Goal: Task Accomplishment & Management: Use online tool/utility

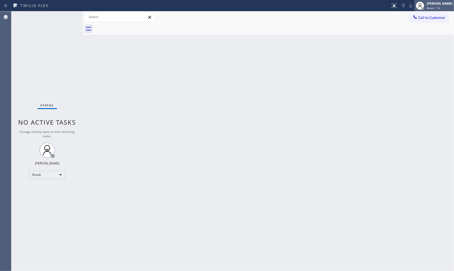
click at [429, 5] on div "[PERSON_NAME]" at bounding box center [440, 3] width 26 height 4
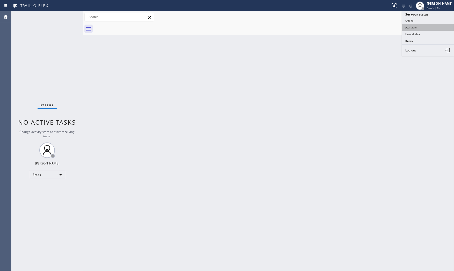
click at [421, 24] on button "Available" at bounding box center [428, 27] width 52 height 7
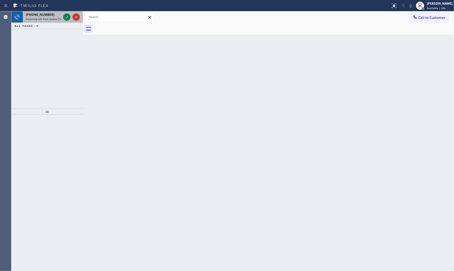
click at [64, 13] on div at bounding box center [71, 16] width 19 height 11
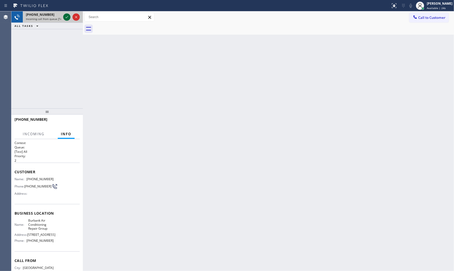
click at [67, 16] on icon at bounding box center [67, 17] width 6 height 6
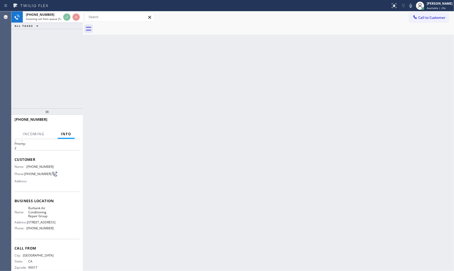
scroll to position [30, 0]
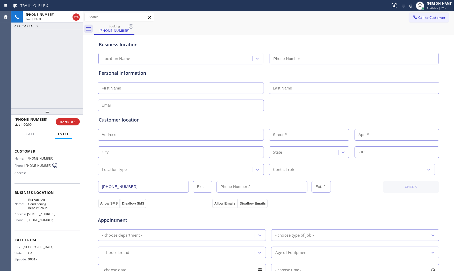
type input "[PHONE_NUMBER]"
click at [65, 121] on span "HANG UP" at bounding box center [68, 122] width 16 height 4
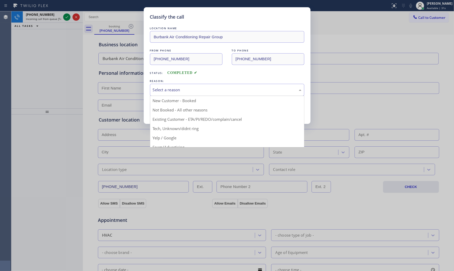
click at [190, 91] on div "Select a reason" at bounding box center [227, 90] width 149 height 6
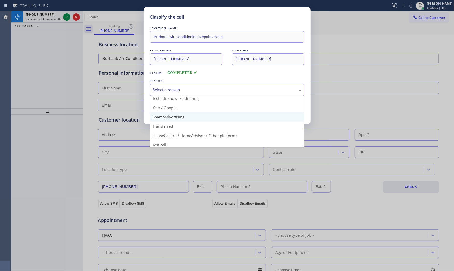
scroll to position [32, 0]
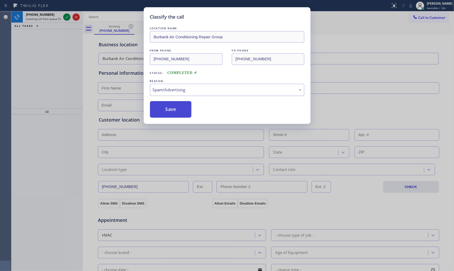
click at [171, 108] on button "Save" at bounding box center [171, 109] width 42 height 17
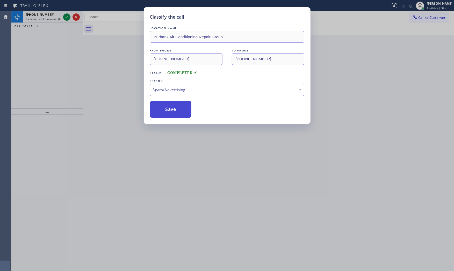
click at [171, 108] on button "Save" at bounding box center [171, 109] width 42 height 17
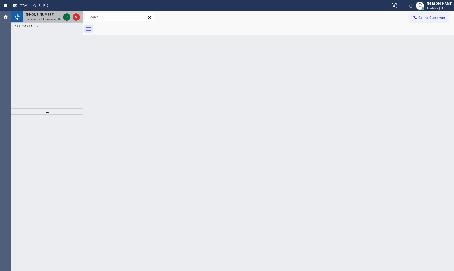
click at [68, 14] on icon at bounding box center [67, 17] width 6 height 6
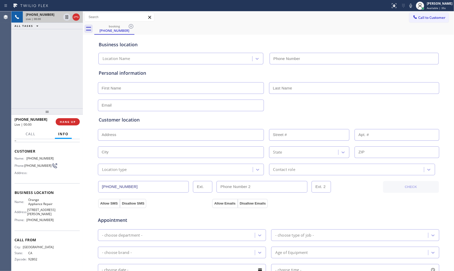
scroll to position [26, 0]
type input "[PHONE_NUMBER]"
click at [411, 5] on icon at bounding box center [411, 6] width 6 height 6
click at [409, 1] on div "Status report No issues detected If you experience an issue, please download th…" at bounding box center [421, 5] width 66 height 11
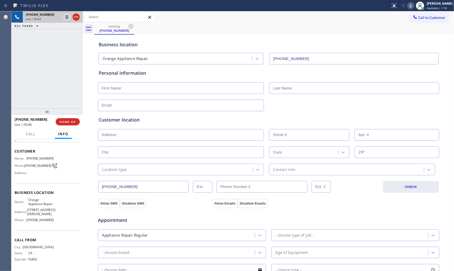
click at [410, 7] on icon at bounding box center [411, 6] width 6 height 6
click at [408, 5] on icon at bounding box center [411, 6] width 6 height 6
click at [410, 7] on icon at bounding box center [411, 6] width 6 height 6
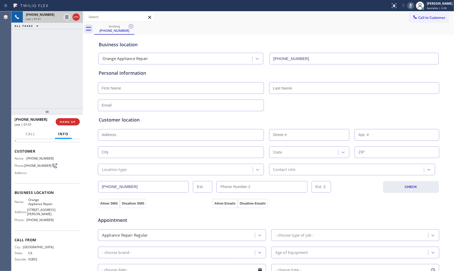
click at [410, 7] on icon at bounding box center [411, 6] width 6 height 6
click at [407, 30] on div "booking [PHONE_NUMBER]" at bounding box center [274, 29] width 360 height 12
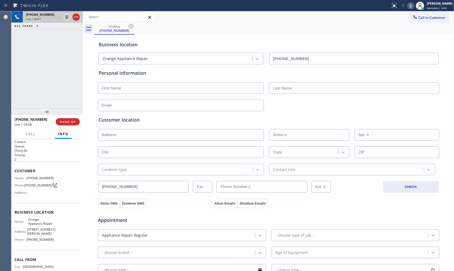
scroll to position [0, 0]
click at [39, 177] on span "[PHONE_NUMBER]" at bounding box center [39, 179] width 27 height 4
copy span "[PHONE_NUMBER]"
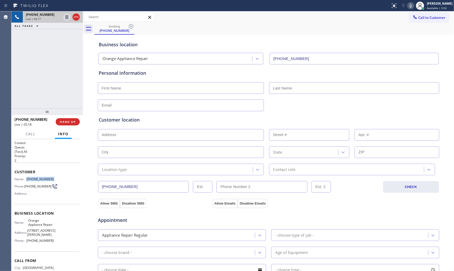
click at [411, 6] on icon at bounding box center [411, 6] width 6 height 6
click at [393, 29] on div "booking [PHONE_NUMBER]" at bounding box center [274, 29] width 360 height 12
drag, startPoint x: 22, startPoint y: 229, endPoint x: 27, endPoint y: 227, distance: 5.1
click at [22, 227] on div "Name: Orange Appliance Repair" at bounding box center [33, 223] width 39 height 8
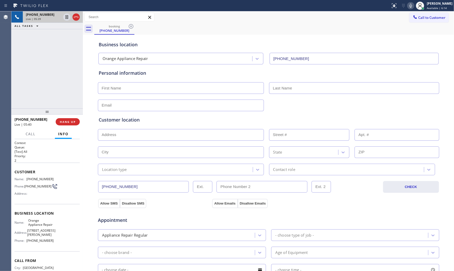
click at [30, 226] on span "Orange Appliance Repair" at bounding box center [41, 223] width 26 height 8
copy span "Orange Appliance Repair"
click at [69, 123] on span "HANG UP" at bounding box center [68, 122] width 16 height 4
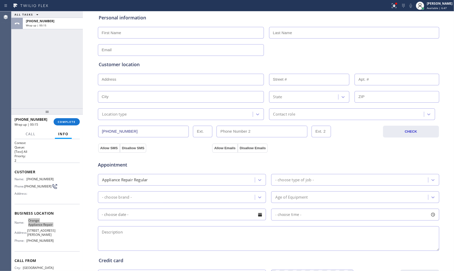
scroll to position [57, 0]
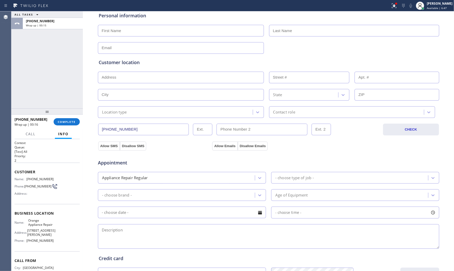
click at [120, 232] on textarea at bounding box center [268, 236] width 341 height 25
paste textarea "12-3 $80 Samsung | FridgeFS | there something block in the back | its came with…"
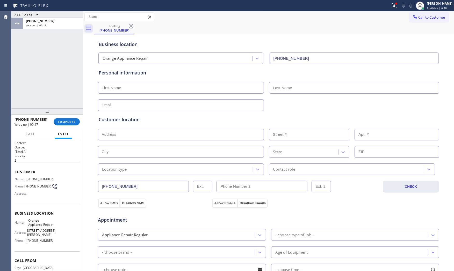
scroll to position [0, 0]
type textarea "12-3 $80 Samsung | FridgeFS | there something block in the back | its came with…"
click at [173, 85] on input "text" at bounding box center [181, 88] width 166 height 12
paste input "[PERSON_NAME]"
type input "[PERSON_NAME]"
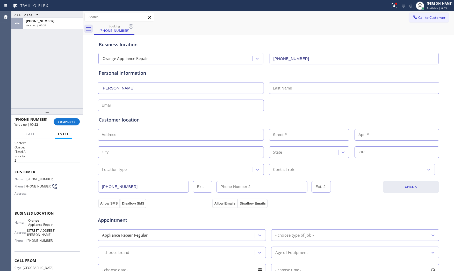
click at [322, 86] on input "text" at bounding box center [354, 88] width 170 height 12
paste input "[PERSON_NAME]"
type input "[PERSON_NAME]"
click at [129, 110] on div "Customer location >> ADD NEW ADDRESS << + NEW ADDRESS State Location type Conta…" at bounding box center [269, 142] width 342 height 66
click at [128, 108] on input "text" at bounding box center [181, 106] width 166 height 12
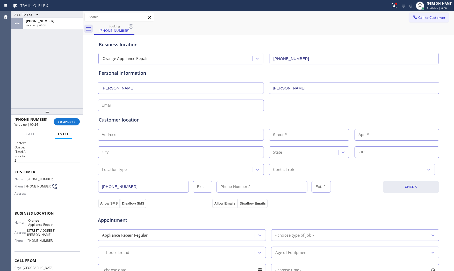
paste input "[EMAIL_ADDRESS][DOMAIN_NAME]"
type input "[EMAIL_ADDRESS][DOMAIN_NAME]"
click at [205, 118] on div "Customer location" at bounding box center [269, 120] width 340 height 7
click at [116, 138] on input "text" at bounding box center [181, 135] width 166 height 12
paste input "[STREET_ADDRESS]"
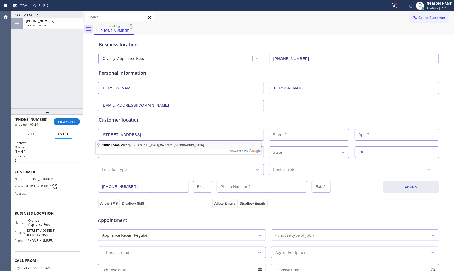
type input "[STREET_ADDRESS]"
type input "9082"
type input "[GEOGRAPHIC_DATA]"
type input "92861"
click at [115, 167] on div "Location type" at bounding box center [175, 169] width 153 height 9
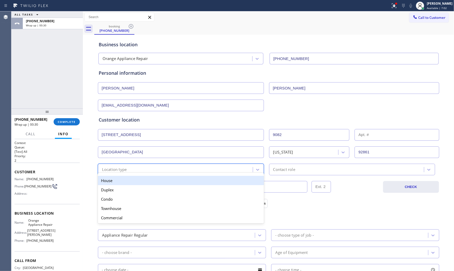
click at [114, 179] on div "House" at bounding box center [181, 180] width 166 height 9
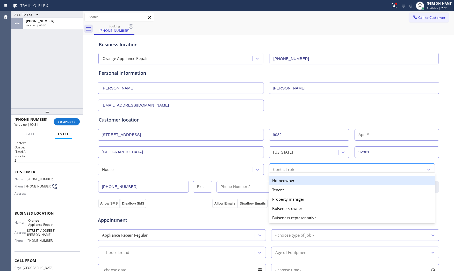
click at [281, 168] on div "Contact role" at bounding box center [284, 170] width 22 height 6
drag, startPoint x: 278, startPoint y: 181, endPoint x: 248, endPoint y: 182, distance: 30.3
click at [278, 181] on div "Homeowner" at bounding box center [352, 180] width 166 height 9
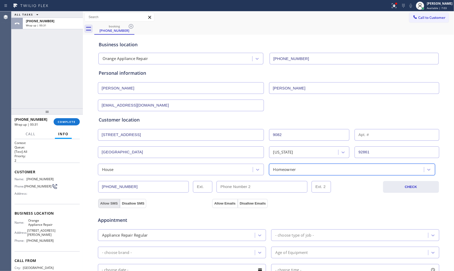
click at [109, 201] on button "Allow SMS" at bounding box center [109, 203] width 22 height 9
click at [226, 202] on button "Allow Emails" at bounding box center [224, 203] width 25 height 9
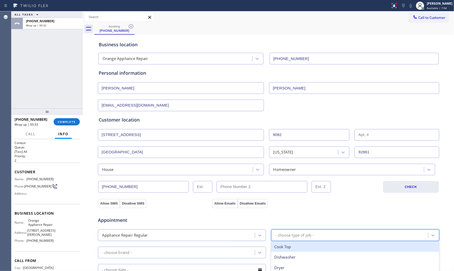
click at [309, 234] on div "- choose type of job -" at bounding box center [294, 236] width 39 height 6
type input "sa"
click at [293, 234] on div "sa" at bounding box center [350, 235] width 155 height 9
click at [293, 234] on div "- choose type of job -" at bounding box center [294, 236] width 39 height 6
type input "fr"
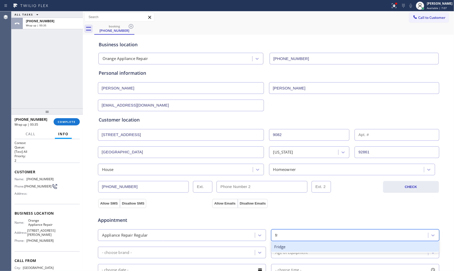
drag, startPoint x: 289, startPoint y: 248, endPoint x: 233, endPoint y: 249, distance: 55.7
click at [287, 248] on div "Fridge" at bounding box center [355, 247] width 168 height 11
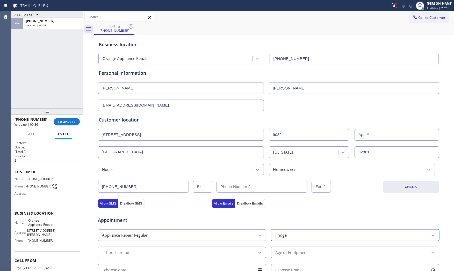
click at [172, 250] on div "- choose brand -" at bounding box center [176, 252] width 155 height 9
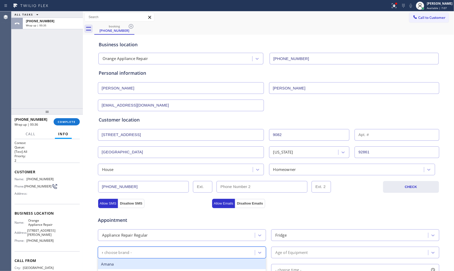
type input "sa"
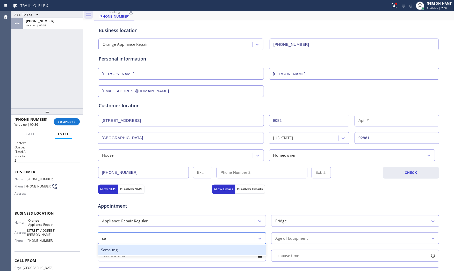
scroll to position [29, 0]
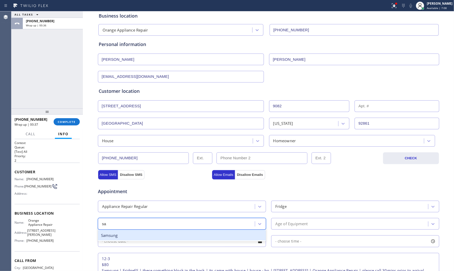
click at [149, 235] on div "Samsung" at bounding box center [182, 235] width 168 height 11
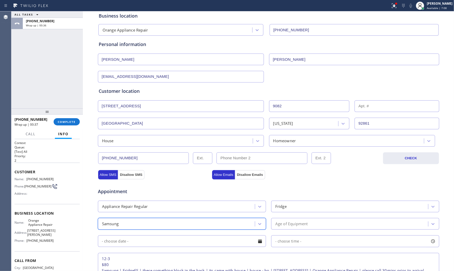
click at [305, 225] on div "Age of Equipment" at bounding box center [291, 224] width 33 height 6
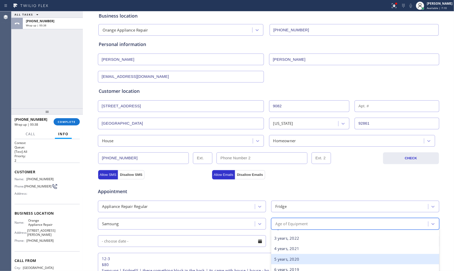
click at [285, 259] on div "5 years, 2020" at bounding box center [355, 259] width 168 height 11
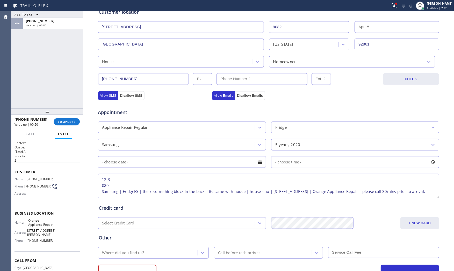
scroll to position [115, 0]
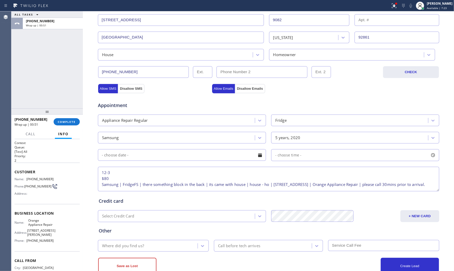
click at [207, 159] on input "text" at bounding box center [182, 155] width 168 height 12
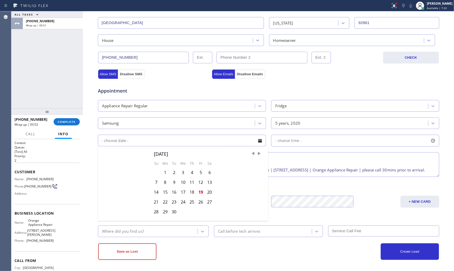
scroll to position [130, 0]
click at [200, 194] on div "19" at bounding box center [200, 192] width 9 height 10
type input "[DATE]"
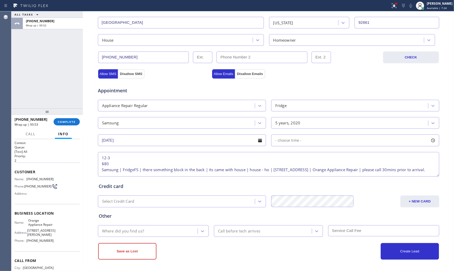
click at [297, 139] on span "- choose time -" at bounding box center [288, 140] width 26 height 5
drag, startPoint x: 271, startPoint y: 173, endPoint x: 362, endPoint y: 172, distance: 91.4
click at [362, 172] on div at bounding box center [363, 172] width 6 height 11
drag, startPoint x: 273, startPoint y: 172, endPoint x: 323, endPoint y: 172, distance: 50.0
click at [323, 172] on div at bounding box center [326, 172] width 6 height 11
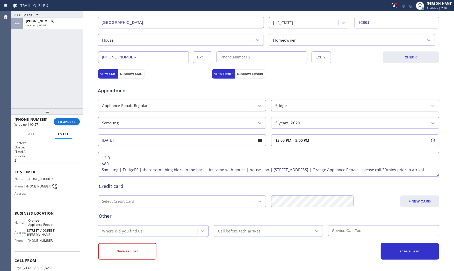
click at [256, 186] on div "Credit card" at bounding box center [269, 186] width 340 height 7
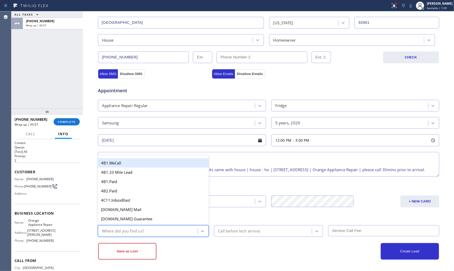
click at [146, 232] on div "Where did you find us?" at bounding box center [148, 231] width 98 height 9
type input "goo"
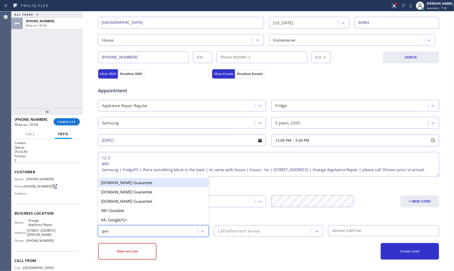
click at [146, 223] on div "4A. Google/G+" at bounding box center [153, 219] width 111 height 9
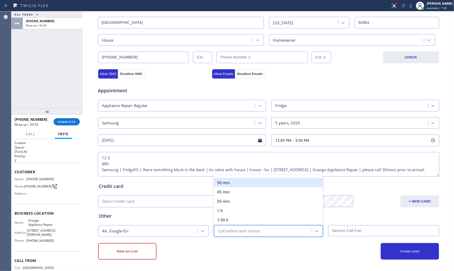
click at [236, 235] on div "Call before tech arrives" at bounding box center [263, 231] width 96 height 9
click at [239, 185] on div "30 min" at bounding box center [268, 182] width 109 height 9
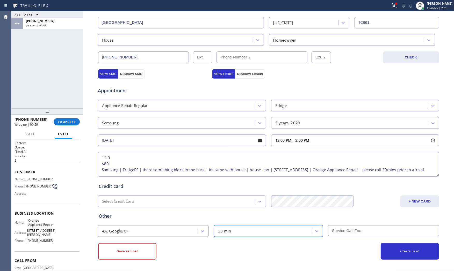
click at [346, 233] on input "text" at bounding box center [383, 231] width 111 height 11
type input "75"
click at [325, 256] on div "Create Lead" at bounding box center [354, 251] width 170 height 17
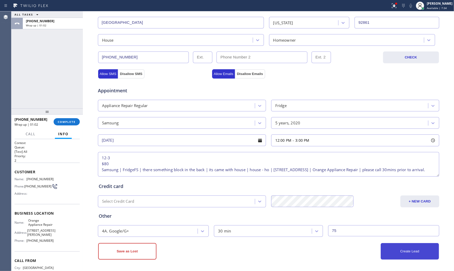
click at [399, 249] on button "Create Lead" at bounding box center [410, 251] width 58 height 17
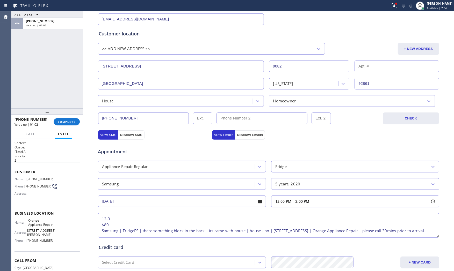
scroll to position [0, 0]
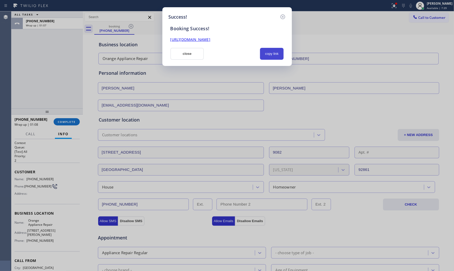
click at [278, 52] on button "copy link" at bounding box center [272, 54] width 24 height 12
click at [193, 52] on button "close" at bounding box center [187, 54] width 34 height 12
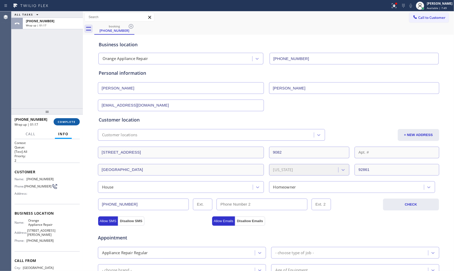
click at [67, 119] on button "COMPLETE" at bounding box center [67, 121] width 26 height 7
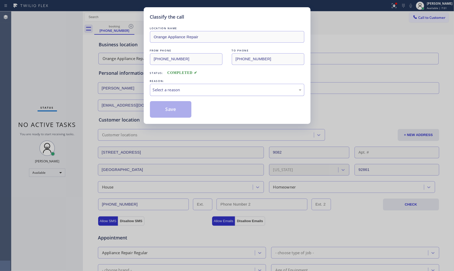
click at [183, 94] on div "Select a reason" at bounding box center [227, 90] width 154 height 12
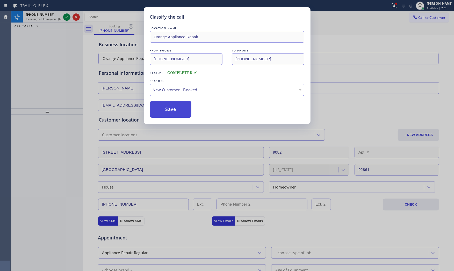
click at [173, 108] on button "Save" at bounding box center [171, 109] width 42 height 17
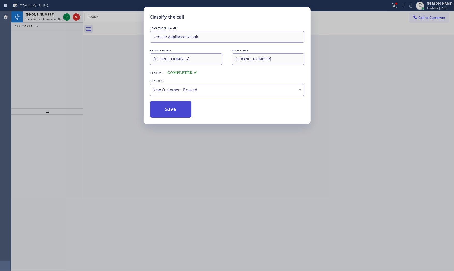
click at [173, 108] on button "Save" at bounding box center [171, 109] width 42 height 17
click at [56, 19] on div "Classify the call LOCATION NAME Next Door Appliance Repair [GEOGRAPHIC_DATA] FR…" at bounding box center [232, 141] width 443 height 260
click at [56, 19] on span "Incoming call from queue [Test] All" at bounding box center [47, 19] width 43 height 4
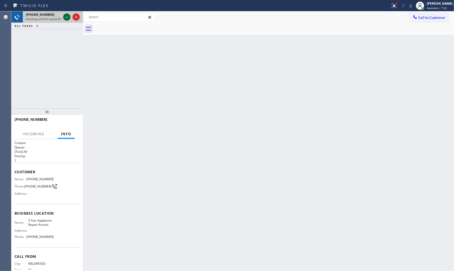
click at [67, 17] on icon at bounding box center [67, 17] width 6 height 6
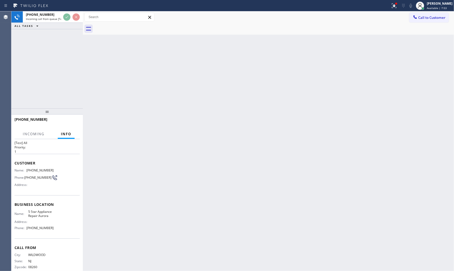
scroll to position [18, 0]
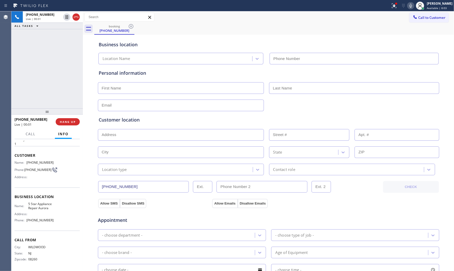
type input "[PHONE_NUMBER]"
click at [66, 122] on span "HANG UP" at bounding box center [68, 122] width 16 height 4
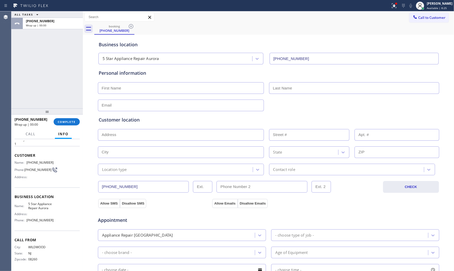
click at [21, 155] on span "Customer" at bounding box center [46, 155] width 65 height 5
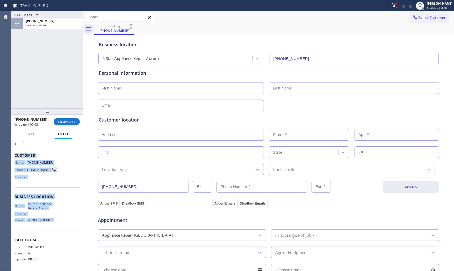
drag, startPoint x: 14, startPoint y: 153, endPoint x: 54, endPoint y: 225, distance: 82.3
click at [54, 225] on div "Context Queue: [Test] All Priority: 1 Customer Name: [PHONE_NUMBER] Phone: [PHO…" at bounding box center [46, 205] width 71 height 132
copy div "Customer Name: [PHONE_NUMBER] Phone: [PHONE_NUMBER] Address: Business location …"
click at [47, 25] on div "Wrap up | 00:08" at bounding box center [53, 26] width 54 height 4
click at [73, 121] on span "COMPLETE" at bounding box center [67, 122] width 18 height 4
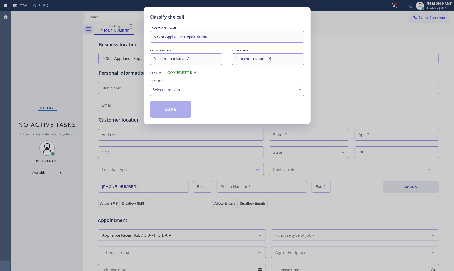
click at [187, 92] on div "Select a reason" at bounding box center [227, 90] width 149 height 6
click at [178, 111] on button "Save" at bounding box center [171, 109] width 42 height 17
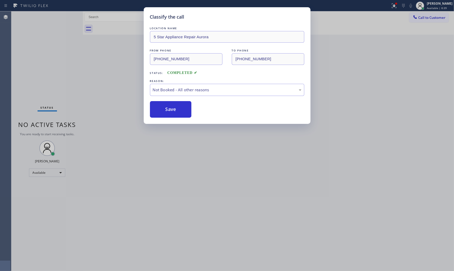
click at [178, 111] on button "Save" at bounding box center [171, 109] width 42 height 17
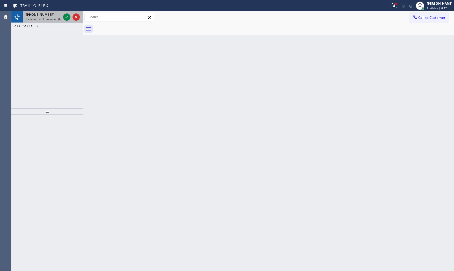
click at [31, 18] on span "Incoming call from queue [Test] All" at bounding box center [47, 19] width 43 height 4
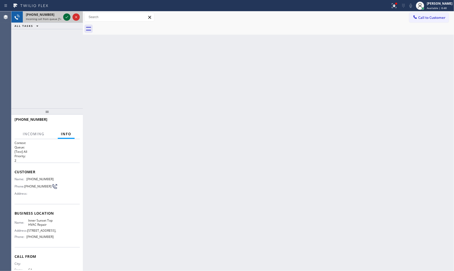
click at [66, 17] on icon at bounding box center [67, 17] width 6 height 6
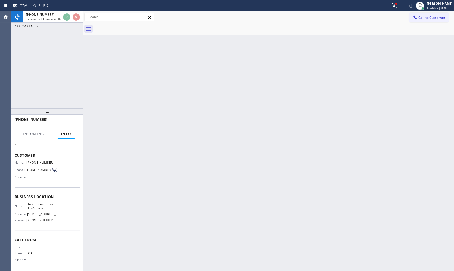
scroll to position [22, 0]
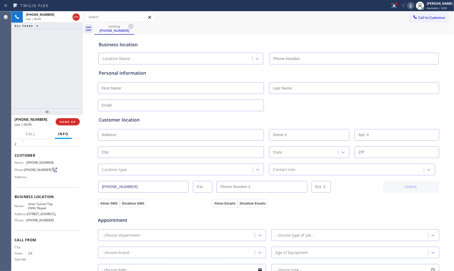
type input "[PHONE_NUMBER]"
click at [394, 10] on button at bounding box center [393, 5] width 11 height 11
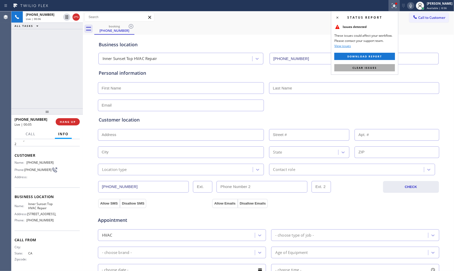
click at [379, 67] on button "Clear issues" at bounding box center [364, 67] width 61 height 7
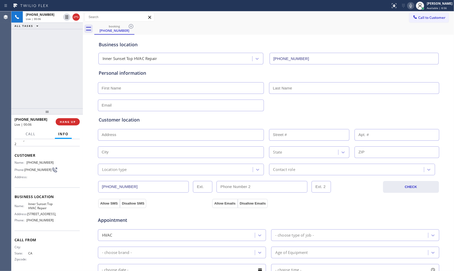
click at [410, 6] on icon at bounding box center [411, 6] width 6 height 6
click at [425, 28] on div "booking [PHONE_NUMBER]" at bounding box center [274, 29] width 360 height 12
click at [408, 5] on icon at bounding box center [411, 6] width 6 height 6
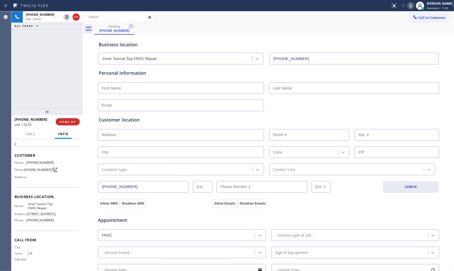
click at [409, 7] on icon at bounding box center [410, 6] width 3 height 4
click at [66, 18] on icon at bounding box center [67, 17] width 3 height 4
click at [408, 6] on icon at bounding box center [411, 6] width 6 height 6
click at [69, 17] on icon at bounding box center [67, 17] width 6 height 6
click at [169, 16] on div "Call to Customer Outbound call Location Search location Your caller id phone nu…" at bounding box center [268, 17] width 371 height 9
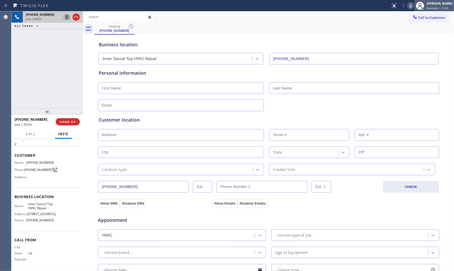
click at [414, 5] on div at bounding box center [419, 5] width 11 height 11
click at [410, 5] on icon at bounding box center [411, 6] width 6 height 6
click at [363, 130] on input "text" at bounding box center [396, 135] width 85 height 12
click at [366, 117] on div "Customer location" at bounding box center [269, 120] width 340 height 7
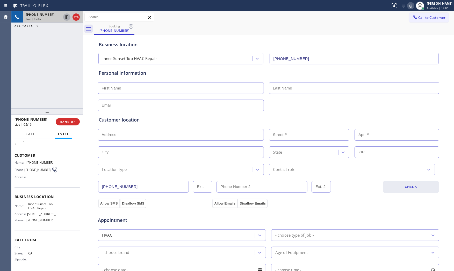
click at [31, 129] on button "Call" at bounding box center [31, 134] width 16 height 10
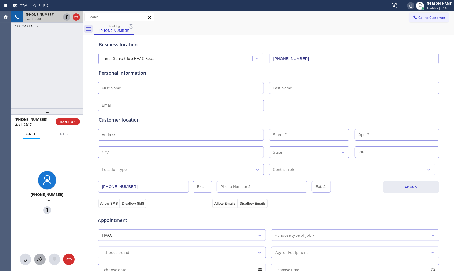
click at [40, 259] on icon at bounding box center [40, 260] width 6 height 6
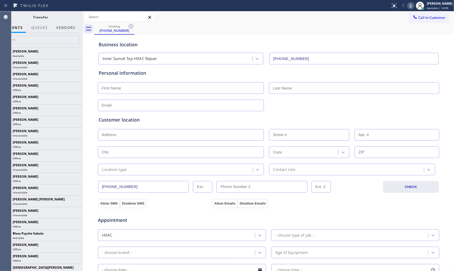
click at [71, 28] on button "Vendors" at bounding box center [65, 28] width 25 height 10
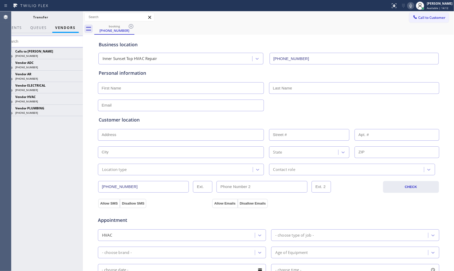
click at [35, 42] on input "text" at bounding box center [44, 42] width 84 height 12
paste input "94134"
type input "94134"
click at [74, 106] on div at bounding box center [75, 110] width 7 height 11
click at [75, 108] on icon at bounding box center [76, 110] width 6 height 6
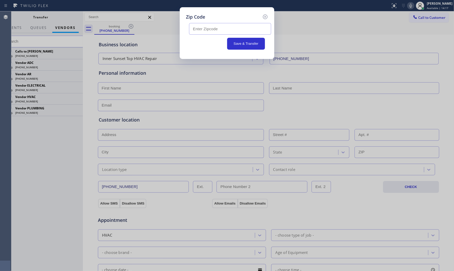
click at [206, 27] on input "text" at bounding box center [230, 29] width 82 height 12
paste input "94134"
type input "94134"
click at [248, 45] on button "Save & Transfer" at bounding box center [246, 44] width 38 height 12
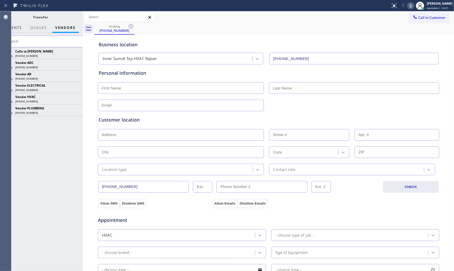
click at [17, 27] on span "AGENTS" at bounding box center [14, 27] width 16 height 5
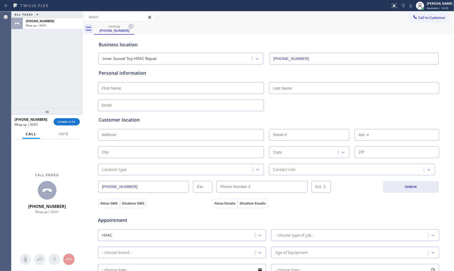
click at [55, 135] on div "Call Info" at bounding box center [46, 134] width 65 height 10
click at [60, 135] on span "Info" at bounding box center [64, 134] width 10 height 5
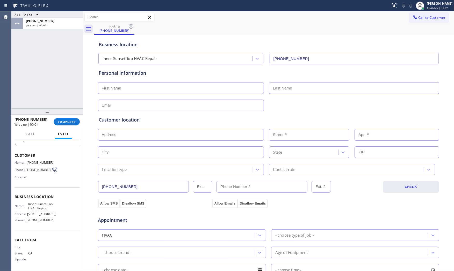
click at [118, 86] on input "text" at bounding box center [181, 88] width 166 height 12
type input "Mr"
click at [303, 89] on input "text" at bounding box center [354, 88] width 170 height 12
paste input "94134"
type input "94134"
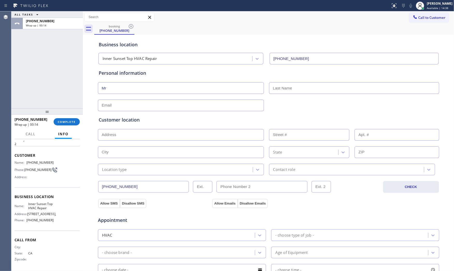
drag, startPoint x: 296, startPoint y: 89, endPoint x: 261, endPoint y: 97, distance: 35.4
click at [296, 90] on input "text" at bounding box center [354, 88] width 170 height 12
paste input "[PERSON_NAME]"
type input "[PERSON_NAME]"
click at [214, 104] on input "text" at bounding box center [181, 106] width 166 height 12
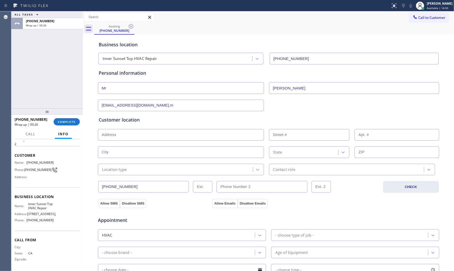
click at [183, 108] on input "[EMAIL_ADDRESS][DOMAIN_NAME],m" at bounding box center [181, 106] width 166 height 12
type input "[EMAIL_ADDRESS][DOMAIN_NAME]"
click at [153, 139] on input "text" at bounding box center [181, 135] width 166 height 12
paste input "[GEOGRAPHIC_DATA]"
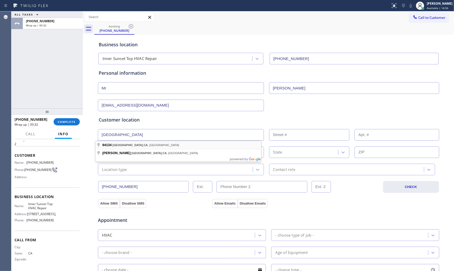
type input "[GEOGRAPHIC_DATA], [GEOGRAPHIC_DATA]"
type input "[GEOGRAPHIC_DATA]"
type input "94134"
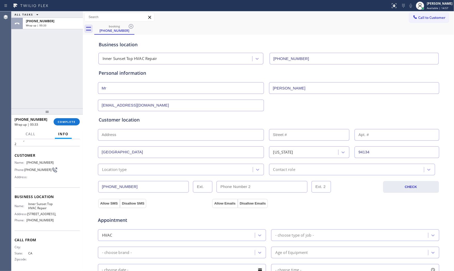
click at [130, 169] on div "Location type" at bounding box center [175, 169] width 153 height 9
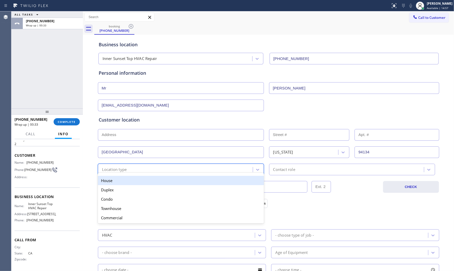
click at [127, 180] on div "House" at bounding box center [181, 180] width 166 height 9
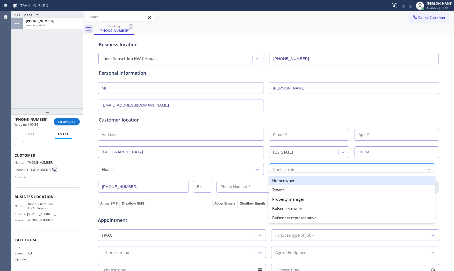
click at [277, 166] on div "Contact role" at bounding box center [347, 169] width 153 height 9
click at [279, 179] on div "Homeowner" at bounding box center [352, 180] width 166 height 9
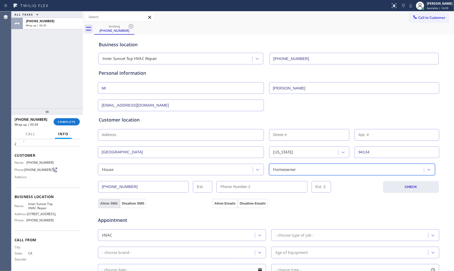
click at [108, 205] on button "Allow SMS" at bounding box center [109, 203] width 22 height 9
click at [199, 204] on div "Allow SMS Disallow SMS" at bounding box center [154, 203] width 114 height 9
click at [216, 202] on button "Allow Emails" at bounding box center [224, 203] width 25 height 9
click at [287, 234] on div "- choose type of job -" at bounding box center [294, 236] width 39 height 6
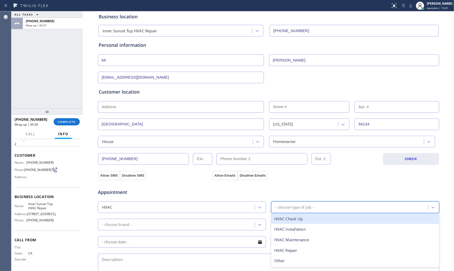
scroll to position [29, 0]
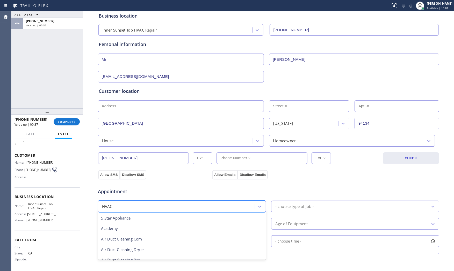
click at [165, 209] on div "HVAC" at bounding box center [176, 206] width 155 height 9
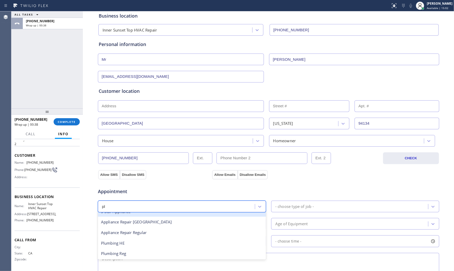
type input "plu"
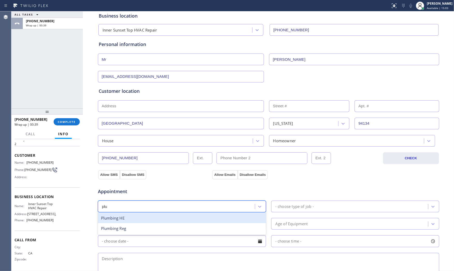
click at [161, 218] on div "Plumbing HE" at bounding box center [182, 218] width 168 height 11
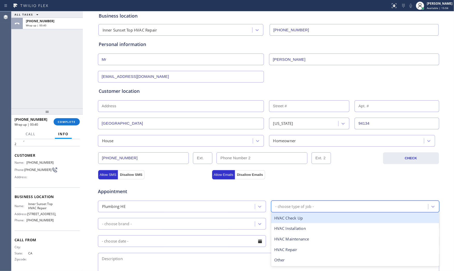
click at [292, 210] on div "- choose type of job -" at bounding box center [294, 207] width 39 height 6
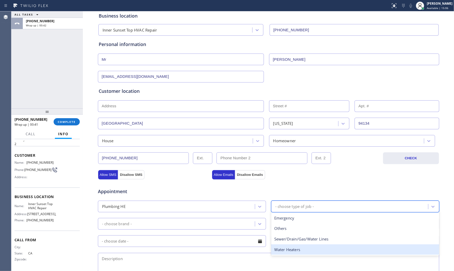
drag, startPoint x: 289, startPoint y: 250, endPoint x: 220, endPoint y: 234, distance: 71.0
click at [289, 250] on div "Water Heaters" at bounding box center [355, 250] width 168 height 11
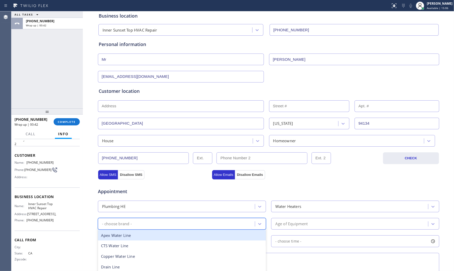
click at [193, 226] on div "- choose brand -" at bounding box center [176, 224] width 155 height 9
type input "sta"
drag, startPoint x: 154, startPoint y: 236, endPoint x: 174, endPoint y: 236, distance: 19.7
click at [155, 236] on div "WH- Standard" at bounding box center [182, 235] width 168 height 11
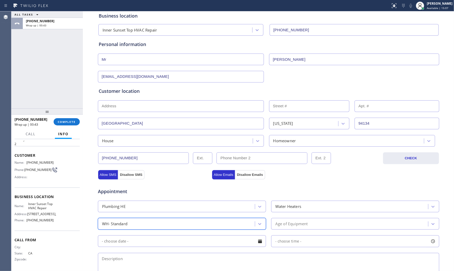
click at [280, 224] on div "Age of Equipment" at bounding box center [291, 224] width 33 height 6
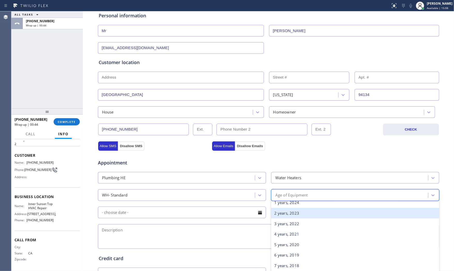
scroll to position [29, 0]
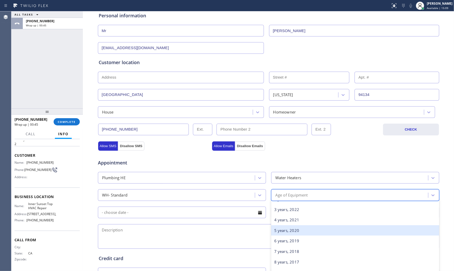
click at [289, 234] on div "5 years, 2020" at bounding box center [355, 231] width 168 height 11
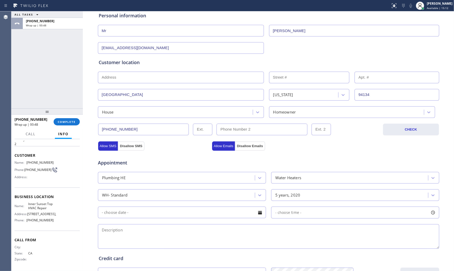
drag, startPoint x: 184, startPoint y: 238, endPoint x: 188, endPoint y: 237, distance: 3.9
click at [184, 238] on textarea at bounding box center [268, 236] width 341 height 25
paste textarea "Rheem standard WH | the thermastat on the water heater blinking red | 2020 | ho…"
click at [74, 14] on div "ALL TASKS ALL TASKS ACTIVE TASKS TASKS IN WRAP UP" at bounding box center [46, 14] width 71 height 6
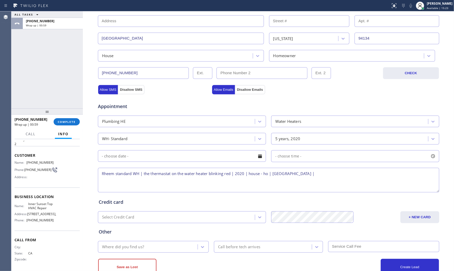
scroll to position [115, 0]
click at [331, 178] on textarea "Rheem standard WH | the thermastat on the water heater blinking red | 2020 | ho…" at bounding box center [268, 179] width 341 height 25
type textarea "Rheem standard WH | the thermastat on the water heater blinking red | 2020 | ho…"
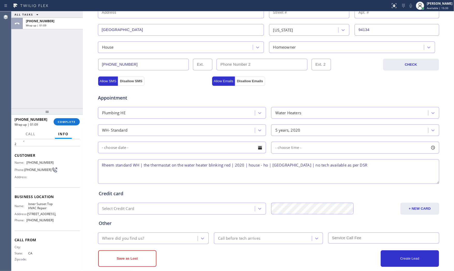
scroll to position [130, 0]
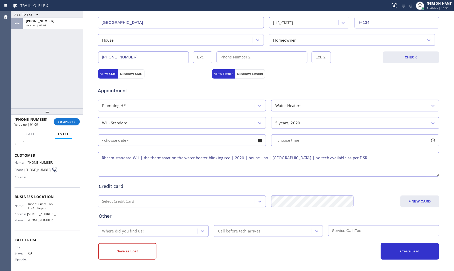
click at [161, 235] on div "Where did you find us?" at bounding box center [148, 231] width 98 height 9
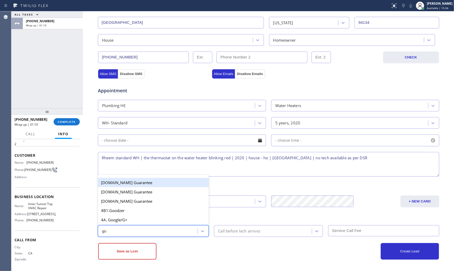
type input "goo"
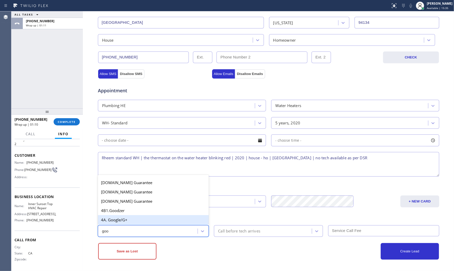
click at [154, 220] on div "4A. Google/G+" at bounding box center [153, 219] width 111 height 9
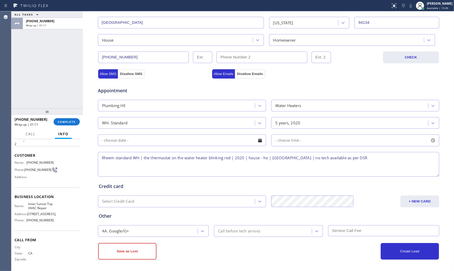
drag, startPoint x: 221, startPoint y: 250, endPoint x: 204, endPoint y: 252, distance: 17.7
click at [221, 251] on div "Save as Lost" at bounding box center [183, 251] width 170 height 17
click at [136, 250] on button "Save as Lost" at bounding box center [127, 251] width 58 height 17
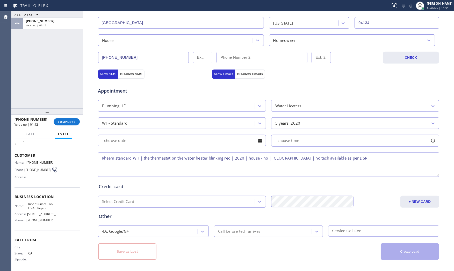
scroll to position [0, 0]
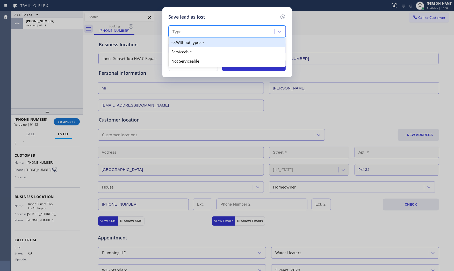
drag, startPoint x: 209, startPoint y: 30, endPoint x: 195, endPoint y: 55, distance: 28.3
click at [208, 31] on div "Type" at bounding box center [222, 31] width 104 height 9
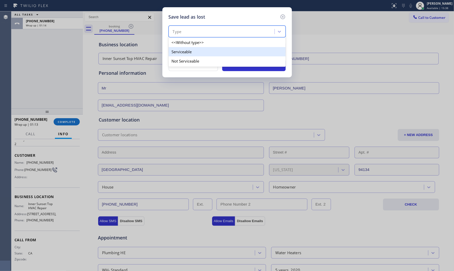
click at [193, 53] on div "Serviceable" at bounding box center [227, 51] width 117 height 9
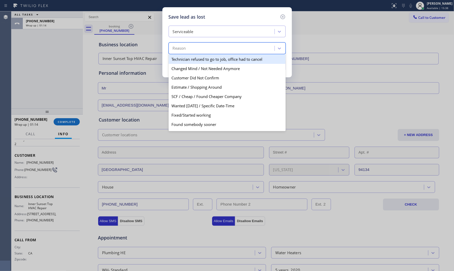
click at [193, 53] on div "Reason" at bounding box center [222, 48] width 104 height 9
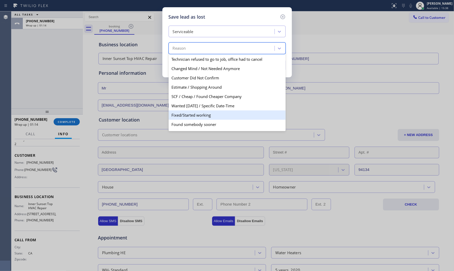
scroll to position [27, 0]
click at [196, 115] on div "No Technician Available" at bounding box center [227, 116] width 117 height 9
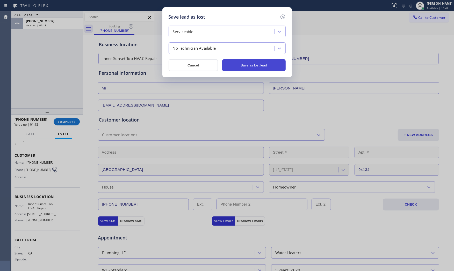
click at [263, 60] on button "Save as lost lead" at bounding box center [253, 65] width 63 height 12
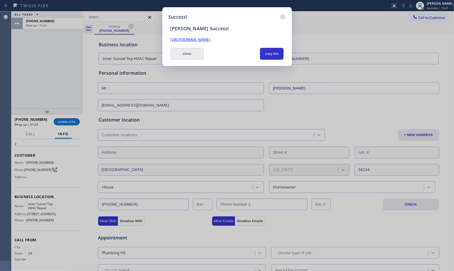
click at [192, 51] on button "close" at bounding box center [187, 54] width 34 height 12
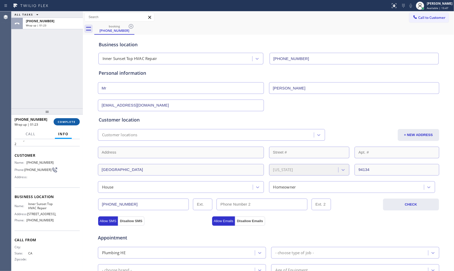
click at [67, 125] on button "COMPLETE" at bounding box center [67, 121] width 26 height 7
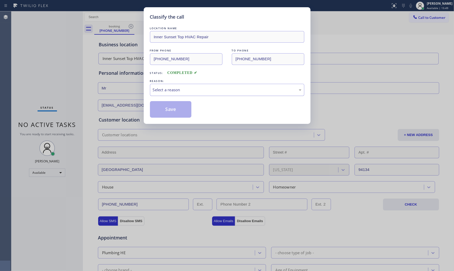
click at [173, 95] on div "Select a reason" at bounding box center [227, 90] width 154 height 12
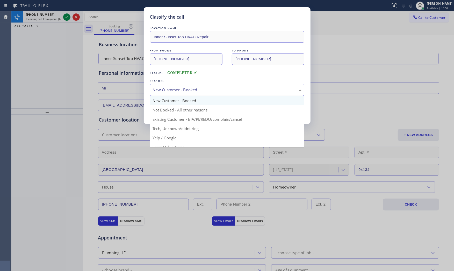
click at [170, 92] on div "New Customer - Booked" at bounding box center [227, 90] width 149 height 6
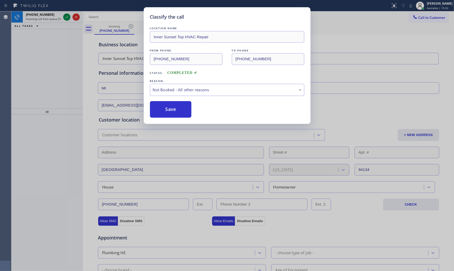
click at [167, 106] on button "Save" at bounding box center [171, 109] width 42 height 17
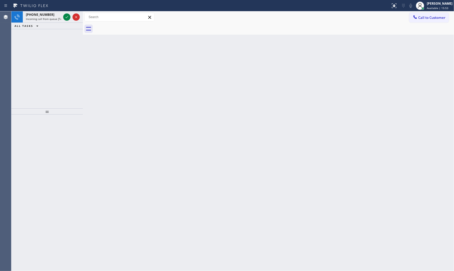
click at [67, 18] on icon at bounding box center [67, 17] width 6 height 6
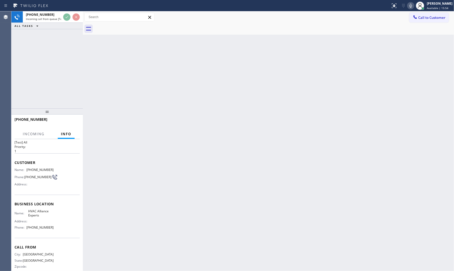
scroll to position [18, 0]
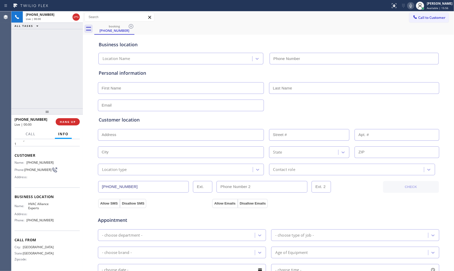
type input "[PHONE_NUMBER]"
click at [67, 124] on button "HANG UP" at bounding box center [68, 121] width 24 height 7
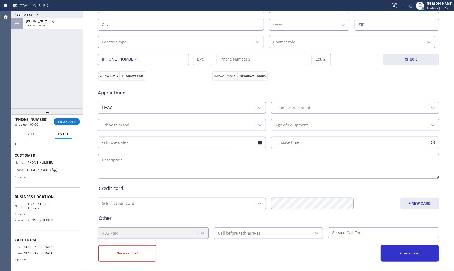
scroll to position [130, 0]
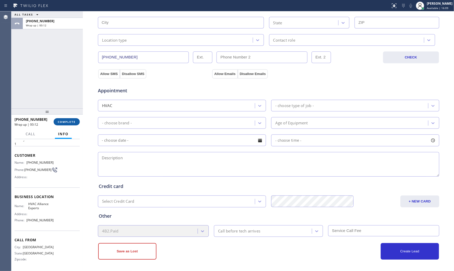
click at [63, 119] on button "COMPLETE" at bounding box center [67, 121] width 26 height 7
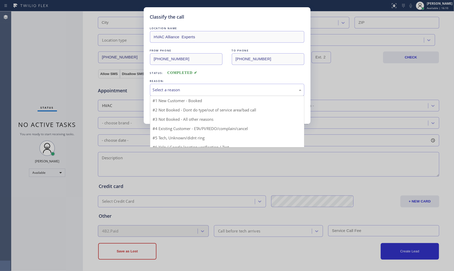
click at [213, 88] on div "Select a reason" at bounding box center [227, 90] width 154 height 12
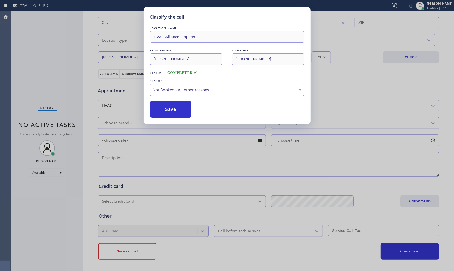
click at [175, 109] on button "Save" at bounding box center [171, 109] width 42 height 17
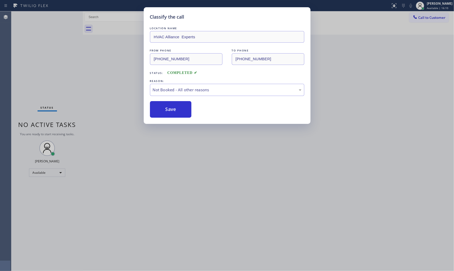
click at [175, 109] on button "Save" at bounding box center [171, 109] width 42 height 17
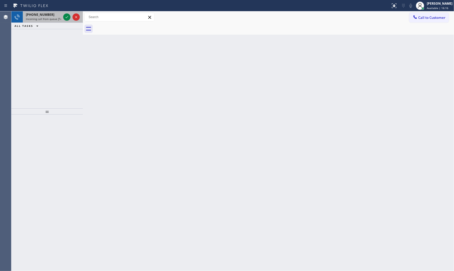
click at [57, 22] on div "[PHONE_NUMBER] Incoming call from queue [Test] All" at bounding box center [42, 16] width 39 height 11
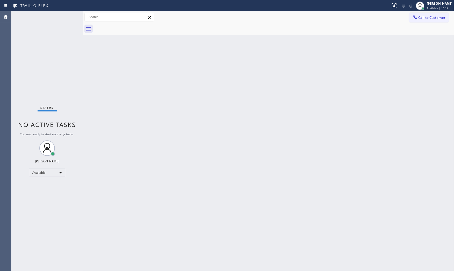
click at [57, 22] on div "Status No active tasks You are ready to start receiving tasks. [PERSON_NAME] Av…" at bounding box center [46, 141] width 71 height 260
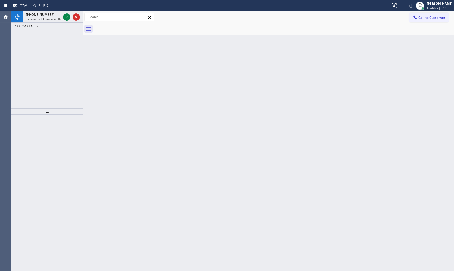
click at [54, 9] on div at bounding box center [195, 6] width 386 height 8
click at [62, 16] on div at bounding box center [71, 16] width 19 height 11
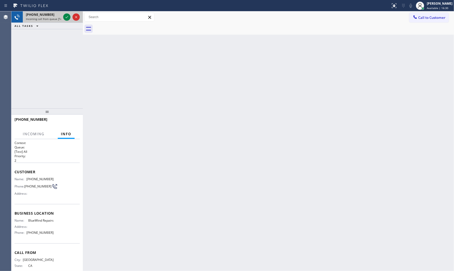
click at [70, 21] on div at bounding box center [71, 16] width 19 height 11
click at [67, 19] on icon at bounding box center [67, 17] width 6 height 6
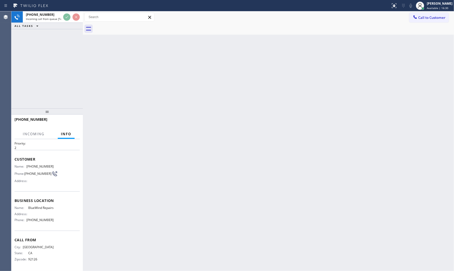
scroll to position [18, 0]
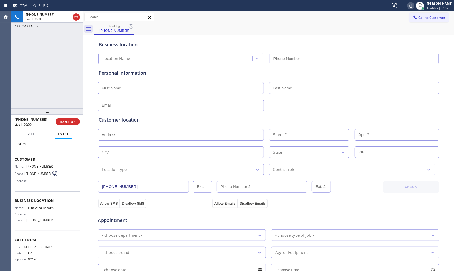
type input "[PHONE_NUMBER]"
click at [66, 118] on button "HANG UP" at bounding box center [68, 121] width 24 height 7
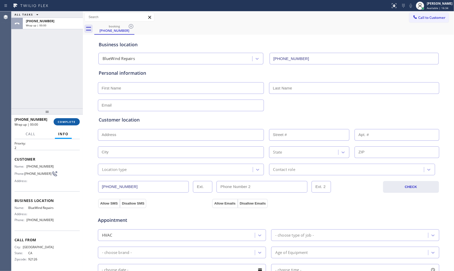
click at [66, 118] on button "COMPLETE" at bounding box center [67, 121] width 26 height 7
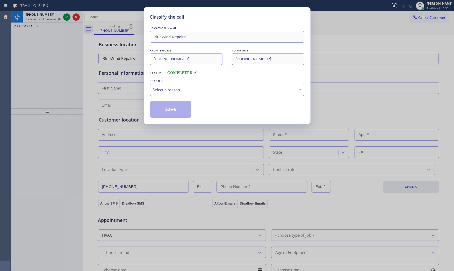
click at [190, 93] on div "Select a reason" at bounding box center [227, 90] width 154 height 12
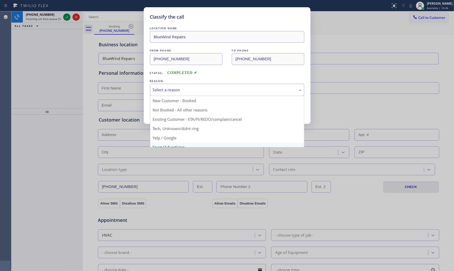
scroll to position [32, 0]
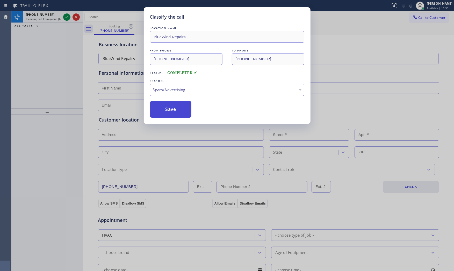
click at [174, 111] on button "Save" at bounding box center [171, 109] width 42 height 17
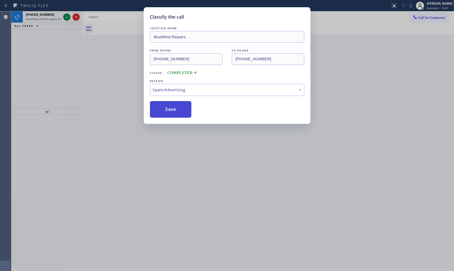
click at [174, 110] on button "Save" at bounding box center [171, 109] width 42 height 17
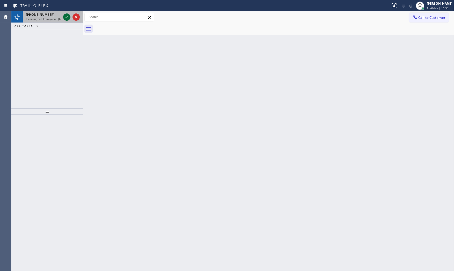
click at [67, 15] on icon at bounding box center [67, 17] width 6 height 6
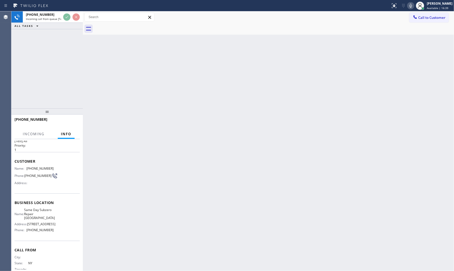
scroll to position [26, 0]
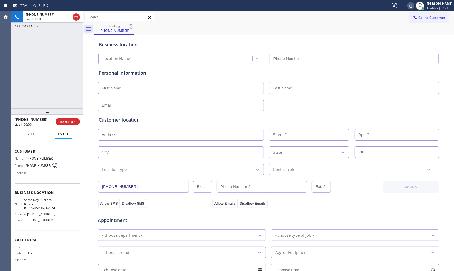
type input "[PHONE_NUMBER]"
click at [80, 120] on div "[PHONE_NUMBER] Live | 00:00 HANG UP" at bounding box center [46, 122] width 71 height 14
click at [77, 120] on button "HANG UP" at bounding box center [68, 121] width 24 height 7
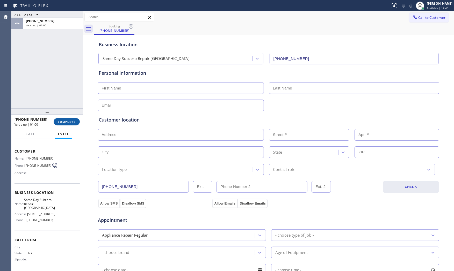
click at [77, 120] on button "COMPLETE" at bounding box center [67, 121] width 26 height 7
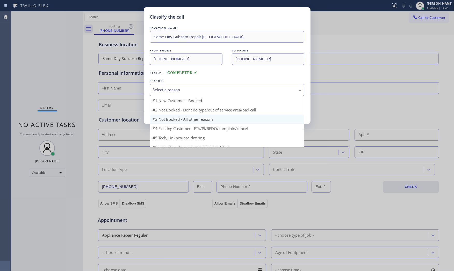
drag, startPoint x: 190, startPoint y: 90, endPoint x: 178, endPoint y: 107, distance: 20.8
click at [190, 91] on div "Select a reason" at bounding box center [227, 90] width 149 height 6
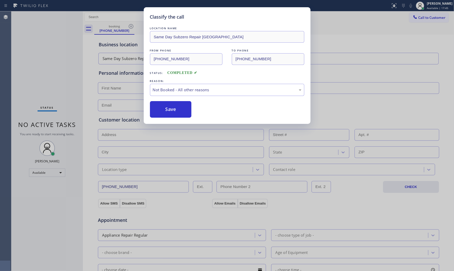
click at [175, 112] on button "Save" at bounding box center [171, 109] width 42 height 17
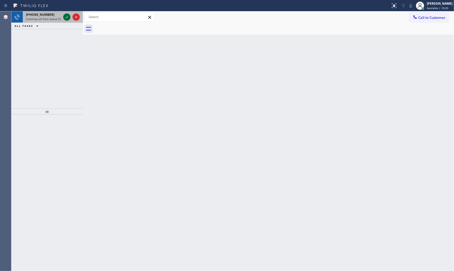
click at [67, 17] on icon at bounding box center [67, 17] width 6 height 6
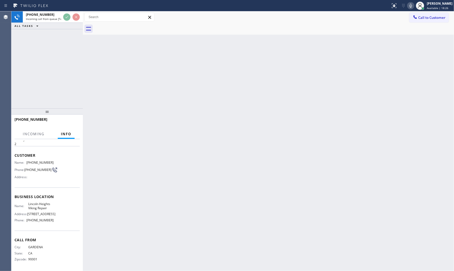
scroll to position [22, 0]
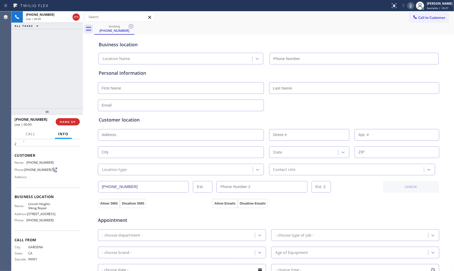
type input "[PHONE_NUMBER]"
click at [412, 7] on icon at bounding box center [411, 6] width 6 height 6
click at [409, 5] on icon at bounding box center [410, 6] width 3 height 4
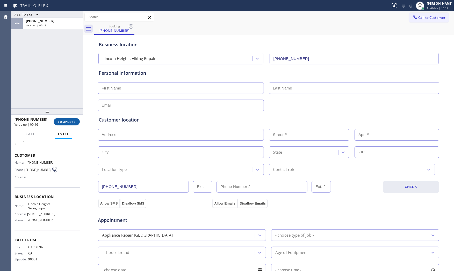
click at [72, 120] on button "COMPLETE" at bounding box center [67, 121] width 26 height 7
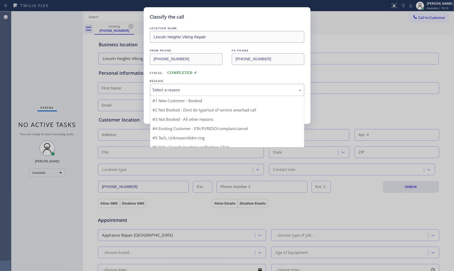
click at [220, 90] on div "Select a reason" at bounding box center [227, 90] width 149 height 6
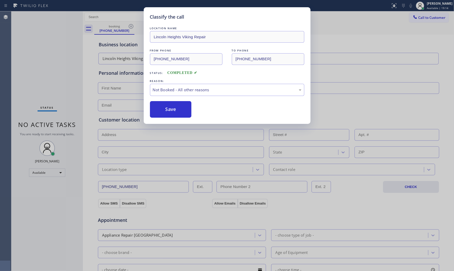
click at [167, 110] on button "Save" at bounding box center [171, 109] width 42 height 17
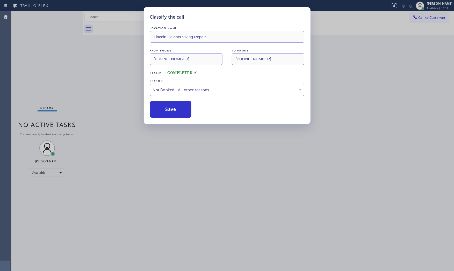
click at [167, 110] on button "Save" at bounding box center [171, 109] width 42 height 17
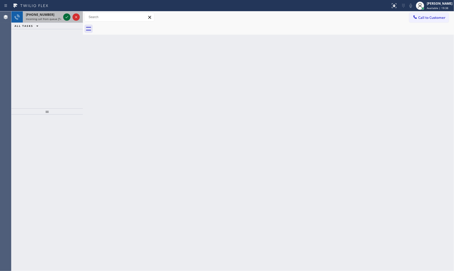
click at [65, 14] on icon at bounding box center [67, 17] width 6 height 6
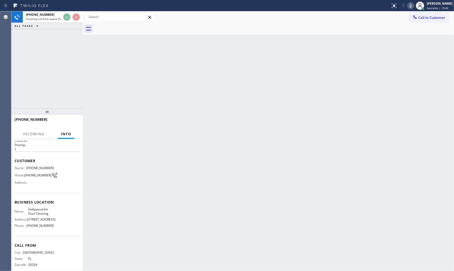
scroll to position [26, 0]
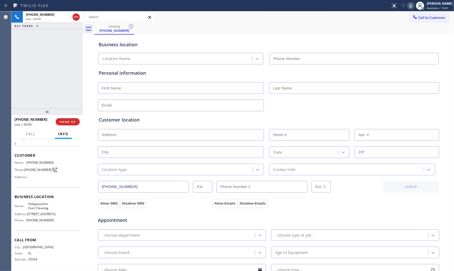
type input "[PHONE_NUMBER]"
click at [70, 117] on div "[PHONE_NUMBER] Live | 00:00 HANG UP" at bounding box center [46, 121] width 65 height 13
click at [70, 122] on span "HANG UP" at bounding box center [68, 122] width 16 height 4
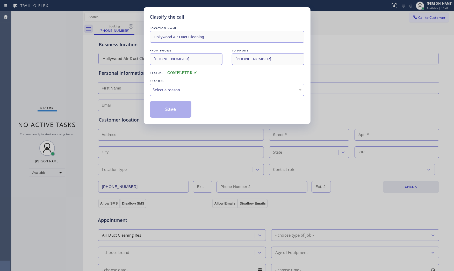
drag, startPoint x: 187, startPoint y: 89, endPoint x: 184, endPoint y: 95, distance: 7.3
click at [187, 89] on div "Select a reason" at bounding box center [227, 90] width 149 height 6
click at [175, 107] on button "Save" at bounding box center [171, 109] width 42 height 17
click at [175, 108] on button "Save" at bounding box center [171, 109] width 42 height 17
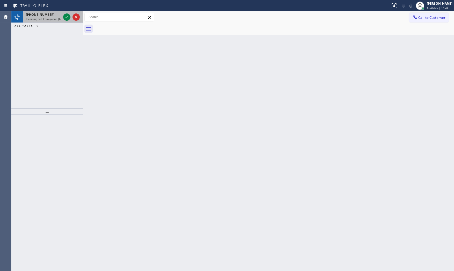
click at [53, 14] on div "[PHONE_NUMBER]" at bounding box center [43, 14] width 35 height 4
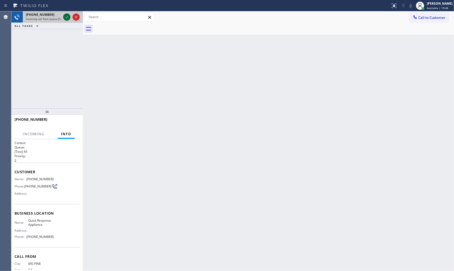
click at [63, 16] on div at bounding box center [66, 17] width 7 height 6
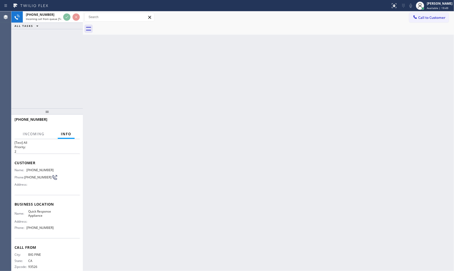
scroll to position [18, 0]
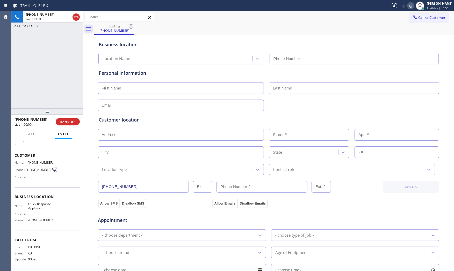
type input "[PHONE_NUMBER]"
click at [408, 5] on icon at bounding box center [411, 6] width 6 height 6
click at [58, 118] on button "HANG UP" at bounding box center [68, 121] width 24 height 7
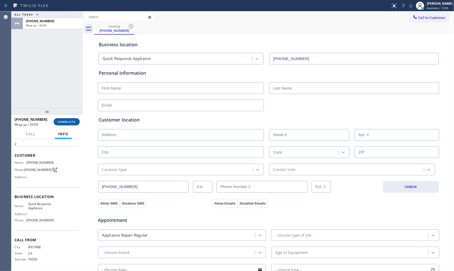
click at [59, 118] on button "COMPLETE" at bounding box center [67, 121] width 26 height 7
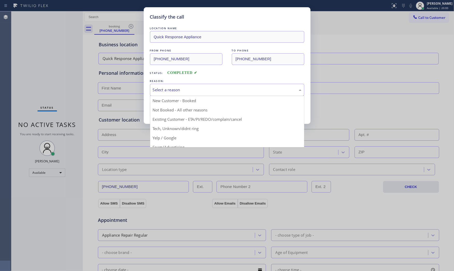
click at [187, 88] on div "Select a reason" at bounding box center [227, 90] width 149 height 6
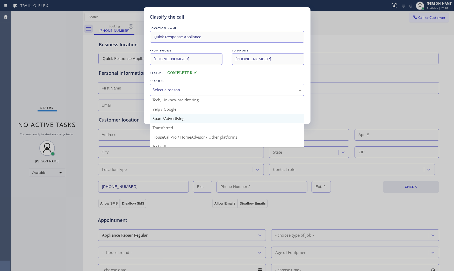
scroll to position [32, 0]
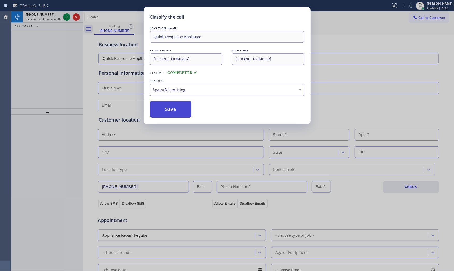
click at [172, 110] on button "Save" at bounding box center [171, 109] width 42 height 17
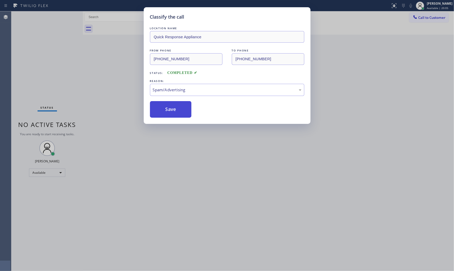
click at [172, 110] on button "Save" at bounding box center [171, 109] width 42 height 17
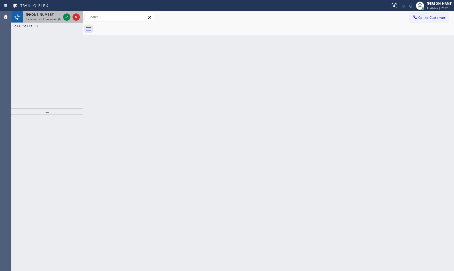
click at [48, 22] on div "[PHONE_NUMBER] Incoming call from queue [Test] All" at bounding box center [42, 16] width 39 height 11
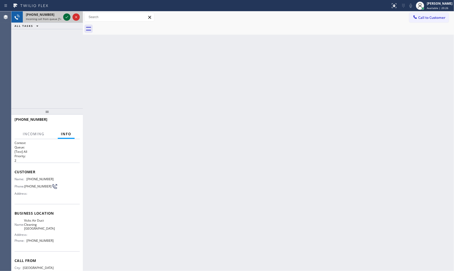
click at [68, 15] on icon at bounding box center [67, 17] width 6 height 6
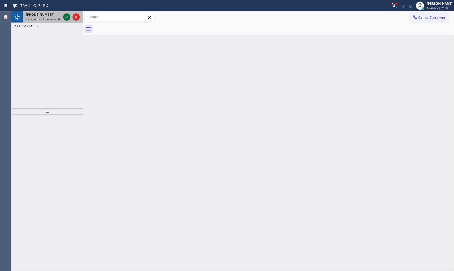
click at [66, 17] on icon at bounding box center [67, 17] width 6 height 6
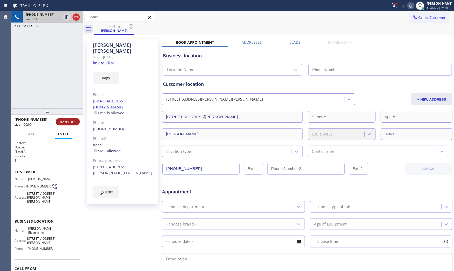
type input "[PHONE_NUMBER]"
click at [107, 60] on link "link to CRM" at bounding box center [103, 62] width 21 height 5
click at [392, 8] on icon at bounding box center [394, 6] width 6 height 6
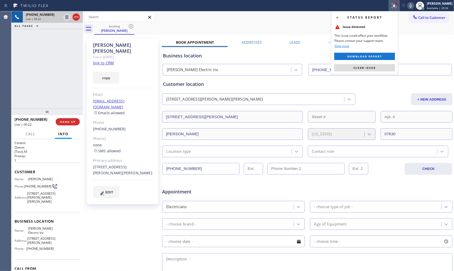
drag, startPoint x: 358, startPoint y: 65, endPoint x: 385, endPoint y: 48, distance: 31.5
click at [359, 65] on button "Clear issue" at bounding box center [364, 67] width 61 height 7
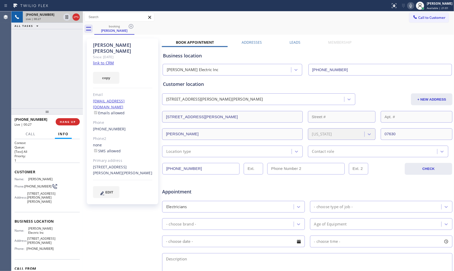
click at [409, 5] on icon at bounding box center [411, 6] width 6 height 6
click at [64, 16] on icon at bounding box center [67, 17] width 6 height 6
click at [411, 2] on div "Status report No issues detected If you experience an issue, please download th…" at bounding box center [421, 5] width 66 height 11
drag, startPoint x: 410, startPoint y: 3, endPoint x: 397, endPoint y: 7, distance: 13.0
click at [410, 3] on icon at bounding box center [411, 6] width 6 height 6
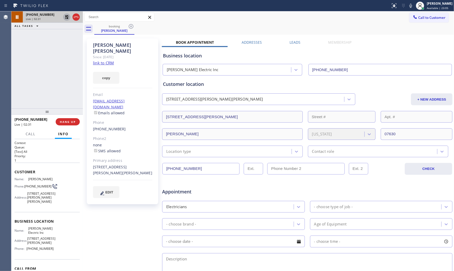
click at [67, 17] on icon at bounding box center [67, 17] width 4 height 4
click at [72, 122] on span "HANG UP" at bounding box center [68, 122] width 16 height 4
click at [64, 119] on button "COMPLETE" at bounding box center [67, 121] width 26 height 7
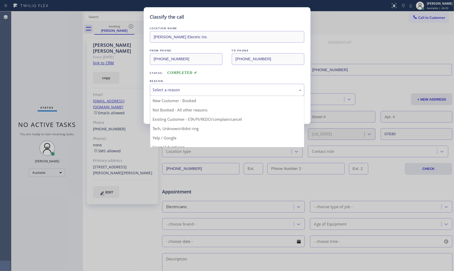
click at [207, 94] on div "Select a reason" at bounding box center [227, 90] width 154 height 12
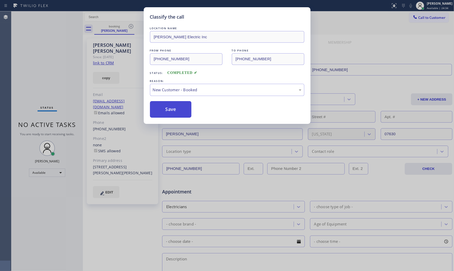
click at [170, 107] on button "Save" at bounding box center [171, 109] width 42 height 17
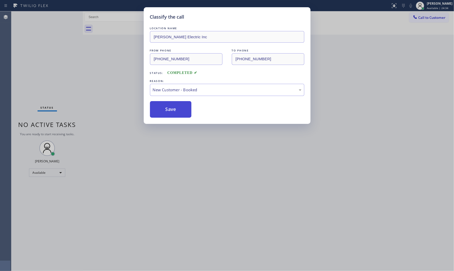
click at [170, 107] on button "Save" at bounding box center [171, 109] width 42 height 17
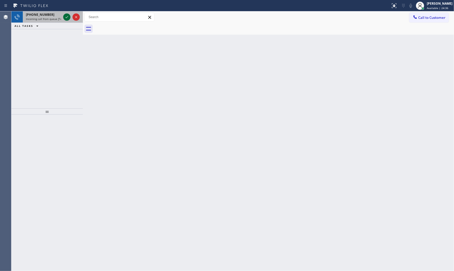
click at [69, 16] on icon at bounding box center [67, 17] width 6 height 6
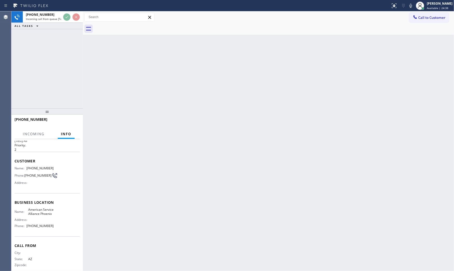
scroll to position [22, 0]
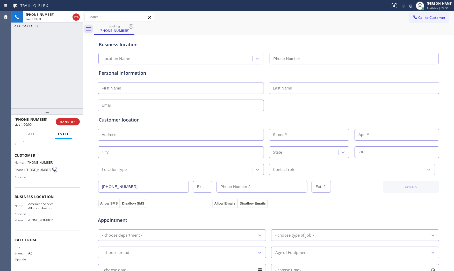
type input "[PHONE_NUMBER]"
click at [408, 6] on icon at bounding box center [411, 6] width 6 height 6
click at [75, 119] on button "HANG UP" at bounding box center [68, 121] width 24 height 7
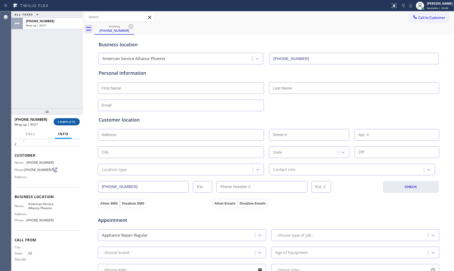
click at [68, 121] on span "COMPLETE" at bounding box center [67, 122] width 18 height 4
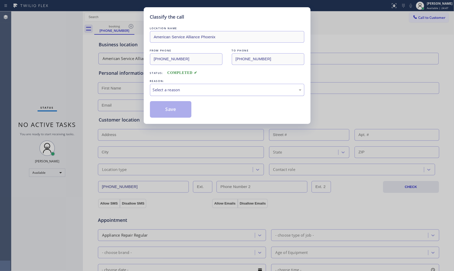
click at [175, 90] on div "Select a reason" at bounding box center [227, 90] width 149 height 6
click at [166, 107] on button "Save" at bounding box center [171, 109] width 42 height 17
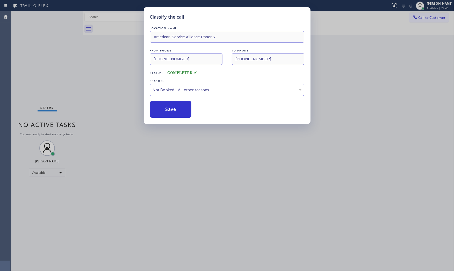
click at [166, 107] on button "Save" at bounding box center [171, 109] width 42 height 17
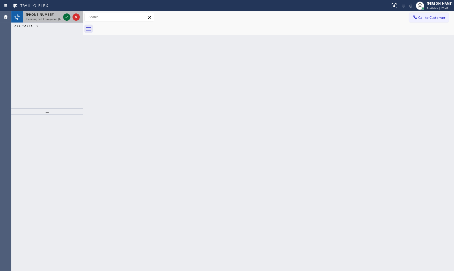
click at [69, 19] on icon at bounding box center [67, 17] width 6 height 6
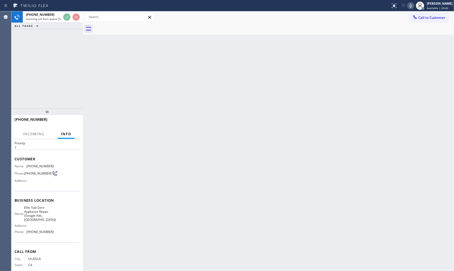
scroll to position [26, 0]
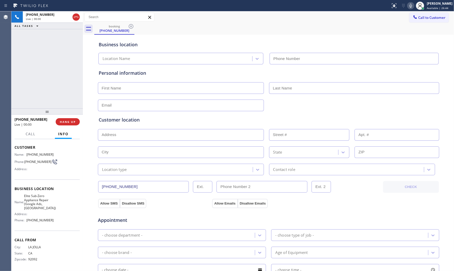
type input "[PHONE_NUMBER]"
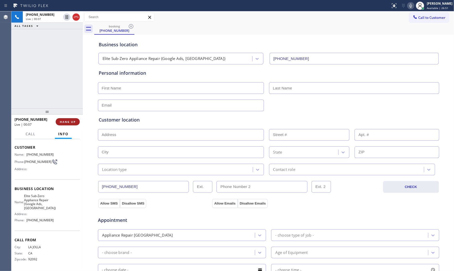
click at [66, 124] on button "HANG UP" at bounding box center [68, 121] width 24 height 7
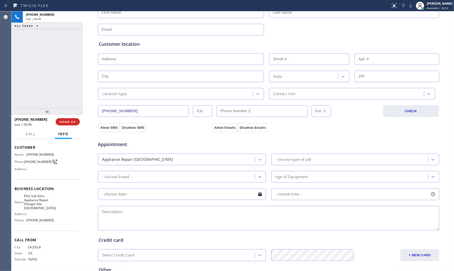
scroll to position [130, 0]
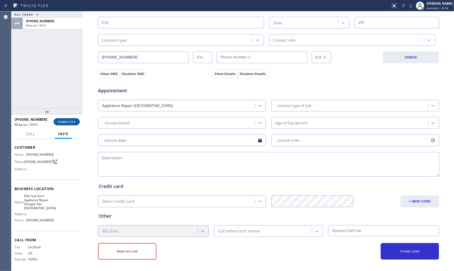
drag, startPoint x: 46, startPoint y: 112, endPoint x: 67, endPoint y: 120, distance: 22.9
click at [47, 112] on div at bounding box center [46, 111] width 71 height 6
click at [70, 123] on span "COMPLETE" at bounding box center [67, 122] width 18 height 4
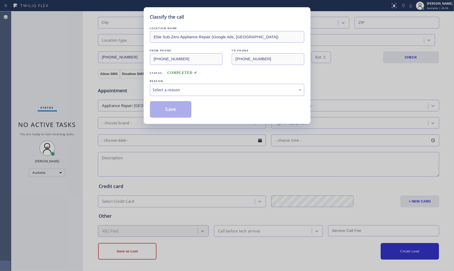
click at [182, 97] on div "LOCATION NAME Elite Sub-Zero Appliance Repair (Google Ads, [GEOGRAPHIC_DATA]) F…" at bounding box center [227, 72] width 154 height 92
drag, startPoint x: 182, startPoint y: 91, endPoint x: 179, endPoint y: 95, distance: 4.7
click at [182, 91] on div "Select a reason" at bounding box center [227, 90] width 149 height 6
click at [170, 108] on button "Save" at bounding box center [171, 109] width 42 height 17
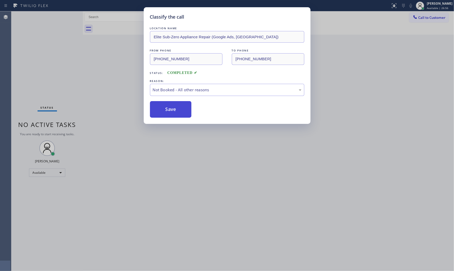
click at [170, 108] on button "Save" at bounding box center [171, 109] width 42 height 17
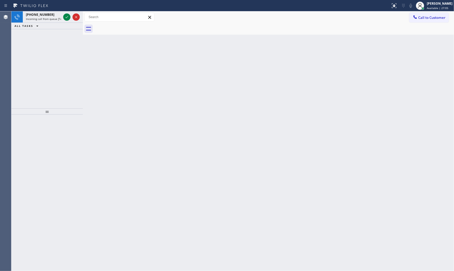
click at [45, 8] on icon at bounding box center [30, 6] width 39 height 8
click at [47, 12] on div "[PHONE_NUMBER]" at bounding box center [43, 14] width 35 height 4
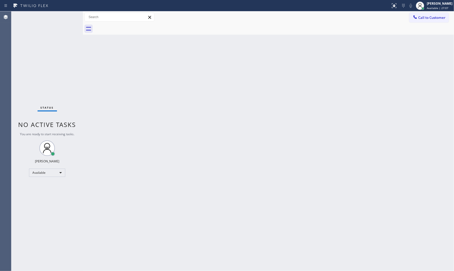
click at [65, 19] on div "Status No active tasks You are ready to start receiving tasks. [PERSON_NAME] Av…" at bounding box center [46, 141] width 71 height 260
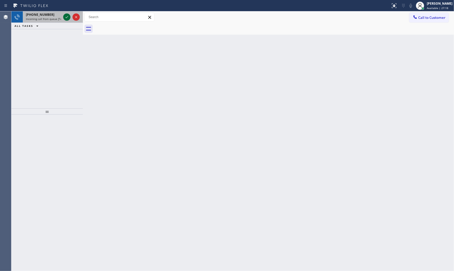
click at [64, 19] on icon at bounding box center [67, 17] width 6 height 6
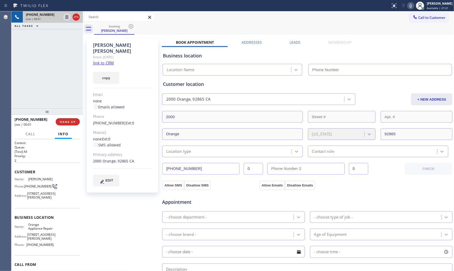
type input "[PHONE_NUMBER]"
click at [101, 60] on link "link to CRM" at bounding box center [103, 62] width 21 height 5
click at [409, 3] on icon at bounding box center [411, 6] width 6 height 6
click at [410, 5] on icon at bounding box center [410, 6] width 3 height 4
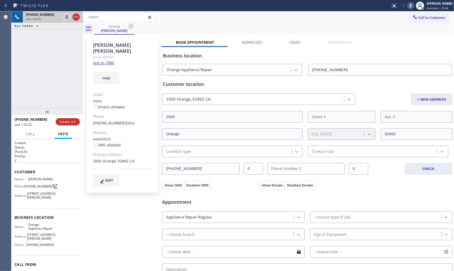
click at [410, 5] on icon at bounding box center [410, 6] width 3 height 4
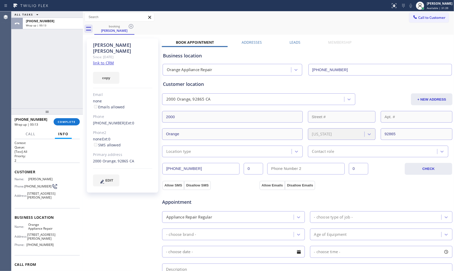
click at [33, 231] on span "Orange Appliance Repair" at bounding box center [41, 227] width 26 height 8
drag, startPoint x: 33, startPoint y: 233, endPoint x: 67, endPoint y: 223, distance: 35.4
click at [34, 231] on span "Orange Appliance Repair" at bounding box center [41, 227] width 26 height 8
copy span "Orange Appliance Repair"
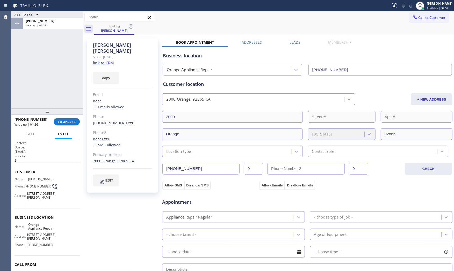
click at [43, 249] on div "Name: Orange Appliance Repair Address: [STREET_ADDRESS][PERSON_NAME] Phone: [PH…" at bounding box center [33, 236] width 39 height 26
copy span "[PHONE_NUMBER]"
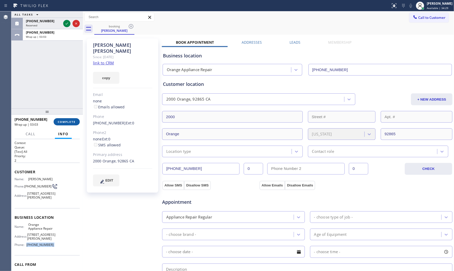
click at [68, 120] on button "COMPLETE" at bounding box center [67, 121] width 26 height 7
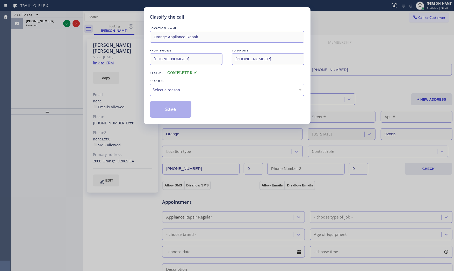
click at [172, 87] on div "Select a reason" at bounding box center [227, 90] width 149 height 6
click at [170, 112] on button "Save" at bounding box center [171, 109] width 42 height 17
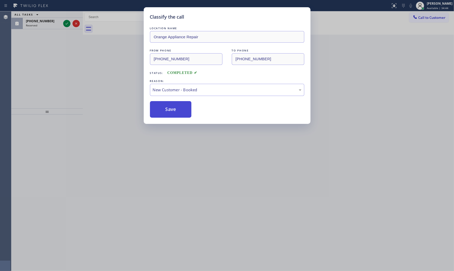
drag, startPoint x: 170, startPoint y: 112, endPoint x: 127, endPoint y: 88, distance: 48.7
click at [170, 111] on button "Save" at bounding box center [171, 109] width 42 height 17
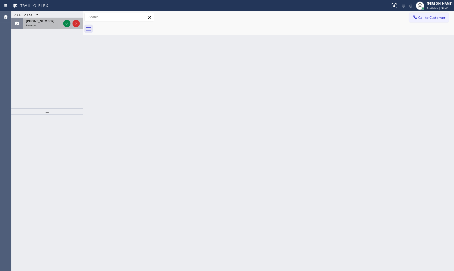
click at [61, 23] on div "[PHONE_NUMBER] Reserved" at bounding box center [42, 23] width 39 height 11
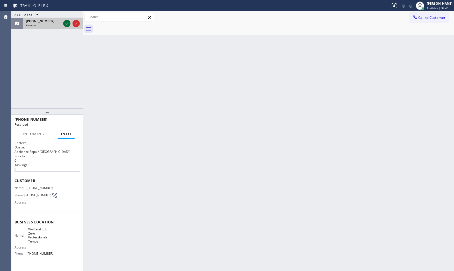
click at [67, 22] on icon at bounding box center [67, 23] width 6 height 6
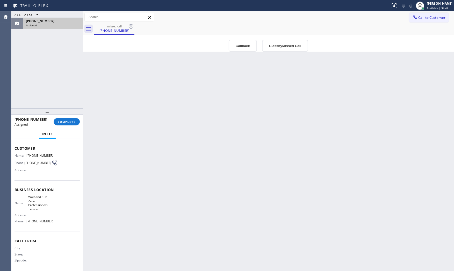
scroll to position [34, 0]
click at [65, 122] on span "COMPLETE" at bounding box center [67, 122] width 18 height 4
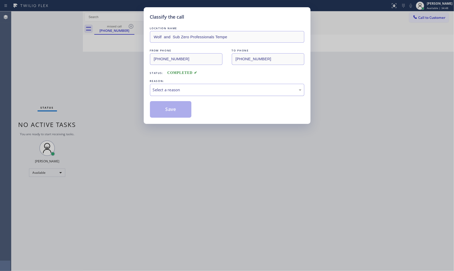
click at [180, 92] on div "Select a reason" at bounding box center [227, 90] width 149 height 6
click at [174, 105] on button "Save" at bounding box center [171, 109] width 42 height 17
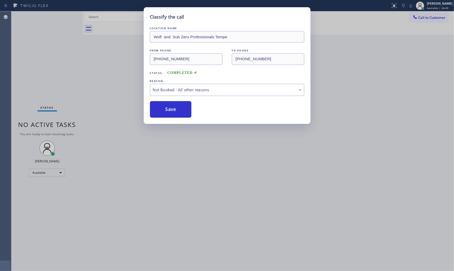
click at [174, 105] on button "Save" at bounding box center [171, 109] width 42 height 17
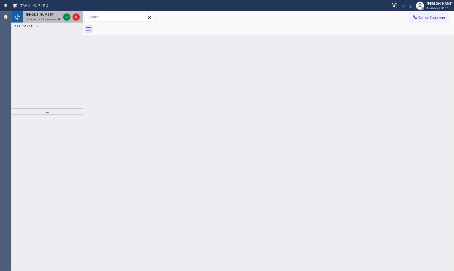
click at [49, 14] on div "[PHONE_NUMBER]" at bounding box center [43, 14] width 35 height 4
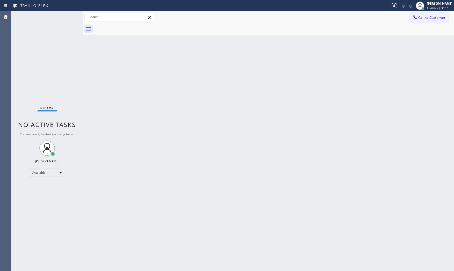
click at [66, 16] on div "Status No active tasks You are ready to start receiving tasks. [PERSON_NAME] Av…" at bounding box center [46, 141] width 71 height 260
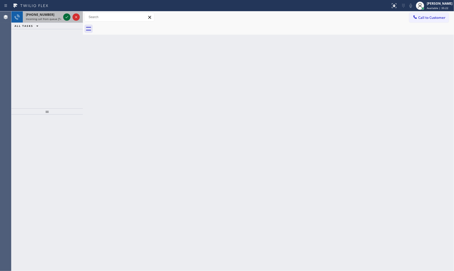
click at [69, 16] on icon at bounding box center [67, 17] width 6 height 6
click at [68, 19] on icon at bounding box center [67, 17] width 6 height 6
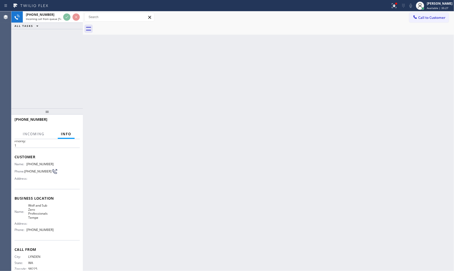
scroll to position [26, 0]
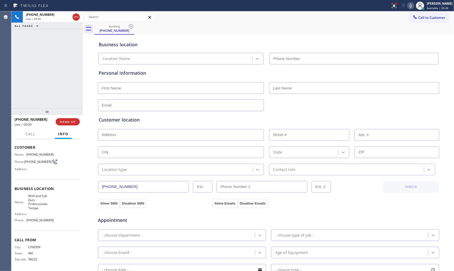
type input "[PHONE_NUMBER]"
click at [392, 7] on icon at bounding box center [394, 5] width 5 height 5
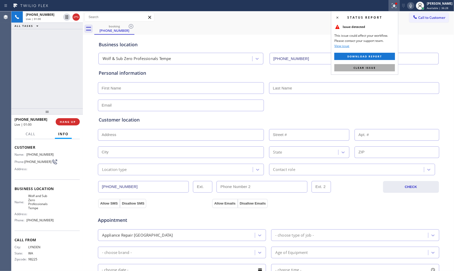
click at [376, 68] on button "Clear issue" at bounding box center [364, 67] width 61 height 7
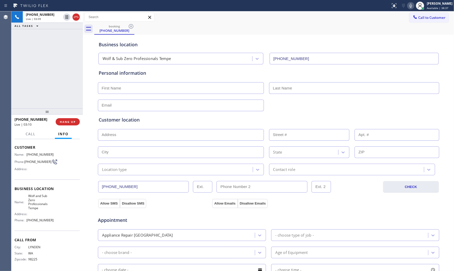
click at [410, 4] on icon at bounding box center [411, 6] width 6 height 6
click at [414, 5] on div at bounding box center [419, 5] width 11 height 11
click at [410, 4] on icon at bounding box center [411, 6] width 6 height 6
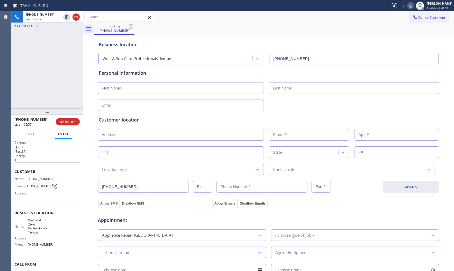
scroll to position [0, 0]
click at [32, 179] on span "[PHONE_NUMBER]" at bounding box center [39, 179] width 27 height 4
copy span "[PHONE_NUMBER]"
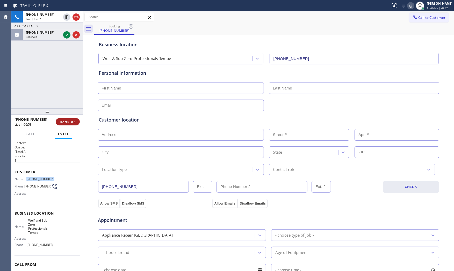
click at [76, 124] on button "HANG UP" at bounding box center [68, 121] width 24 height 7
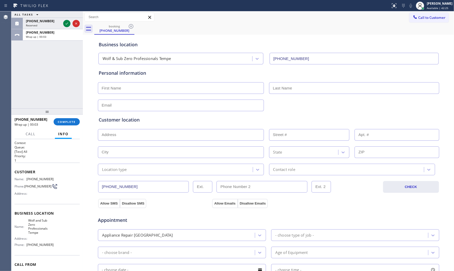
click at [156, 86] on input "text" at bounding box center [181, 88] width 166 height 12
paste input "Micah"
type input "Micah"
click at [301, 88] on input "text" at bounding box center [354, 88] width 170 height 12
paste input "[PERSON_NAME]"
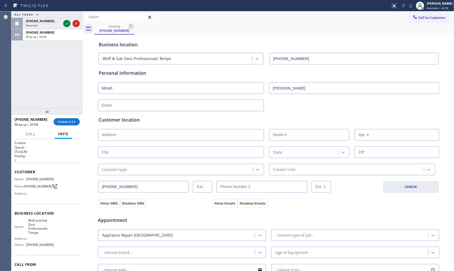
type input "[PERSON_NAME]"
click at [122, 106] on input "text" at bounding box center [181, 106] width 166 height 12
paste input "[EMAIL_ADDRESS][DOMAIN_NAME]"
type input "[EMAIL_ADDRESS][DOMAIN_NAME]"
click at [143, 133] on input "text" at bounding box center [181, 135] width 166 height 12
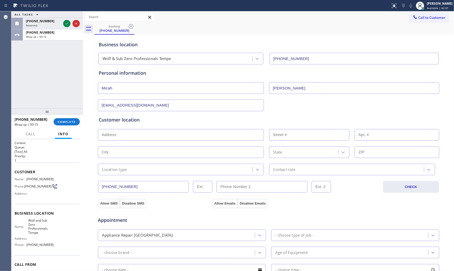
paste input "[STREET_ADDRESS]"
type input "1508 N [PERSON_NAME]"
type input "1508"
type input "Mesa"
type input "85207"
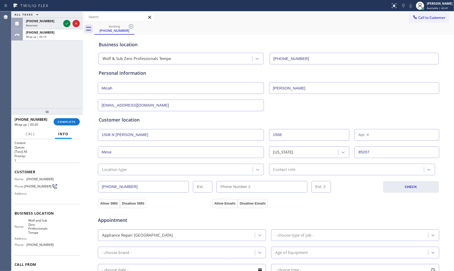
click at [134, 170] on div "Location type" at bounding box center [175, 169] width 153 height 9
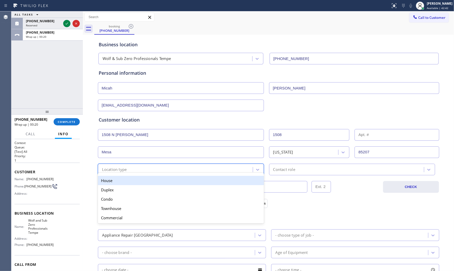
drag, startPoint x: 126, startPoint y: 180, endPoint x: 258, endPoint y: 180, distance: 131.8
click at [127, 180] on div "House" at bounding box center [181, 180] width 166 height 9
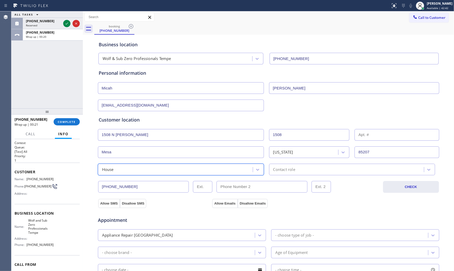
click at [299, 178] on div "[PHONE_NUMBER] CHECK" at bounding box center [269, 185] width 342 height 18
click at [299, 170] on div "Contact role" at bounding box center [347, 169] width 153 height 9
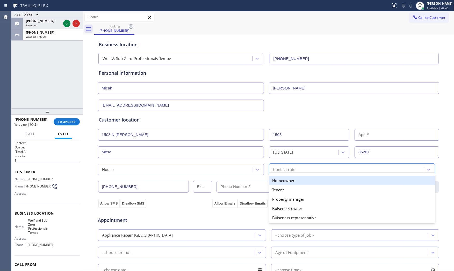
click at [287, 182] on div "Homeowner" at bounding box center [352, 180] width 166 height 9
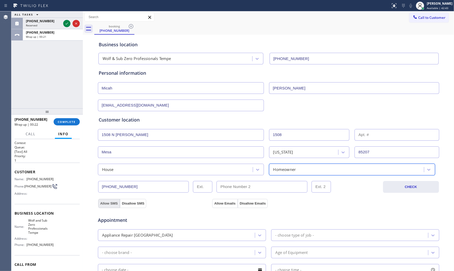
click at [104, 201] on button "Allow SMS" at bounding box center [109, 203] width 22 height 9
click at [216, 203] on button "Allow Emails" at bounding box center [224, 203] width 25 height 9
click at [289, 238] on div "- choose type of job -" at bounding box center [294, 236] width 39 height 6
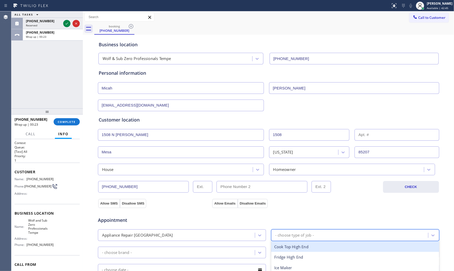
type input "s"
click at [293, 248] on div "Range / [GEOGRAPHIC_DATA]" at bounding box center [355, 247] width 168 height 11
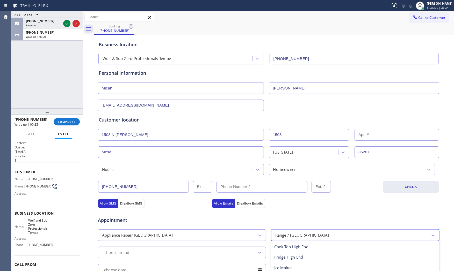
click at [293, 237] on div "Range / [GEOGRAPHIC_DATA]" at bounding box center [302, 236] width 54 height 6
type input "f"
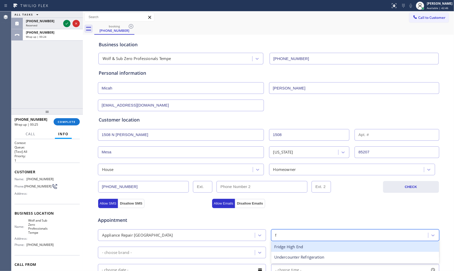
scroll to position [0, 0]
click at [293, 245] on div "Fridge High End" at bounding box center [355, 247] width 168 height 11
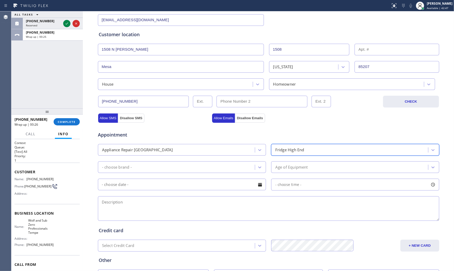
scroll to position [86, 0]
drag, startPoint x: 151, startPoint y: 176, endPoint x: 150, endPoint y: 169, distance: 7.1
click at [151, 175] on div "Appointment Appliance Repair High End option [GEOGRAPHIC_DATA], selected. 9 res…" at bounding box center [269, 173] width 340 height 97
click at [150, 168] on div "- choose brand -" at bounding box center [176, 166] width 155 height 9
type input "s"
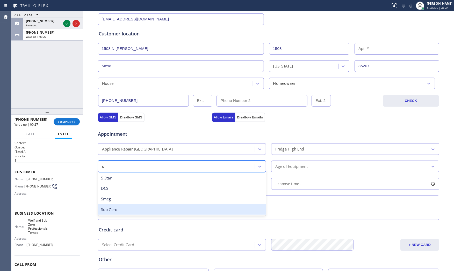
drag, startPoint x: 126, startPoint y: 206, endPoint x: 263, endPoint y: 177, distance: 139.6
click at [127, 205] on div "Sub Zero" at bounding box center [182, 210] width 168 height 11
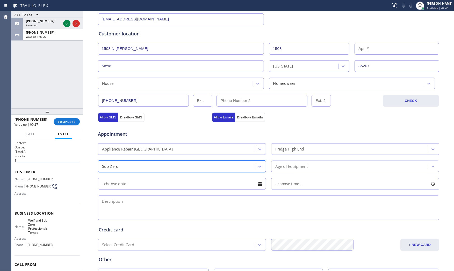
click at [298, 172] on div "Age of Equipment" at bounding box center [355, 167] width 168 height 12
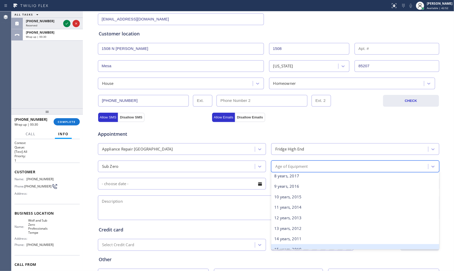
click at [281, 248] on div "15 years, 2010" at bounding box center [355, 249] width 168 height 11
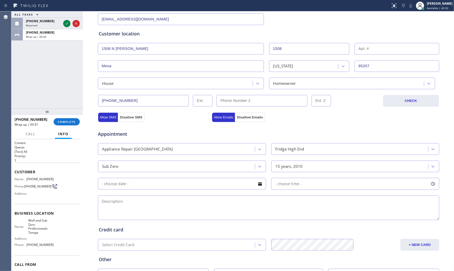
click at [198, 184] on input "text" at bounding box center [182, 184] width 168 height 12
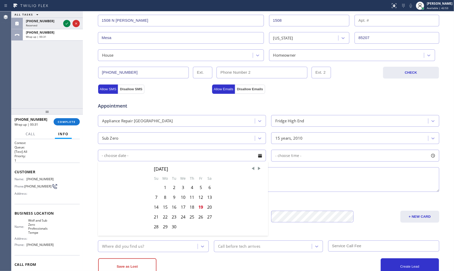
scroll to position [115, 0]
drag, startPoint x: 200, startPoint y: 208, endPoint x: 205, endPoint y: 206, distance: 4.9
click at [201, 207] on div "19" at bounding box center [200, 207] width 9 height 10
type input "[DATE]"
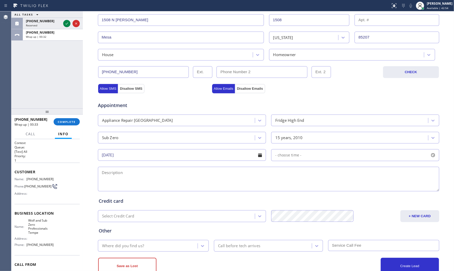
click at [298, 154] on span "- choose time -" at bounding box center [288, 155] width 26 height 5
drag, startPoint x: 276, startPoint y: 189, endPoint x: 397, endPoint y: 187, distance: 120.9
click at [397, 187] on div at bounding box center [400, 187] width 6 height 11
drag, startPoint x: 294, startPoint y: 190, endPoint x: 353, endPoint y: 190, distance: 59.8
click at [362, 190] on div at bounding box center [363, 187] width 6 height 11
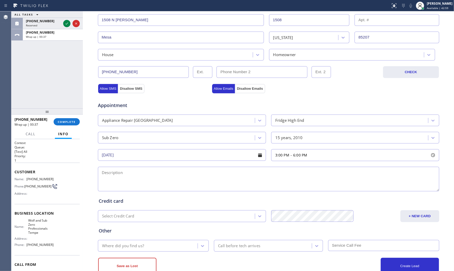
click at [210, 182] on textarea at bounding box center [268, 179] width 341 height 25
click at [42, 232] on span "Wolf and Sub Zero Professionals Tempe" at bounding box center [41, 227] width 26 height 16
click at [41, 232] on span "Wolf and Sub Zero Professionals Tempe" at bounding box center [41, 227] width 26 height 16
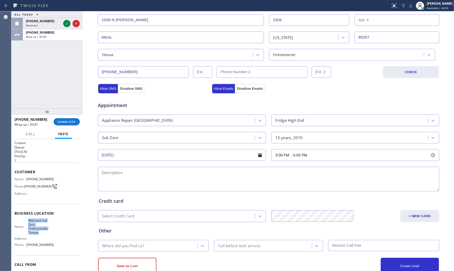
copy span "Wolf and Sub Zero Professionals Tempe"
click at [167, 184] on textarea at bounding box center [268, 179] width 341 height 25
paste textarea "3-6 $75+$30 Subzero | FridgeBI | the coil next to ice maker theres refrigerant …"
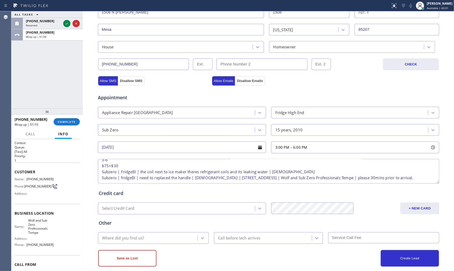
scroll to position [130, 0]
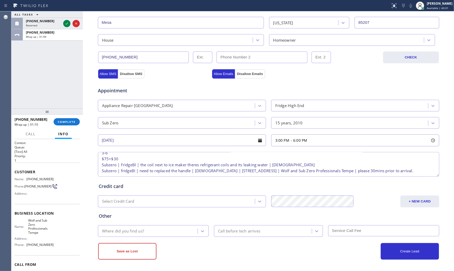
type textarea "3-6 $75+$30 Subzero | FridgeBI | the coil next to ice maker theres refrigerant …"
click at [162, 232] on div "Where did you find us? g" at bounding box center [148, 231] width 98 height 9
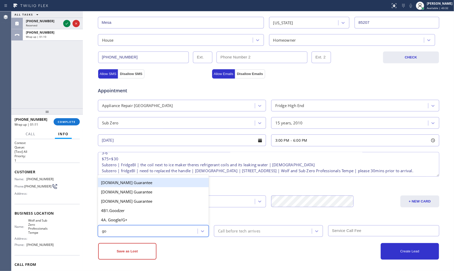
type input "goo"
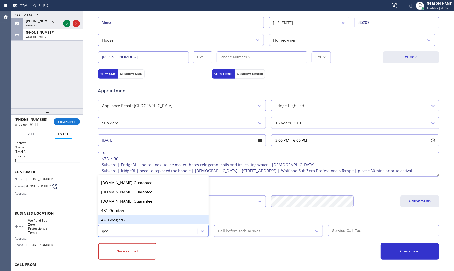
click at [153, 219] on div "4A. Google/G+" at bounding box center [153, 219] width 111 height 9
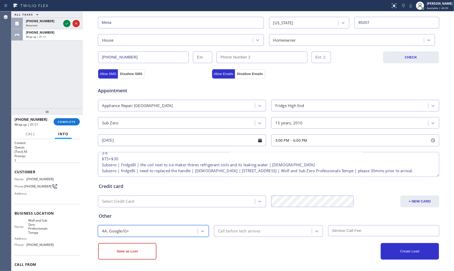
click at [231, 231] on div "Call before tech arrives" at bounding box center [239, 231] width 42 height 6
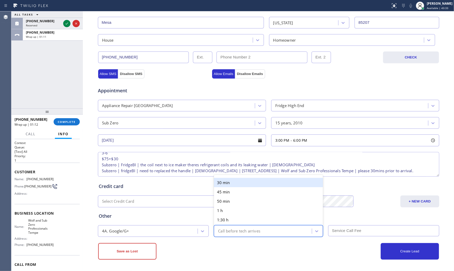
click at [236, 183] on div "30 min" at bounding box center [268, 182] width 109 height 9
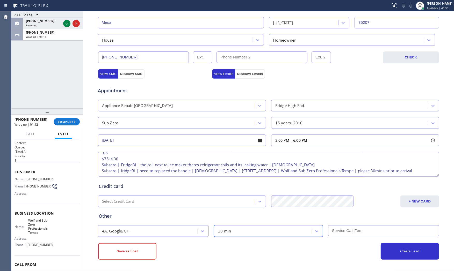
click at [346, 238] on div "Save as Lost Create Lead" at bounding box center [269, 248] width 342 height 23
click at [346, 232] on input "text" at bounding box center [383, 231] width 111 height 11
click at [342, 230] on input "75" at bounding box center [383, 231] width 111 height 11
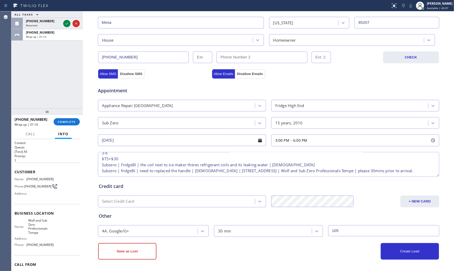
type input "105"
click at [306, 247] on div "Create Lead" at bounding box center [354, 251] width 170 height 17
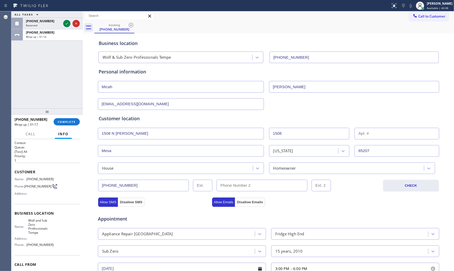
scroll to position [0, 0]
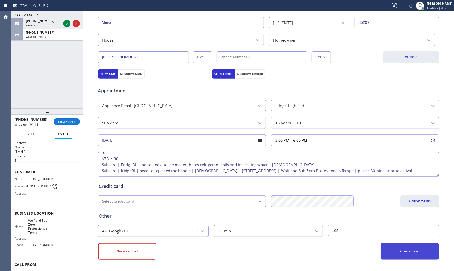
click at [386, 252] on button "Create Lead" at bounding box center [410, 251] width 58 height 17
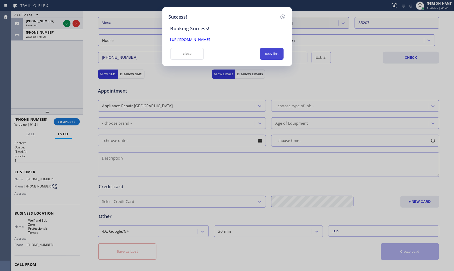
click at [272, 56] on button "copy link" at bounding box center [272, 54] width 24 height 12
click at [203, 57] on button "close" at bounding box center [187, 54] width 34 height 12
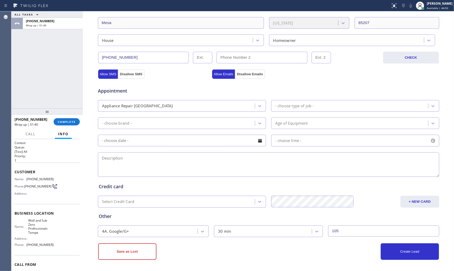
click at [77, 118] on div "[PHONE_NUMBER] Wrap up | 01:40 COMPLETE" at bounding box center [46, 121] width 65 height 13
click at [77, 118] on div "[PHONE_NUMBER] Wrap up | 01:41 COMPLETE" at bounding box center [46, 121] width 65 height 13
click at [77, 118] on button "COMPLETE" at bounding box center [67, 121] width 26 height 7
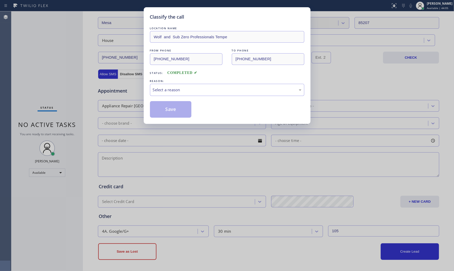
click at [168, 92] on div "Select a reason" at bounding box center [227, 90] width 149 height 6
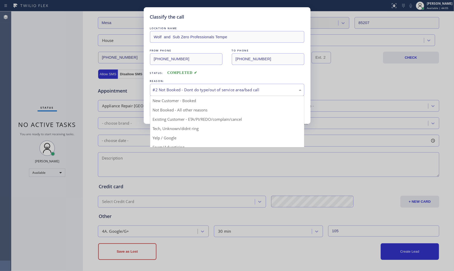
click at [166, 92] on div "#2 Not Booked - Dont do type/out of service area/bad call" at bounding box center [227, 90] width 149 height 6
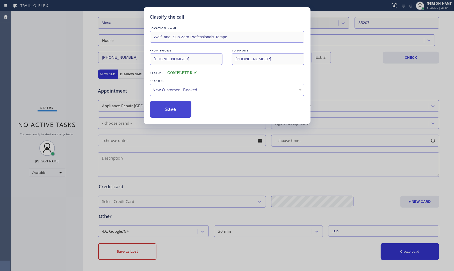
click at [166, 105] on button "Save" at bounding box center [171, 109] width 42 height 17
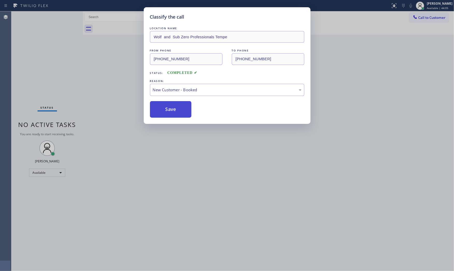
click at [166, 105] on button "Save" at bounding box center [171, 109] width 42 height 17
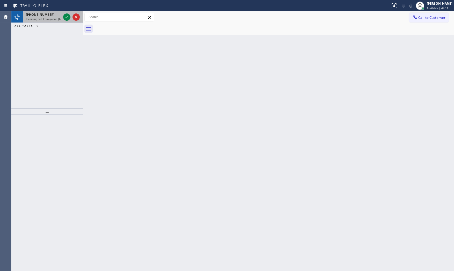
click at [59, 14] on div "[PHONE_NUMBER]" at bounding box center [43, 14] width 35 height 4
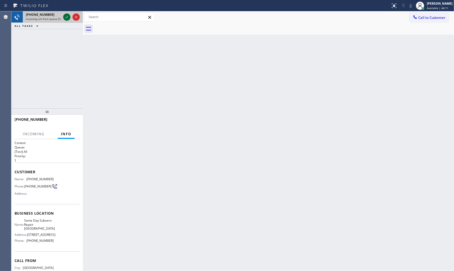
click at [67, 16] on icon at bounding box center [67, 17] width 6 height 6
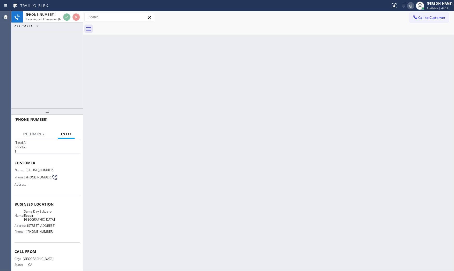
scroll to position [22, 0]
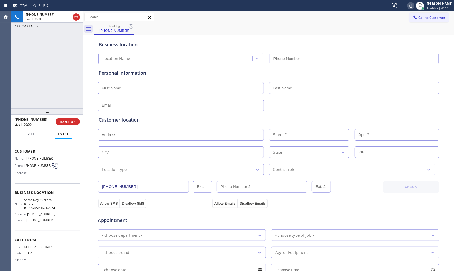
type input "[PHONE_NUMBER]"
click at [46, 43] on div "[PHONE_NUMBER] Live | 00:04 ALL TASKS ALL TASKS ACTIVE TASKS TASKS IN WRAP UP" at bounding box center [46, 59] width 71 height 97
click at [67, 120] on button "HANG UP" at bounding box center [68, 121] width 24 height 7
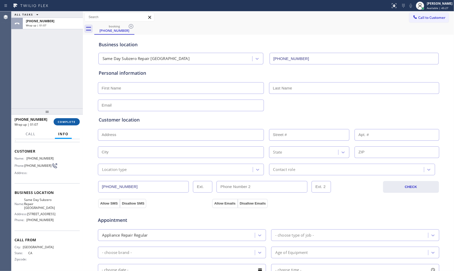
click at [71, 119] on button "COMPLETE" at bounding box center [67, 121] width 26 height 7
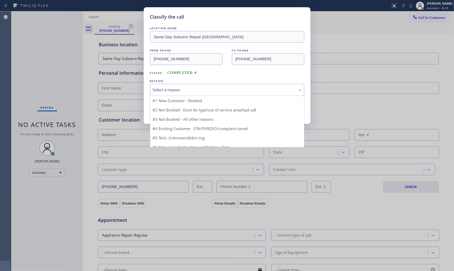
click at [163, 92] on div "Select a reason" at bounding box center [227, 90] width 149 height 6
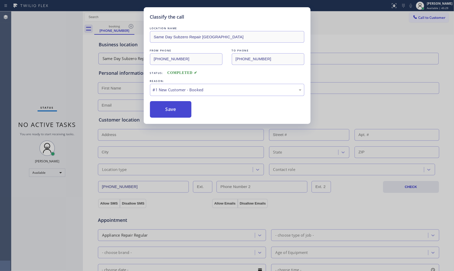
click at [167, 107] on button "Save" at bounding box center [171, 109] width 42 height 17
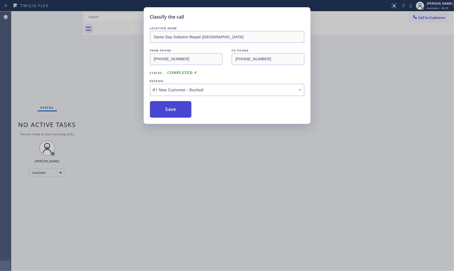
click at [167, 107] on button "Save" at bounding box center [171, 109] width 42 height 17
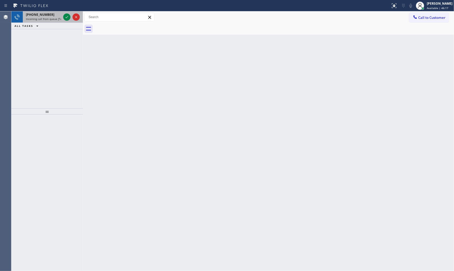
click at [71, 16] on div at bounding box center [71, 16] width 19 height 11
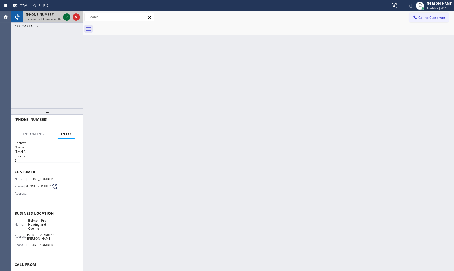
click at [68, 15] on icon at bounding box center [67, 17] width 6 height 6
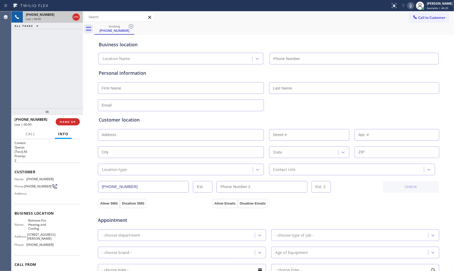
type input "[PHONE_NUMBER]"
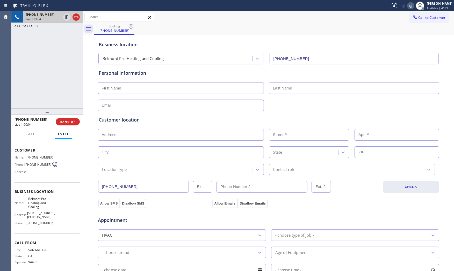
click at [409, 8] on icon at bounding box center [411, 6] width 6 height 6
click at [73, 124] on span "HANG UP" at bounding box center [68, 122] width 16 height 4
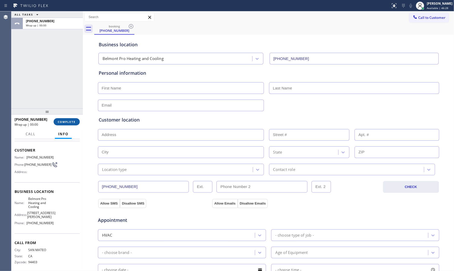
click at [73, 124] on span "COMPLETE" at bounding box center [67, 122] width 18 height 4
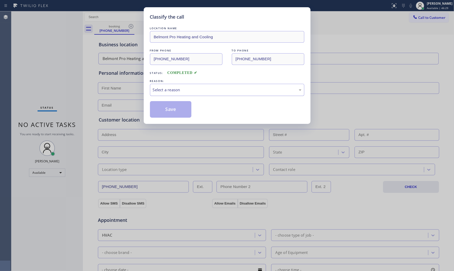
click at [189, 88] on div "Select a reason" at bounding box center [227, 90] width 149 height 6
click at [172, 110] on button "Save" at bounding box center [171, 109] width 42 height 17
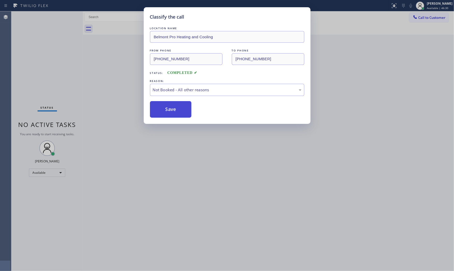
click at [172, 110] on button "Save" at bounding box center [171, 109] width 42 height 17
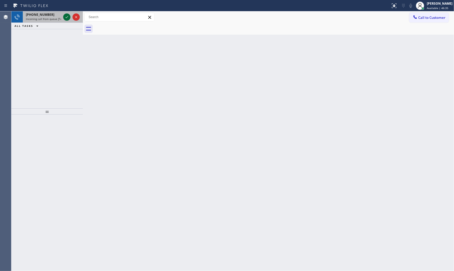
click at [64, 19] on icon at bounding box center [67, 17] width 6 height 6
click at [65, 19] on icon at bounding box center [67, 17] width 6 height 6
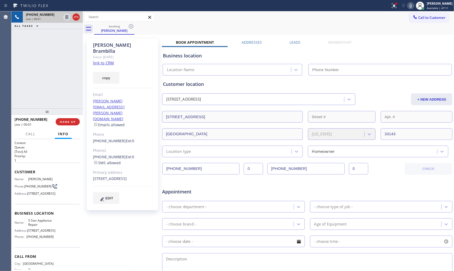
type input "[PHONE_NUMBER]"
click at [110, 60] on link "link to CRM" at bounding box center [103, 62] width 21 height 5
click at [410, 6] on icon at bounding box center [410, 6] width 3 height 4
click at [68, 18] on icon at bounding box center [67, 17] width 6 height 6
click at [392, 8] on icon at bounding box center [394, 6] width 6 height 6
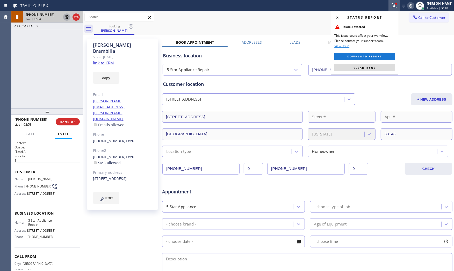
click at [373, 70] on button "Clear issue" at bounding box center [364, 67] width 61 height 7
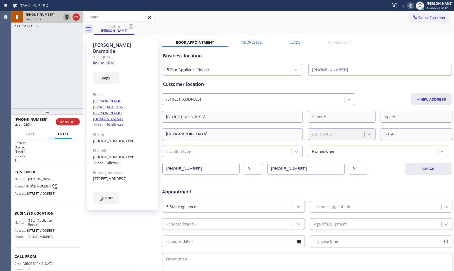
click at [410, 4] on icon at bounding box center [411, 6] width 6 height 6
click at [66, 16] on icon at bounding box center [67, 17] width 4 height 4
click at [65, 120] on button "HANG UP" at bounding box center [68, 121] width 24 height 7
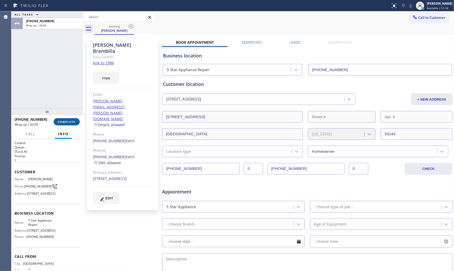
click at [66, 122] on span "COMPLETE" at bounding box center [67, 122] width 18 height 4
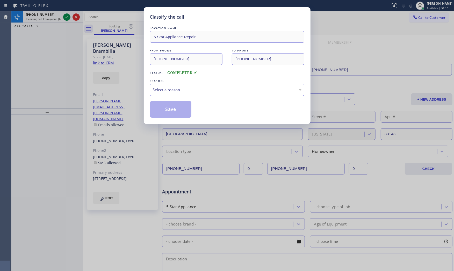
click at [191, 92] on div "Select a reason" at bounding box center [227, 90] width 149 height 6
click at [180, 110] on button "Save" at bounding box center [171, 109] width 42 height 17
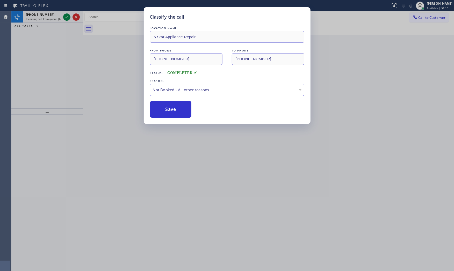
click at [180, 110] on button "Save" at bounding box center [171, 109] width 42 height 17
click at [57, 17] on div "Classify the call LOCATION NAME 5 Star Appliance Repair FROM PHONE [PHONE_NUMBE…" at bounding box center [227, 135] width 454 height 271
click at [57, 17] on div "Classify the call LOCATION NAME Next Door Appliance Repair [GEOGRAPHIC_DATA] FR…" at bounding box center [232, 141] width 443 height 260
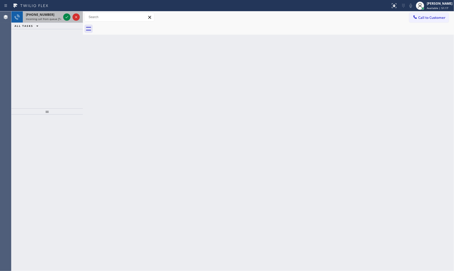
click at [57, 17] on span "Incoming call from queue [Test] All" at bounding box center [47, 19] width 43 height 4
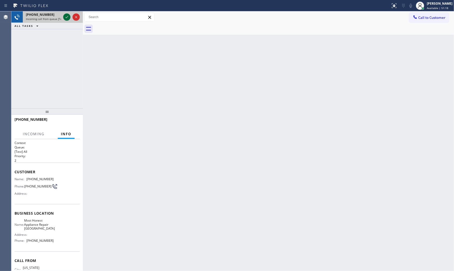
click at [69, 16] on icon at bounding box center [67, 17] width 6 height 6
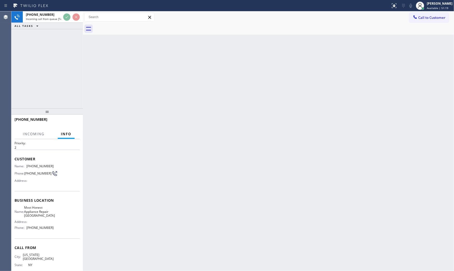
scroll to position [26, 0]
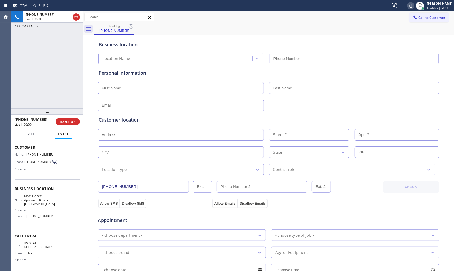
type input "[PHONE_NUMBER]"
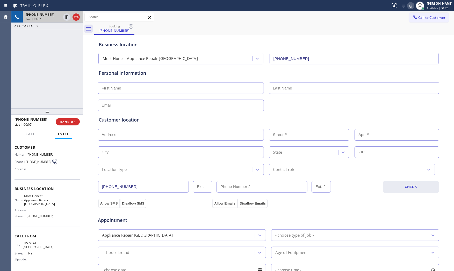
click at [72, 19] on div at bounding box center [71, 16] width 19 height 11
click at [75, 19] on icon at bounding box center [76, 17] width 6 height 6
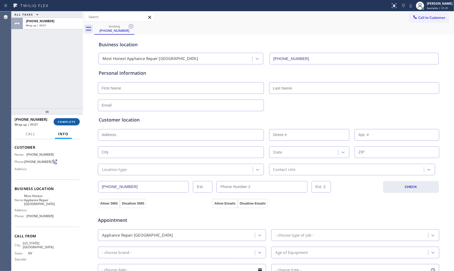
click at [67, 120] on span "COMPLETE" at bounding box center [67, 122] width 18 height 4
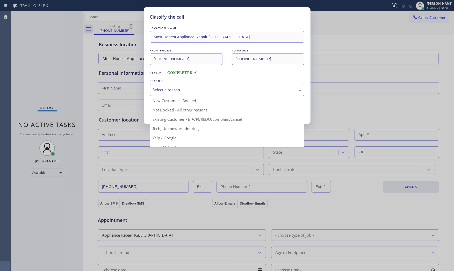
click at [219, 92] on div "Select a reason" at bounding box center [227, 90] width 149 height 6
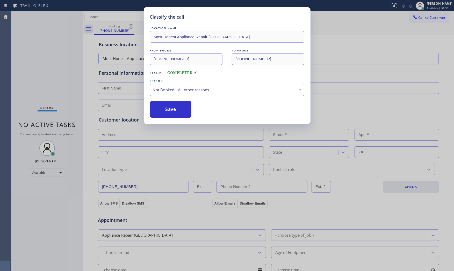
click at [179, 110] on button "Save" at bounding box center [171, 109] width 42 height 17
drag, startPoint x: 179, startPoint y: 110, endPoint x: 177, endPoint y: 92, distance: 17.8
click at [179, 109] on button "Save" at bounding box center [171, 109] width 42 height 17
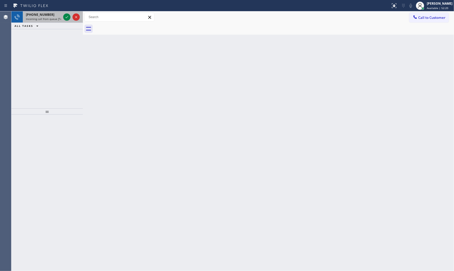
click at [56, 11] on div "[PHONE_NUMBER] Incoming call from queue [Test] All" at bounding box center [42, 16] width 39 height 11
click at [64, 17] on icon at bounding box center [67, 17] width 6 height 6
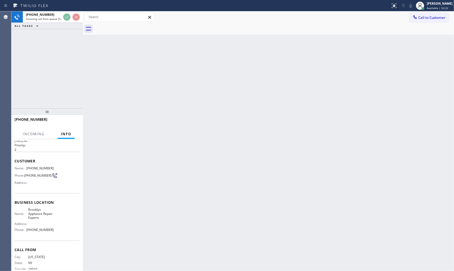
scroll to position [22, 0]
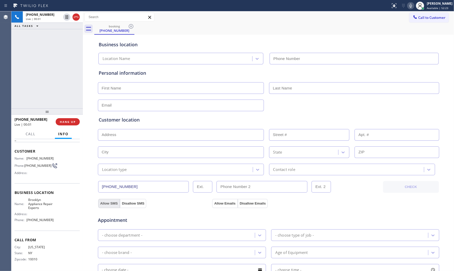
type input "[PHONE_NUMBER]"
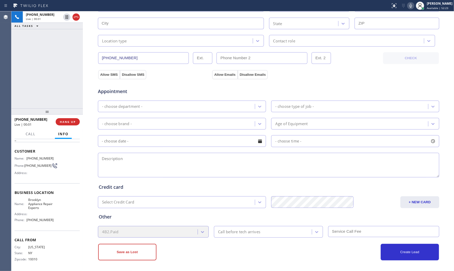
scroll to position [130, 0]
click at [410, 2] on button at bounding box center [410, 5] width 7 height 7
click at [408, 5] on icon at bounding box center [411, 6] width 6 height 6
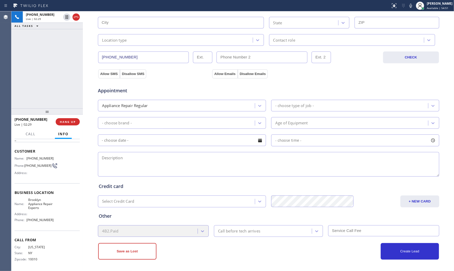
click at [409, 6] on icon at bounding box center [411, 6] width 6 height 6
click at [409, 6] on icon at bounding box center [410, 6] width 3 height 4
click at [408, 4] on icon at bounding box center [411, 6] width 6 height 6
click at [409, 4] on icon at bounding box center [410, 6] width 3 height 4
click at [410, 3] on icon at bounding box center [411, 6] width 6 height 6
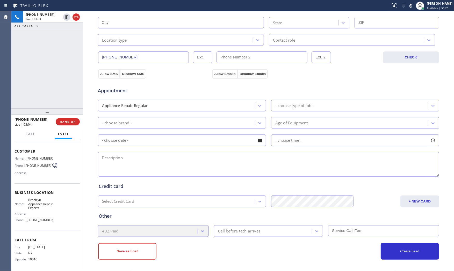
click at [410, 4] on icon at bounding box center [411, 6] width 6 height 6
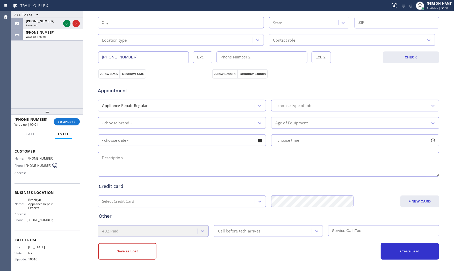
scroll to position [0, 0]
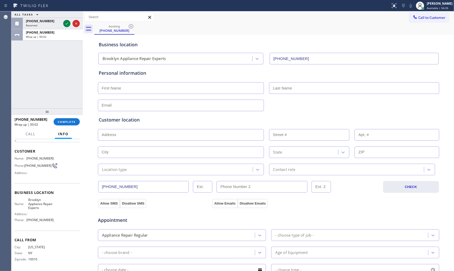
click at [133, 90] on input "text" at bounding box center [181, 88] width 166 height 12
type input "Ms"
type input "[PERSON_NAME]"
type input "[EMAIL_ADDRESS][DOMAIN_NAME]"
drag, startPoint x: 49, startPoint y: 91, endPoint x: 65, endPoint y: 91, distance: 16.6
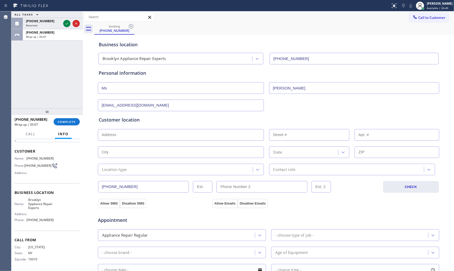
click at [49, 91] on div "ALL TASKS ALL TASKS ACTIVE TASKS TASKS IN WRAP UP [PHONE_NUMBER] Reserved [PHON…" at bounding box center [46, 59] width 71 height 97
click at [128, 135] on input "text" at bounding box center [181, 135] width 166 height 12
paste input "[GEOGRAPHIC_DATA], [GEOGRAPHIC_DATA] 11249"
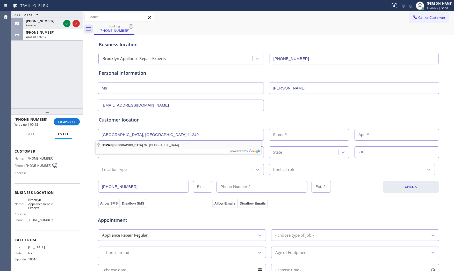
type input "[GEOGRAPHIC_DATA], [GEOGRAPHIC_DATA] 11249, [GEOGRAPHIC_DATA]"
type input "[US_STATE]"
type input "11249"
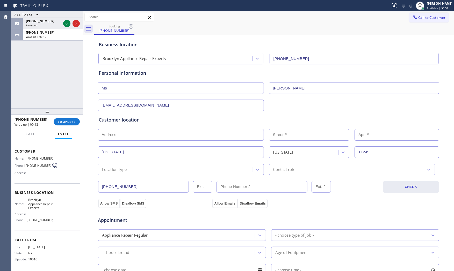
click at [118, 174] on div "Location type" at bounding box center [181, 170] width 166 height 12
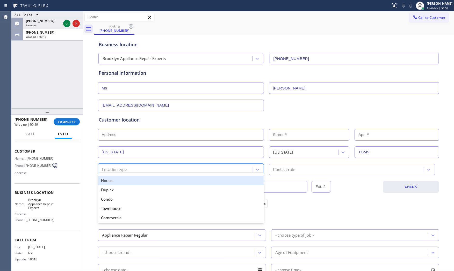
click at [119, 180] on div "House" at bounding box center [181, 180] width 166 height 9
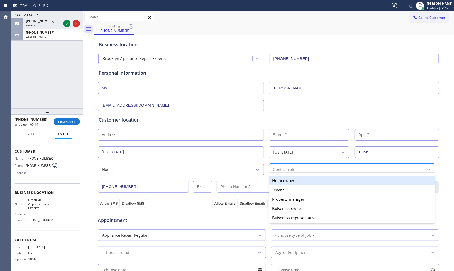
click at [279, 172] on div "Contact role" at bounding box center [284, 170] width 22 height 6
click at [280, 182] on div "Homeowner" at bounding box center [352, 180] width 166 height 9
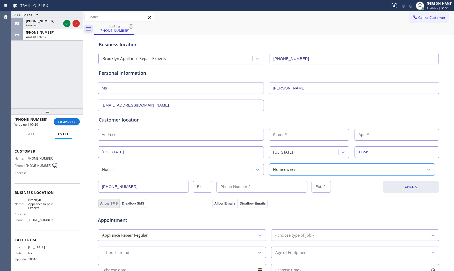
click at [109, 204] on button "Allow SMS" at bounding box center [109, 203] width 22 height 9
drag, startPoint x: 208, startPoint y: 202, endPoint x: 218, endPoint y: 203, distance: 9.6
click at [211, 203] on div "Allow SMS Disallow SMS Allow Emails Disallow Emails" at bounding box center [268, 203] width 342 height 10
click at [218, 203] on button "Allow Emails" at bounding box center [224, 203] width 25 height 9
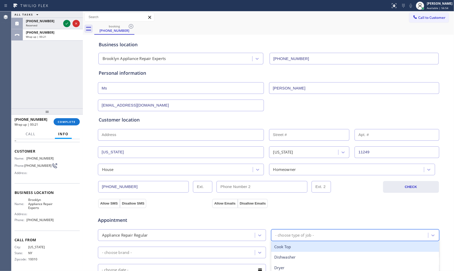
drag, startPoint x: 301, startPoint y: 241, endPoint x: 303, endPoint y: 238, distance: 3.2
click at [302, 241] on div "- choose type of job -" at bounding box center [355, 236] width 168 height 12
type input "f"
click at [296, 247] on div "Fridge" at bounding box center [355, 247] width 168 height 11
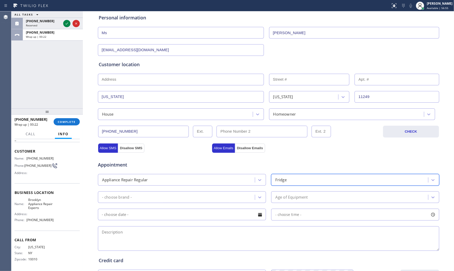
scroll to position [57, 0]
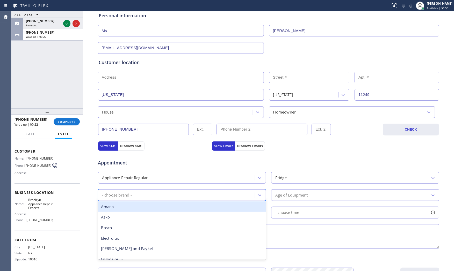
drag, startPoint x: 177, startPoint y: 193, endPoint x: 171, endPoint y: 197, distance: 8.0
click at [177, 193] on div "- choose brand -" at bounding box center [176, 195] width 155 height 9
type input "GE"
click at [149, 208] on div "GE" at bounding box center [182, 207] width 168 height 11
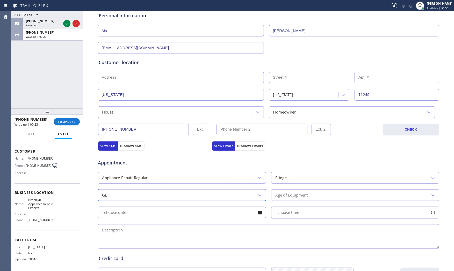
click at [296, 193] on div "Age of Equipment" at bounding box center [291, 195] width 33 height 6
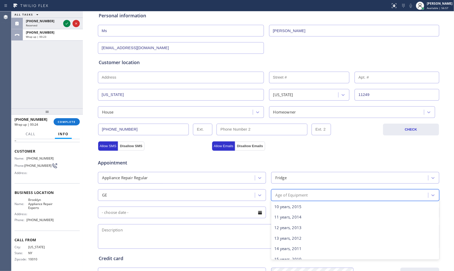
scroll to position [115, 0]
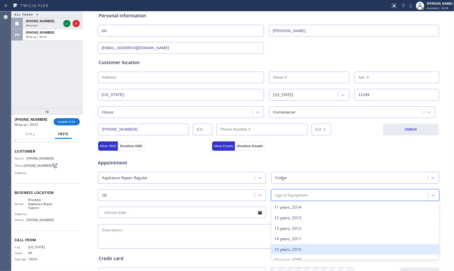
click at [286, 246] on div "15 years, 2010" at bounding box center [355, 249] width 168 height 11
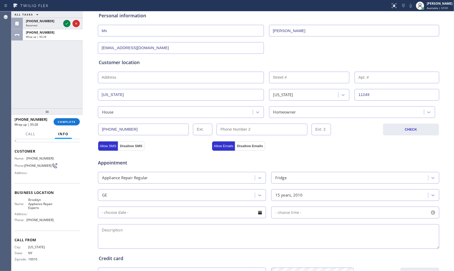
click at [187, 230] on textarea at bounding box center [268, 236] width 341 height 25
paste textarea "GE | FridgeFS | fridge parts not cooling | [DEMOGRAPHIC_DATA] | [GEOGRAPHIC_DAT…"
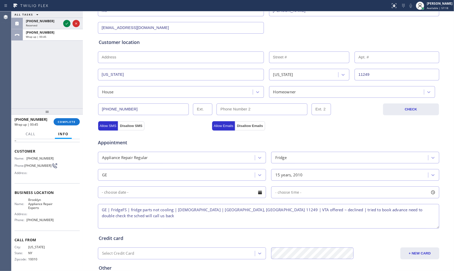
scroll to position [130, 0]
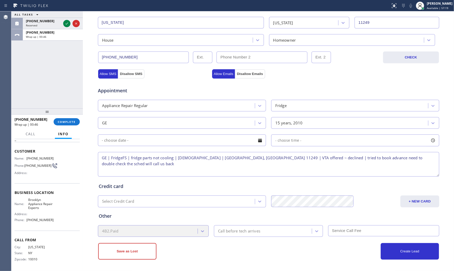
type textarea "GE | FridgeFS | fridge parts not cooling | [DEMOGRAPHIC_DATA] | [GEOGRAPHIC_DAT…"
click at [256, 237] on div "Save as Lost Create Lead" at bounding box center [269, 248] width 342 height 23
drag, startPoint x: 251, startPoint y: 246, endPoint x: 169, endPoint y: 248, distance: 81.3
click at [246, 247] on div "Save as Lost" at bounding box center [183, 251] width 170 height 17
click at [151, 248] on button "Save as Lost" at bounding box center [127, 251] width 58 height 17
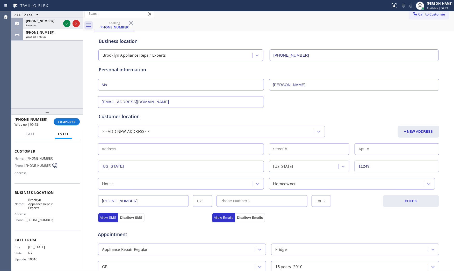
scroll to position [0, 0]
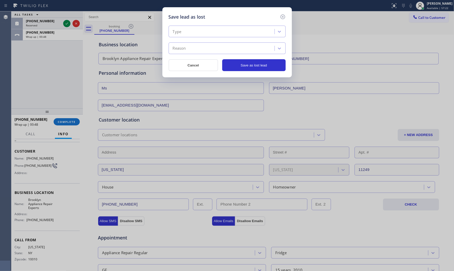
click at [208, 33] on div "Type" at bounding box center [222, 31] width 104 height 9
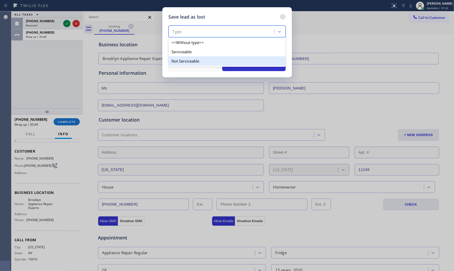
click at [196, 60] on div "Not Serviceable" at bounding box center [227, 60] width 117 height 9
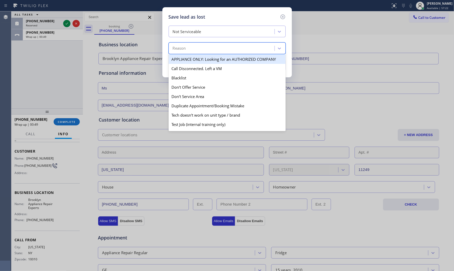
click at [197, 50] on div "Reason" at bounding box center [222, 48] width 104 height 9
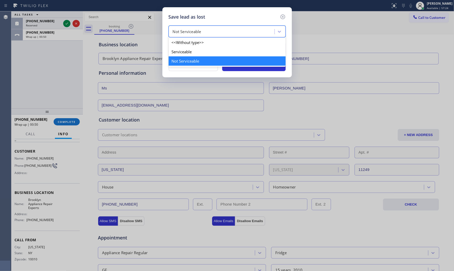
click at [198, 35] on div "Not Serviceable" at bounding box center [222, 31] width 104 height 9
click at [189, 48] on div "Serviceable" at bounding box center [227, 51] width 117 height 9
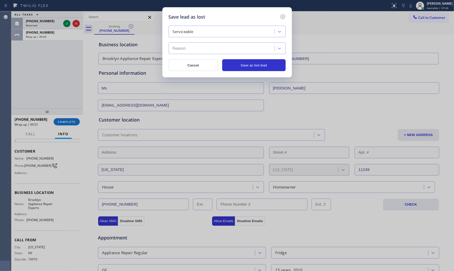
click at [189, 48] on div "Reason" at bounding box center [222, 48] width 104 height 9
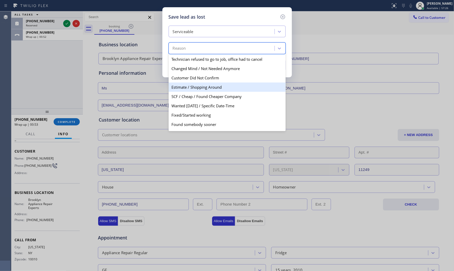
click at [196, 84] on div "Estimate / Shopping Around" at bounding box center [227, 87] width 117 height 9
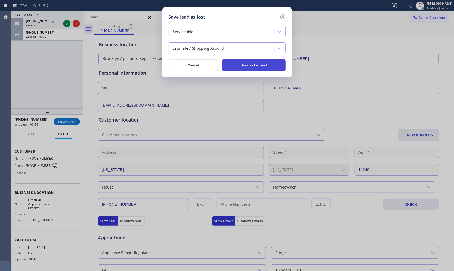
click at [260, 69] on button "Save as lost lead" at bounding box center [253, 65] width 63 height 12
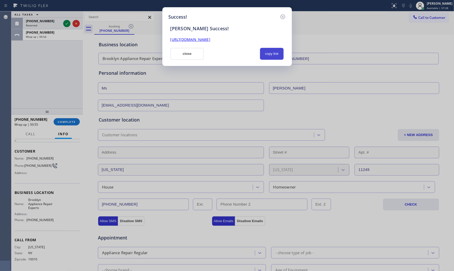
click at [269, 53] on button "copy link" at bounding box center [272, 54] width 24 height 12
click at [183, 55] on button "close" at bounding box center [187, 54] width 34 height 12
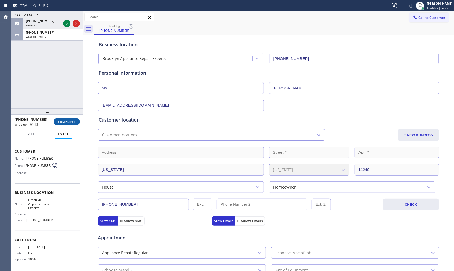
click at [77, 120] on button "COMPLETE" at bounding box center [67, 121] width 26 height 7
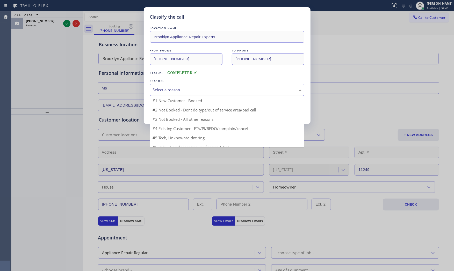
drag, startPoint x: 185, startPoint y: 94, endPoint x: 172, endPoint y: 103, distance: 15.4
click at [184, 94] on div "Select a reason" at bounding box center [227, 90] width 154 height 12
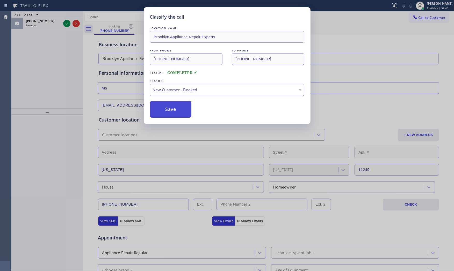
click at [170, 112] on button "Save" at bounding box center [171, 109] width 42 height 17
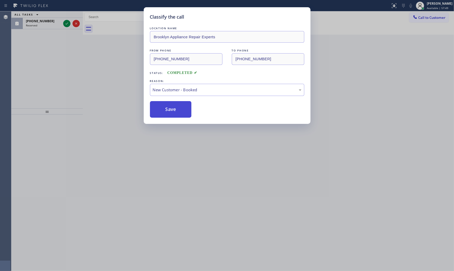
click at [170, 112] on button "Save" at bounding box center [171, 109] width 42 height 17
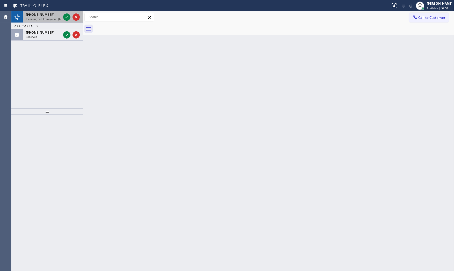
click at [65, 13] on div at bounding box center [71, 16] width 19 height 11
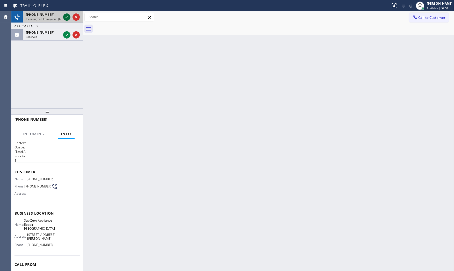
click at [68, 16] on icon at bounding box center [67, 17] width 3 height 2
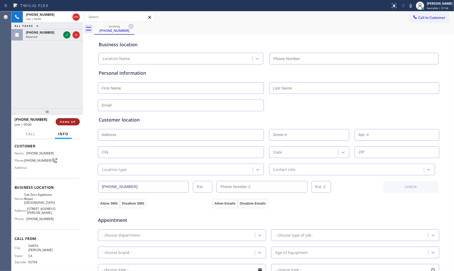
type input "[PHONE_NUMBER]"
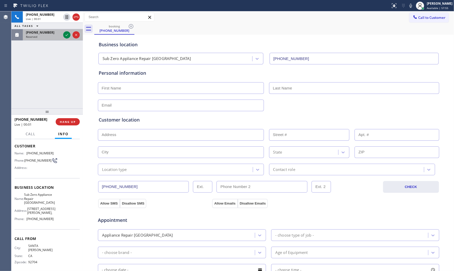
click at [57, 39] on div "[PHONE_NUMBER] Reserved" at bounding box center [42, 34] width 39 height 11
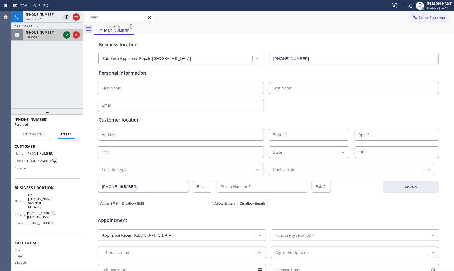
click at [65, 36] on icon at bounding box center [67, 35] width 6 height 6
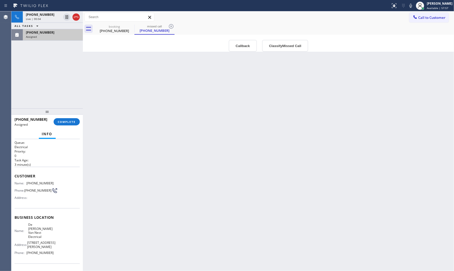
scroll to position [0, 0]
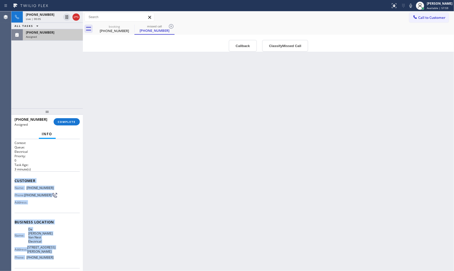
drag, startPoint x: 14, startPoint y: 180, endPoint x: 55, endPoint y: 233, distance: 66.8
click at [55, 253] on div "Context Queue: Electrical Priority: 0 Task Age: [DEMOGRAPHIC_DATA] minute(s) Cu…" at bounding box center [46, 224] width 65 height 167
copy div "Customer Name: [PHONE_NUMBER] Phone: [PHONE_NUMBER] Address: Business location …"
click at [71, 121] on span "COMPLETE" at bounding box center [67, 122] width 18 height 4
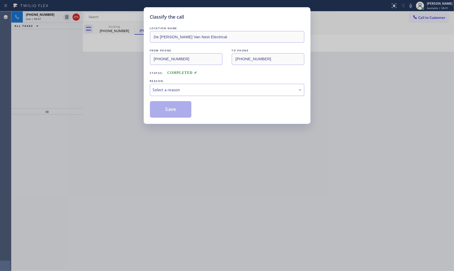
drag, startPoint x: 174, startPoint y: 91, endPoint x: 173, endPoint y: 95, distance: 4.0
click at [174, 92] on div "Select a reason" at bounding box center [227, 90] width 149 height 6
click at [170, 106] on button "Save" at bounding box center [171, 109] width 42 height 17
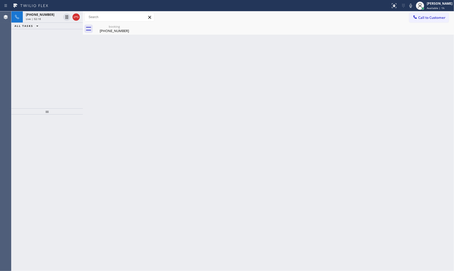
click at [280, 10] on div "Status report No issues detected If you experience an issue, please download th…" at bounding box center [227, 5] width 454 height 11
click at [409, 9] on div "Status report No issues detected If you experience an issue, please download th…" at bounding box center [421, 5] width 66 height 11
click at [409, 6] on icon at bounding box center [411, 6] width 6 height 6
click at [29, 18] on span "Live | 03:57" at bounding box center [33, 19] width 15 height 4
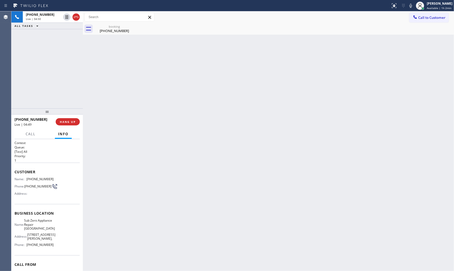
click at [408, 8] on icon at bounding box center [411, 6] width 6 height 6
drag, startPoint x: 76, startPoint y: 122, endPoint x: 79, endPoint y: 123, distance: 3.1
click at [76, 122] on button "HANG UP" at bounding box center [68, 121] width 24 height 7
click at [65, 16] on div "ALL TASKS ALL TASKS ACTIVE TASKS TASKS IN WRAP UP" at bounding box center [46, 14] width 71 height 6
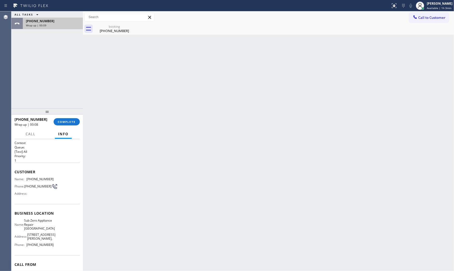
click at [62, 21] on div "[PHONE_NUMBER]" at bounding box center [53, 21] width 54 height 4
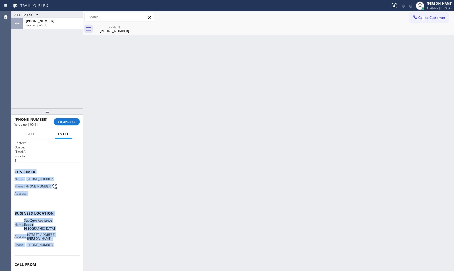
drag, startPoint x: 12, startPoint y: 170, endPoint x: 203, endPoint y: 198, distance: 193.2
click at [55, 249] on div "Context Queue: [Test] All Priority: 1 Customer Name: [PHONE_NUMBER] Phone: [PHO…" at bounding box center [46, 205] width 71 height 132
copy div "Customer Name: [PHONE_NUMBER] Phone: [PHONE_NUMBER] Address: Business location …"
click at [418, 18] on div at bounding box center [415, 17] width 6 height 6
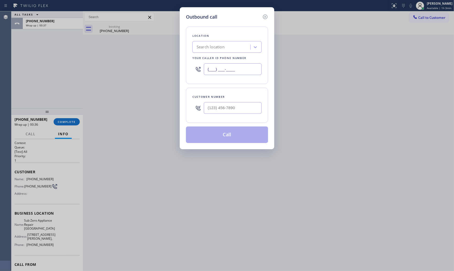
click at [218, 68] on input "(___) ___-____" at bounding box center [233, 69] width 58 height 12
paste input "347) 757-4373"
type input "[PHONE_NUMBER]"
click at [235, 108] on input "(___) ___-____" at bounding box center [233, 108] width 58 height 12
paste input "917) 721-7078"
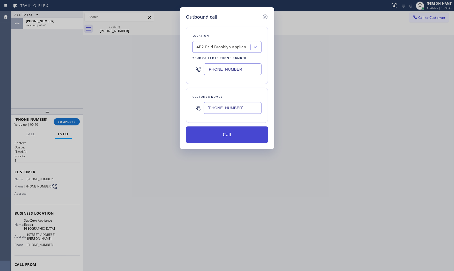
type input "[PHONE_NUMBER]"
click at [227, 134] on button "Call" at bounding box center [227, 135] width 82 height 17
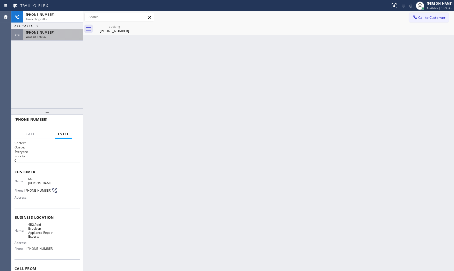
click at [56, 28] on div "[PHONE_NUMBER] Connecting call… ALL TASKS ALL TASKS ACTIVE TASKS TASKS IN WRAP …" at bounding box center [46, 25] width 71 height 29
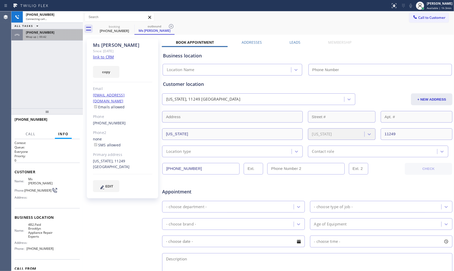
click at [55, 38] on div "Wrap up | 00:42" at bounding box center [53, 37] width 54 height 4
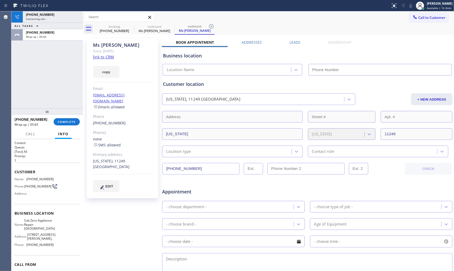
click at [64, 117] on div "[PHONE_NUMBER] Wrap up | 00:43 COMPLETE" at bounding box center [46, 121] width 65 height 13
click at [67, 121] on span "COMPLETE" at bounding box center [67, 122] width 18 height 4
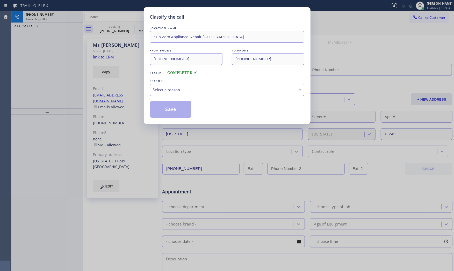
type input "[PHONE_NUMBER]"
click at [162, 96] on div "Select a reason" at bounding box center [227, 90] width 154 height 12
type input "[PHONE_NUMBER]"
click at [162, 109] on button "Save" at bounding box center [171, 109] width 42 height 17
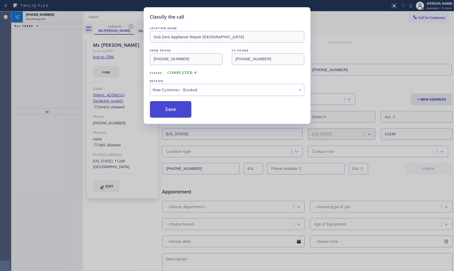
click at [162, 109] on button "Save" at bounding box center [171, 109] width 42 height 17
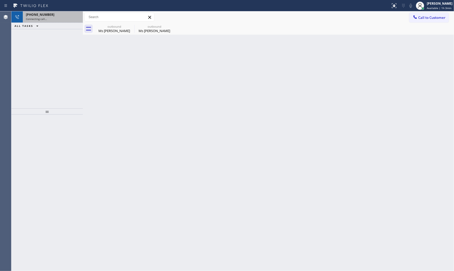
click at [44, 19] on span "Connecting call…" at bounding box center [36, 19] width 21 height 4
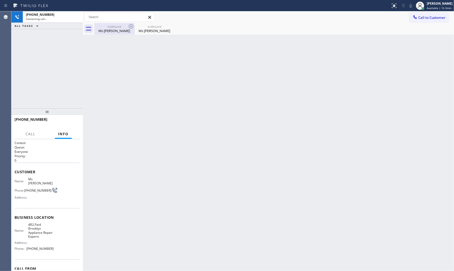
click at [105, 30] on div "Ms [PERSON_NAME]" at bounding box center [114, 30] width 39 height 5
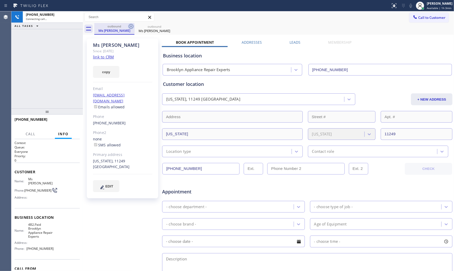
click at [131, 27] on icon at bounding box center [131, 26] width 6 height 6
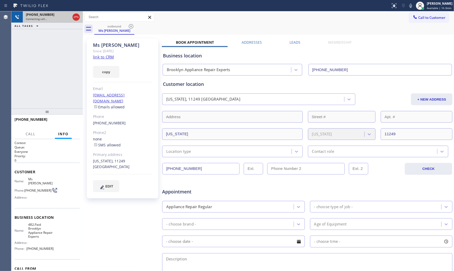
click at [46, 20] on span "Connecting call…" at bounding box center [36, 19] width 21 height 4
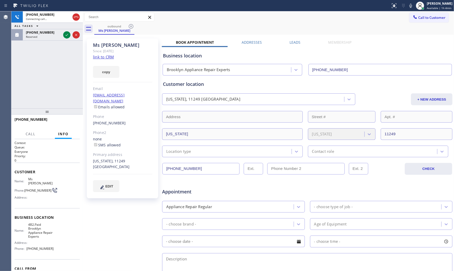
click at [408, 6] on icon at bounding box center [411, 6] width 6 height 6
click at [252, 14] on div "Call to Customer Outbound call Location [GEOGRAPHIC_DATA] Appliance Repair Expe…" at bounding box center [268, 17] width 371 height 9
click at [409, 5] on icon at bounding box center [411, 6] width 6 height 6
drag, startPoint x: 92, startPoint y: 118, endPoint x: 123, endPoint y: 119, distance: 30.6
click at [123, 119] on div "Ms [PERSON_NAME] Since: [DATE] link to CRM copy Email [EMAIL_ADDRESS][DOMAIN_NA…" at bounding box center [122, 119] width 71 height 160
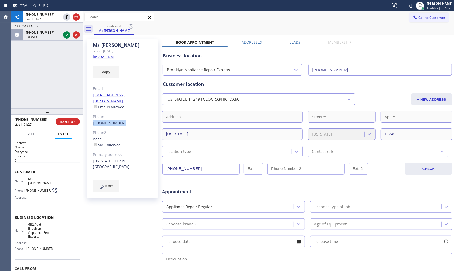
copy link "[PHONE_NUMBER]"
click at [411, 3] on icon at bounding box center [411, 6] width 6 height 6
click at [410, 5] on icon at bounding box center [410, 6] width 3 height 4
click at [410, 5] on rect at bounding box center [411, 5] width 4 height 4
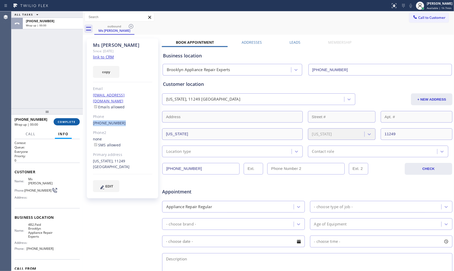
click at [71, 123] on span "COMPLETE" at bounding box center [67, 122] width 18 height 4
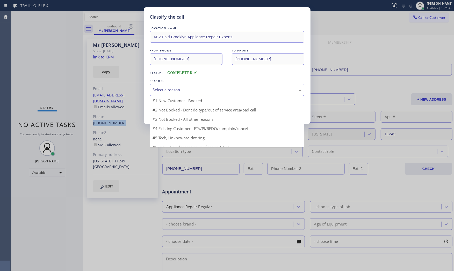
drag, startPoint x: 190, startPoint y: 89, endPoint x: 175, endPoint y: 106, distance: 23.1
click at [189, 89] on div "Select a reason" at bounding box center [227, 90] width 149 height 6
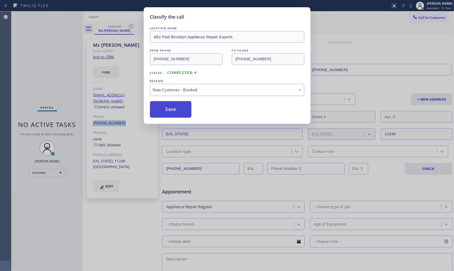
click at [174, 106] on button "Save" at bounding box center [171, 109] width 42 height 17
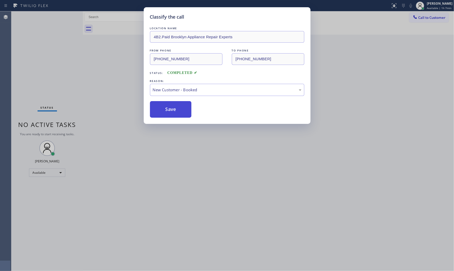
click at [174, 106] on button "Save" at bounding box center [171, 109] width 42 height 17
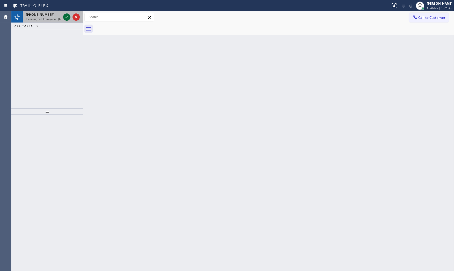
click at [66, 17] on icon at bounding box center [67, 17] width 6 height 6
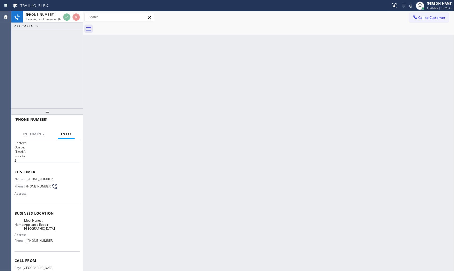
scroll to position [26, 0]
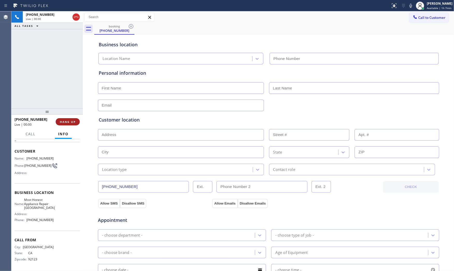
type input "[PHONE_NUMBER]"
click at [68, 125] on button "HANG UP" at bounding box center [68, 121] width 24 height 7
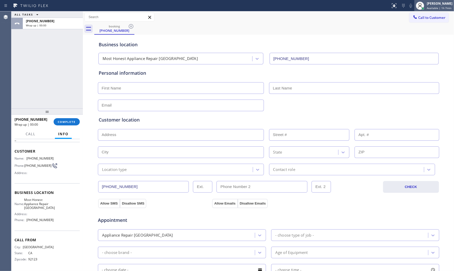
click at [428, 7] on span "Available | 1h 7min" at bounding box center [439, 8] width 25 height 4
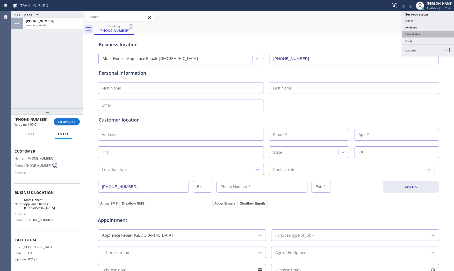
click at [415, 37] on button "Unavailable" at bounding box center [428, 34] width 52 height 7
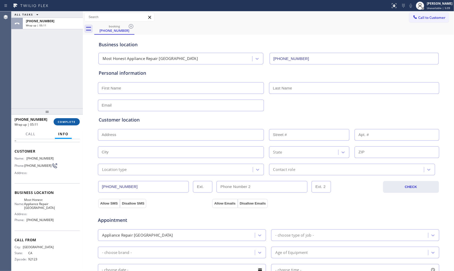
click at [60, 121] on span "COMPLETE" at bounding box center [67, 122] width 18 height 4
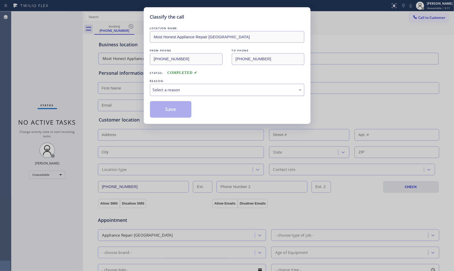
click at [182, 90] on div "Select a reason" at bounding box center [227, 90] width 149 height 6
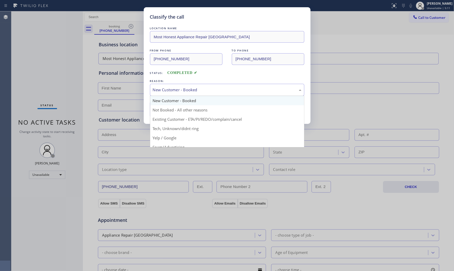
click at [177, 95] on div "New Customer - Booked" at bounding box center [227, 90] width 154 height 12
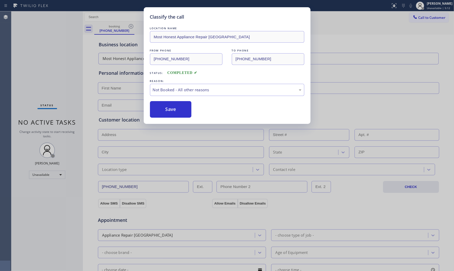
click at [172, 108] on button "Save" at bounding box center [171, 109] width 42 height 17
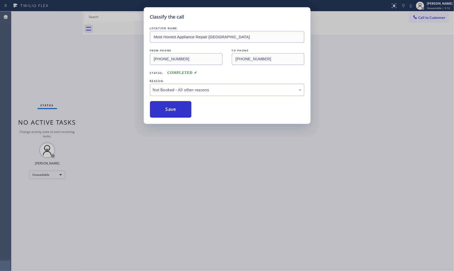
click at [172, 108] on button "Save" at bounding box center [171, 109] width 42 height 17
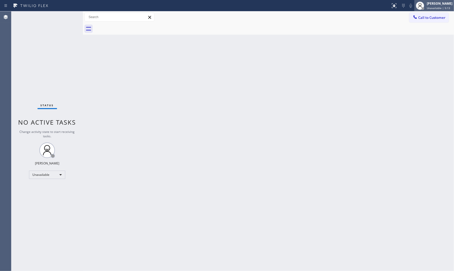
click at [427, 6] on span "Unavailable | 5:13" at bounding box center [438, 8] width 23 height 4
click at [419, 25] on button "Available" at bounding box center [428, 27] width 52 height 7
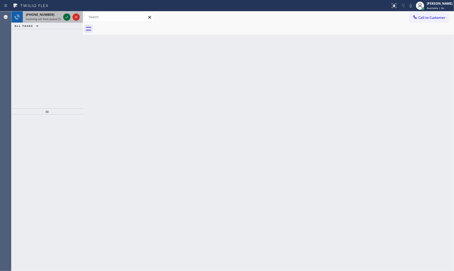
click at [67, 16] on icon at bounding box center [67, 17] width 6 height 6
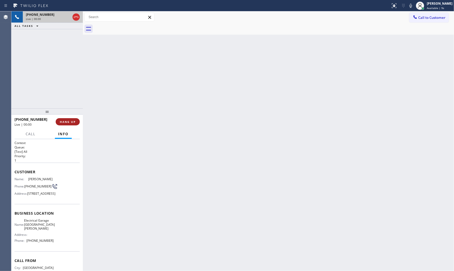
click at [77, 122] on button "HANG UP" at bounding box center [68, 121] width 24 height 7
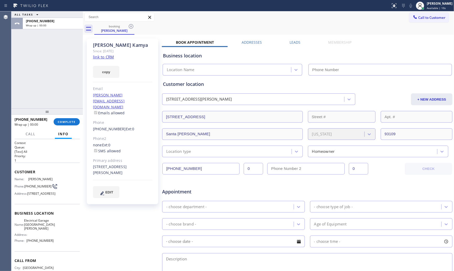
type input "[PHONE_NUMBER]"
click at [74, 119] on button "COMPLETE" at bounding box center [67, 121] width 26 height 7
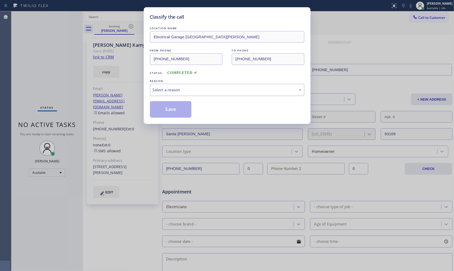
click at [156, 87] on div "Select a reason" at bounding box center [227, 90] width 149 height 6
click at [162, 112] on button "Save" at bounding box center [171, 109] width 42 height 17
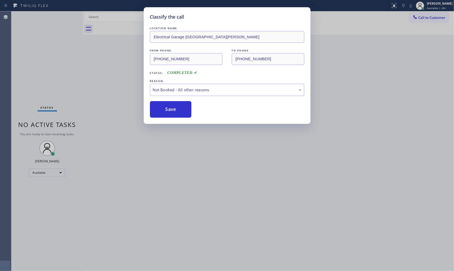
click at [162, 112] on button "Save" at bounding box center [171, 109] width 42 height 17
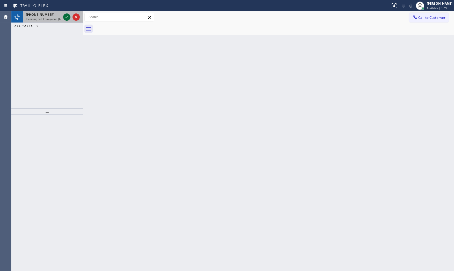
click at [67, 19] on icon at bounding box center [67, 17] width 6 height 6
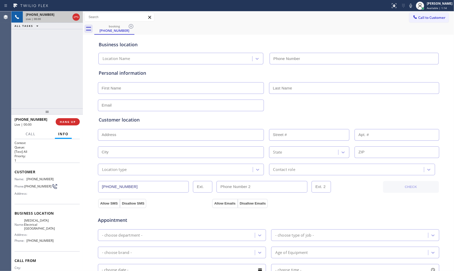
type input "[PHONE_NUMBER]"
click at [34, 19] on span "Live | 00:01" at bounding box center [33, 19] width 15 height 4
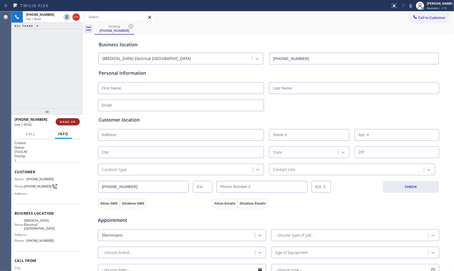
drag, startPoint x: 63, startPoint y: 122, endPoint x: 73, endPoint y: 122, distance: 9.9
click at [63, 122] on span "HANG UP" at bounding box center [68, 122] width 16 height 4
click at [72, 126] on div "[PHONE_NUMBER] Wrap up | 00:16 COMPLETE" at bounding box center [46, 121] width 65 height 13
click at [74, 122] on span "COMPLETE" at bounding box center [67, 122] width 18 height 4
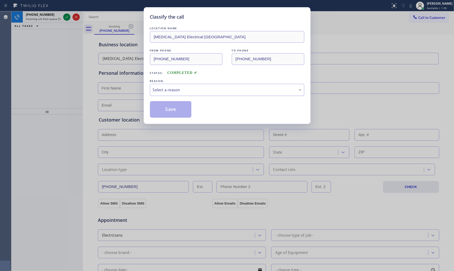
click at [183, 91] on div "Select a reason" at bounding box center [227, 90] width 149 height 6
click at [169, 109] on button "Save" at bounding box center [171, 109] width 42 height 17
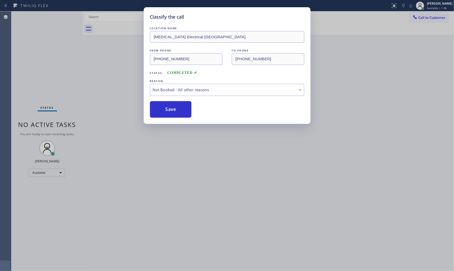
drag, startPoint x: 169, startPoint y: 109, endPoint x: 85, endPoint y: 55, distance: 99.6
click at [164, 106] on button "Save" at bounding box center [171, 109] width 42 height 17
click at [51, 17] on div "Classify the call LOCATION NAME Next Door Appliance Repair [GEOGRAPHIC_DATA] FR…" at bounding box center [232, 141] width 443 height 260
click at [52, 17] on div "Status No active tasks You are ready to start receiving tasks. [PERSON_NAME] Av…" at bounding box center [46, 141] width 71 height 260
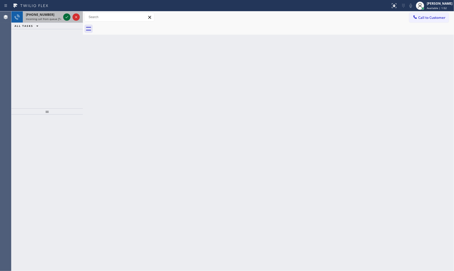
click at [66, 16] on icon at bounding box center [67, 17] width 6 height 6
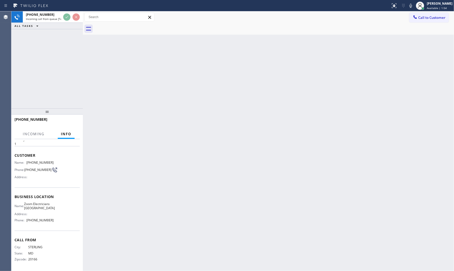
scroll to position [22, 0]
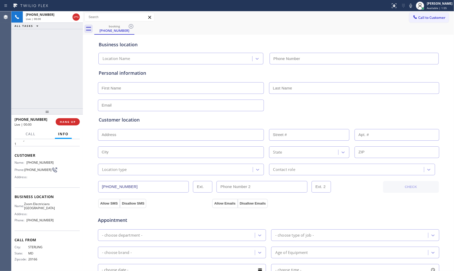
type input "[PHONE_NUMBER]"
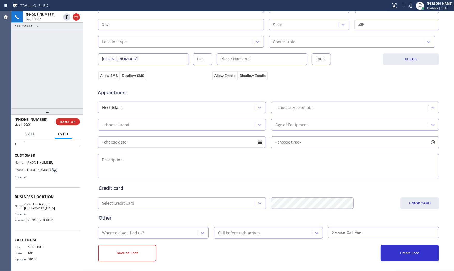
scroll to position [130, 0]
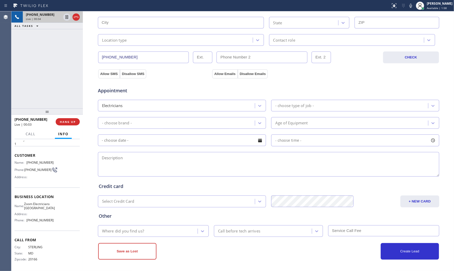
click at [38, 21] on div "[PHONE_NUMBER] Live | 00:04" at bounding box center [42, 16] width 39 height 11
click at [40, 20] on div "[PHONE_NUMBER] Live | 02:43" at bounding box center [42, 16] width 39 height 11
click at [409, 7] on icon at bounding box center [410, 6] width 3 height 4
click at [68, 18] on icon at bounding box center [67, 17] width 3 height 4
click at [408, 6] on icon at bounding box center [411, 6] width 6 height 6
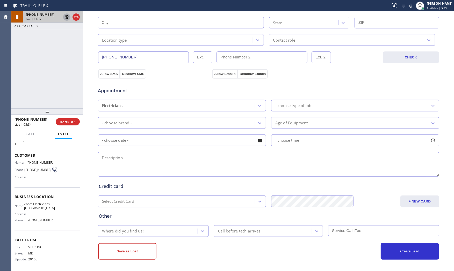
click at [66, 16] on icon at bounding box center [67, 17] width 4 height 4
click at [408, 4] on icon at bounding box center [411, 6] width 6 height 6
click at [65, 16] on icon at bounding box center [67, 17] width 6 height 6
drag, startPoint x: 408, startPoint y: 6, endPoint x: 380, endPoint y: 7, distance: 28.0
click at [408, 6] on icon at bounding box center [411, 6] width 6 height 6
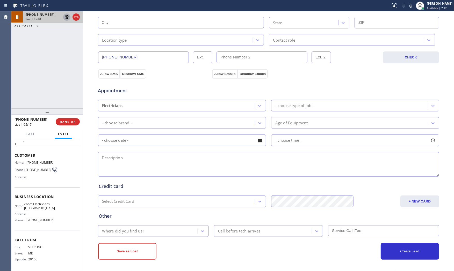
click at [68, 18] on icon at bounding box center [67, 17] width 4 height 4
click at [47, 17] on div "Live | 06:32" at bounding box center [43, 19] width 35 height 4
click at [305, 2] on div at bounding box center [195, 6] width 386 height 8
click at [136, 18] on input "text" at bounding box center [181, 23] width 166 height 12
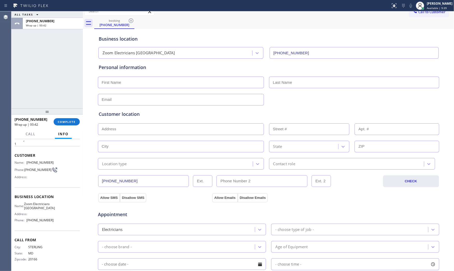
scroll to position [0, 0]
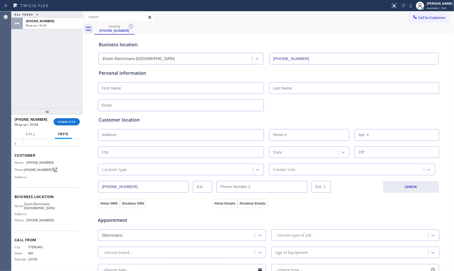
click at [159, 88] on input "text" at bounding box center [181, 88] width 166 height 12
paste input "Merlin"
type input "Merlin"
click at [317, 86] on input "text" at bounding box center [354, 88] width 170 height 12
paste input "Fossi"
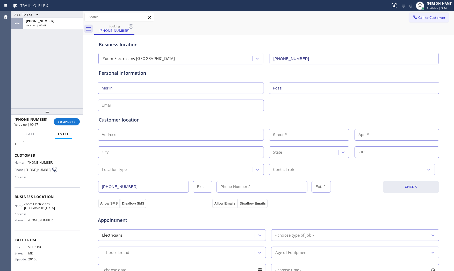
type input "Fossi"
click at [190, 106] on input "text" at bounding box center [181, 106] width 166 height 12
type input "[EMAIL_ADDRESS][DOMAIN_NAME]"
click at [172, 134] on input "text" at bounding box center [181, 135] width 166 height 12
paste input "[STREET_ADDRESS][PERSON_NAME]"
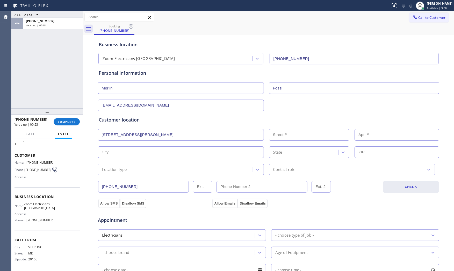
type input "[STREET_ADDRESS][PERSON_NAME]"
type input "443"
type input "[GEOGRAPHIC_DATA]"
type input "90013"
click at [128, 167] on div "Location type" at bounding box center [175, 169] width 153 height 9
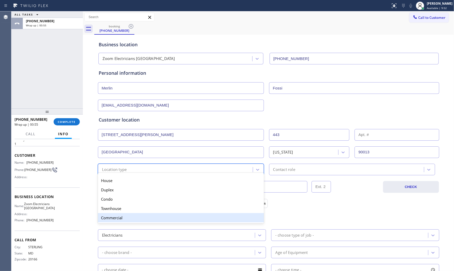
click at [113, 216] on div "Commercial" at bounding box center [181, 217] width 166 height 9
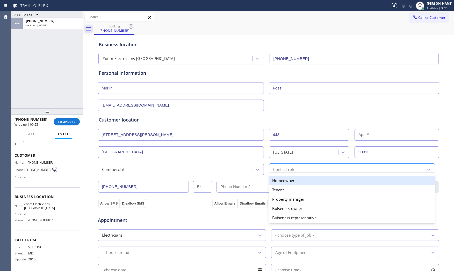
click at [314, 166] on div "Contact role" at bounding box center [347, 169] width 153 height 9
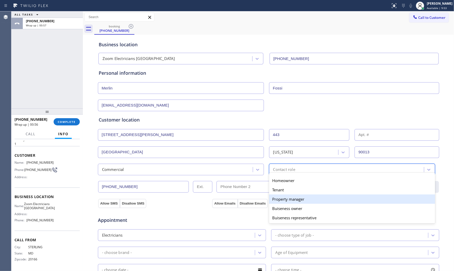
click at [284, 202] on div "Property manager" at bounding box center [352, 199] width 166 height 9
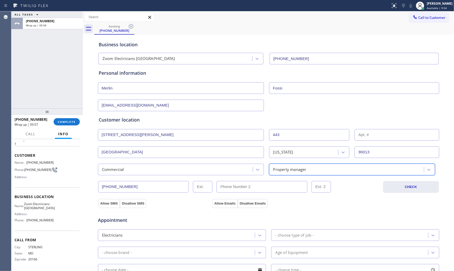
drag, startPoint x: 107, startPoint y: 203, endPoint x: 155, endPoint y: 203, distance: 48.2
click at [108, 203] on button "Allow SMS" at bounding box center [109, 203] width 22 height 9
drag, startPoint x: 223, startPoint y: 202, endPoint x: 257, endPoint y: 189, distance: 37.0
click at [223, 202] on button "Allow Emails" at bounding box center [224, 203] width 25 height 9
click at [285, 170] on div "Property manager" at bounding box center [289, 170] width 33 height 6
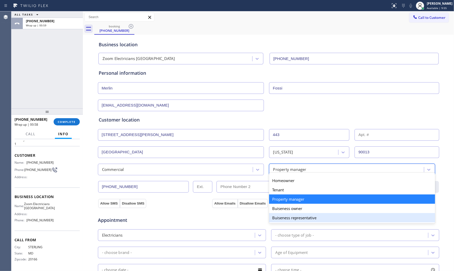
click at [291, 218] on div "Buiseness representative" at bounding box center [352, 217] width 166 height 9
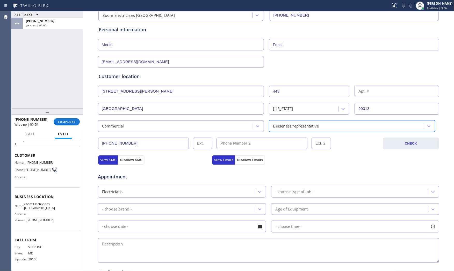
scroll to position [115, 0]
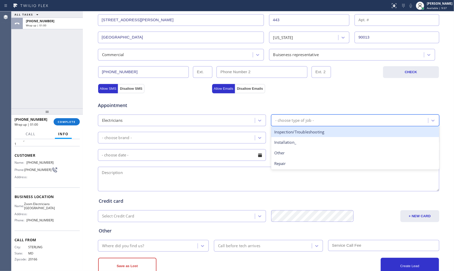
click at [292, 117] on div "- choose type of job -" at bounding box center [350, 120] width 155 height 9
drag, startPoint x: 293, startPoint y: 130, endPoint x: 224, endPoint y: 138, distance: 69.1
click at [292, 130] on div "Inspection/Troubleshooting" at bounding box center [355, 132] width 168 height 11
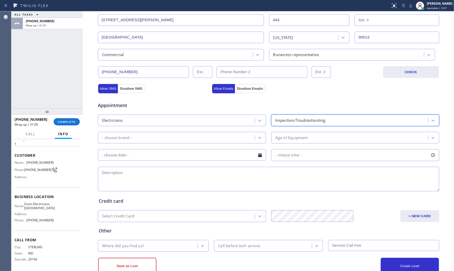
click at [200, 137] on div "- choose brand -" at bounding box center [176, 137] width 155 height 9
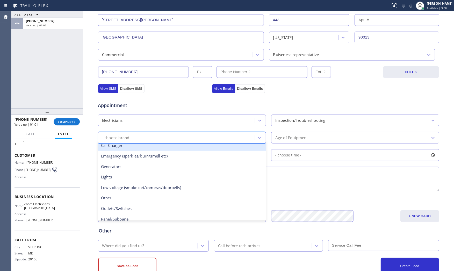
scroll to position [29, 0]
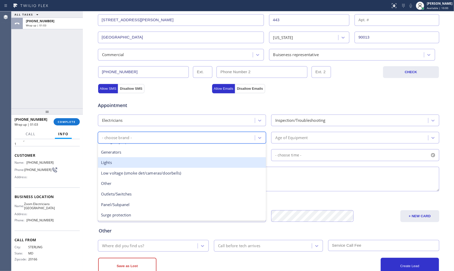
type input "c"
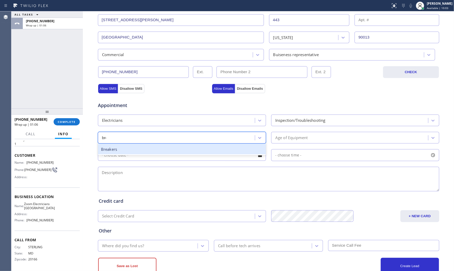
type input "brea"
click at [159, 146] on div "Breakers" at bounding box center [182, 149] width 168 height 11
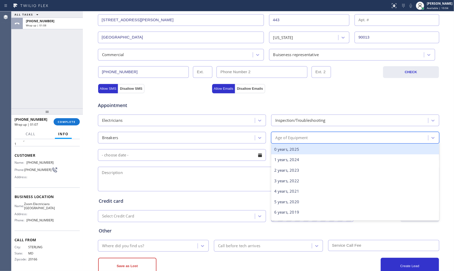
click at [286, 135] on div "Age of Equipment" at bounding box center [350, 137] width 155 height 9
click at [288, 146] on div "0 years, 2025" at bounding box center [355, 149] width 168 height 11
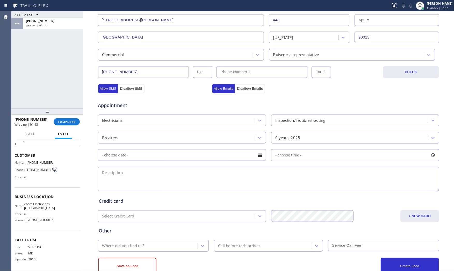
drag, startPoint x: 133, startPoint y: 179, endPoint x: 137, endPoint y: 178, distance: 4.2
click at [133, 180] on textarea at bounding box center [268, 179] width 341 height 25
paste textarea "light problem in the kitchen the power just go off | commecial - Manager | [STR…"
drag, startPoint x: 190, startPoint y: 173, endPoint x: 194, endPoint y: 173, distance: 4.4
click at [190, 173] on textarea "light problem in the kitchen the power just go off | commecial - Manager | [STR…" at bounding box center [268, 179] width 341 height 25
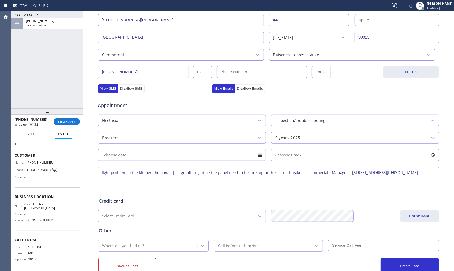
click at [432, 172] on textarea "light problem in the kitchen the power just go off, might be the panel need to …" at bounding box center [268, 179] width 341 height 25
type textarea "light problem in the kitchen the power just go off, might be the panel need to …"
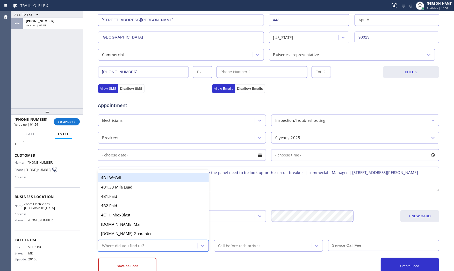
click at [182, 242] on div "Where did you find us?" at bounding box center [148, 246] width 98 height 9
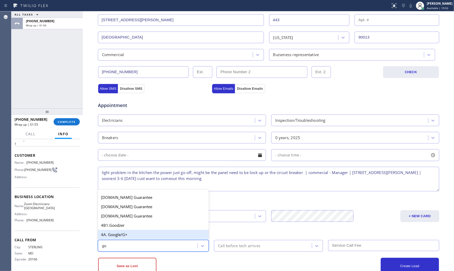
type input "goo"
click at [161, 236] on div "4A. Google/G+" at bounding box center [153, 234] width 111 height 9
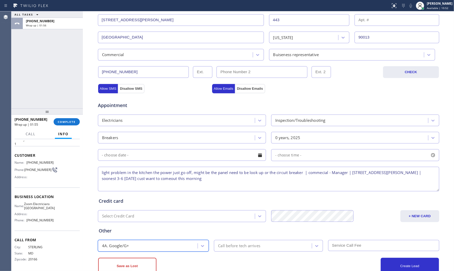
drag, startPoint x: 192, startPoint y: 257, endPoint x: 187, endPoint y: 257, distance: 4.9
click at [192, 257] on div "Save as Lost Create Lead" at bounding box center [269, 266] width 342 height 18
drag, startPoint x: 205, startPoint y: 179, endPoint x: 156, endPoint y: 179, distance: 48.9
click at [156, 179] on textarea "light problem in the kitchen the power just go off, might be the panel need to …" at bounding box center [268, 179] width 341 height 25
click at [172, 232] on div "Other" at bounding box center [269, 231] width 340 height 7
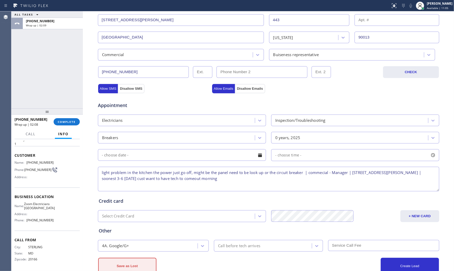
click at [142, 262] on button "Save as Lost" at bounding box center [127, 266] width 58 height 17
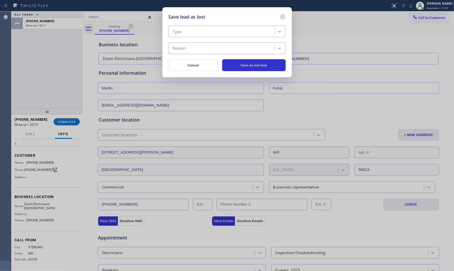
click at [185, 35] on div "Type" at bounding box center [222, 31] width 104 height 9
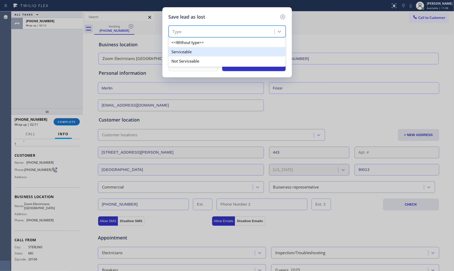
click at [185, 55] on div "Serviceable" at bounding box center [227, 51] width 117 height 9
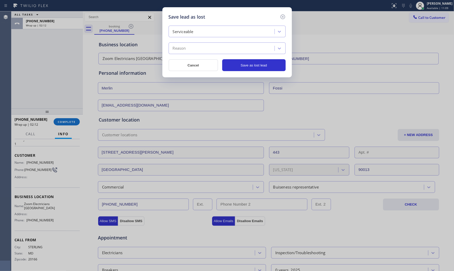
click at [187, 50] on div "Reason" at bounding box center [222, 48] width 104 height 9
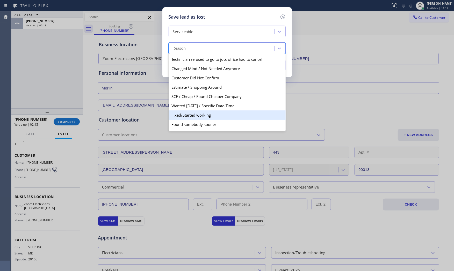
scroll to position [27, 0]
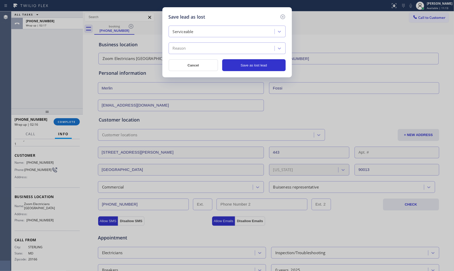
click at [285, 12] on div "Save lead as lost Serviceable Reason Cancel Save as lost lead" at bounding box center [226, 42] width 129 height 70
click at [283, 16] on icon at bounding box center [283, 17] width 6 height 6
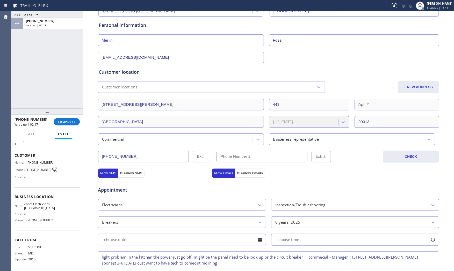
scroll to position [148, 0]
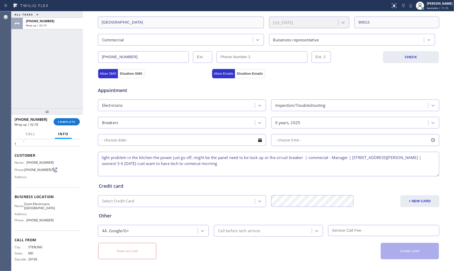
click at [233, 164] on textarea "light problem in the kitchen the power just go off, might be the panel need to …" at bounding box center [268, 164] width 341 height 25
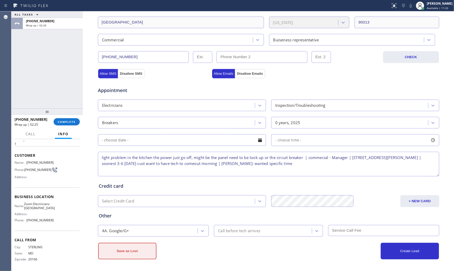
type textarea "light problem in the kitchen the power just go off, might be the panel need to …"
click at [137, 249] on button "Save as Lost" at bounding box center [127, 251] width 58 height 17
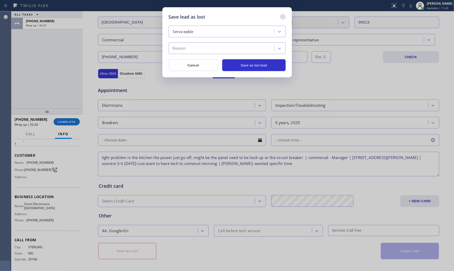
click at [205, 46] on div "Reason" at bounding box center [222, 48] width 104 height 9
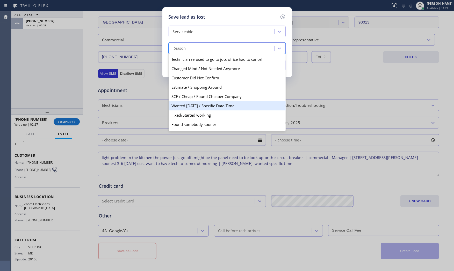
click at [205, 104] on div "Wanted [DATE] / Specific Date-Time" at bounding box center [227, 105] width 117 height 9
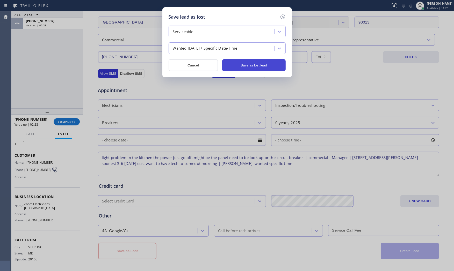
click at [262, 64] on button "Save as lost lead" at bounding box center [253, 65] width 63 height 12
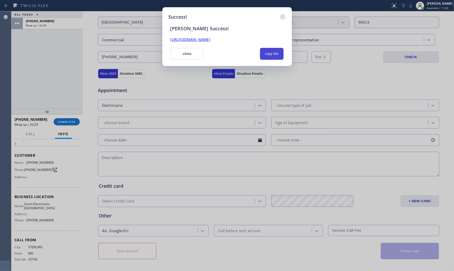
click at [263, 55] on button "copy link" at bounding box center [272, 54] width 24 height 12
click at [199, 57] on button "close" at bounding box center [187, 54] width 34 height 12
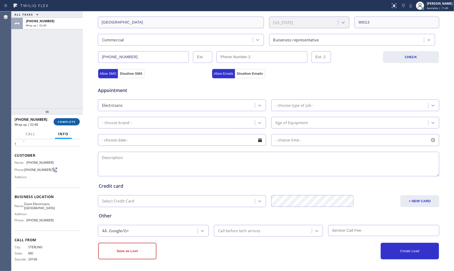
click at [65, 119] on button "COMPLETE" at bounding box center [67, 121] width 26 height 7
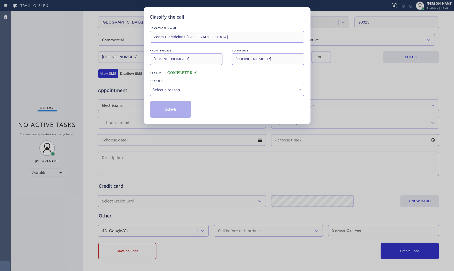
click at [175, 92] on div "Select a reason" at bounding box center [227, 90] width 149 height 6
click at [170, 107] on button "Save" at bounding box center [171, 109] width 42 height 17
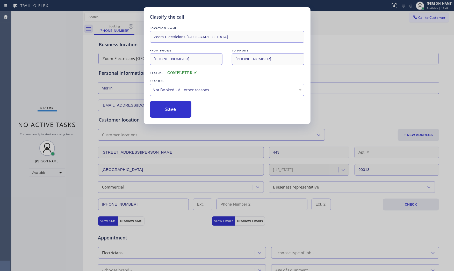
drag, startPoint x: 175, startPoint y: 95, endPoint x: 169, endPoint y: 81, distance: 14.8
click at [170, 106] on button "Save" at bounding box center [171, 109] width 42 height 17
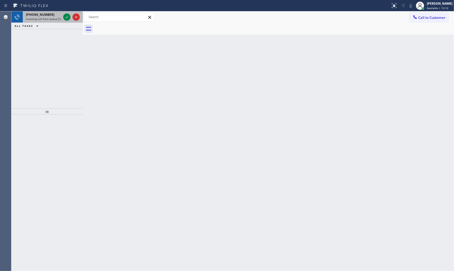
click at [55, 18] on span "Incoming call from queue [Test] All" at bounding box center [47, 19] width 43 height 4
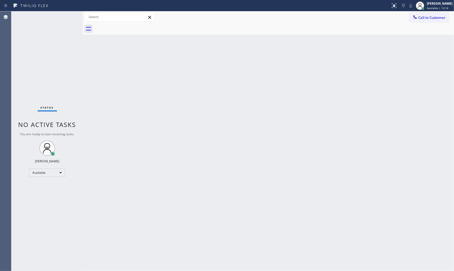
click at [66, 17] on div "Status No active tasks You are ready to start receiving tasks. [PERSON_NAME] Av…" at bounding box center [46, 141] width 71 height 260
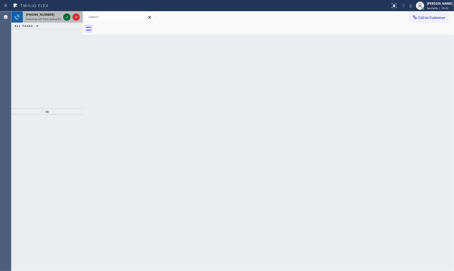
click at [66, 16] on icon at bounding box center [67, 17] width 6 height 6
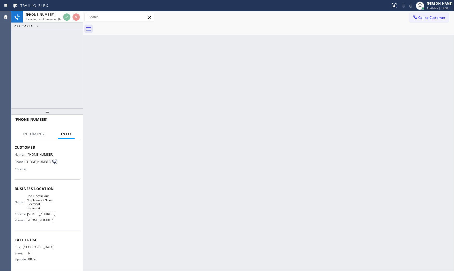
scroll to position [38, 0]
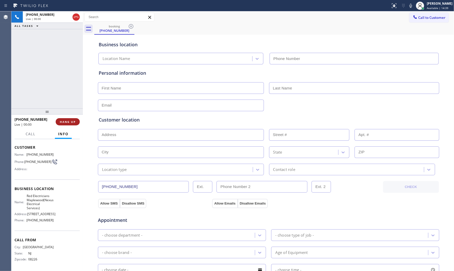
type input "[PHONE_NUMBER]"
click at [76, 121] on button "HANG UP" at bounding box center [68, 121] width 24 height 7
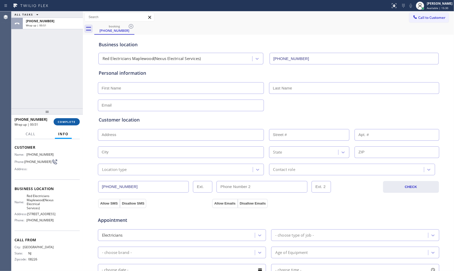
click at [68, 118] on div "[PHONE_NUMBER] Wrap up | 00:51 COMPLETE" at bounding box center [46, 121] width 65 height 13
click at [69, 119] on button "COMPLETE" at bounding box center [67, 121] width 26 height 7
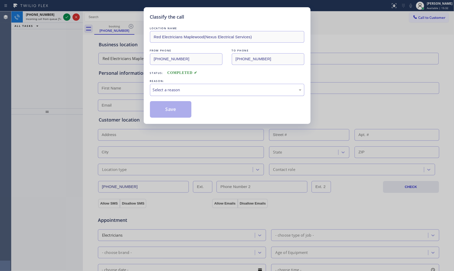
click at [166, 95] on div "Select a reason" at bounding box center [227, 90] width 154 height 12
click at [166, 108] on button "Save" at bounding box center [171, 109] width 42 height 17
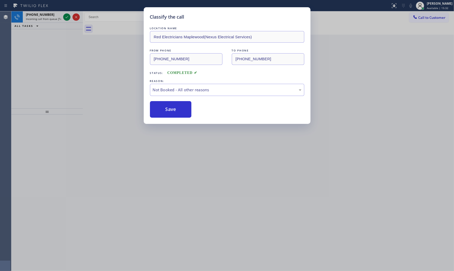
click at [166, 108] on button "Save" at bounding box center [171, 109] width 42 height 17
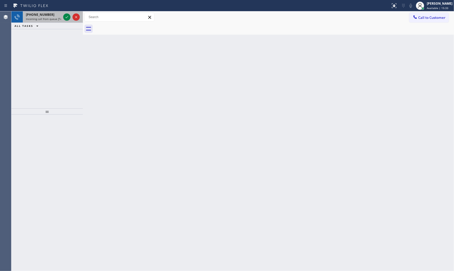
click at [49, 14] on div "[PHONE_NUMBER]" at bounding box center [43, 14] width 35 height 4
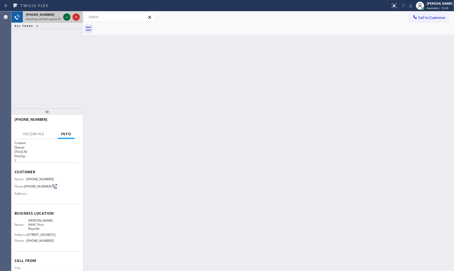
click at [66, 16] on icon at bounding box center [67, 17] width 6 height 6
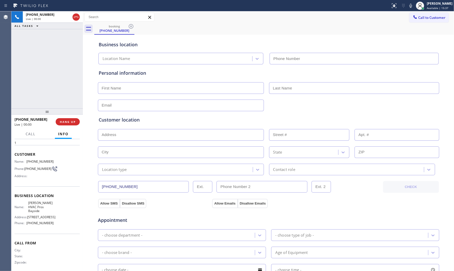
type input "[PHONE_NUMBER]"
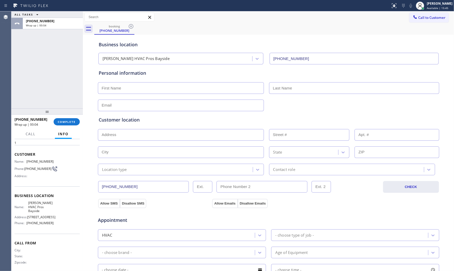
click at [67, 126] on div "[PHONE_NUMBER] Wrap up | 00:04 COMPLETE" at bounding box center [46, 121] width 65 height 13
click at [67, 122] on span "COMPLETE" at bounding box center [67, 122] width 18 height 4
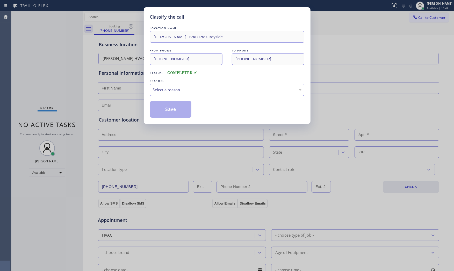
click at [170, 91] on div "Select a reason" at bounding box center [227, 90] width 149 height 6
click at [167, 107] on button "Save" at bounding box center [171, 109] width 42 height 17
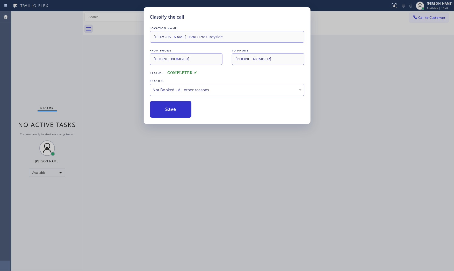
click at [167, 107] on button "Save" at bounding box center [171, 109] width 42 height 17
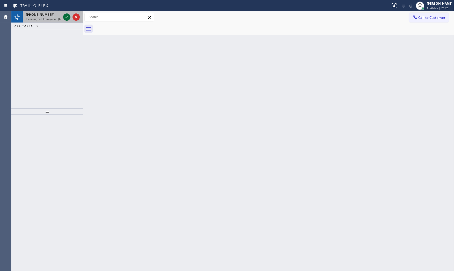
click at [66, 18] on icon at bounding box center [67, 17] width 6 height 6
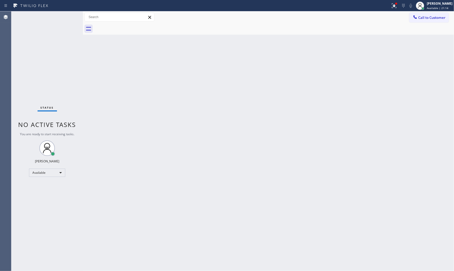
click at [64, 15] on div "Status No active tasks You are ready to start receiving tasks. [PERSON_NAME] Av…" at bounding box center [46, 141] width 71 height 260
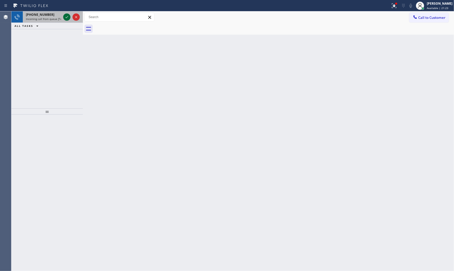
click at [63, 16] on div at bounding box center [71, 16] width 19 height 11
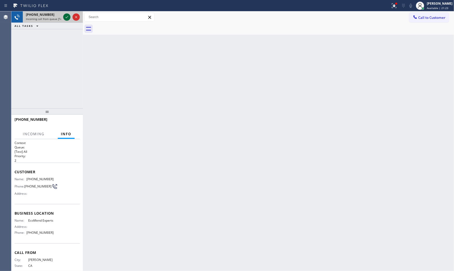
click at [67, 16] on icon at bounding box center [67, 17] width 6 height 6
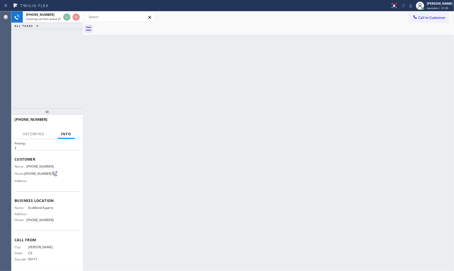
click at [118, 129] on div "Back to Dashboard Change Sender ID Customers Technicians Select a contact Outbo…" at bounding box center [268, 141] width 371 height 260
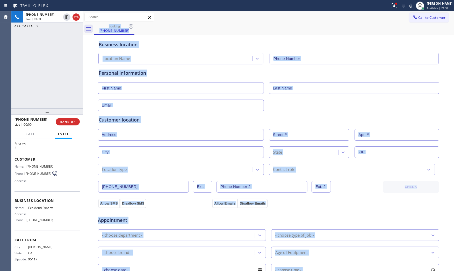
type input "[PHONE_NUMBER]"
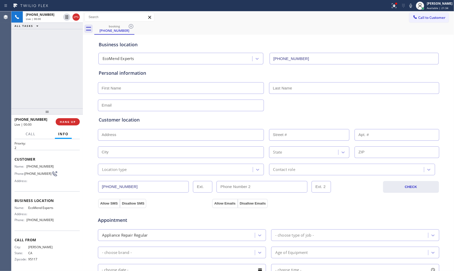
click at [67, 100] on div "[PHONE_NUMBER] Live | 00:00 ALL TASKS ALL TASKS ACTIVE TASKS TASKS IN WRAP UP" at bounding box center [46, 59] width 71 height 97
click at [72, 124] on span "HANG UP" at bounding box center [68, 122] width 16 height 4
click at [72, 123] on span "COMPLETE" at bounding box center [67, 122] width 18 height 4
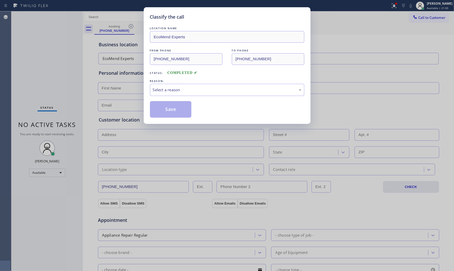
click at [179, 97] on div "LOCATION NAME EcoMend Experts FROM PHONE [PHONE_NUMBER] TO PHONE [PHONE_NUMBER]…" at bounding box center [227, 72] width 154 height 92
click at [182, 92] on div "Select a reason" at bounding box center [227, 90] width 149 height 6
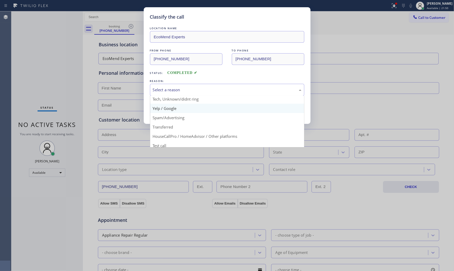
scroll to position [32, 0]
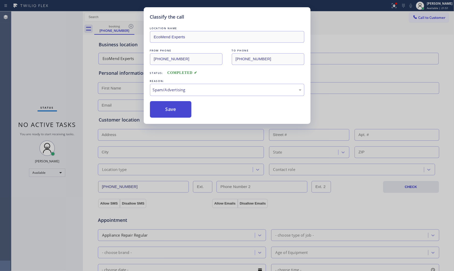
click at [173, 111] on button "Save" at bounding box center [171, 109] width 42 height 17
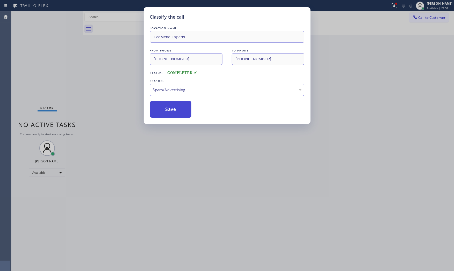
click at [173, 110] on button "Save" at bounding box center [171, 109] width 42 height 17
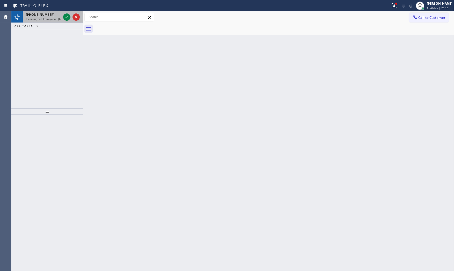
click at [61, 15] on div "[PHONE_NUMBER] Incoming call from queue [Test] All" at bounding box center [42, 16] width 39 height 11
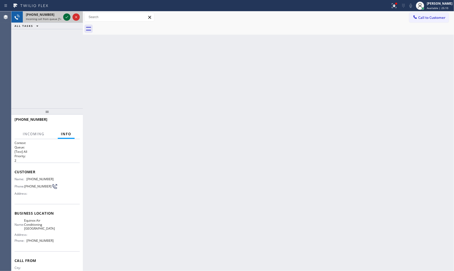
click at [65, 16] on icon at bounding box center [67, 17] width 6 height 6
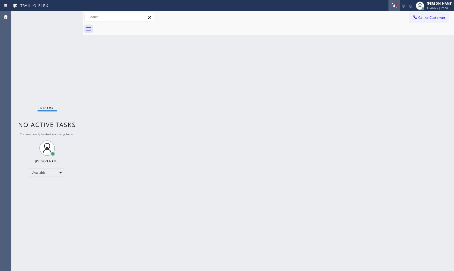
click at [391, 6] on icon at bounding box center [394, 6] width 6 height 6
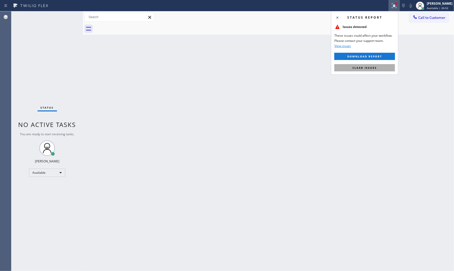
click at [371, 68] on span "Clear issues" at bounding box center [364, 68] width 24 height 4
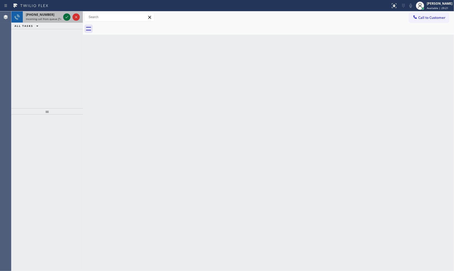
click at [66, 17] on icon at bounding box center [67, 17] width 6 height 6
click at [67, 21] on div at bounding box center [71, 16] width 19 height 11
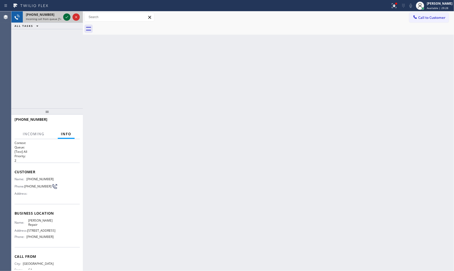
click at [67, 18] on icon at bounding box center [67, 17] width 6 height 6
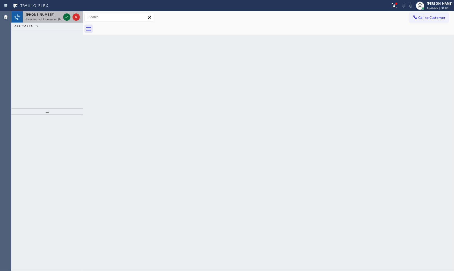
click at [64, 16] on icon at bounding box center [67, 17] width 6 height 6
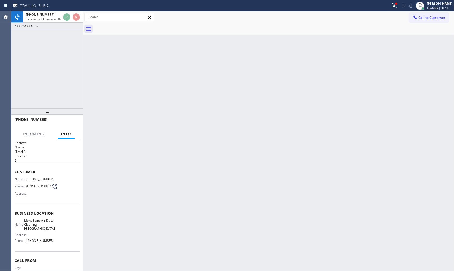
scroll to position [22, 0]
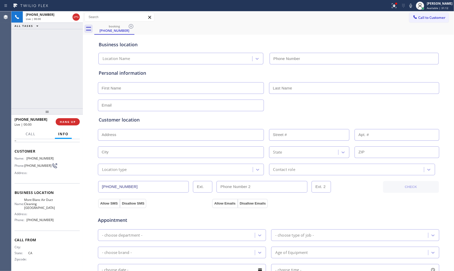
type input "[PHONE_NUMBER]"
click at [64, 121] on span "HANG UP" at bounding box center [68, 122] width 16 height 4
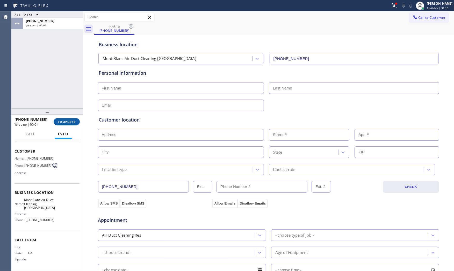
click at [64, 121] on span "COMPLETE" at bounding box center [67, 122] width 18 height 4
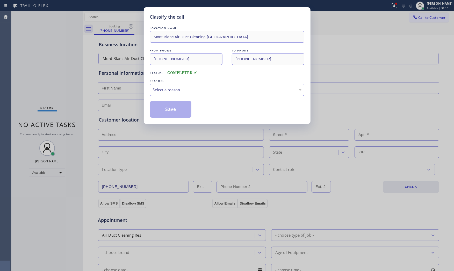
click at [226, 87] on div "Select a reason" at bounding box center [227, 90] width 149 height 6
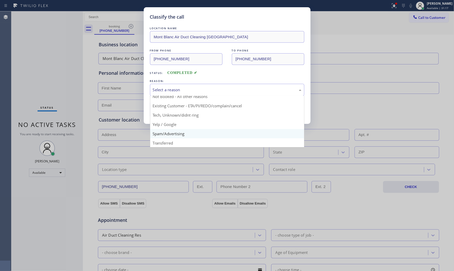
scroll to position [32, 0]
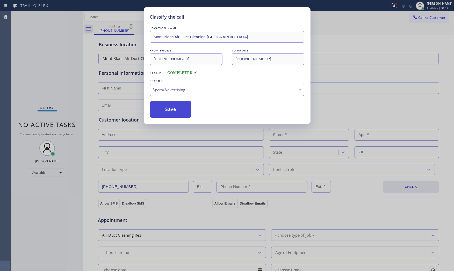
click at [168, 110] on button "Save" at bounding box center [171, 109] width 42 height 17
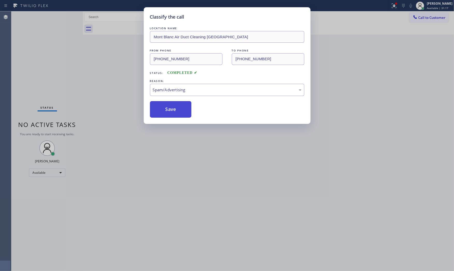
click at [168, 110] on button "Save" at bounding box center [171, 109] width 42 height 17
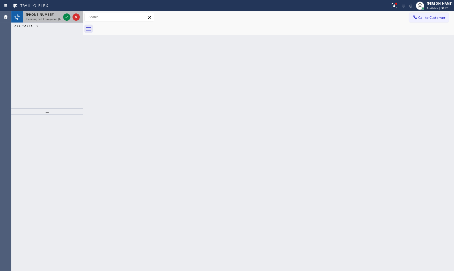
click at [56, 20] on span "Incoming call from queue [Test] All" at bounding box center [47, 19] width 43 height 4
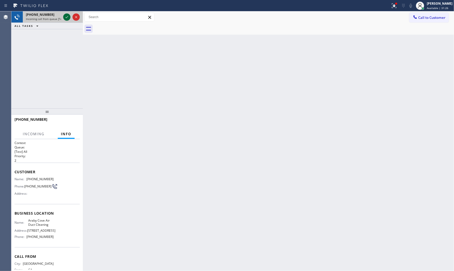
click at [68, 14] on icon at bounding box center [67, 17] width 6 height 6
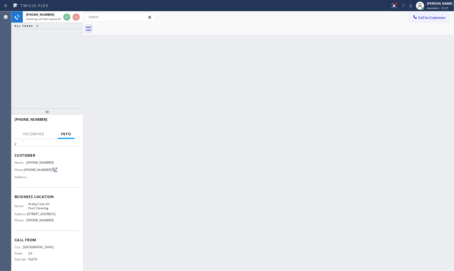
scroll to position [22, 0]
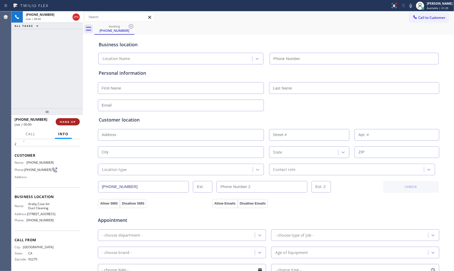
type input "[PHONE_NUMBER]"
click at [70, 121] on span "HANG UP" at bounding box center [68, 122] width 16 height 4
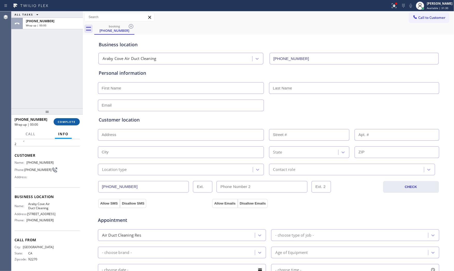
click at [70, 121] on span "COMPLETE" at bounding box center [67, 122] width 18 height 4
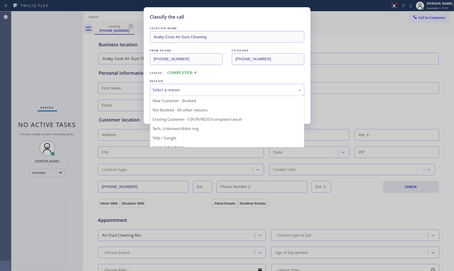
click at [179, 88] on div "Select a reason" at bounding box center [227, 90] width 149 height 6
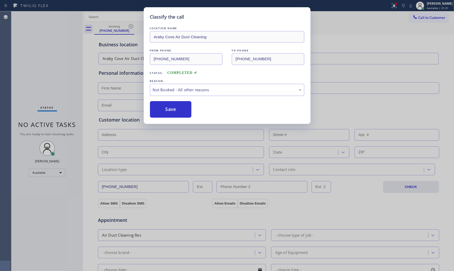
click at [166, 106] on button "Save" at bounding box center [171, 109] width 42 height 17
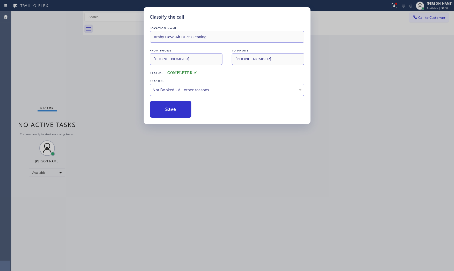
click at [166, 106] on button "Save" at bounding box center [171, 109] width 42 height 17
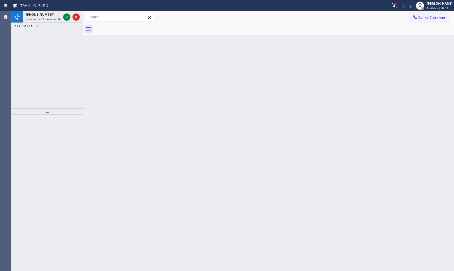
click at [61, 15] on div "[PHONE_NUMBER] Incoming call from queue [Test] All" at bounding box center [42, 16] width 39 height 11
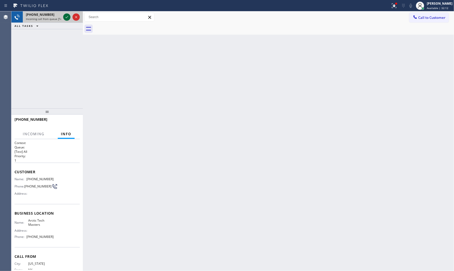
click at [67, 18] on icon at bounding box center [67, 17] width 6 height 6
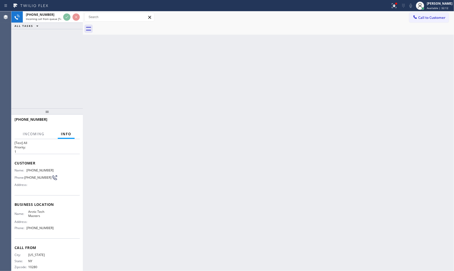
scroll to position [18, 0]
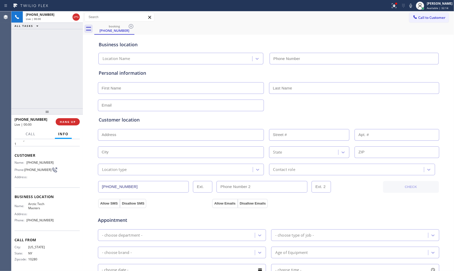
type input "[PHONE_NUMBER]"
click at [69, 122] on span "HANG UP" at bounding box center [68, 122] width 16 height 4
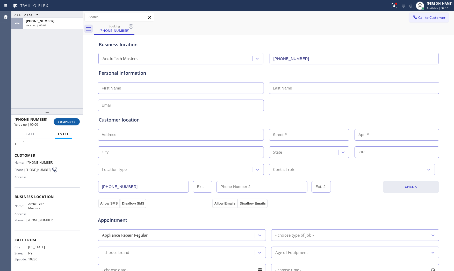
click at [69, 122] on span "COMPLETE" at bounding box center [67, 122] width 18 height 4
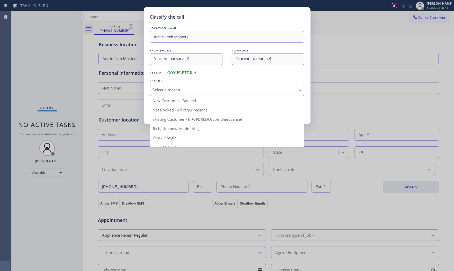
drag, startPoint x: 193, startPoint y: 87, endPoint x: 186, endPoint y: 110, distance: 24.2
click at [193, 88] on div "Select a reason" at bounding box center [227, 90] width 149 height 6
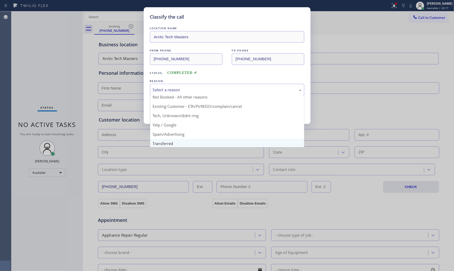
scroll to position [32, 0]
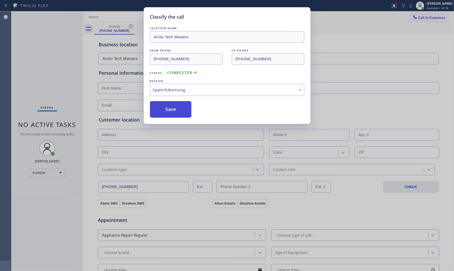
click at [171, 113] on button "Save" at bounding box center [171, 109] width 42 height 17
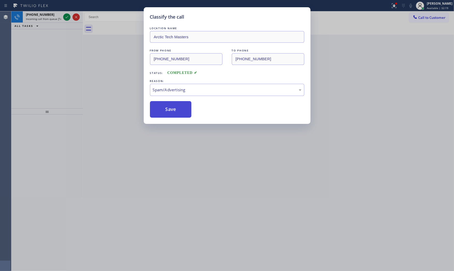
click at [171, 113] on button "Save" at bounding box center [171, 109] width 42 height 17
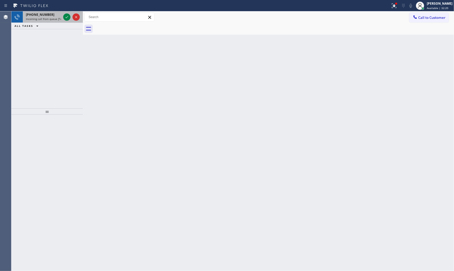
click at [41, 17] on span "[PHONE_NUMBER]" at bounding box center [40, 14] width 28 height 4
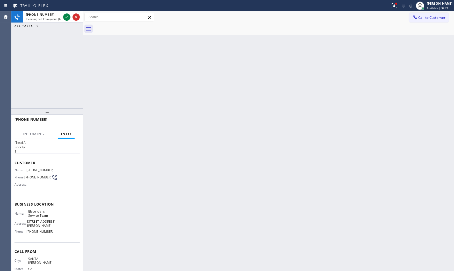
scroll to position [22, 0]
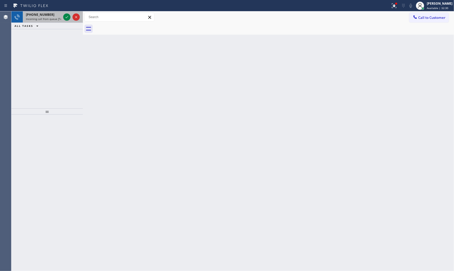
click at [42, 14] on span "[PHONE_NUMBER]" at bounding box center [40, 14] width 28 height 4
click at [63, 16] on div at bounding box center [66, 17] width 7 height 6
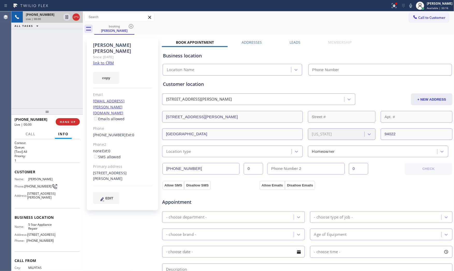
type input "[PHONE_NUMBER]"
click at [111, 60] on link "link to CRM" at bounding box center [103, 62] width 21 height 5
click at [391, 6] on icon at bounding box center [394, 6] width 6 height 6
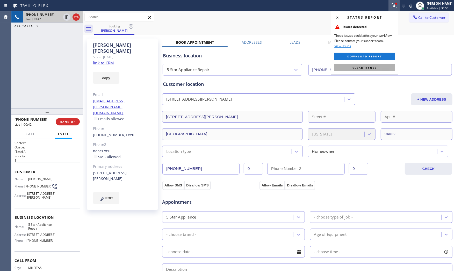
click at [381, 68] on button "Clear issues" at bounding box center [364, 67] width 61 height 7
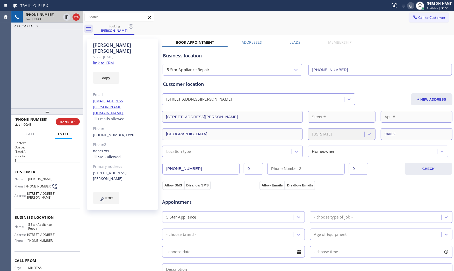
click at [411, 4] on icon at bounding box center [411, 6] width 6 height 6
click at [411, 6] on icon at bounding box center [411, 6] width 6 height 6
click at [409, 6] on icon at bounding box center [410, 6] width 3 height 4
click at [67, 18] on icon at bounding box center [67, 17] width 6 height 6
click at [408, 8] on icon at bounding box center [411, 6] width 6 height 6
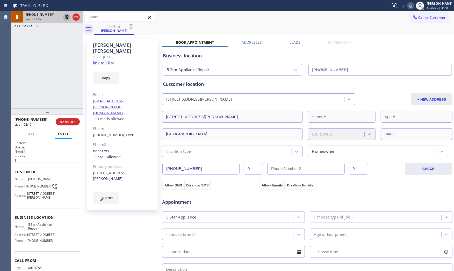
click at [66, 18] on icon at bounding box center [67, 17] width 4 height 4
click at [408, 4] on icon at bounding box center [411, 6] width 6 height 6
click at [408, 6] on icon at bounding box center [411, 6] width 6 height 6
click at [409, 7] on icon at bounding box center [410, 6] width 3 height 4
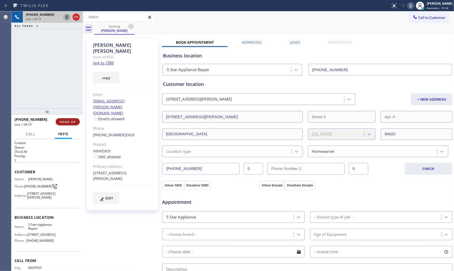
click at [69, 125] on button "HANG UP" at bounding box center [68, 121] width 24 height 7
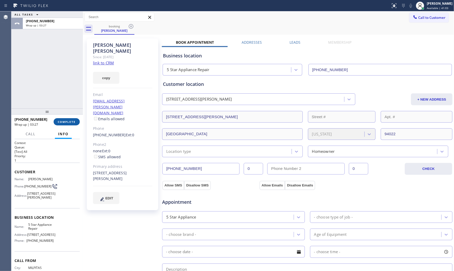
click at [72, 124] on button "COMPLETE" at bounding box center [67, 121] width 26 height 7
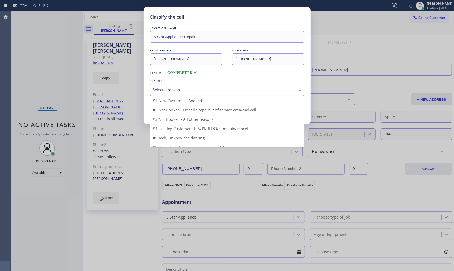
drag, startPoint x: 175, startPoint y: 93, endPoint x: 171, endPoint y: 99, distance: 8.0
click at [175, 93] on div "Select a reason" at bounding box center [227, 90] width 154 height 12
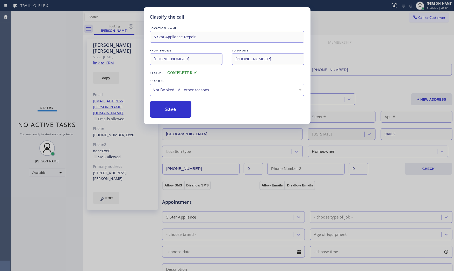
click at [163, 108] on button "Save" at bounding box center [171, 109] width 42 height 17
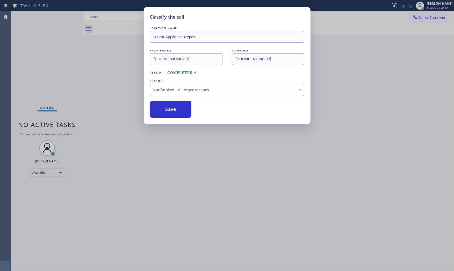
click at [163, 108] on button "Save" at bounding box center [171, 109] width 42 height 17
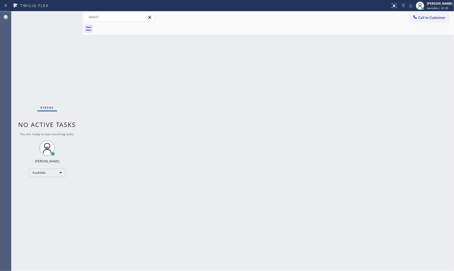
click at [73, 16] on div "Status No active tasks You are ready to start receiving tasks. [PERSON_NAME] Av…" at bounding box center [46, 141] width 71 height 260
click at [70, 16] on div "Status No active tasks You are ready to start receiving tasks. [PERSON_NAME] Av…" at bounding box center [46, 141] width 71 height 260
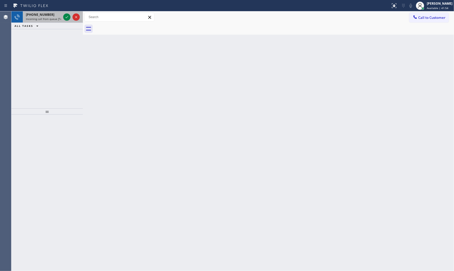
click at [52, 14] on div "[PHONE_NUMBER]" at bounding box center [43, 14] width 35 height 4
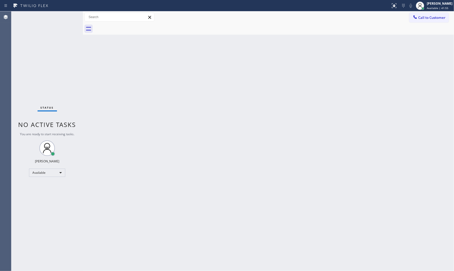
click at [66, 17] on div "Status No active tasks You are ready to start receiving tasks. [PERSON_NAME] Av…" at bounding box center [46, 141] width 71 height 260
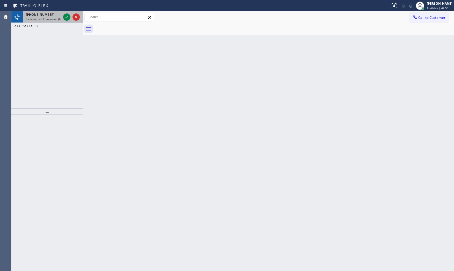
click at [45, 18] on span "Incoming call from queue [Test] All" at bounding box center [47, 19] width 43 height 4
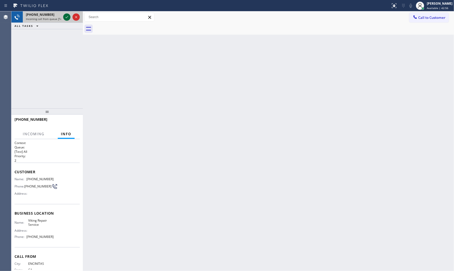
click at [66, 16] on icon at bounding box center [67, 17] width 6 height 6
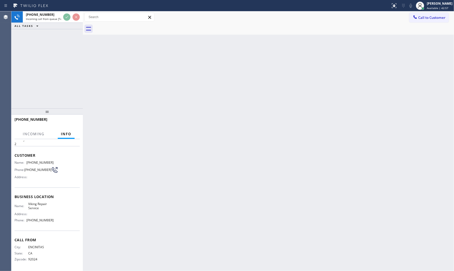
scroll to position [18, 0]
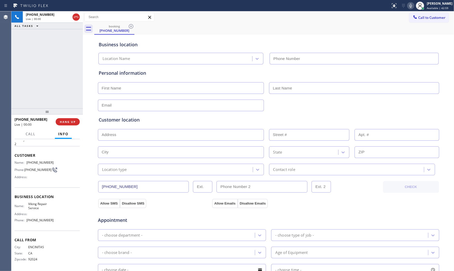
type input "[PHONE_NUMBER]"
click at [410, 3] on icon at bounding box center [411, 6] width 6 height 6
click at [408, 5] on icon at bounding box center [411, 6] width 6 height 6
click at [408, 6] on icon at bounding box center [411, 6] width 6 height 6
click at [411, 6] on icon at bounding box center [411, 6] width 6 height 6
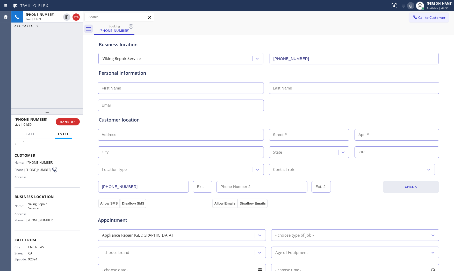
click at [411, 3] on icon at bounding box center [411, 6] width 6 height 6
click at [61, 121] on span "HANG UP" at bounding box center [68, 122] width 16 height 4
click at [112, 89] on input "text" at bounding box center [181, 88] width 166 height 12
type input "Mr"
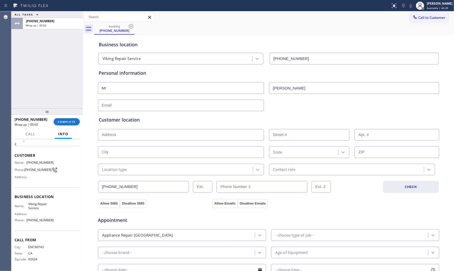
type input "[PERSON_NAME]"
type input "[EMAIL_ADDRESS][DOMAIN_NAME]"
click at [124, 135] on input "text" at bounding box center [181, 135] width 166 height 12
paste input "Encinitas, CA 92024"
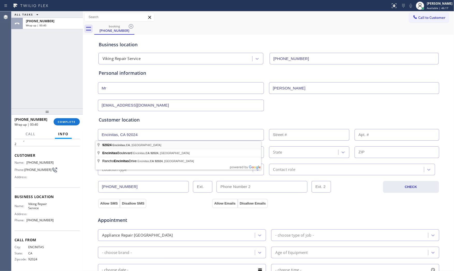
type input "[GEOGRAPHIC_DATA], [GEOGRAPHIC_DATA]"
type input "Encinitas"
type input "92024"
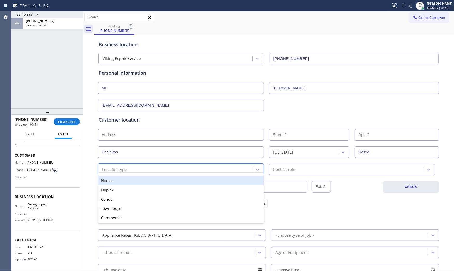
click at [123, 166] on div "Location type" at bounding box center [175, 169] width 153 height 9
click at [121, 180] on div "House" at bounding box center [181, 180] width 166 height 9
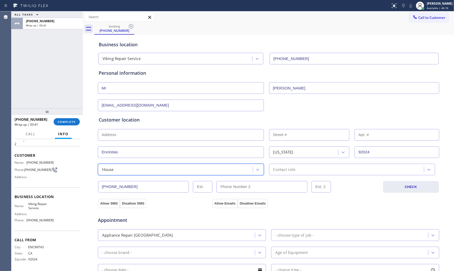
click at [279, 178] on div "[PHONE_NUMBER] CHECK" at bounding box center [269, 185] width 342 height 18
click at [284, 172] on div "Contact role" at bounding box center [284, 170] width 22 height 6
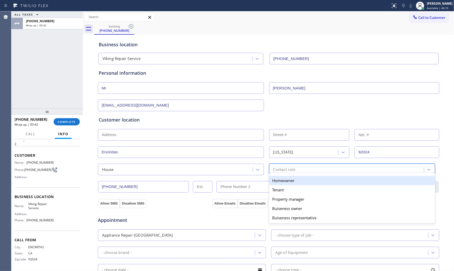
drag, startPoint x: 284, startPoint y: 172, endPoint x: 193, endPoint y: 200, distance: 94.7
click at [278, 182] on div "Homeowner" at bounding box center [352, 180] width 166 height 9
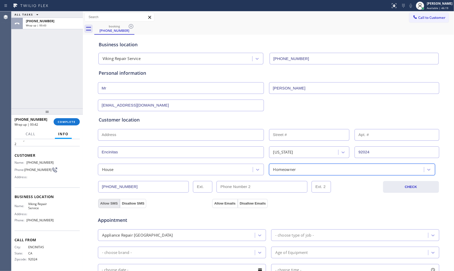
click at [108, 203] on button "Allow SMS" at bounding box center [109, 203] width 22 height 9
click at [218, 205] on button "Allow Emails" at bounding box center [224, 203] width 25 height 9
click at [303, 230] on div "Appliance Repair High End - choose type of job -" at bounding box center [268, 235] width 342 height 13
click at [306, 233] on div "- choose type of job -" at bounding box center [350, 235] width 155 height 9
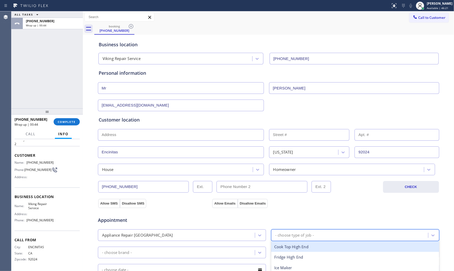
type input "v"
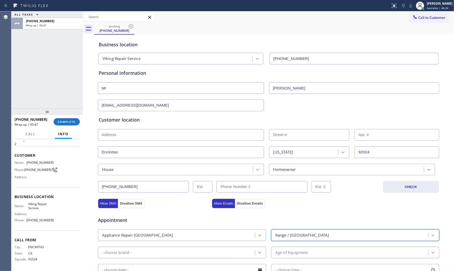
click at [175, 255] on div "- choose brand -" at bounding box center [176, 252] width 155 height 9
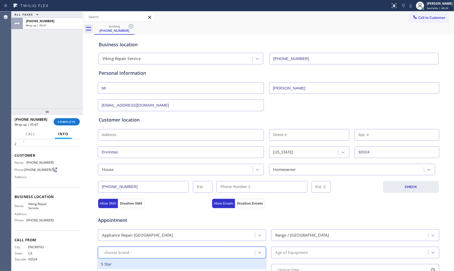
type input "v"
click at [162, 260] on div "Viking" at bounding box center [182, 264] width 168 height 11
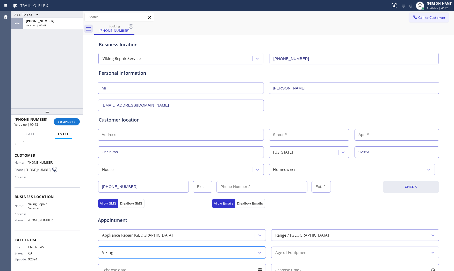
click at [285, 252] on div "Age of Equipment" at bounding box center [291, 253] width 33 height 6
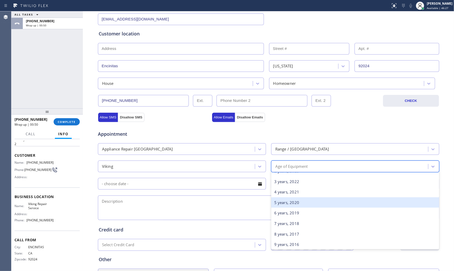
scroll to position [29, 0]
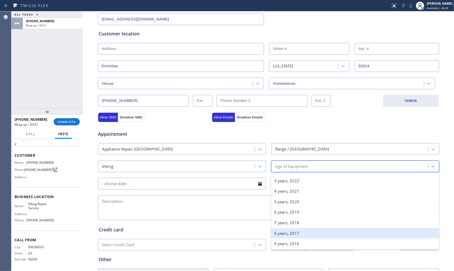
click at [286, 234] on div "8 years, 2017" at bounding box center [355, 233] width 168 height 11
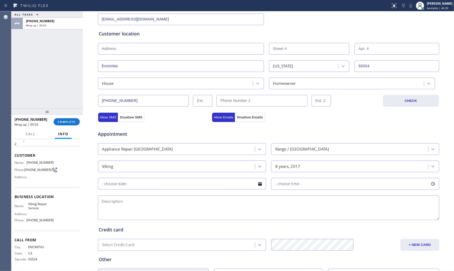
click at [162, 208] on textarea at bounding box center [268, 208] width 341 height 25
paste textarea "Viking | Stove | the door on the stove piece need to be replaced | [DEMOGRAPHIC…"
click at [300, 199] on textarea "Viking | Stove | the door on the stove piece need to be replaced | [DEMOGRAPHIC…" at bounding box center [268, 208] width 341 height 25
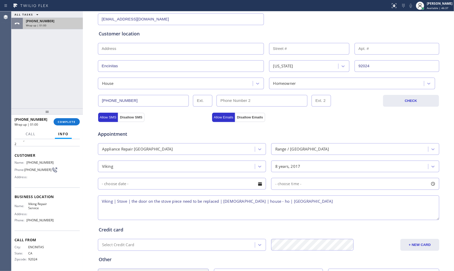
click at [60, 21] on div "[PHONE_NUMBER]" at bounding box center [53, 21] width 54 height 4
click at [303, 204] on textarea "Viking | Stove | the door on the stove piece need to be replaced | [DEMOGRAPHIC…" at bounding box center [268, 208] width 341 height 25
click at [130, 12] on div "Personal information Mr [PERSON_NAME] [EMAIL_ADDRESS][DOMAIN_NAME]" at bounding box center [269, 4] width 340 height 42
click at [316, 204] on textarea "Viking | Stove | the door on the stove piece need to be replaced | [DEMOGRAPHIC…" at bounding box center [268, 208] width 341 height 25
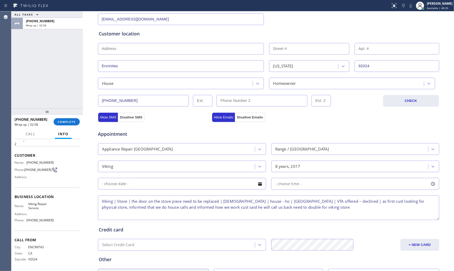
click at [344, 201] on textarea "Viking | Stove | the door on the stove piece need to be replaced | [DEMOGRAPHIC…" at bounding box center [268, 208] width 341 height 25
type textarea "Viking | Stove | the door on the stove piece need to be replaced | [DEMOGRAPHIC…"
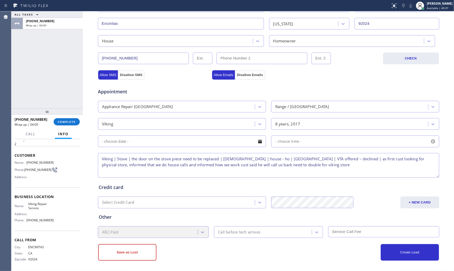
scroll to position [130, 0]
click at [237, 233] on div "Call before tech arrives" at bounding box center [239, 231] width 42 height 6
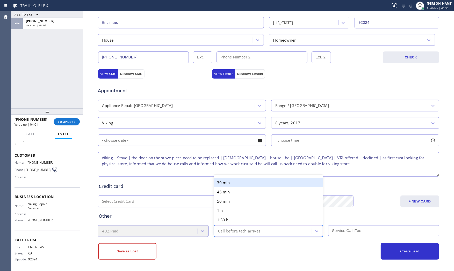
click at [237, 242] on div "Save as Lost Create Lead" at bounding box center [269, 251] width 342 height 18
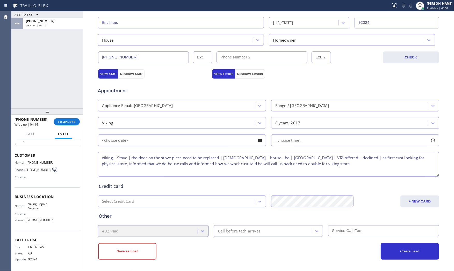
click at [158, 10] on div "Status report No issues detected If you experience an issue, please download th…" at bounding box center [227, 5] width 454 height 11
click at [149, 250] on button "Save as Lost" at bounding box center [127, 251] width 58 height 17
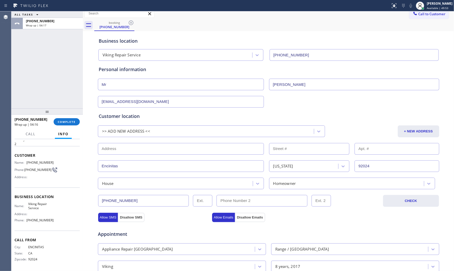
scroll to position [3, 0]
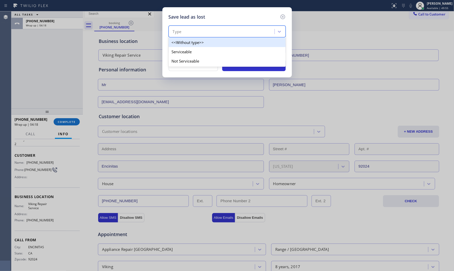
click at [200, 36] on div "Type" at bounding box center [222, 31] width 104 height 9
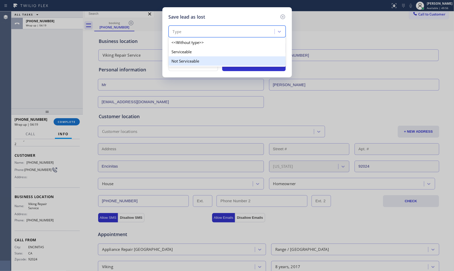
click at [193, 58] on div "Not Serviceable" at bounding box center [227, 60] width 117 height 9
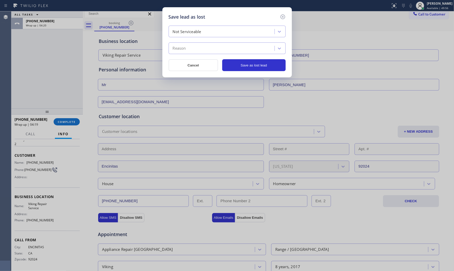
click at [195, 33] on div "Not Serviceable" at bounding box center [187, 32] width 28 height 6
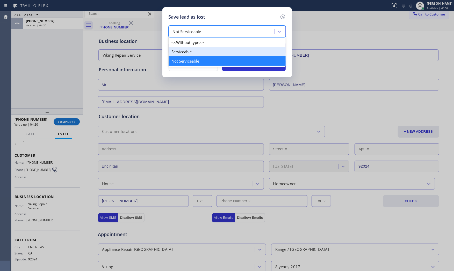
click at [189, 53] on div "Serviceable" at bounding box center [227, 51] width 117 height 9
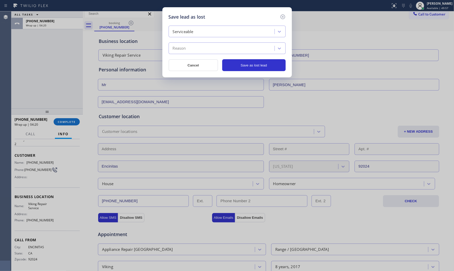
click at [189, 53] on div "Reason" at bounding box center [222, 48] width 104 height 9
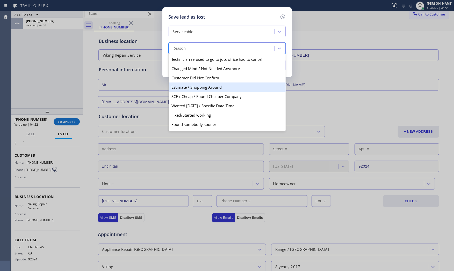
click at [199, 90] on div "Estimate / Shopping Around" at bounding box center [227, 87] width 117 height 9
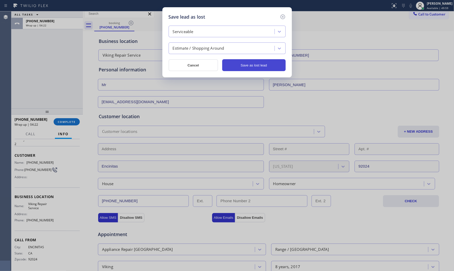
click at [256, 68] on button "Save as lost lead" at bounding box center [253, 65] width 63 height 12
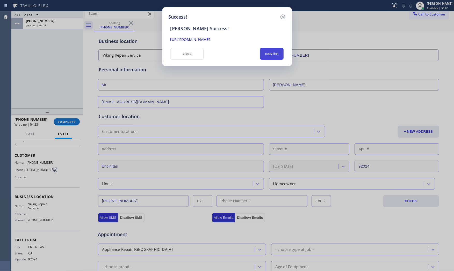
click at [274, 55] on button "copy link" at bounding box center [272, 54] width 24 height 12
click at [195, 55] on button "close" at bounding box center [187, 54] width 34 height 12
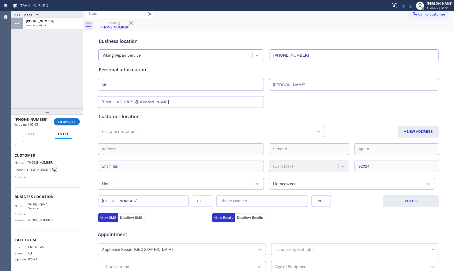
click at [49, 118] on div "[PHONE_NUMBER]" at bounding box center [31, 119] width 35 height 5
click at [56, 117] on div "[PHONE_NUMBER] Wrap up | 05:13 COMPLETE" at bounding box center [46, 121] width 65 height 13
click at [60, 118] on div "[PHONE_NUMBER] Wrap up | 05:14 COMPLETE" at bounding box center [46, 121] width 65 height 13
click at [61, 119] on button "COMPLETE" at bounding box center [67, 121] width 26 height 7
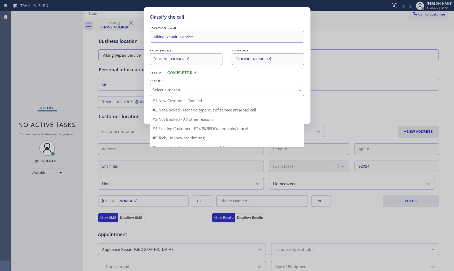
click at [162, 85] on div "Select a reason" at bounding box center [227, 90] width 154 height 12
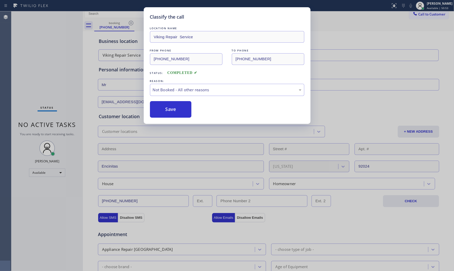
click at [165, 108] on button "Save" at bounding box center [171, 109] width 42 height 17
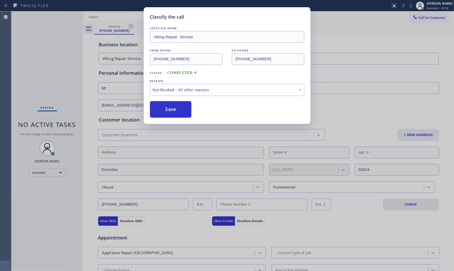
click at [165, 108] on button "Save" at bounding box center [171, 109] width 42 height 17
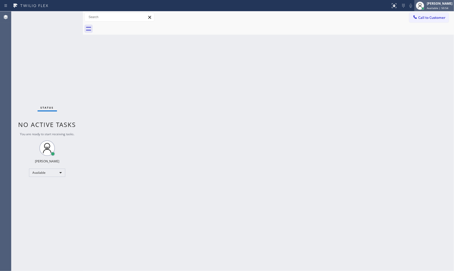
click at [427, 7] on span "Available | 50:54" at bounding box center [437, 8] width 21 height 4
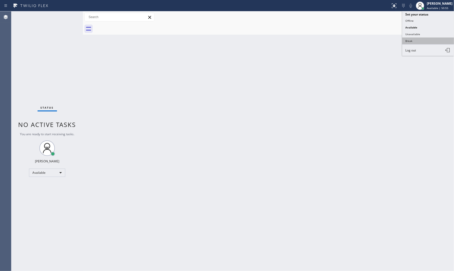
click at [416, 39] on button "Break" at bounding box center [428, 41] width 52 height 7
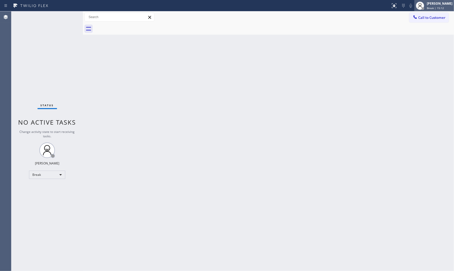
drag, startPoint x: 430, startPoint y: 5, endPoint x: 427, endPoint y: 10, distance: 5.6
click at [430, 5] on div "[PERSON_NAME]" at bounding box center [440, 3] width 26 height 4
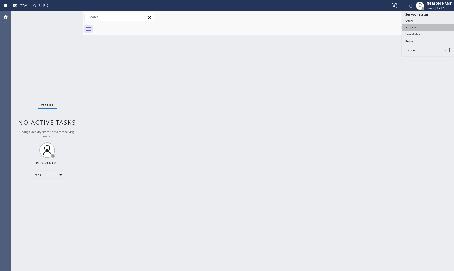
click at [415, 28] on button "Available" at bounding box center [428, 27] width 52 height 7
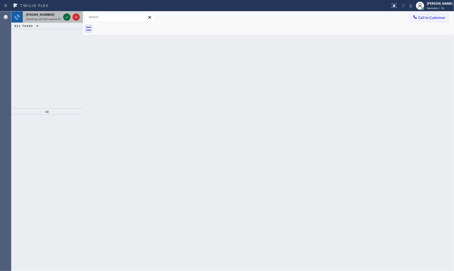
click at [68, 15] on icon at bounding box center [67, 17] width 6 height 6
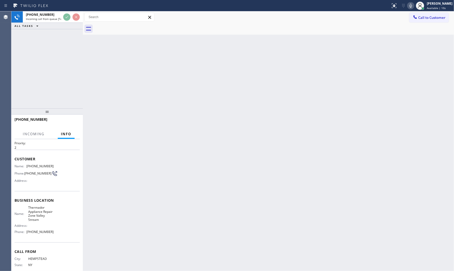
scroll to position [26, 0]
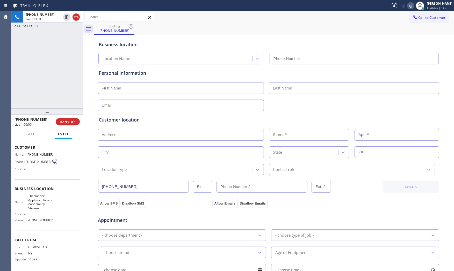
type input "[PHONE_NUMBER]"
click at [66, 125] on button "HANG UP" at bounding box center [68, 121] width 24 height 7
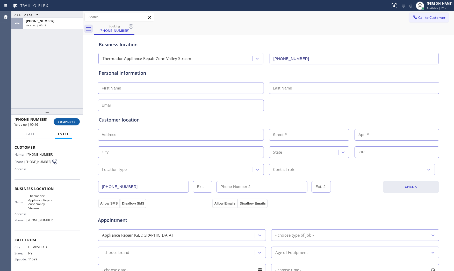
click at [71, 121] on span "COMPLETE" at bounding box center [67, 122] width 18 height 4
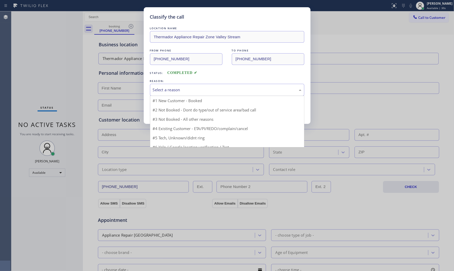
click at [206, 92] on div "Select a reason" at bounding box center [227, 90] width 149 height 6
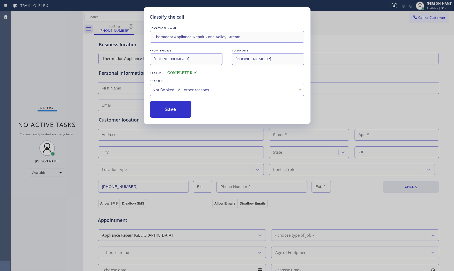
click at [178, 108] on button "Save" at bounding box center [171, 109] width 42 height 17
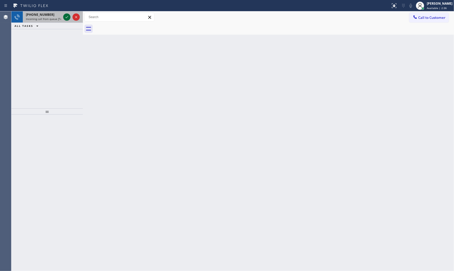
click at [68, 17] on icon at bounding box center [67, 17] width 6 height 6
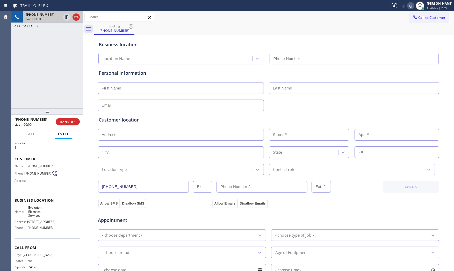
scroll to position [26, 0]
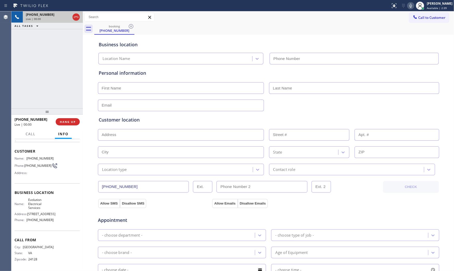
type input "[PHONE_NUMBER]"
click at [410, 3] on icon at bounding box center [411, 6] width 6 height 6
click at [408, 6] on icon at bounding box center [411, 6] width 6 height 6
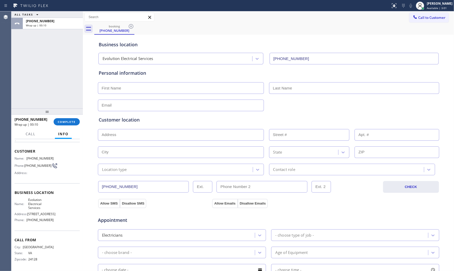
click at [68, 126] on div "[PHONE_NUMBER] Wrap up | 00:10 COMPLETE" at bounding box center [46, 121] width 65 height 13
click at [67, 123] on span "COMPLETE" at bounding box center [67, 122] width 18 height 4
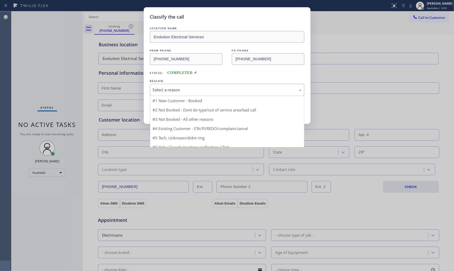
click at [198, 88] on div "Select a reason" at bounding box center [227, 90] width 149 height 6
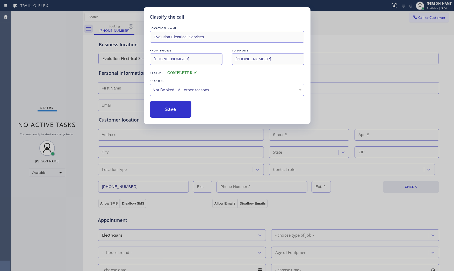
click at [177, 111] on button "Save" at bounding box center [171, 109] width 42 height 17
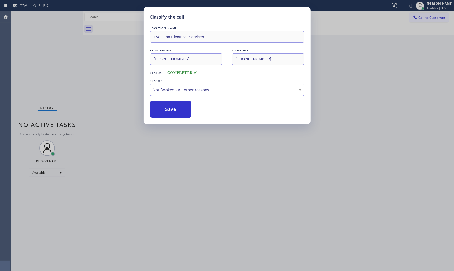
click at [177, 111] on button "Save" at bounding box center [171, 109] width 42 height 17
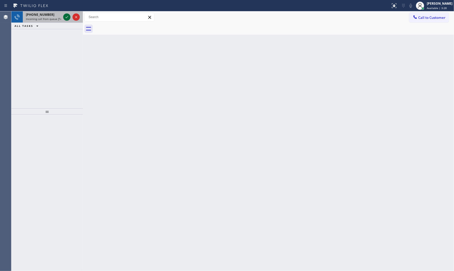
click at [65, 15] on icon at bounding box center [67, 17] width 6 height 6
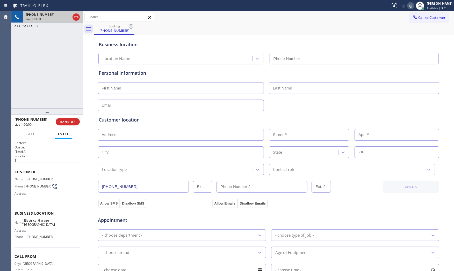
type input "[PHONE_NUMBER]"
click at [81, 124] on div "[PHONE_NUMBER] Live | 00:00 HANG UP" at bounding box center [46, 122] width 71 height 14
click at [74, 122] on span "HANG UP" at bounding box center [68, 122] width 16 height 4
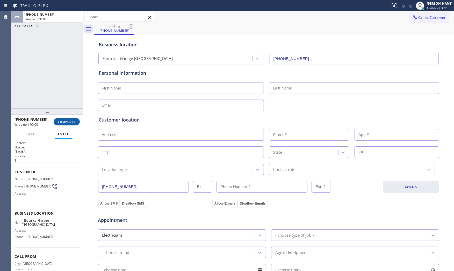
click at [74, 122] on span "COMPLETE" at bounding box center [67, 122] width 18 height 4
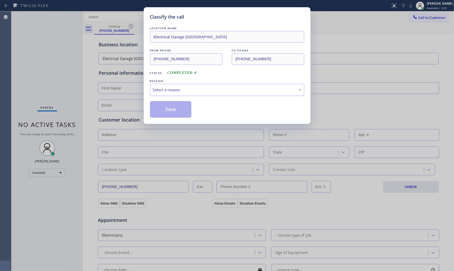
click at [158, 89] on div "Select a reason" at bounding box center [227, 90] width 149 height 6
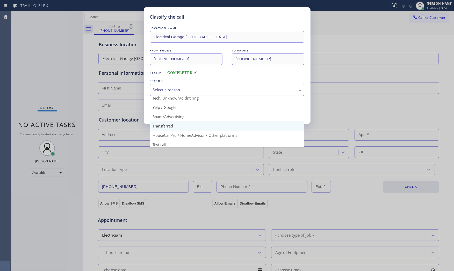
scroll to position [32, 0]
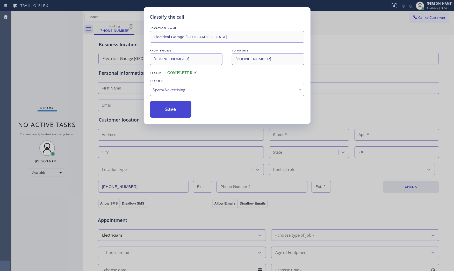
click at [166, 110] on button "Save" at bounding box center [171, 109] width 42 height 17
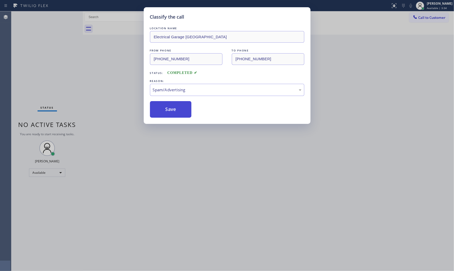
click at [166, 110] on button "Save" at bounding box center [171, 109] width 42 height 17
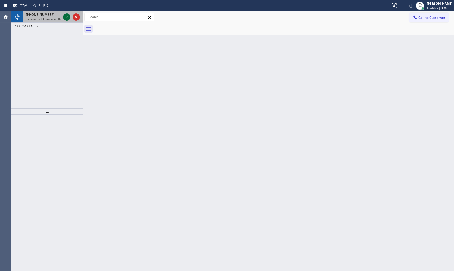
click at [66, 16] on icon at bounding box center [67, 17] width 6 height 6
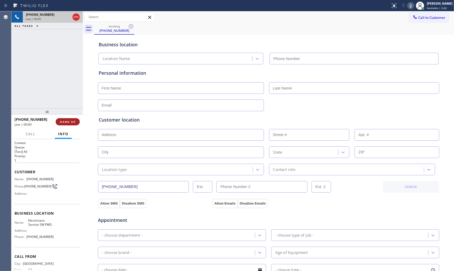
type input "[PHONE_NUMBER]"
click at [72, 120] on span "HANG UP" at bounding box center [68, 122] width 16 height 4
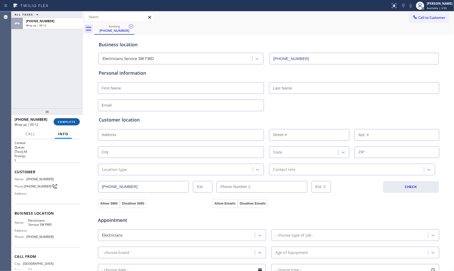
click at [72, 120] on span "COMPLETE" at bounding box center [67, 122] width 18 height 4
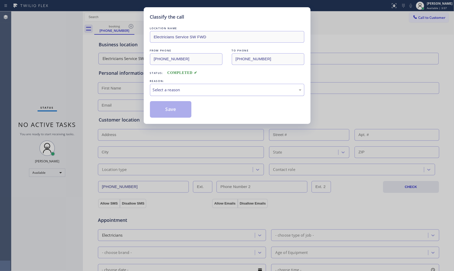
click at [206, 93] on div "Select a reason" at bounding box center [227, 90] width 154 height 12
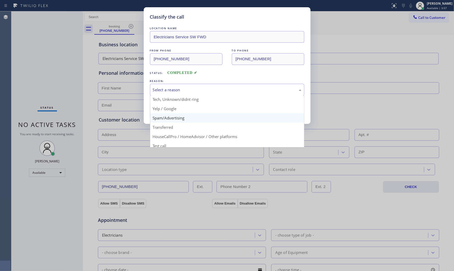
scroll to position [32, 0]
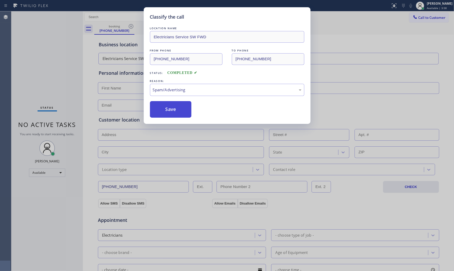
click at [174, 110] on button "Save" at bounding box center [171, 109] width 42 height 17
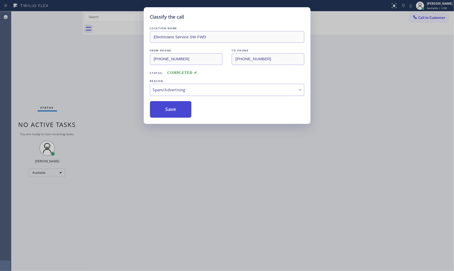
click at [174, 110] on button "Save" at bounding box center [171, 109] width 42 height 17
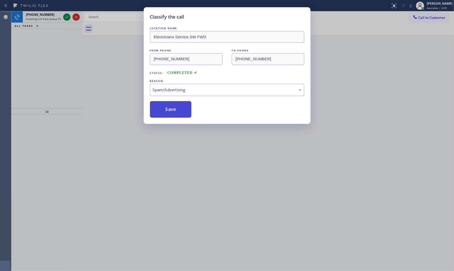
click at [174, 110] on button "Save" at bounding box center [171, 109] width 42 height 17
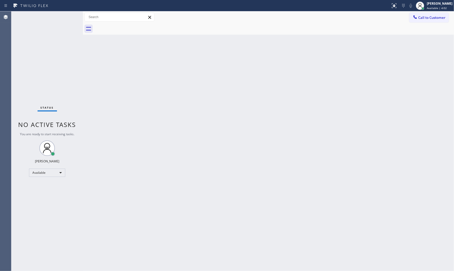
click at [55, 17] on div "Status No active tasks You are ready to start receiving tasks. [PERSON_NAME] Av…" at bounding box center [46, 141] width 71 height 260
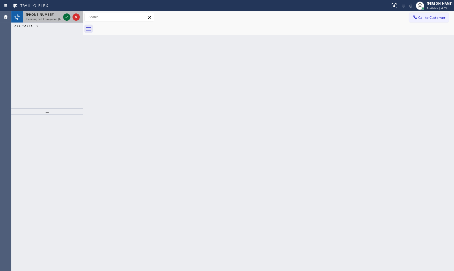
click at [67, 18] on icon at bounding box center [67, 17] width 6 height 6
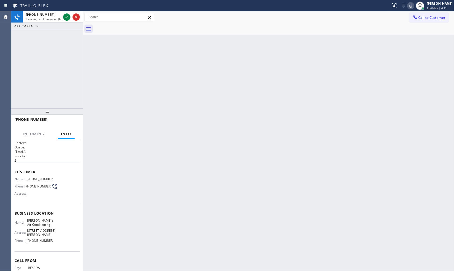
scroll to position [22, 0]
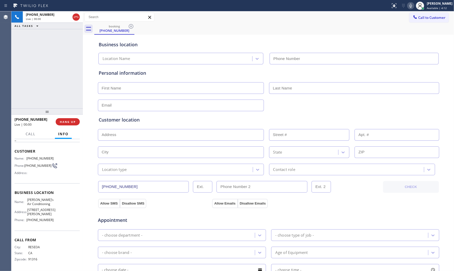
type input "[PHONE_NUMBER]"
click at [68, 125] on button "HANG UP" at bounding box center [68, 121] width 24 height 7
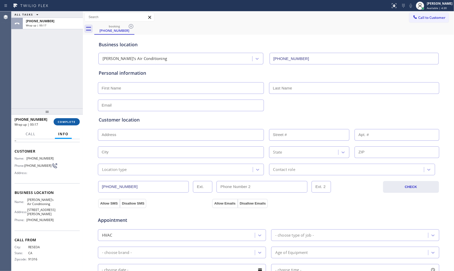
click at [69, 122] on span "COMPLETE" at bounding box center [67, 122] width 18 height 4
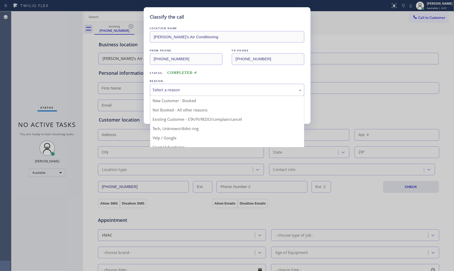
click at [174, 92] on div "Select a reason" at bounding box center [227, 90] width 149 height 6
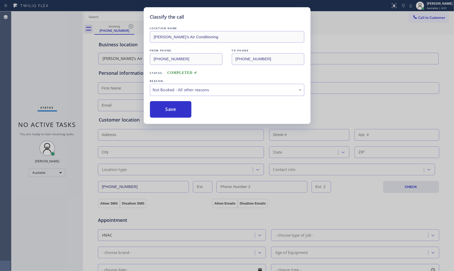
click at [168, 109] on button "Save" at bounding box center [171, 109] width 42 height 17
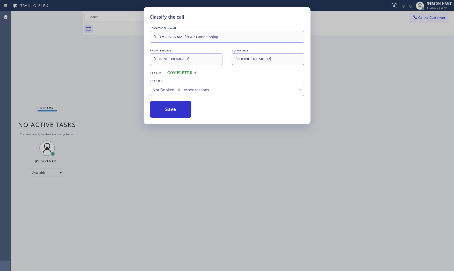
click at [168, 109] on button "Save" at bounding box center [171, 109] width 42 height 17
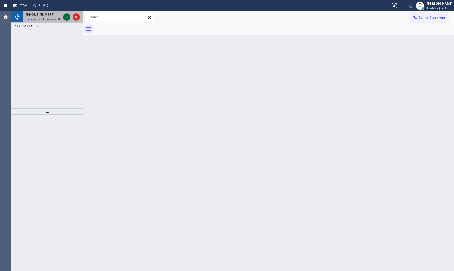
click at [66, 19] on icon at bounding box center [67, 17] width 6 height 6
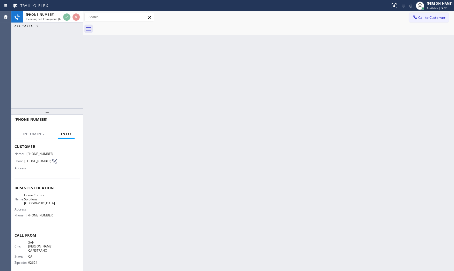
scroll to position [26, 0]
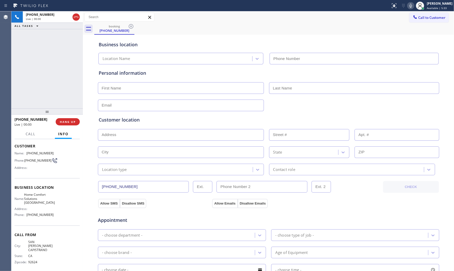
type input "[PHONE_NUMBER]"
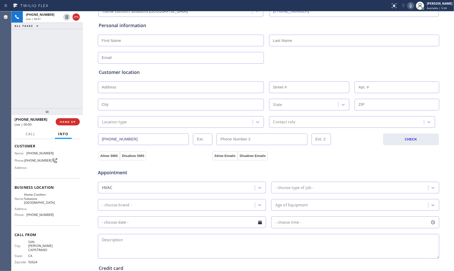
scroll to position [57, 0]
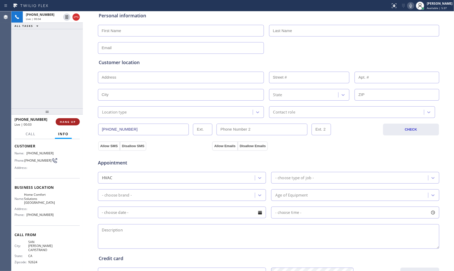
click at [66, 123] on span "HANG UP" at bounding box center [68, 122] width 16 height 4
click at [66, 123] on span "COMPLETE" at bounding box center [67, 122] width 18 height 4
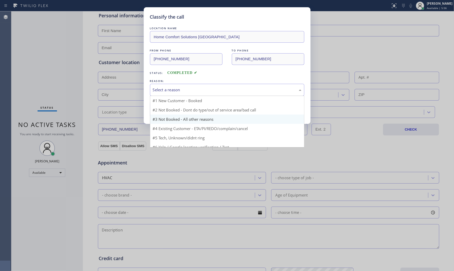
drag, startPoint x: 184, startPoint y: 90, endPoint x: 171, endPoint y: 111, distance: 24.5
click at [184, 92] on div "Select a reason" at bounding box center [227, 90] width 149 height 6
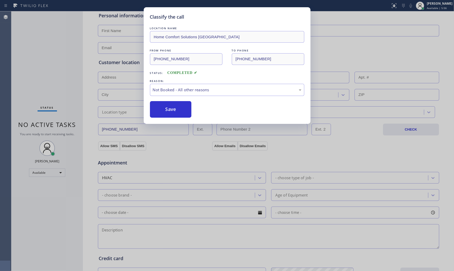
click at [170, 112] on button "Save" at bounding box center [171, 109] width 42 height 17
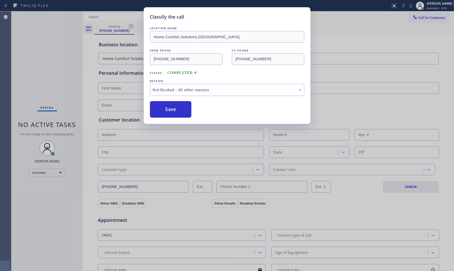
click at [170, 112] on button "Save" at bounding box center [171, 109] width 42 height 17
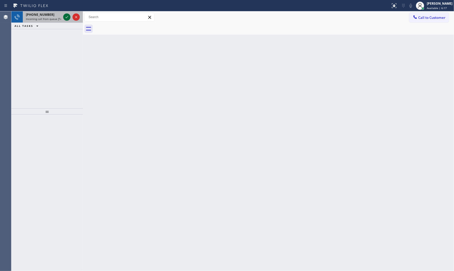
click at [67, 15] on icon at bounding box center [67, 17] width 6 height 6
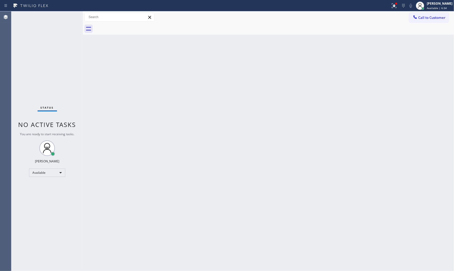
click at [63, 16] on div "Status No active tasks You are ready to start receiving tasks. [PERSON_NAME] Av…" at bounding box center [46, 141] width 71 height 260
click at [64, 16] on icon at bounding box center [67, 17] width 6 height 6
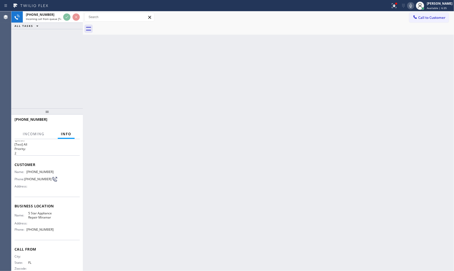
scroll to position [18, 0]
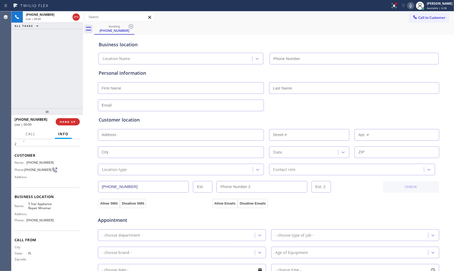
type input "[PHONE_NUMBER]"
click at [70, 125] on button "HANG UP" at bounding box center [68, 121] width 24 height 7
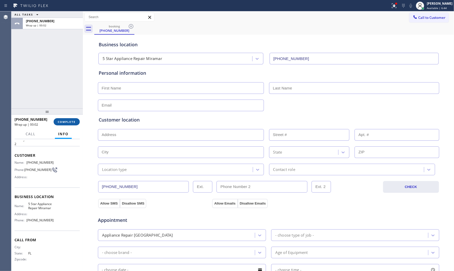
click at [70, 124] on button "COMPLETE" at bounding box center [67, 121] width 26 height 7
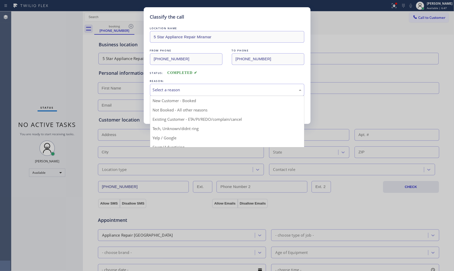
click at [158, 90] on div "Select a reason" at bounding box center [227, 90] width 149 height 6
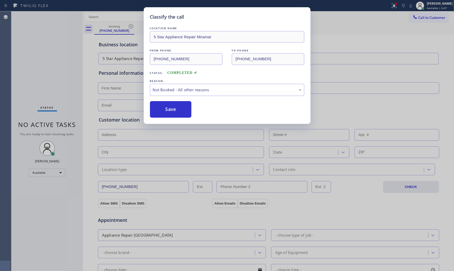
click at [156, 106] on button "Save" at bounding box center [171, 109] width 42 height 17
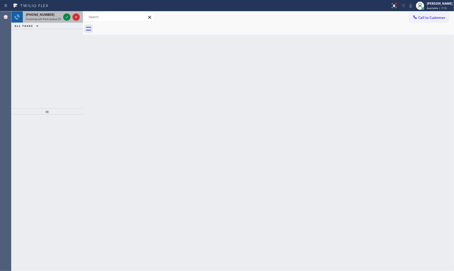
click at [56, 21] on div "[PHONE_NUMBER] Incoming call from queue [Test] All" at bounding box center [42, 16] width 39 height 11
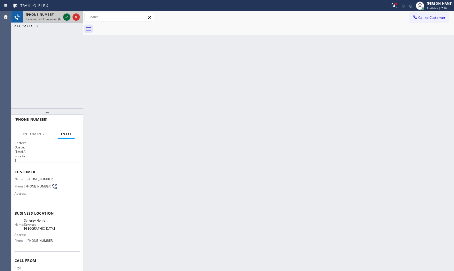
click at [67, 15] on icon at bounding box center [67, 17] width 6 height 6
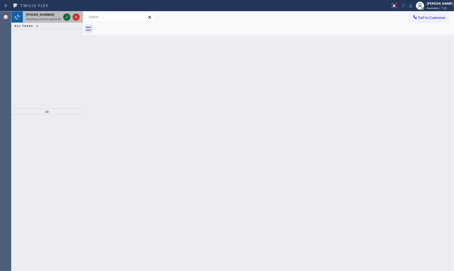
click at [65, 16] on icon at bounding box center [67, 17] width 6 height 6
click at [67, 16] on icon at bounding box center [67, 17] width 6 height 6
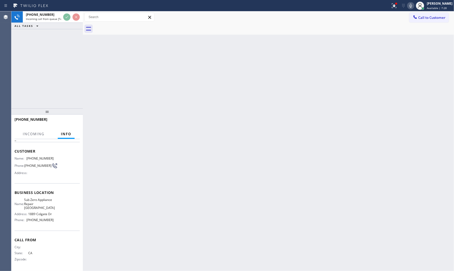
scroll to position [26, 0]
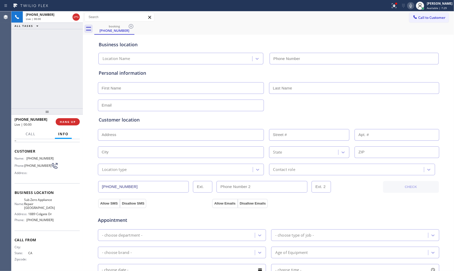
type input "[PHONE_NUMBER]"
click at [384, 3] on div at bounding box center [195, 6] width 386 height 8
click at [388, 3] on div at bounding box center [393, 6] width 11 height 6
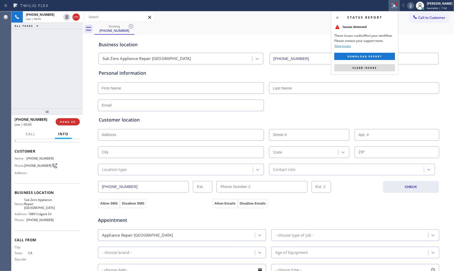
drag, startPoint x: 364, startPoint y: 68, endPoint x: 200, endPoint y: 113, distance: 169.5
click at [363, 68] on span "Clear issues" at bounding box center [364, 68] width 24 height 4
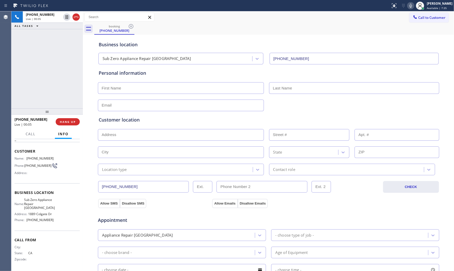
click at [77, 126] on div "[PHONE_NUMBER] Live | 00:05 HANG UP" at bounding box center [46, 121] width 65 height 13
click at [74, 123] on span "HANG UP" at bounding box center [68, 122] width 16 height 4
click at [78, 125] on div "[PHONE_NUMBER] Wrap up | 00:08 COMPLETE" at bounding box center [46, 121] width 65 height 13
click at [68, 115] on div at bounding box center [46, 111] width 71 height 6
click at [69, 123] on span "COMPLETE" at bounding box center [67, 122] width 18 height 4
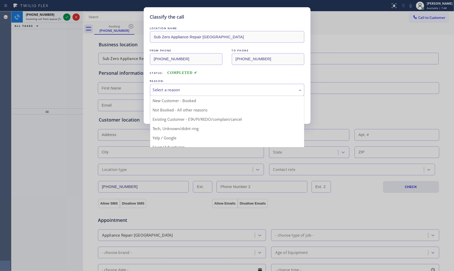
drag, startPoint x: 175, startPoint y: 93, endPoint x: 171, endPoint y: 108, distance: 14.8
click at [175, 94] on div "Select a reason" at bounding box center [227, 90] width 154 height 12
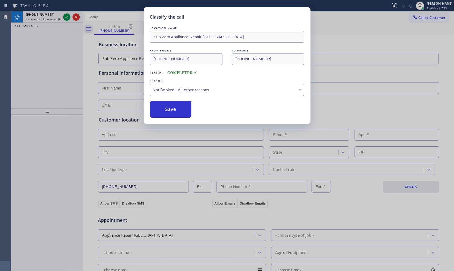
click at [171, 108] on button "Save" at bounding box center [171, 109] width 42 height 17
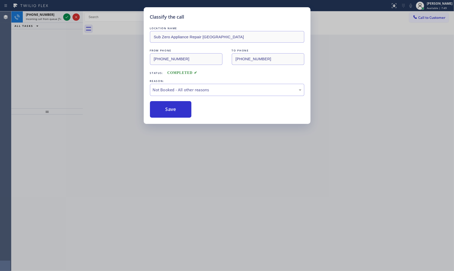
click at [171, 108] on button "Save" at bounding box center [171, 109] width 42 height 17
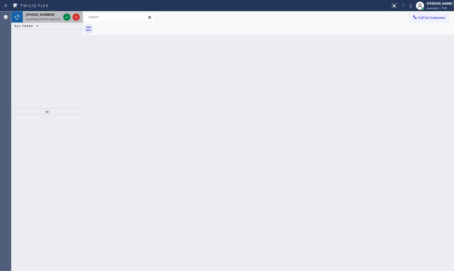
click at [59, 16] on div "[PHONE_NUMBER]" at bounding box center [43, 14] width 35 height 4
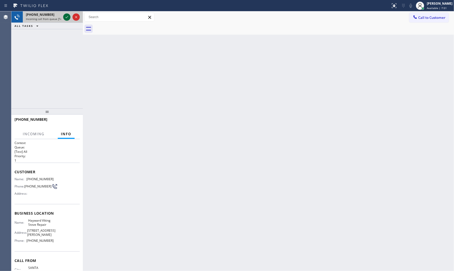
click at [63, 17] on div at bounding box center [66, 17] width 7 height 6
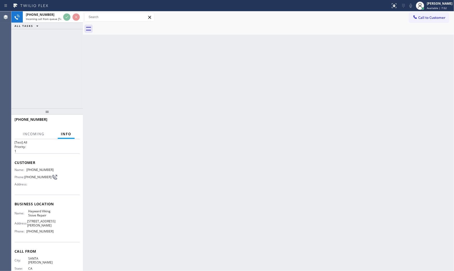
scroll to position [18, 0]
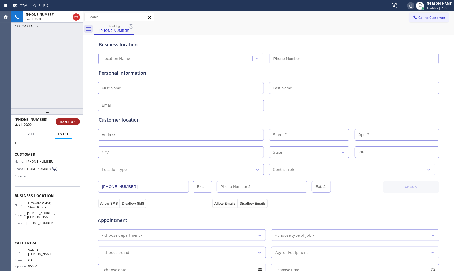
type input "[PHONE_NUMBER]"
click at [72, 122] on span "HANG UP" at bounding box center [68, 122] width 16 height 4
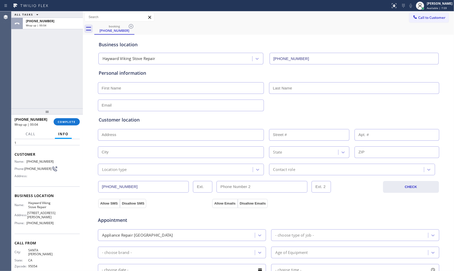
click at [69, 129] on button "Info" at bounding box center [63, 134] width 17 height 10
click at [69, 125] on button "COMPLETE" at bounding box center [67, 121] width 26 height 7
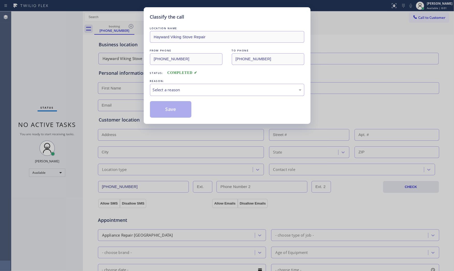
click at [159, 97] on div "LOCATION NAME Hayward Viking Stove Repair FROM PHONE [PHONE_NUMBER] TO PHONE [P…" at bounding box center [227, 72] width 154 height 92
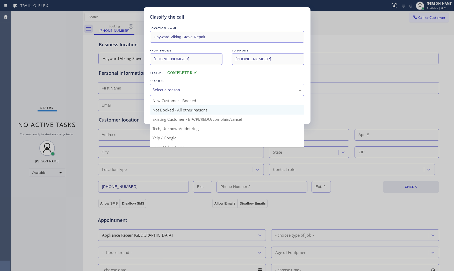
drag, startPoint x: 162, startPoint y: 91, endPoint x: 159, endPoint y: 106, distance: 14.5
click at [162, 96] on div "Select a reason New Customer - Booked Not Booked - All other reasons Existing C…" at bounding box center [227, 90] width 154 height 12
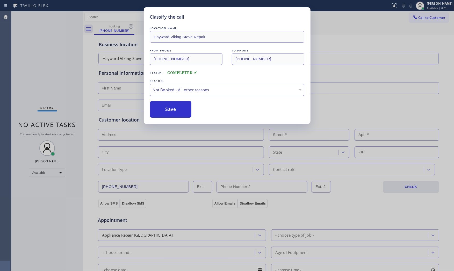
click at [159, 107] on button "Save" at bounding box center [171, 109] width 42 height 17
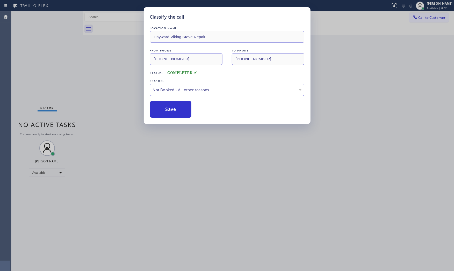
click at [159, 107] on button "Save" at bounding box center [171, 109] width 42 height 17
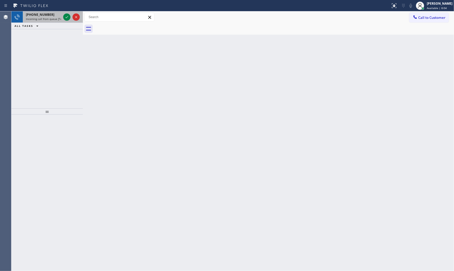
click at [62, 22] on div at bounding box center [71, 16] width 19 height 11
click at [62, 20] on div "[PHONE_NUMBER] Incoming call from queue Everybody" at bounding box center [42, 16] width 39 height 11
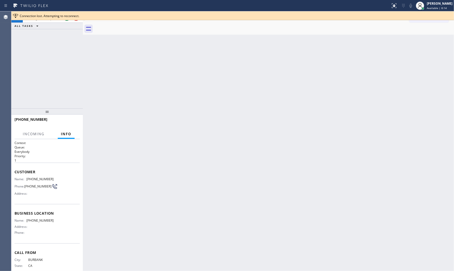
click at [67, 18] on div "Connection lost. Attempting to reconnect." at bounding box center [232, 15] width 443 height 9
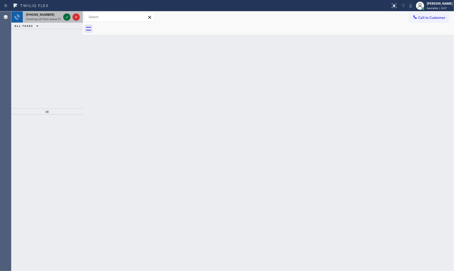
click at [67, 18] on icon at bounding box center [67, 17] width 6 height 6
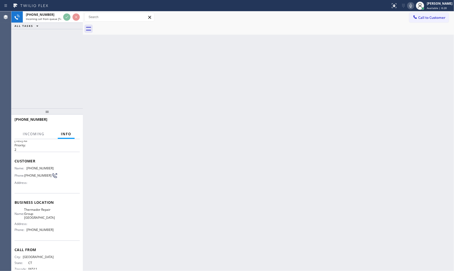
scroll to position [22, 0]
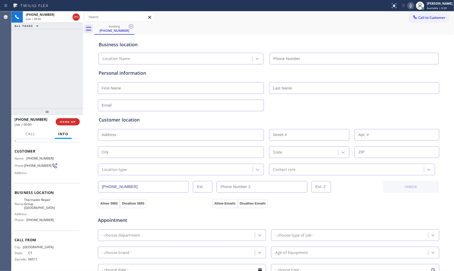
type input "[PHONE_NUMBER]"
click at [62, 121] on span "HANG UP" at bounding box center [68, 122] width 16 height 4
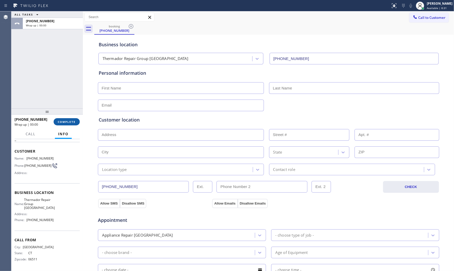
click at [62, 121] on span "COMPLETE" at bounding box center [67, 122] width 18 height 4
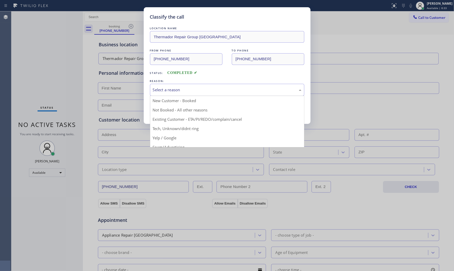
click at [170, 86] on div "Select a reason" at bounding box center [227, 90] width 154 height 12
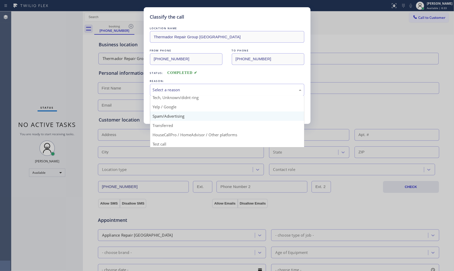
scroll to position [32, 0]
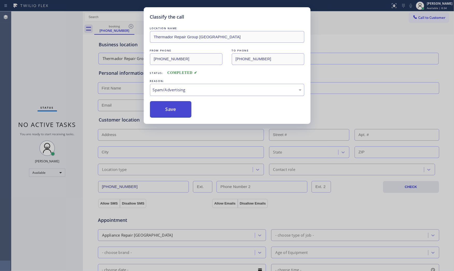
click at [169, 109] on button "Save" at bounding box center [171, 109] width 42 height 17
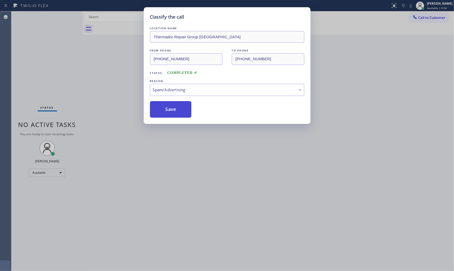
click at [169, 109] on button "Save" at bounding box center [171, 109] width 42 height 17
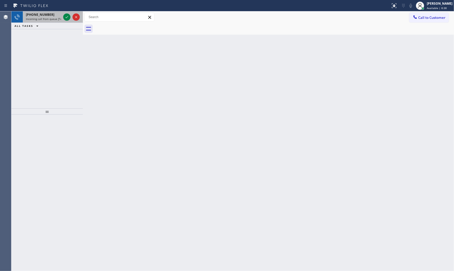
click at [63, 21] on div at bounding box center [71, 16] width 19 height 11
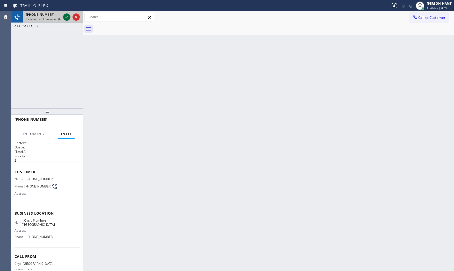
click at [68, 18] on icon at bounding box center [67, 17] width 6 height 6
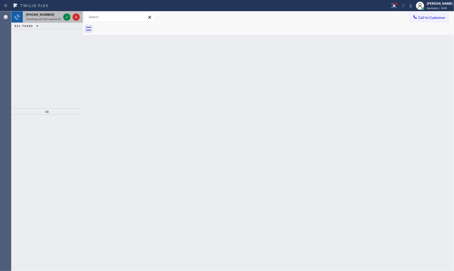
click at [56, 20] on span "Incoming call from queue [Test] All" at bounding box center [47, 19] width 43 height 4
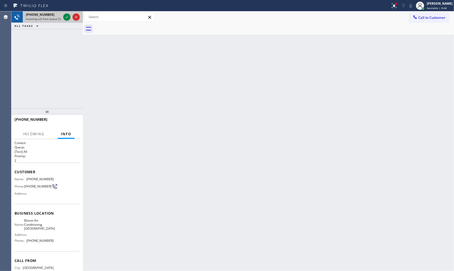
click at [63, 17] on div at bounding box center [71, 16] width 19 height 11
click at [65, 17] on icon at bounding box center [67, 17] width 6 height 6
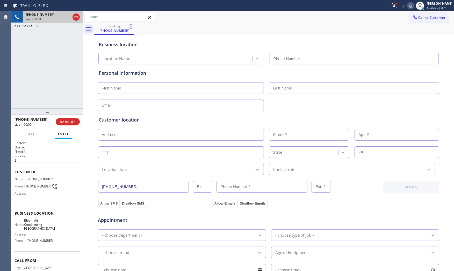
type input "[PHONE_NUMBER]"
click at [67, 124] on button "HANG UP" at bounding box center [68, 121] width 24 height 7
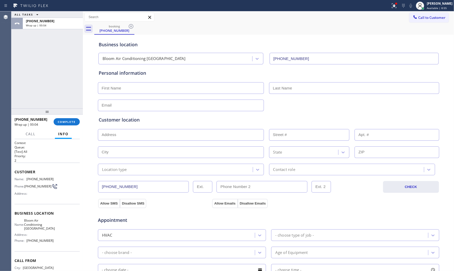
click at [67, 114] on div at bounding box center [46, 111] width 71 height 6
click at [67, 118] on button "COMPLETE" at bounding box center [67, 121] width 26 height 7
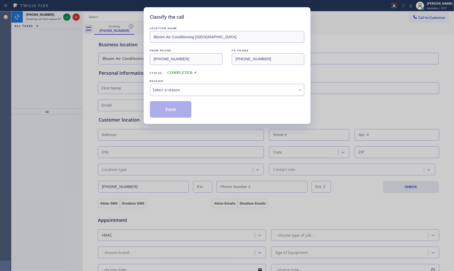
click at [185, 95] on div "Select a reason" at bounding box center [227, 90] width 154 height 12
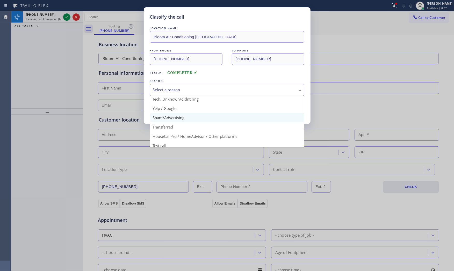
scroll to position [32, 0]
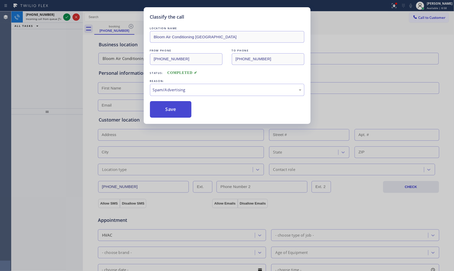
click at [173, 110] on button "Save" at bounding box center [171, 109] width 42 height 17
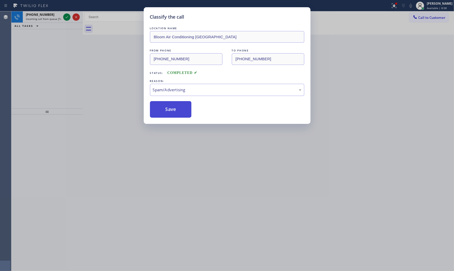
click at [173, 110] on button "Save" at bounding box center [171, 109] width 42 height 17
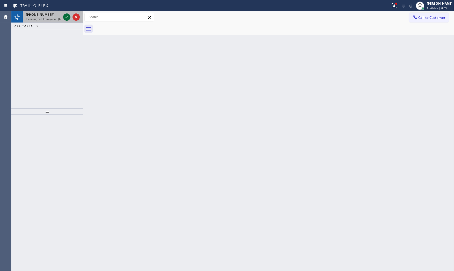
click at [64, 16] on icon at bounding box center [67, 17] width 6 height 6
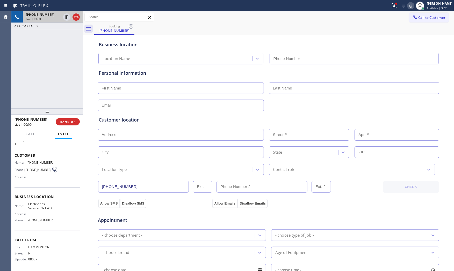
scroll to position [18, 0]
type input "[PHONE_NUMBER]"
click at [66, 137] on div "Call Info Context Queue: [Test] All Priority: 1 Customer Name: [PHONE_NUMBER] P…" at bounding box center [46, 200] width 71 height 142
click at [67, 126] on div "[PHONE_NUMBER] Live | 00:01 HANG UP" at bounding box center [46, 121] width 65 height 13
click at [68, 122] on span "HANG UP" at bounding box center [68, 122] width 16 height 4
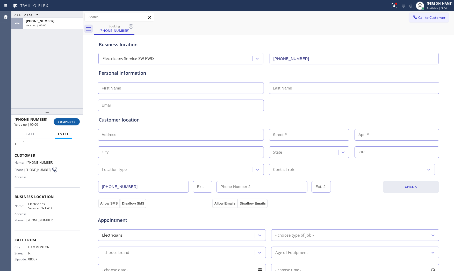
click at [68, 122] on span "COMPLETE" at bounding box center [67, 122] width 18 height 4
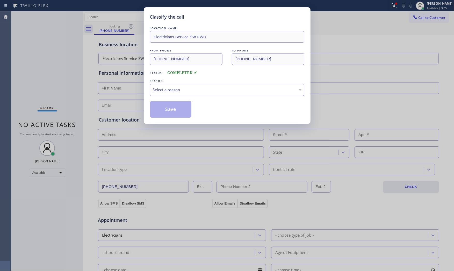
drag, startPoint x: 178, startPoint y: 90, endPoint x: 175, endPoint y: 95, distance: 6.4
click at [178, 90] on div "Select a reason" at bounding box center [227, 90] width 149 height 6
click at [168, 109] on button "Save" at bounding box center [171, 109] width 42 height 17
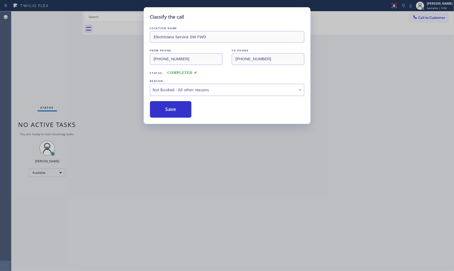
click at [168, 109] on button "Save" at bounding box center [171, 109] width 42 height 17
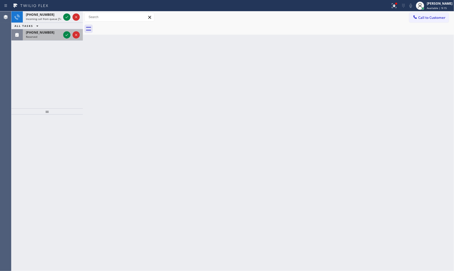
drag, startPoint x: 55, startPoint y: 26, endPoint x: 57, endPoint y: 34, distance: 8.3
click at [55, 27] on div "ALL TASKS ALL TASKS ACTIVE TASKS TASKS IN WRAP UP" at bounding box center [46, 26] width 71 height 6
click at [57, 34] on div "[PHONE_NUMBER]" at bounding box center [43, 32] width 35 height 4
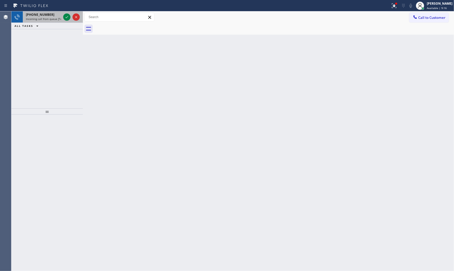
click at [48, 20] on span "Incoming call from queue [Test] All" at bounding box center [47, 19] width 43 height 4
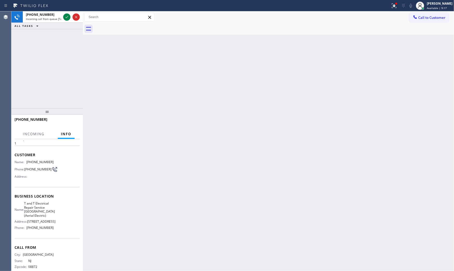
scroll to position [42, 0]
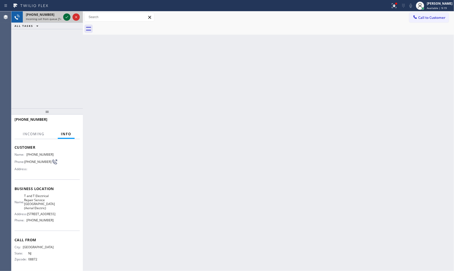
click at [65, 16] on icon at bounding box center [67, 17] width 6 height 6
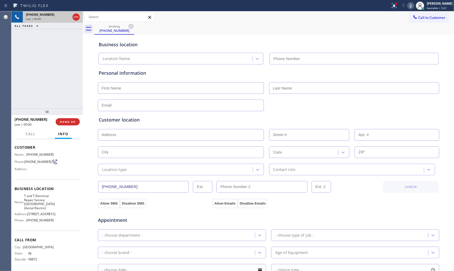
type input "[PHONE_NUMBER]"
click at [409, 5] on icon at bounding box center [411, 6] width 6 height 6
click at [61, 119] on button "HANG UP" at bounding box center [68, 121] width 24 height 7
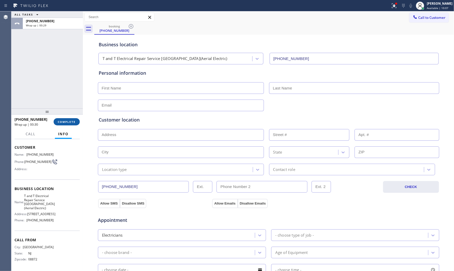
click at [62, 119] on button "COMPLETE" at bounding box center [67, 121] width 26 height 7
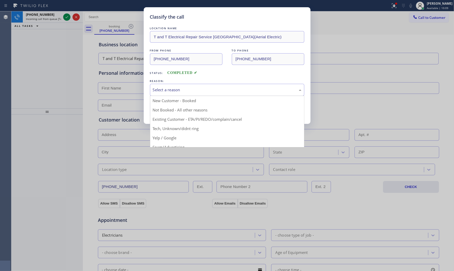
click at [174, 94] on div "Select a reason" at bounding box center [227, 90] width 154 height 12
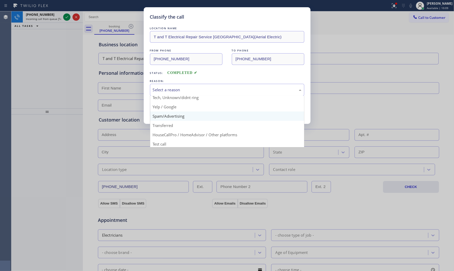
scroll to position [32, 0]
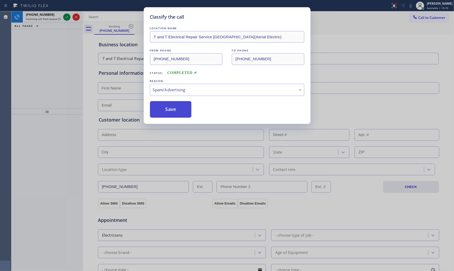
click at [175, 108] on button "Save" at bounding box center [171, 109] width 42 height 17
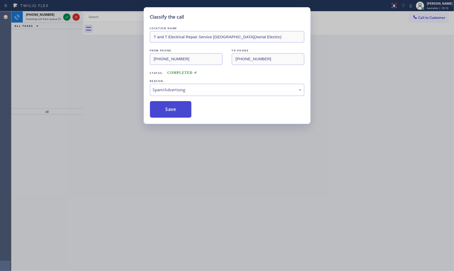
click at [175, 108] on button "Save" at bounding box center [171, 109] width 42 height 17
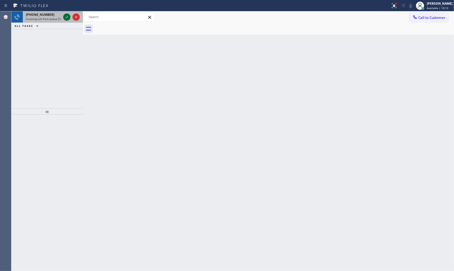
click at [66, 16] on icon at bounding box center [67, 17] width 6 height 6
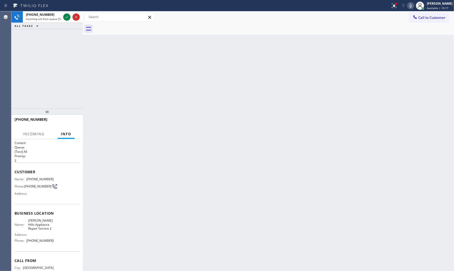
scroll to position [22, 0]
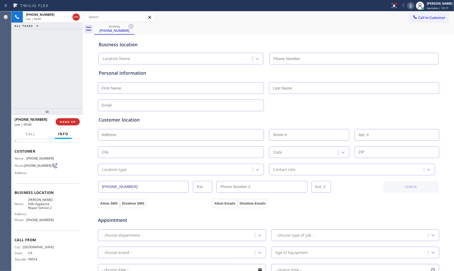
type input "[PHONE_NUMBER]"
click at [66, 125] on button "HANG UP" at bounding box center [68, 121] width 24 height 7
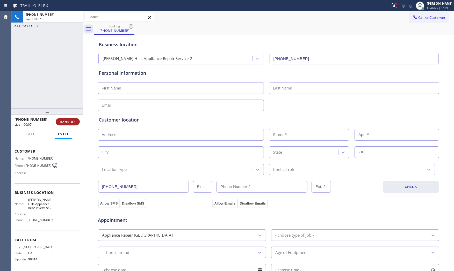
click at [67, 121] on span "HANG UP" at bounding box center [68, 122] width 16 height 4
click at [67, 116] on div "[PHONE_NUMBER] Wrap up | 00:01 COMPLETE" at bounding box center [46, 121] width 65 height 13
click at [74, 125] on button "COMPLETE" at bounding box center [67, 121] width 26 height 7
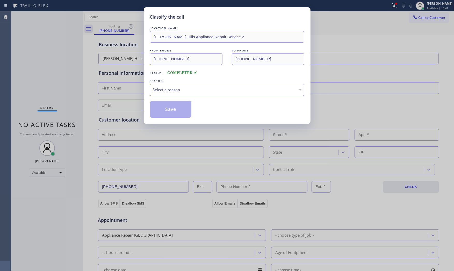
click at [190, 89] on div "Select a reason" at bounding box center [227, 90] width 149 height 6
click at [170, 109] on button "Save" at bounding box center [171, 109] width 42 height 17
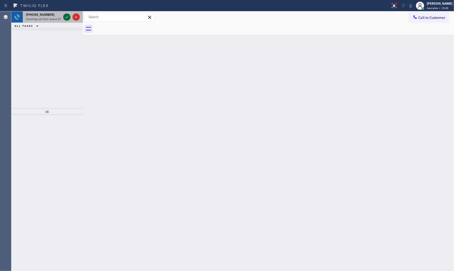
click at [69, 17] on icon at bounding box center [67, 17] width 6 height 6
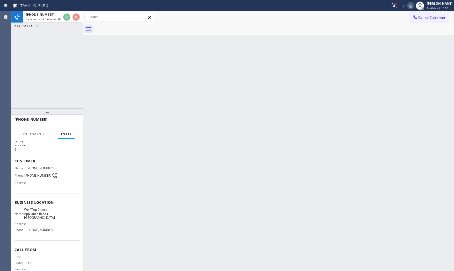
scroll to position [26, 0]
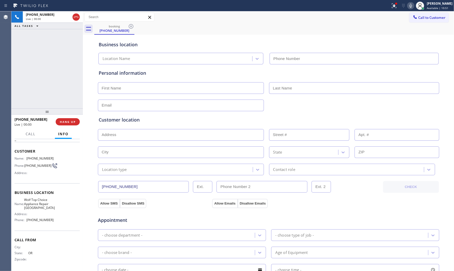
type input "[PHONE_NUMBER]"
click at [391, 4] on icon at bounding box center [394, 6] width 6 height 6
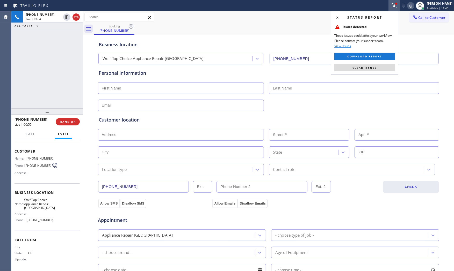
click at [360, 63] on div "Status report Issues detected These issues could affect your workflow. Please c…" at bounding box center [364, 43] width 67 height 64
click at [363, 66] on span "Clear issues" at bounding box center [364, 68] width 24 height 4
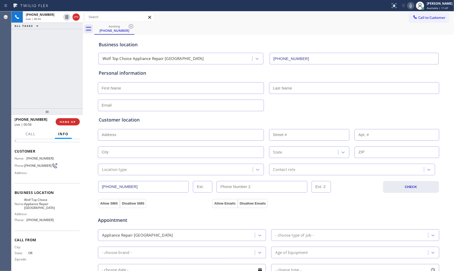
click at [407, 5] on div at bounding box center [410, 6] width 7 height 6
click at [408, 4] on icon at bounding box center [411, 6] width 6 height 6
click at [73, 120] on span "HANG UP" at bounding box center [68, 122] width 16 height 4
click at [71, 121] on span "HANG UP" at bounding box center [68, 122] width 16 height 4
click at [73, 121] on span "COMPLETE" at bounding box center [67, 122] width 18 height 4
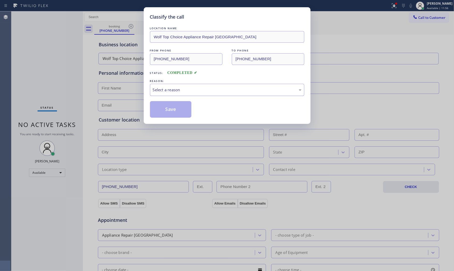
click at [205, 93] on div "Select a reason" at bounding box center [227, 90] width 149 height 6
click at [169, 112] on button "Save" at bounding box center [171, 109] width 42 height 17
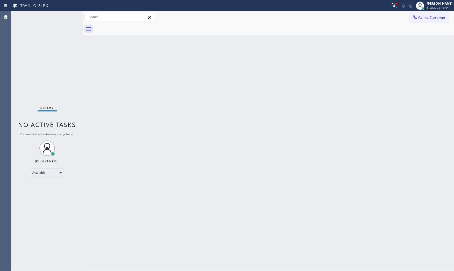
click at [54, 20] on div "Status No active tasks You are ready to start receiving tasks. [PERSON_NAME] Av…" at bounding box center [46, 141] width 71 height 260
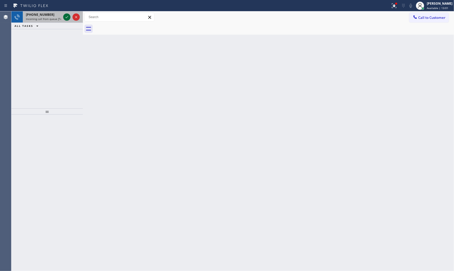
click at [68, 19] on icon at bounding box center [67, 17] width 6 height 6
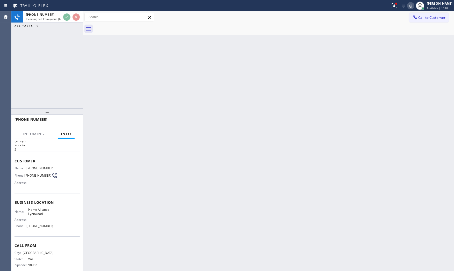
scroll to position [22, 0]
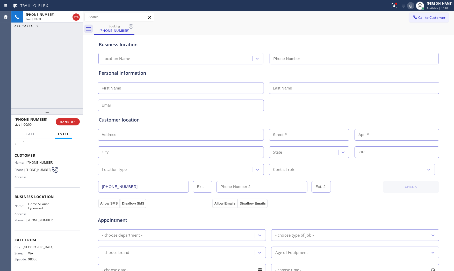
type input "[PHONE_NUMBER]"
click at [64, 123] on span "HANG UP" at bounding box center [68, 122] width 16 height 4
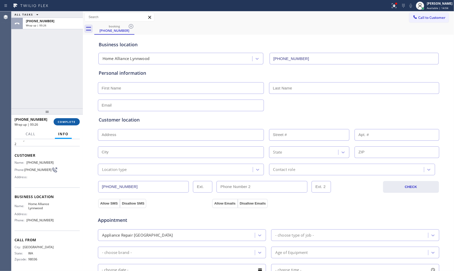
click at [64, 123] on span "COMPLETE" at bounding box center [67, 122] width 18 height 4
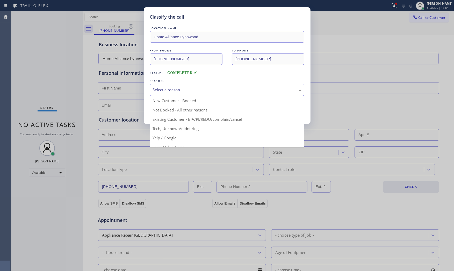
click at [199, 91] on div "Select a reason" at bounding box center [227, 90] width 149 height 6
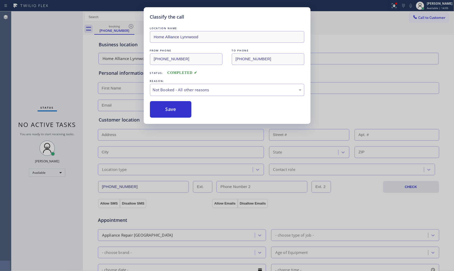
click at [182, 107] on button "Save" at bounding box center [171, 109] width 42 height 17
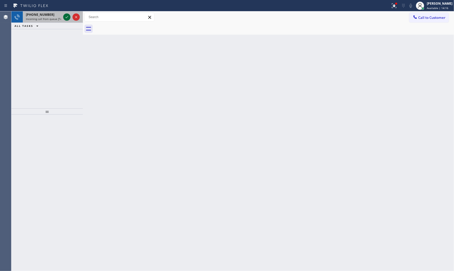
click at [68, 17] on icon at bounding box center [67, 17] width 3 height 2
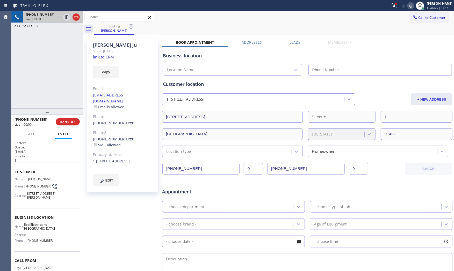
type input "[PHONE_NUMBER]"
click at [105, 59] on link "link to CRM" at bounding box center [103, 56] width 21 height 5
click at [411, 5] on icon at bounding box center [411, 6] width 6 height 6
click at [66, 17] on icon at bounding box center [67, 17] width 6 height 6
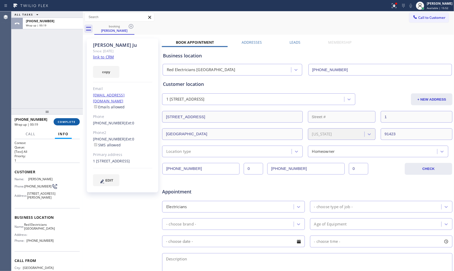
click at [66, 123] on span "COMPLETE" at bounding box center [67, 122] width 18 height 4
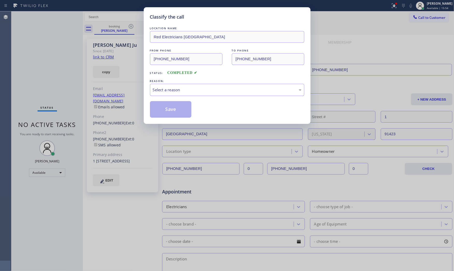
click at [169, 92] on div "Select a reason" at bounding box center [227, 90] width 149 height 6
click at [170, 112] on button "Save" at bounding box center [171, 109] width 42 height 17
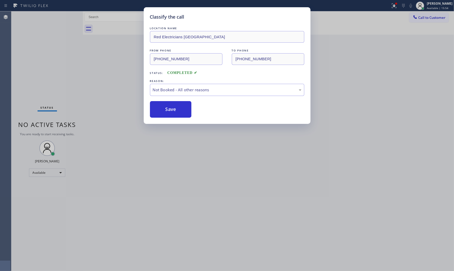
click at [170, 112] on button "Save" at bounding box center [171, 109] width 42 height 17
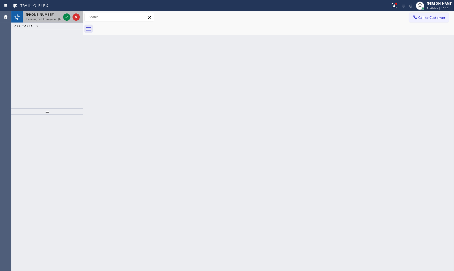
click at [48, 17] on span "Incoming call from queue [Test] All" at bounding box center [47, 19] width 43 height 4
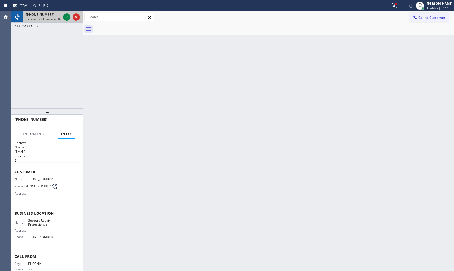
click at [71, 15] on div at bounding box center [71, 16] width 19 height 11
click at [69, 15] on icon at bounding box center [67, 17] width 6 height 6
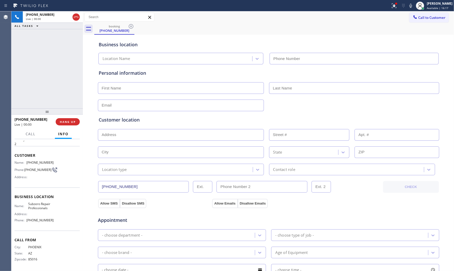
type input "(602) 691-7988"
click at [408, 5] on icon at bounding box center [411, 6] width 6 height 6
click at [410, 6] on icon at bounding box center [410, 6] width 3 height 4
click at [391, 6] on icon at bounding box center [394, 6] width 6 height 6
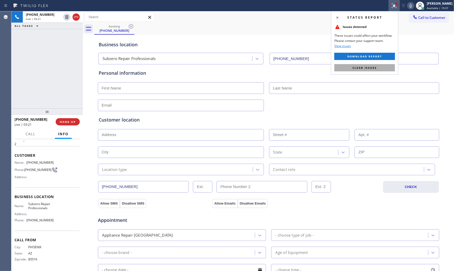
click at [368, 69] on span "Clear issues" at bounding box center [364, 68] width 24 height 4
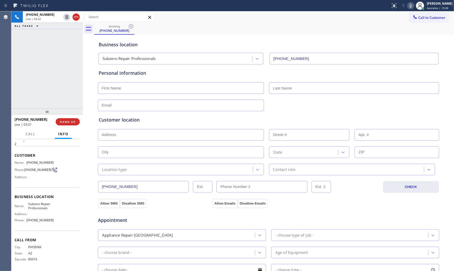
click at [411, 5] on icon at bounding box center [411, 6] width 6 height 6
click at [408, 6] on icon at bounding box center [411, 6] width 6 height 6
click at [44, 205] on span "Subzero Repair Professionals" at bounding box center [41, 206] width 26 height 8
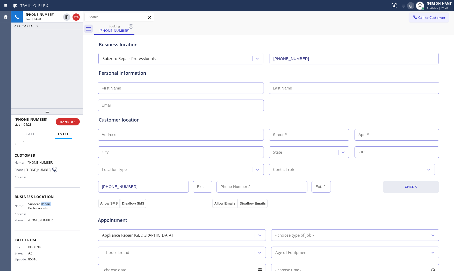
click at [44, 205] on span "Subzero Repair Professionals" at bounding box center [41, 206] width 26 height 8
copy span "Subzero Repair Professionals"
click at [114, 11] on div "Status report No issues detected If you experience an issue, please download th…" at bounding box center [227, 5] width 454 height 11
click at [73, 120] on span "HANG UP" at bounding box center [68, 122] width 16 height 4
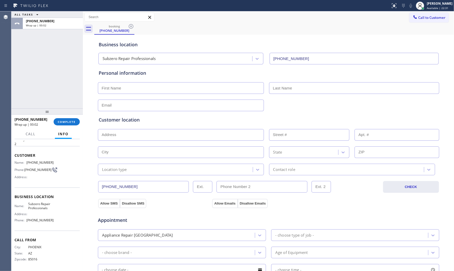
click at [130, 85] on input "text" at bounding box center [181, 88] width 166 height 12
paste input "Samantha"
type input "Samantha"
click at [299, 89] on input "text" at bounding box center [354, 88] width 170 height 12
paste input "Simmons"
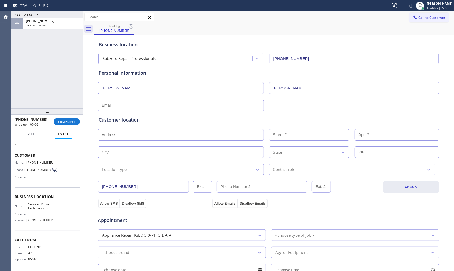
type input "Simmons"
click at [101, 109] on div "Business location Subzero Repair Professionals (602) 691-7988 Personal informat…" at bounding box center [268, 213] width 368 height 354
click at [159, 107] on input "text" at bounding box center [181, 106] width 166 height 12
paste input "samanthasimmons@gmail.com"
type input "samanthasimmons@gmail.com"
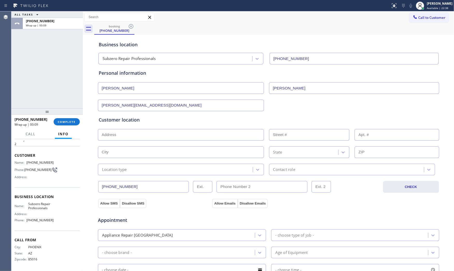
click at [327, 103] on div "samanthasimmons@gmail.com" at bounding box center [268, 105] width 342 height 13
click at [144, 130] on input "text" at bounding box center [181, 135] width 166 height 12
paste input "5216 N 45th PlPhoenix, AZ 85018, USA"
type input "5216 N 45th Pl"
type input "5216"
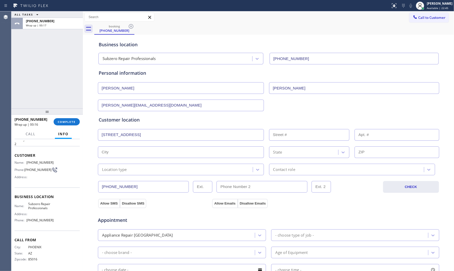
type input "Phoenix"
type input "85018"
click at [117, 174] on div "Location type" at bounding box center [181, 170] width 166 height 12
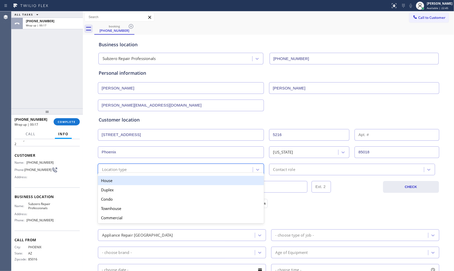
drag, startPoint x: 118, startPoint y: 181, endPoint x: 136, endPoint y: 181, distance: 18.4
click at [118, 181] on div "House" at bounding box center [181, 180] width 166 height 9
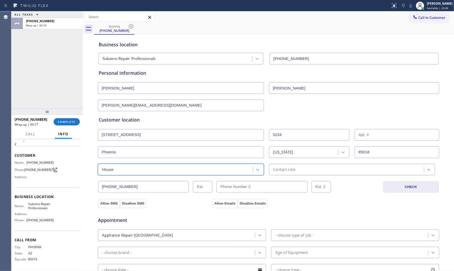
click at [315, 175] on div "Contact role" at bounding box center [352, 170] width 166 height 12
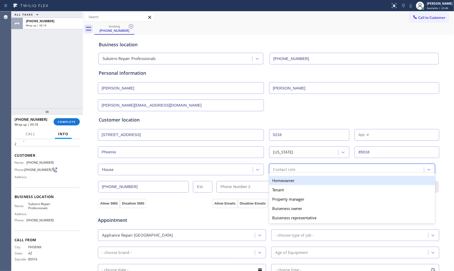
click at [285, 182] on div "Homeowner" at bounding box center [352, 180] width 166 height 9
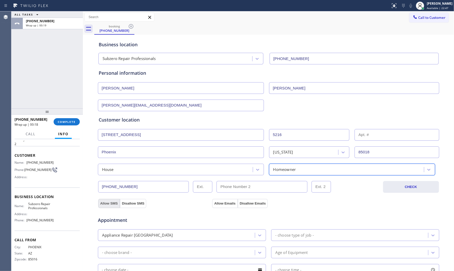
click at [108, 202] on button "Allow SMS" at bounding box center [109, 203] width 22 height 9
click at [207, 205] on div "Allow SMS Disallow SMS" at bounding box center [154, 203] width 114 height 9
click at [216, 204] on button "Allow Emails" at bounding box center [224, 203] width 25 height 9
click at [292, 233] on div "- choose type of job -" at bounding box center [350, 235] width 155 height 9
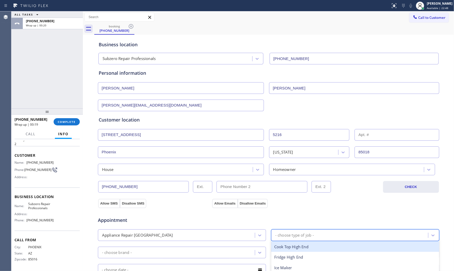
type input "f"
click at [292, 246] on div "Fridge High End" at bounding box center [355, 247] width 168 height 11
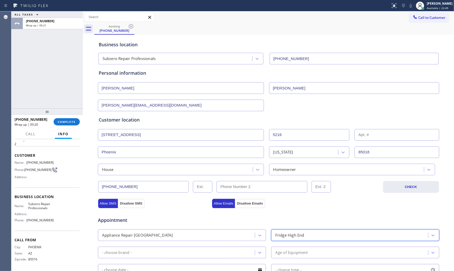
click at [186, 254] on div "- choose brand -" at bounding box center [176, 252] width 155 height 9
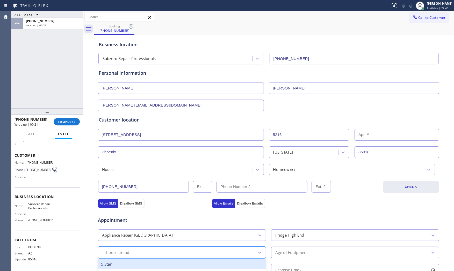
type input "s"
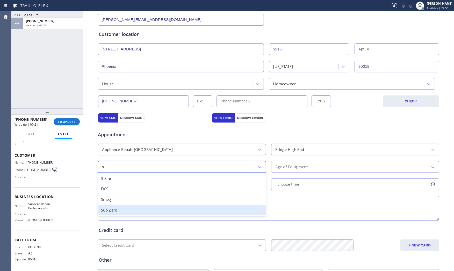
scroll to position [86, 0]
click at [151, 208] on div "Sub Zero" at bounding box center [182, 210] width 168 height 11
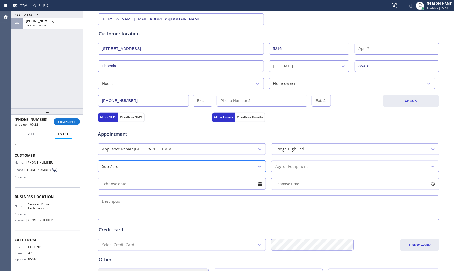
drag, startPoint x: 288, startPoint y: 169, endPoint x: 288, endPoint y: 171, distance: 2.9
click at [288, 169] on div "Age of Equipment" at bounding box center [291, 167] width 33 height 6
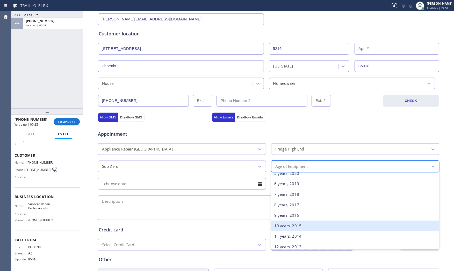
scroll to position [57, 0]
click at [286, 224] on div "10 years, 2015" at bounding box center [355, 226] width 168 height 11
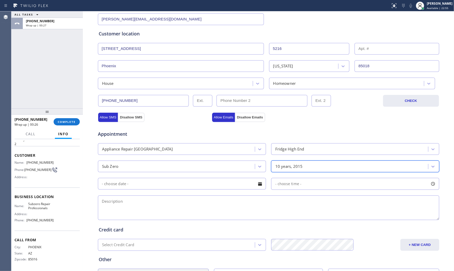
click at [162, 184] on input "text" at bounding box center [182, 184] width 168 height 12
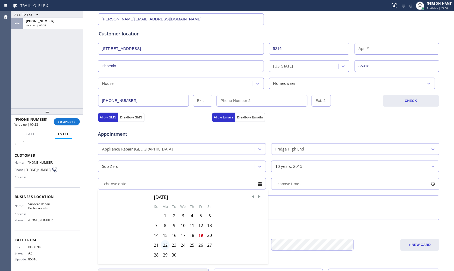
click at [162, 244] on div "22" at bounding box center [165, 246] width 9 height 10
type input "[DATE]"
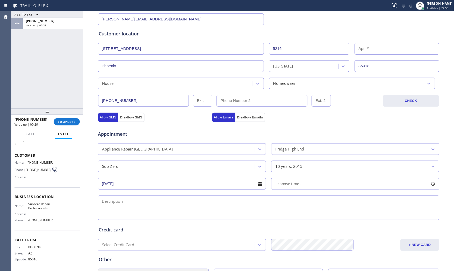
click at [296, 185] on span "- choose time -" at bounding box center [288, 184] width 26 height 5
drag, startPoint x: 283, startPoint y: 218, endPoint x: 325, endPoint y: 217, distance: 42.2
click at [325, 217] on div at bounding box center [326, 215] width 6 height 11
drag, startPoint x: 277, startPoint y: 217, endPoint x: 287, endPoint y: 217, distance: 10.4
click at [287, 217] on div at bounding box center [288, 215] width 6 height 11
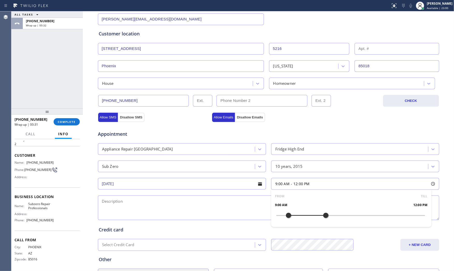
click at [192, 203] on textarea at bounding box center [268, 208] width 341 height 25
click at [134, 215] on textarea at bounding box center [268, 208] width 341 height 25
paste textarea "9-12 $75 Subzero | FridgeBI | freezer kind of frozen up in one area | 10yo | ho…"
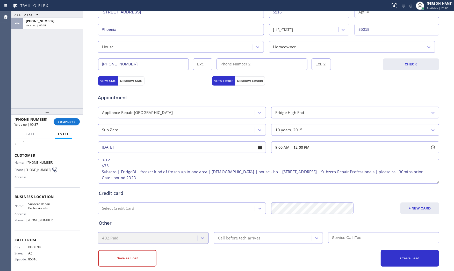
scroll to position [130, 0]
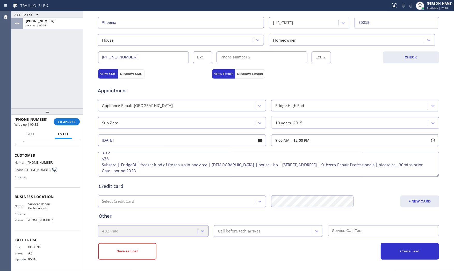
type textarea "9-12 $75 Subzero | FridgeBI | freezer kind of frozen up in one area | 10yo | ho…"
click at [246, 230] on div "Call before tech arrives" at bounding box center [239, 231] width 42 height 6
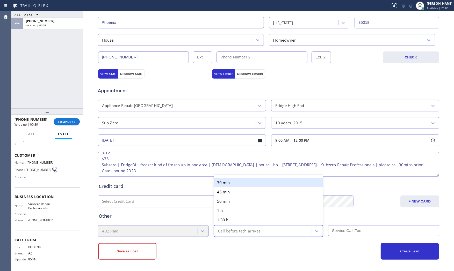
click at [226, 182] on div "30 min" at bounding box center [268, 182] width 109 height 9
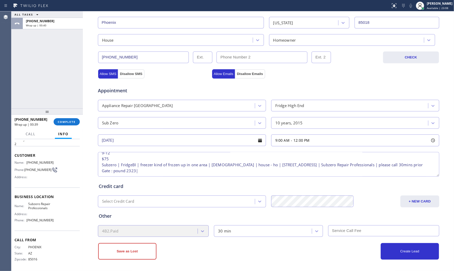
click at [345, 223] on div "Other 4B2.Paid 30 min" at bounding box center [269, 223] width 342 height 30
click at [347, 227] on input "text" at bounding box center [383, 231] width 111 height 11
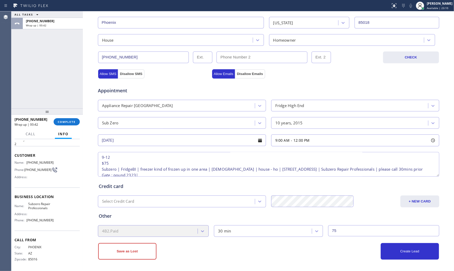
scroll to position [0, 0]
type input "75"
click at [291, 250] on div "Create Lead" at bounding box center [354, 251] width 170 height 17
click at [407, 250] on button "Create Lead" at bounding box center [410, 251] width 58 height 17
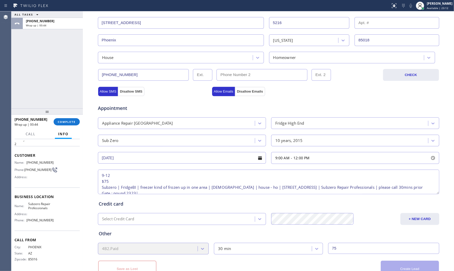
scroll to position [147, 0]
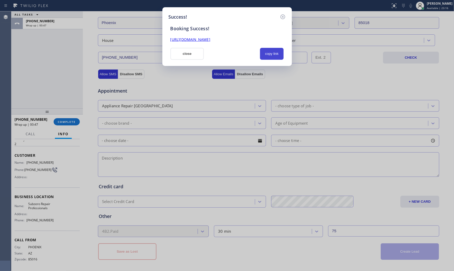
click at [277, 51] on button "copy link" at bounding box center [272, 54] width 24 height 12
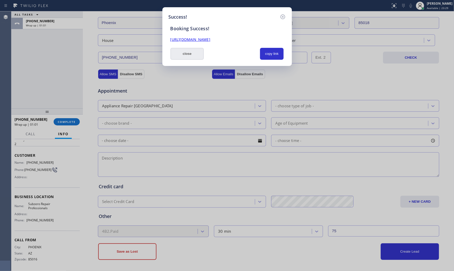
click at [188, 52] on button "close" at bounding box center [187, 54] width 34 height 12
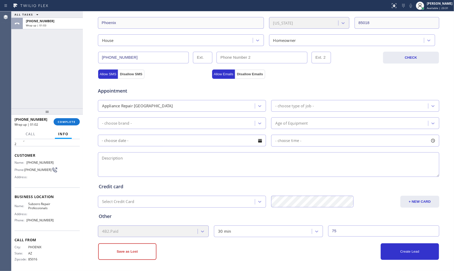
click at [37, 161] on span "(602) 228-1530" at bounding box center [39, 163] width 27 height 4
copy span "(602) 228-1530"
click at [65, 122] on span "COMPLETE" at bounding box center [67, 122] width 18 height 4
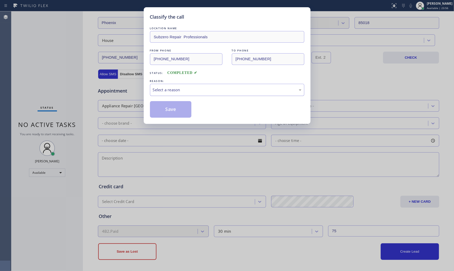
click at [176, 91] on div "Select a reason" at bounding box center [227, 90] width 149 height 6
click at [171, 109] on button "Save" at bounding box center [171, 109] width 42 height 17
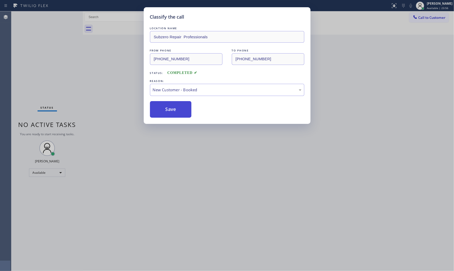
click at [171, 109] on button "Save" at bounding box center [171, 109] width 42 height 17
click at [171, 108] on button "Save" at bounding box center [171, 109] width 42 height 17
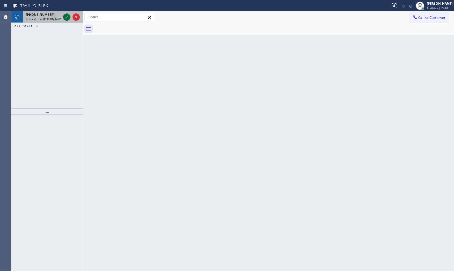
click at [65, 19] on icon at bounding box center [67, 17] width 6 height 6
click at [63, 16] on div at bounding box center [66, 17] width 7 height 6
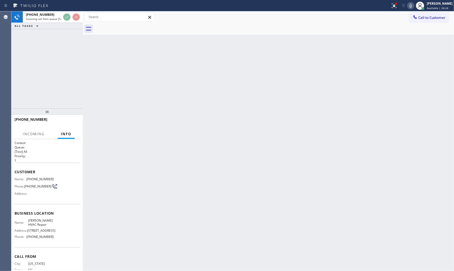
scroll to position [18, 0]
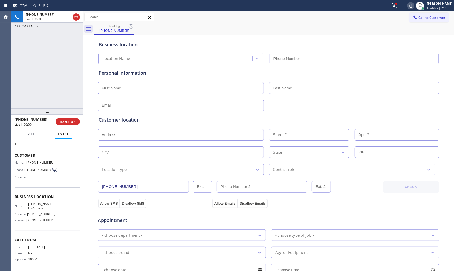
type input "(929) 325-2750"
click at [395, 5] on icon at bounding box center [394, 6] width 6 height 6
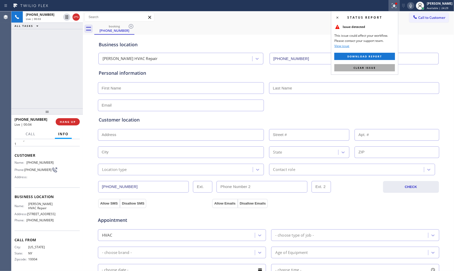
click at [377, 66] on button "Clear issue" at bounding box center [364, 67] width 61 height 7
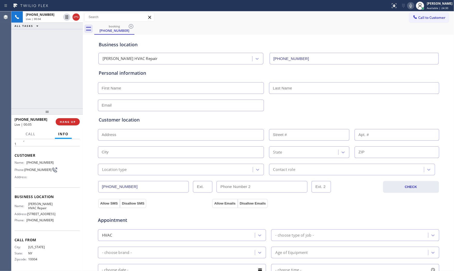
click at [410, 4] on icon at bounding box center [411, 6] width 6 height 6
click at [409, 4] on icon at bounding box center [410, 6] width 3 height 4
click at [35, 208] on span "Kraus HVAC Repair" at bounding box center [41, 206] width 26 height 8
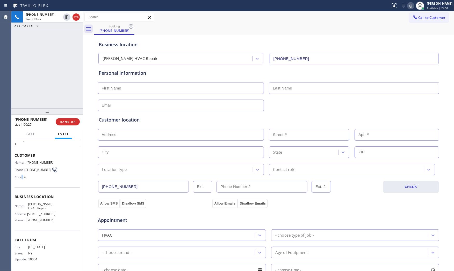
click at [22, 177] on span "Address:" at bounding box center [21, 177] width 14 height 4
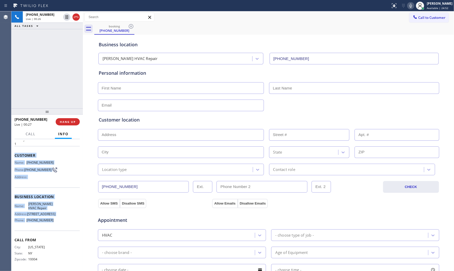
drag, startPoint x: 14, startPoint y: 153, endPoint x: 53, endPoint y: 225, distance: 81.7
click at [53, 225] on div "Context Queue: [Test] All Priority: 1 Customer Name: (646) 532-7041 Phone: (646…" at bounding box center [46, 197] width 65 height 146
click at [408, 6] on icon at bounding box center [411, 6] width 6 height 6
click at [408, 7] on icon at bounding box center [411, 6] width 6 height 6
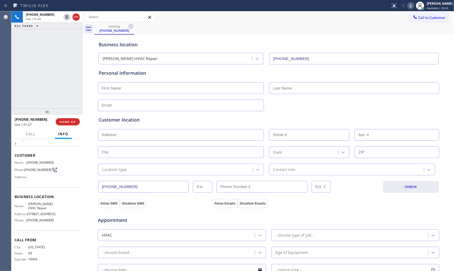
click at [337, 119] on div "Customer location" at bounding box center [269, 120] width 340 height 7
click at [411, 4] on icon at bounding box center [411, 6] width 6 height 6
click at [408, 6] on icon at bounding box center [411, 6] width 6 height 6
click at [71, 119] on button "HANG UP" at bounding box center [68, 121] width 24 height 7
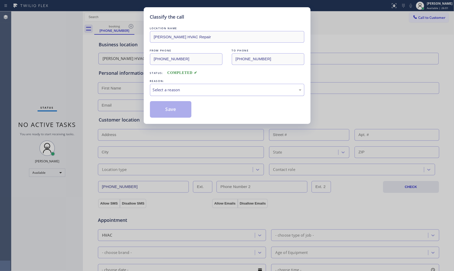
click at [190, 90] on div "Select a reason" at bounding box center [227, 90] width 149 height 6
click at [178, 110] on button "Save" at bounding box center [171, 109] width 42 height 17
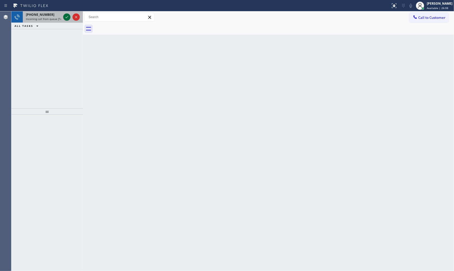
click at [65, 16] on icon at bounding box center [67, 17] width 6 height 6
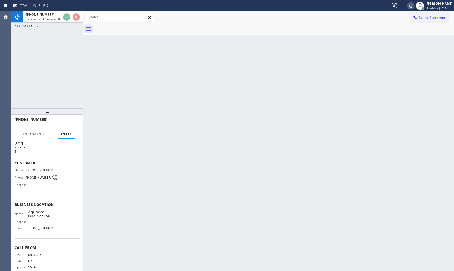
scroll to position [18, 0]
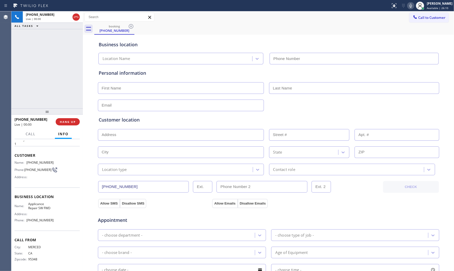
type input "(213) 566-9111"
click at [408, 9] on icon at bounding box center [411, 6] width 6 height 6
click at [76, 120] on button "HANG UP" at bounding box center [68, 121] width 24 height 7
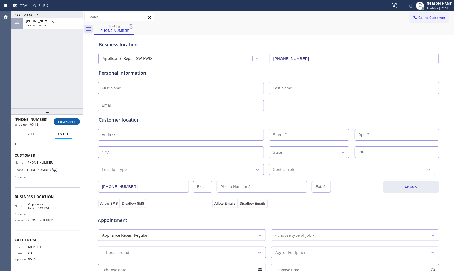
click at [59, 121] on span "COMPLETE" at bounding box center [67, 122] width 18 height 4
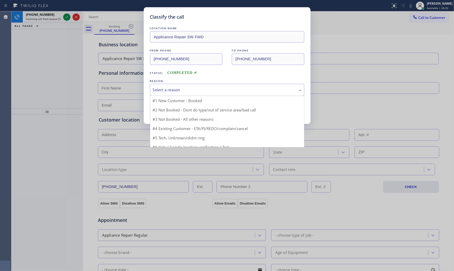
click at [161, 89] on div "Select a reason" at bounding box center [227, 90] width 149 height 6
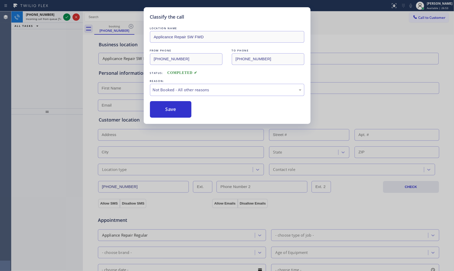
click at [163, 109] on button "Save" at bounding box center [171, 109] width 42 height 17
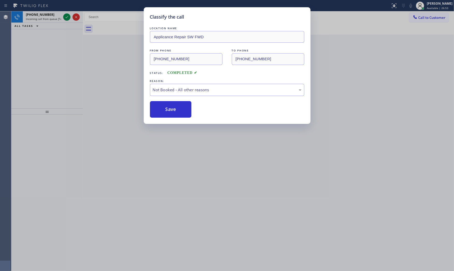
click at [163, 109] on button "Save" at bounding box center [171, 109] width 42 height 17
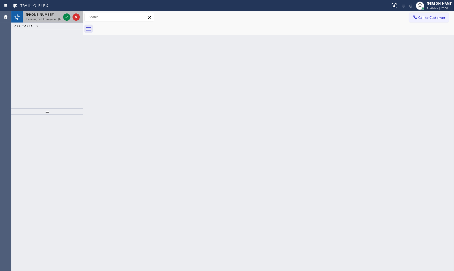
click at [66, 13] on div at bounding box center [71, 16] width 19 height 11
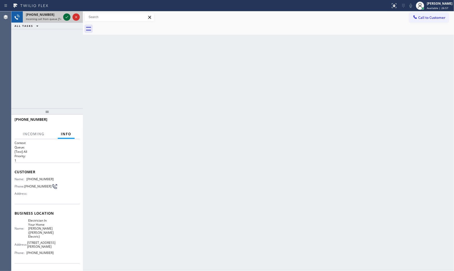
click at [67, 19] on icon at bounding box center [67, 17] width 6 height 6
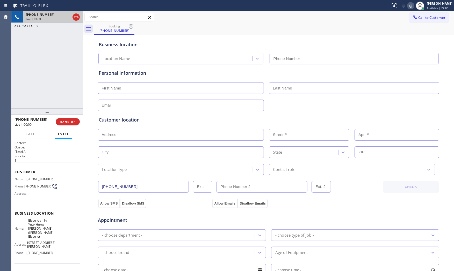
type input "(908) 641-3581"
click at [76, 119] on button "HANG UP" at bounding box center [68, 121] width 24 height 7
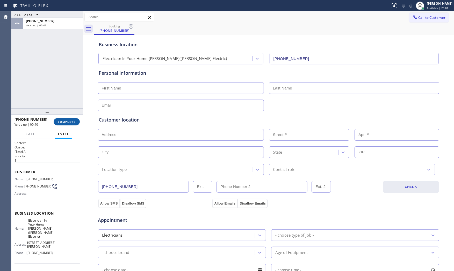
click at [68, 123] on span "COMPLETE" at bounding box center [67, 122] width 18 height 4
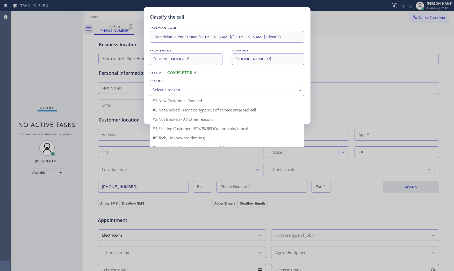
click at [167, 93] on div "Select a reason" at bounding box center [227, 90] width 149 height 6
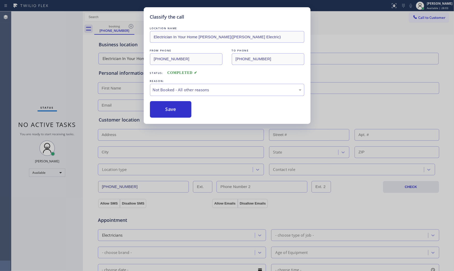
click at [166, 108] on button "Save" at bounding box center [171, 109] width 42 height 17
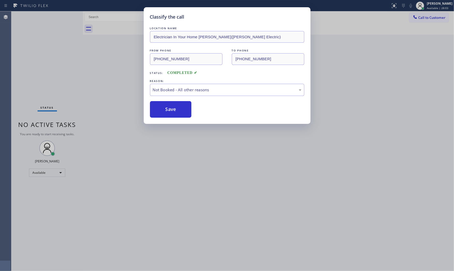
click at [166, 108] on button "Save" at bounding box center [171, 109] width 42 height 17
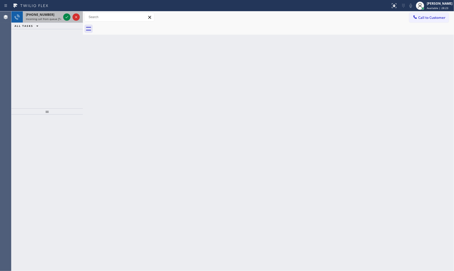
click at [52, 14] on div "+17323832702" at bounding box center [43, 14] width 35 height 4
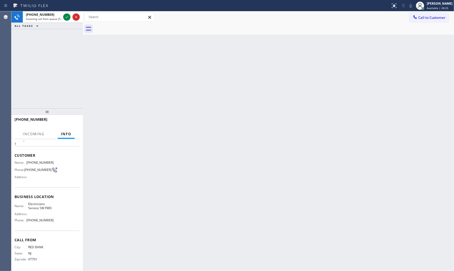
scroll to position [18, 0]
click at [66, 18] on icon at bounding box center [67, 17] width 3 height 2
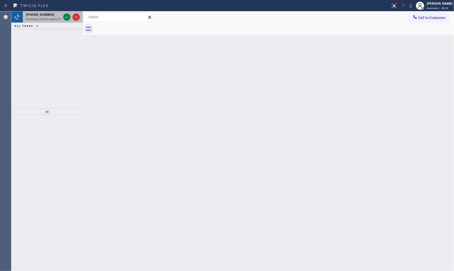
click at [52, 19] on span "Incoming call from queue [Test] All" at bounding box center [47, 19] width 43 height 4
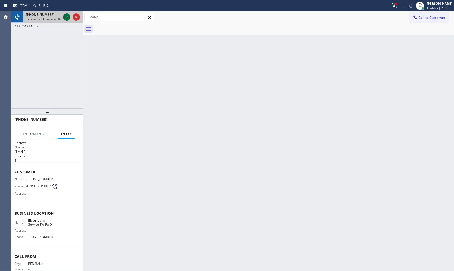
click at [65, 18] on icon at bounding box center [67, 17] width 6 height 6
click at [76, 120] on div "+17323832702" at bounding box center [46, 121] width 65 height 13
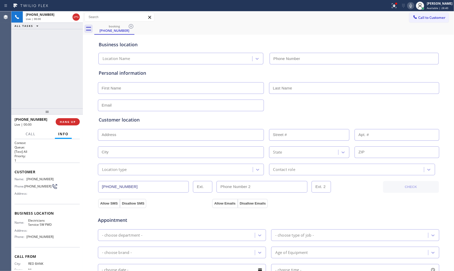
type input "[PHONE_NUMBER]"
click at [76, 120] on button "HANG UP" at bounding box center [68, 121] width 24 height 7
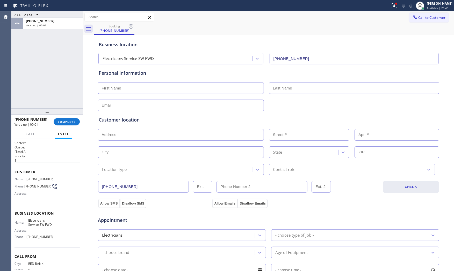
click at [76, 120] on button "COMPLETE" at bounding box center [67, 121] width 26 height 7
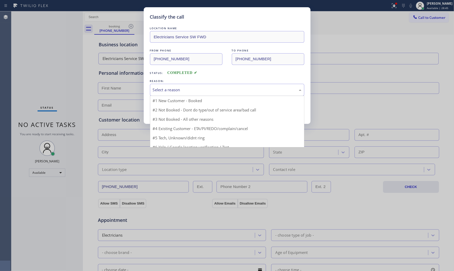
click at [184, 92] on div "Select a reason" at bounding box center [227, 90] width 149 height 6
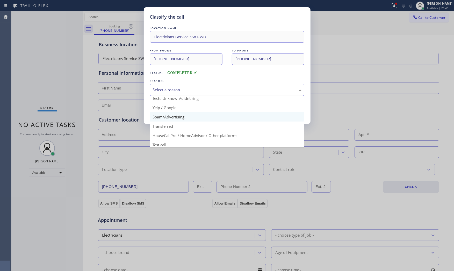
scroll to position [32, 0]
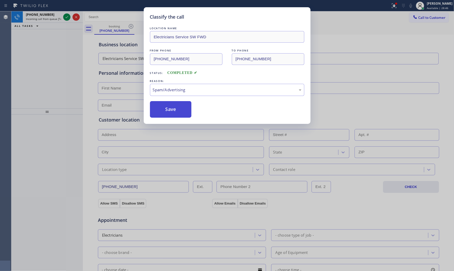
click at [173, 113] on button "Save" at bounding box center [171, 109] width 42 height 17
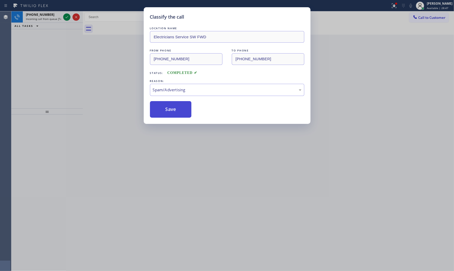
click at [173, 113] on button "Save" at bounding box center [171, 109] width 42 height 17
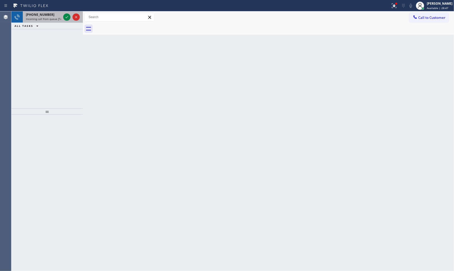
click at [59, 21] on div "+14085126717 Incoming call from queue [Test] All" at bounding box center [42, 16] width 39 height 11
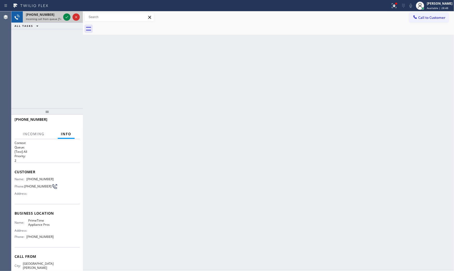
click at [62, 18] on div at bounding box center [71, 16] width 19 height 11
click at [65, 21] on div at bounding box center [71, 16] width 19 height 11
click at [65, 17] on icon at bounding box center [67, 17] width 6 height 6
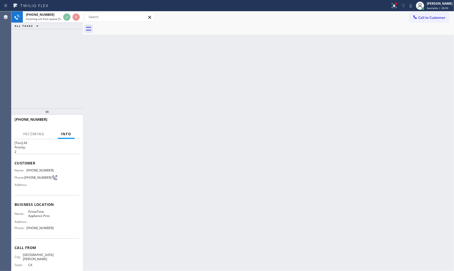
scroll to position [18, 0]
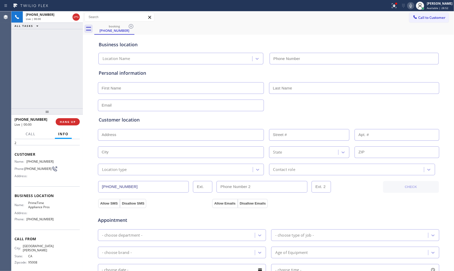
type input "(408) 752-5861"
click at [389, 9] on div at bounding box center [393, 6] width 11 height 6
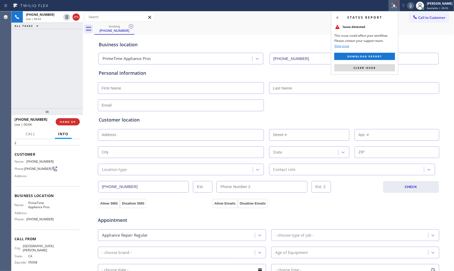
click at [376, 61] on div "Status report Issue detected This issue could affect your workflow. Please cont…" at bounding box center [364, 43] width 67 height 64
click at [377, 65] on button "Clear issue" at bounding box center [364, 67] width 61 height 7
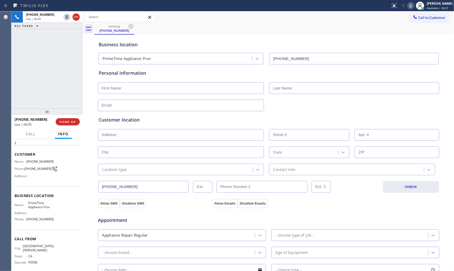
click at [408, 6] on icon at bounding box center [411, 6] width 6 height 6
click at [410, 6] on icon at bounding box center [411, 6] width 6 height 6
click at [73, 22] on div "+14085126717" at bounding box center [53, 21] width 54 height 4
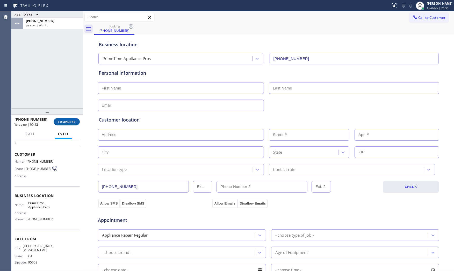
drag, startPoint x: 64, startPoint y: 112, endPoint x: 66, endPoint y: 121, distance: 8.9
click at [65, 115] on div at bounding box center [46, 111] width 71 height 6
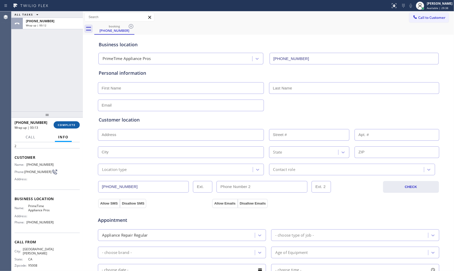
click at [66, 122] on button "COMPLETE" at bounding box center [67, 124] width 26 height 7
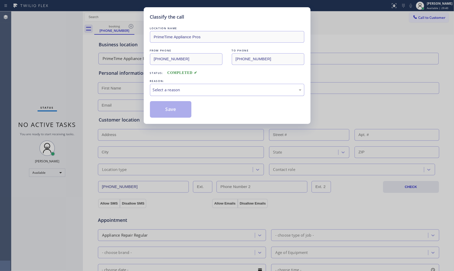
click at [161, 93] on div "Select a reason" at bounding box center [227, 90] width 149 height 6
click at [166, 91] on div "Not Booked - All other reasons" at bounding box center [227, 90] width 149 height 6
click at [166, 113] on button "Save" at bounding box center [171, 109] width 42 height 17
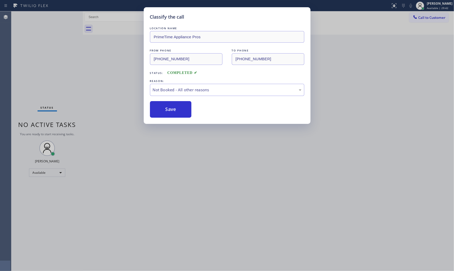
click at [166, 113] on button "Save" at bounding box center [171, 109] width 42 height 17
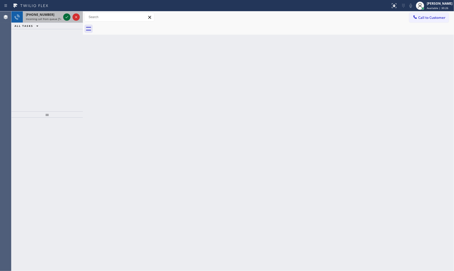
click at [64, 13] on div at bounding box center [71, 16] width 19 height 11
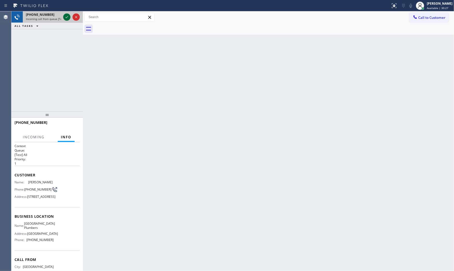
click at [66, 17] on icon at bounding box center [67, 17] width 6 height 6
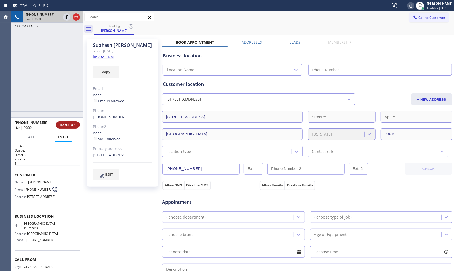
click at [61, 128] on button "HANG UP" at bounding box center [68, 124] width 24 height 7
type input "(562) 414-6833"
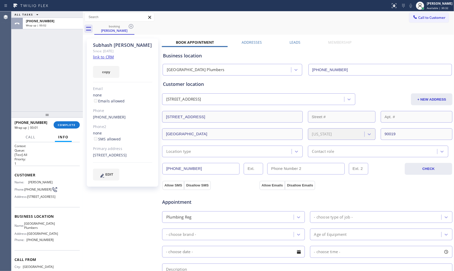
click at [103, 55] on link "link to CRM" at bounding box center [103, 56] width 21 height 5
click at [66, 124] on span "COMPLETE" at bounding box center [67, 125] width 18 height 4
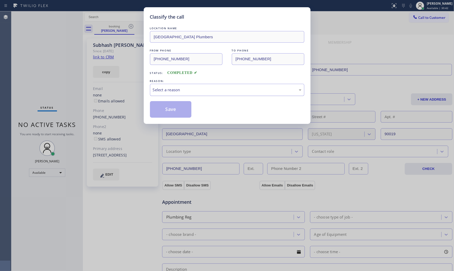
click at [168, 91] on div "Select a reason" at bounding box center [227, 90] width 149 height 6
click at [168, 107] on button "Save" at bounding box center [171, 109] width 42 height 17
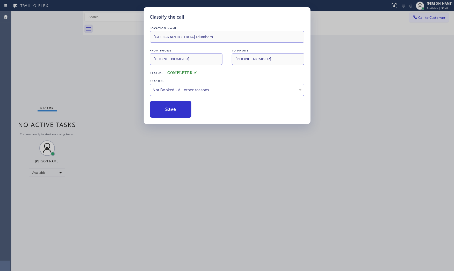
click at [168, 107] on button "Save" at bounding box center [171, 109] width 42 height 17
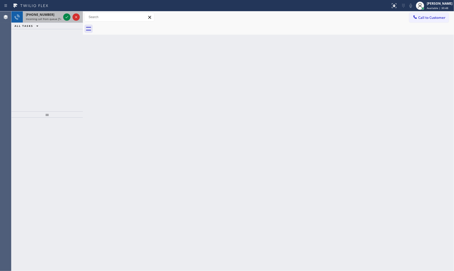
click at [45, 14] on span "+13233566635" at bounding box center [40, 14] width 28 height 4
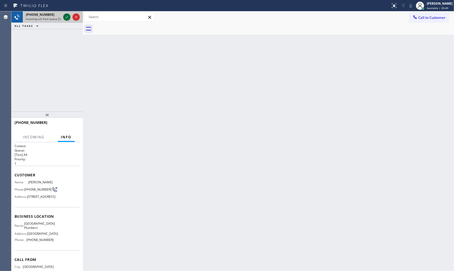
click at [68, 17] on icon at bounding box center [67, 17] width 6 height 6
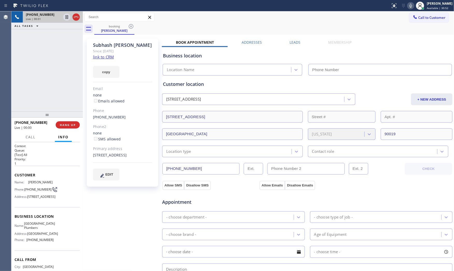
type input "(562) 414-6833"
click at [409, 6] on icon at bounding box center [410, 6] width 3 height 4
click at [66, 17] on icon at bounding box center [67, 17] width 6 height 6
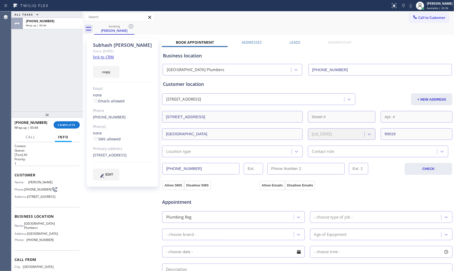
click at [319, 9] on div at bounding box center [195, 6] width 386 height 8
click at [76, 128] on button "COMPLETE" at bounding box center [67, 124] width 26 height 7
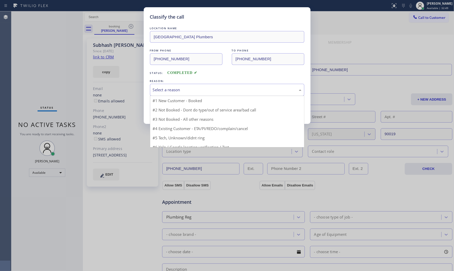
click at [183, 92] on div "Select a reason" at bounding box center [227, 90] width 149 height 6
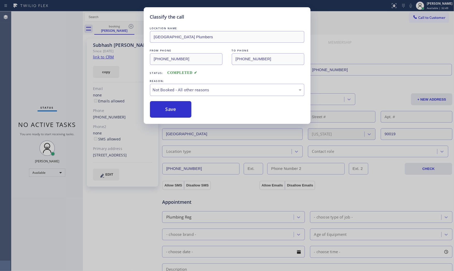
click at [167, 110] on button "Save" at bounding box center [171, 109] width 42 height 17
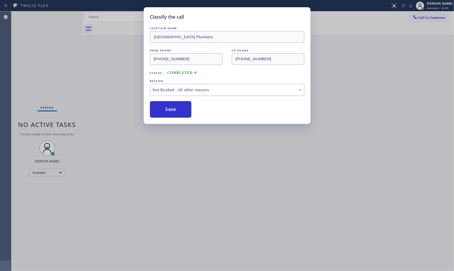
click at [167, 110] on button "Save" at bounding box center [171, 109] width 42 height 17
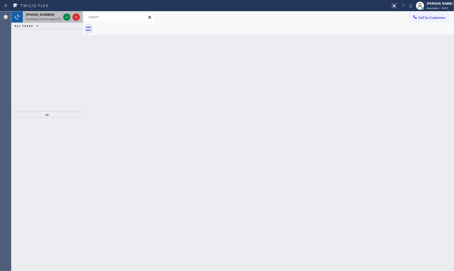
click at [51, 19] on span "Incoming call from queue [Test] All" at bounding box center [47, 19] width 43 height 4
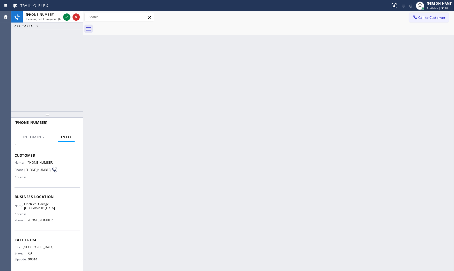
scroll to position [25, 0]
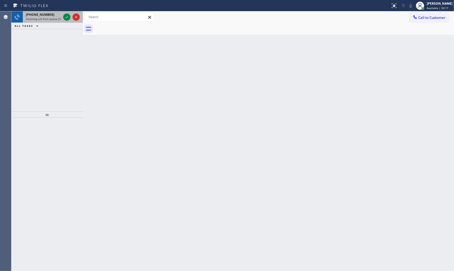
click at [58, 19] on span "Incoming call from queue [Test] All" at bounding box center [47, 19] width 43 height 4
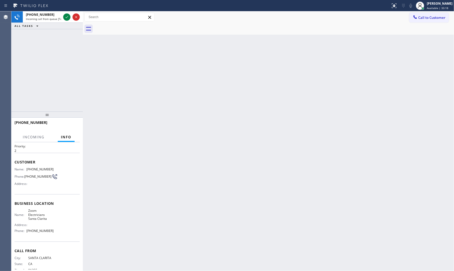
scroll to position [25, 0]
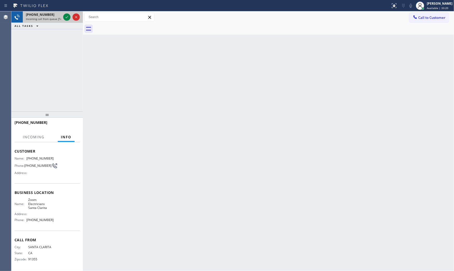
click at [37, 22] on div "+16612105964 Incoming call from queue [Test] All ALL TASKS ALL TASKS ACTIVE TAS…" at bounding box center [46, 20] width 71 height 18
click at [42, 18] on span "Incoming call from queue [Test] All" at bounding box center [47, 19] width 43 height 4
click at [65, 14] on icon at bounding box center [67, 17] width 6 height 6
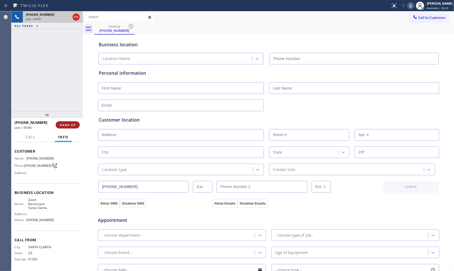
type input "(661) 426-2156"
click at [71, 125] on span "HANG UP" at bounding box center [68, 125] width 16 height 4
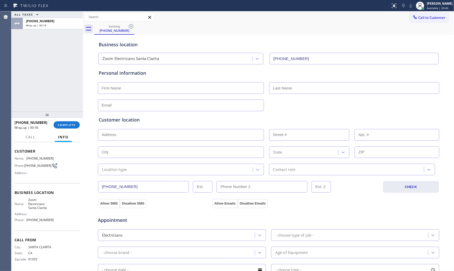
click at [65, 11] on div "ALL TASKS ALL TASKS ACTIVE TASKS TASKS IN WRAP UP" at bounding box center [46, 14] width 71 height 6
click at [66, 121] on div "+16612105964 Wrap up | 00:36 COMPLETE" at bounding box center [46, 124] width 65 height 13
click at [67, 123] on button "COMPLETE" at bounding box center [67, 124] width 26 height 7
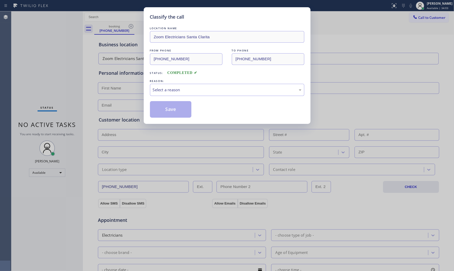
click at [149, 88] on div "Classify the call LOCATION NAME Zoom Electricians Santa Clarita FROM PHONE (661…" at bounding box center [227, 65] width 167 height 117
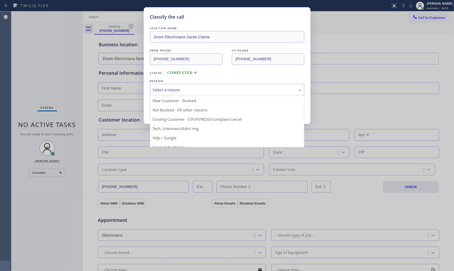
drag, startPoint x: 155, startPoint y: 91, endPoint x: 162, endPoint y: 108, distance: 18.7
click at [155, 91] on div "Select a reason" at bounding box center [227, 90] width 149 height 6
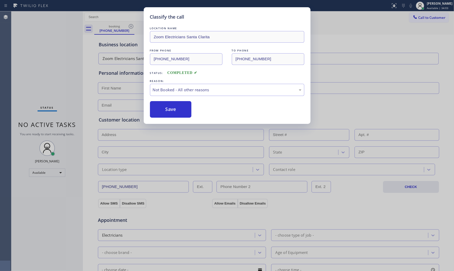
click at [162, 109] on button "Save" at bounding box center [171, 109] width 42 height 17
click at [163, 109] on button "Save" at bounding box center [171, 109] width 42 height 17
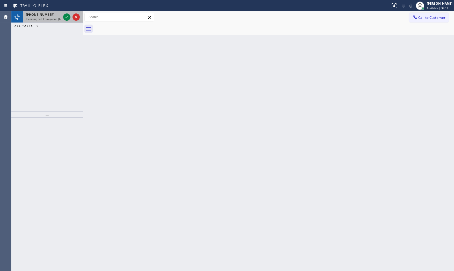
click at [47, 15] on span "+19703633868" at bounding box center [40, 14] width 28 height 4
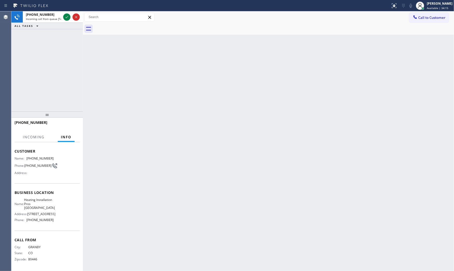
scroll to position [29, 0]
click at [66, 20] on icon at bounding box center [67, 17] width 6 height 6
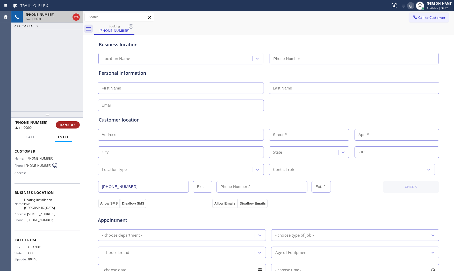
type input "(818) 714-8127"
click at [78, 123] on button "HANG UP" at bounding box center [68, 124] width 24 height 7
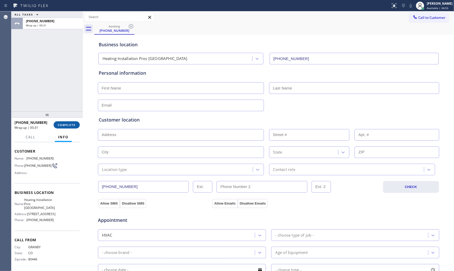
click at [61, 126] on span "COMPLETE" at bounding box center [67, 125] width 18 height 4
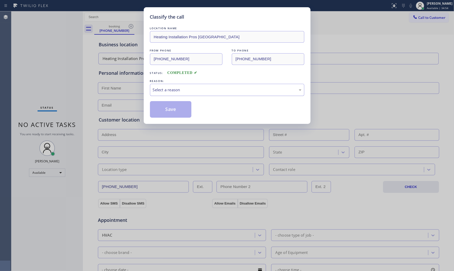
click at [153, 93] on div "Select a reason" at bounding box center [227, 90] width 154 height 12
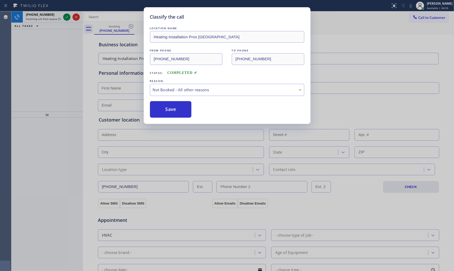
click at [160, 108] on button "Save" at bounding box center [171, 109] width 42 height 17
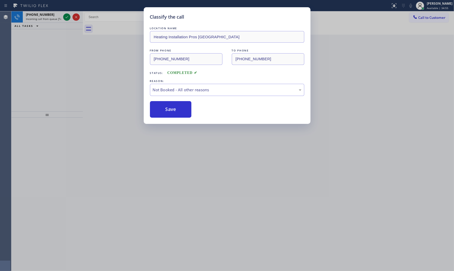
click at [160, 108] on button "Save" at bounding box center [171, 109] width 42 height 17
click at [58, 16] on div "Classify the call LOCATION NAME Heating Installation Pros Burbank FROM PHONE (9…" at bounding box center [227, 135] width 454 height 271
click at [58, 16] on div "+13237928288" at bounding box center [43, 14] width 35 height 4
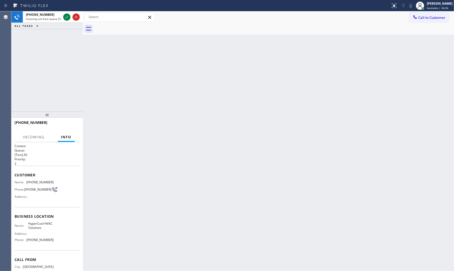
click at [58, 16] on div "+13237928288" at bounding box center [43, 14] width 35 height 4
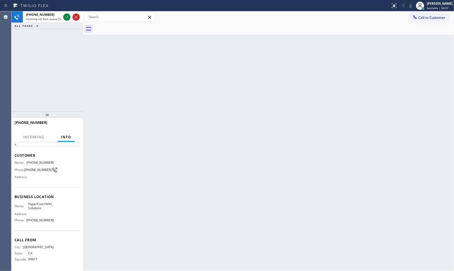
scroll to position [21, 0]
click at [68, 18] on icon at bounding box center [67, 17] width 6 height 6
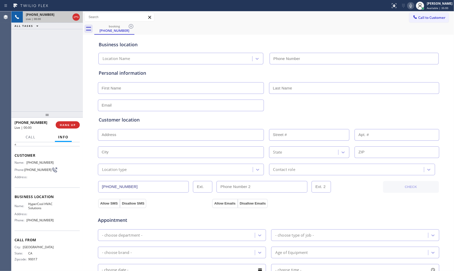
type input "(323) 803-7990"
click at [409, 8] on icon at bounding box center [411, 6] width 6 height 6
click at [411, 4] on icon at bounding box center [411, 6] width 6 height 6
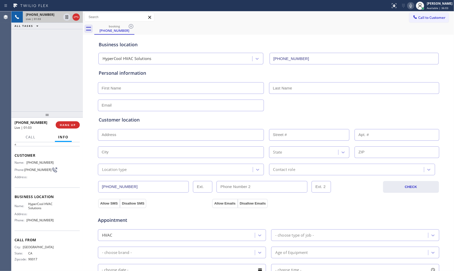
click at [411, 4] on icon at bounding box center [411, 6] width 6 height 6
click at [73, 126] on span "HANG UP" at bounding box center [68, 125] width 16 height 4
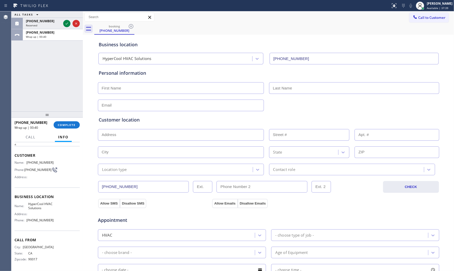
click at [55, 112] on div at bounding box center [46, 115] width 71 height 6
click at [67, 134] on button "Info" at bounding box center [63, 138] width 17 height 10
click at [68, 127] on button "COMPLETE" at bounding box center [67, 125] width 26 height 7
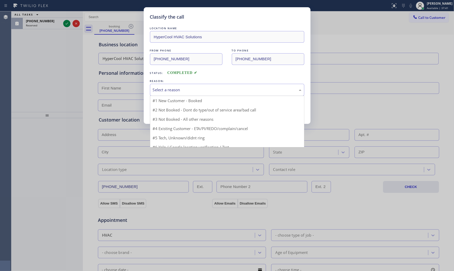
drag, startPoint x: 194, startPoint y: 88, endPoint x: 192, endPoint y: 92, distance: 4.3
click at [194, 88] on div "Select a reason" at bounding box center [227, 90] width 149 height 6
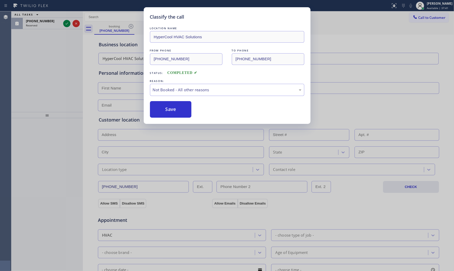
click at [177, 108] on button "Save" at bounding box center [171, 109] width 42 height 17
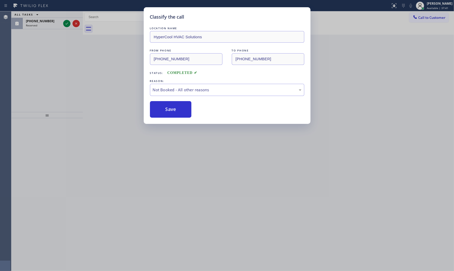
click at [177, 108] on button "Save" at bounding box center [171, 109] width 42 height 17
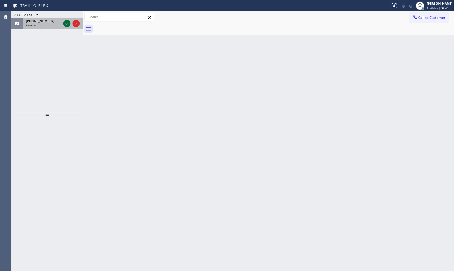
click at [66, 25] on icon at bounding box center [67, 23] width 6 height 6
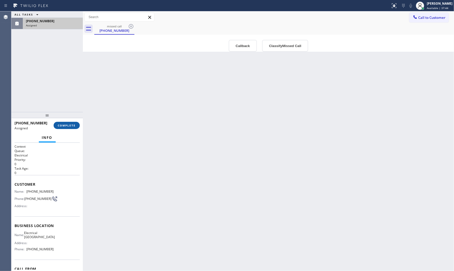
click at [71, 123] on button "COMPLETE" at bounding box center [67, 125] width 26 height 7
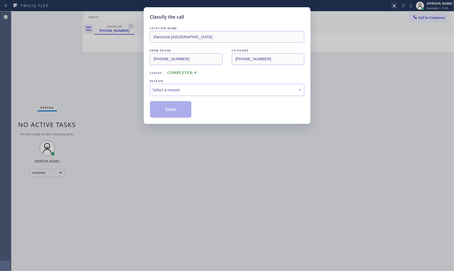
click at [172, 91] on div "Select a reason" at bounding box center [227, 90] width 149 height 6
click at [170, 111] on button "Save" at bounding box center [171, 109] width 42 height 17
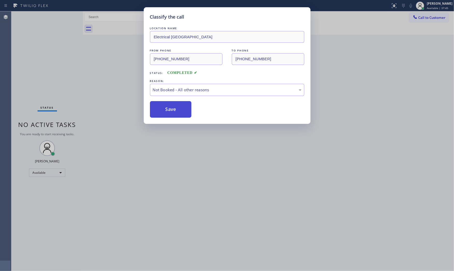
click at [170, 111] on button "Save" at bounding box center [171, 109] width 42 height 17
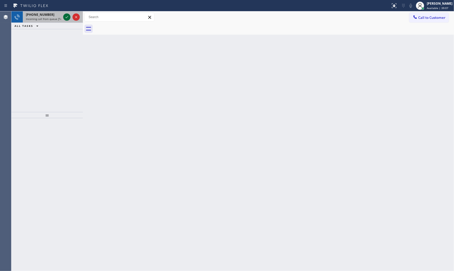
click at [65, 16] on icon at bounding box center [67, 17] width 6 height 6
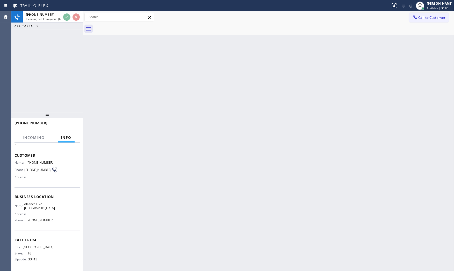
scroll to position [25, 0]
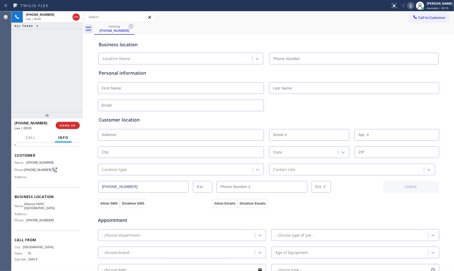
type input "(561) 944-7904"
click at [67, 125] on span "HANG UP" at bounding box center [68, 126] width 16 height 4
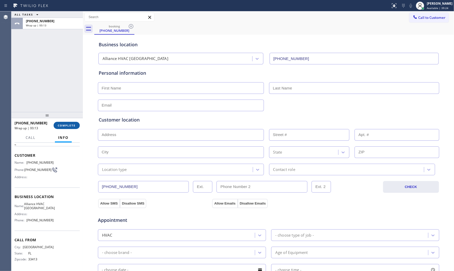
click at [61, 125] on span "COMPLETE" at bounding box center [67, 126] width 18 height 4
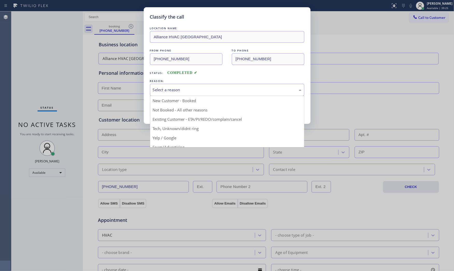
drag, startPoint x: 172, startPoint y: 84, endPoint x: 173, endPoint y: 92, distance: 8.6
click at [172, 87] on div "Select a reason" at bounding box center [227, 90] width 154 height 12
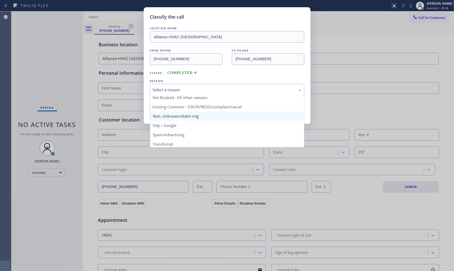
scroll to position [32, 0]
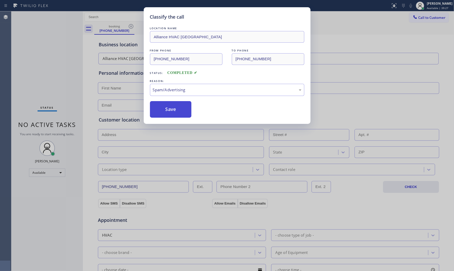
click at [172, 116] on button "Save" at bounding box center [171, 109] width 42 height 17
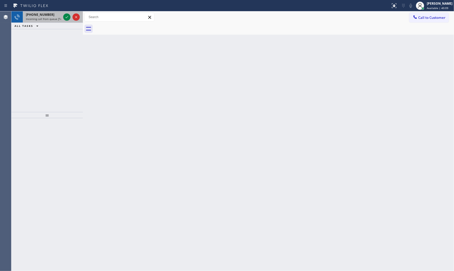
click at [63, 12] on div at bounding box center [71, 16] width 19 height 11
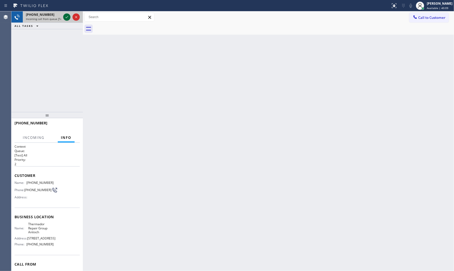
click at [66, 16] on icon at bounding box center [67, 17] width 6 height 6
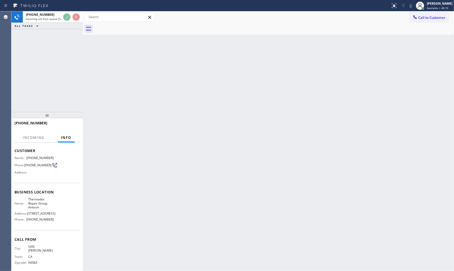
scroll to position [25, 0]
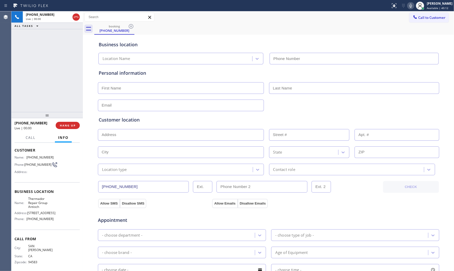
type input "(925) 222-2713"
drag, startPoint x: 68, startPoint y: 115, endPoint x: 68, endPoint y: 124, distance: 8.8
click at [68, 117] on div at bounding box center [46, 115] width 71 height 6
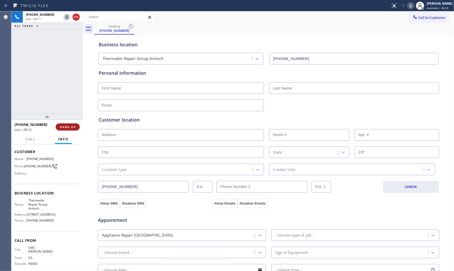
click at [68, 124] on button "HANG UP" at bounding box center [68, 127] width 24 height 7
click at [67, 130] on button "COMPLETE" at bounding box center [67, 127] width 26 height 7
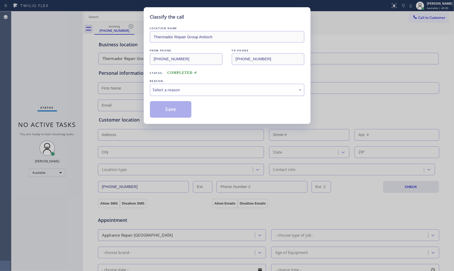
click at [201, 92] on div "Select a reason" at bounding box center [227, 90] width 149 height 6
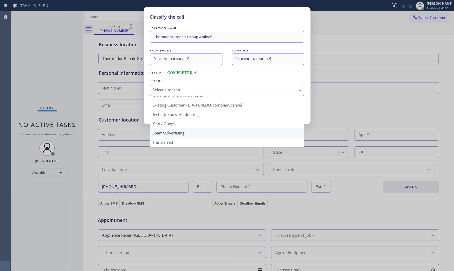
scroll to position [29, 0]
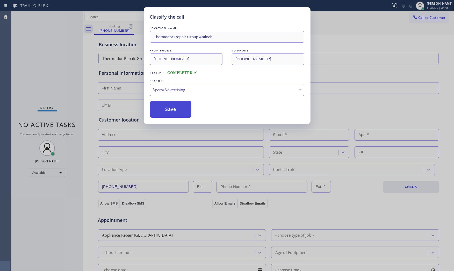
click at [178, 113] on button "Save" at bounding box center [171, 109] width 42 height 17
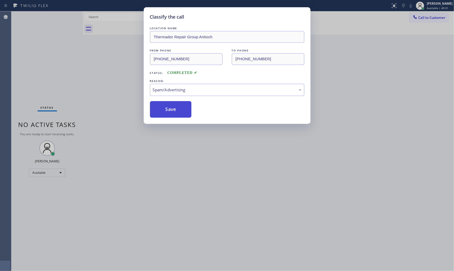
click at [178, 113] on button "Save" at bounding box center [171, 109] width 42 height 17
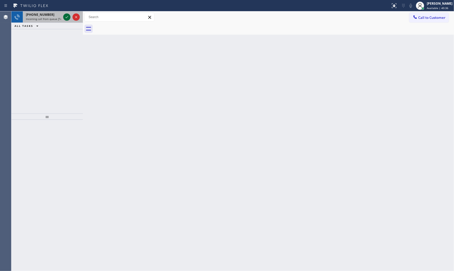
click at [68, 18] on icon at bounding box center [67, 17] width 6 height 6
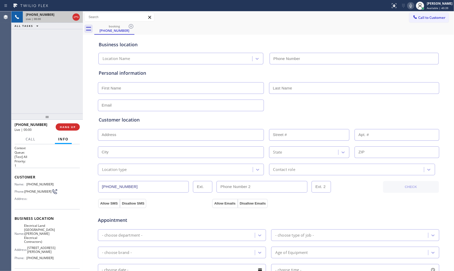
type input "(973) 313-5459"
drag, startPoint x: 68, startPoint y: 139, endPoint x: 68, endPoint y: 131, distance: 7.5
click at [68, 138] on span "Info" at bounding box center [63, 139] width 11 height 5
click at [68, 131] on div "+16098627611 Live | 00:01 HANG UP" at bounding box center [46, 126] width 65 height 13
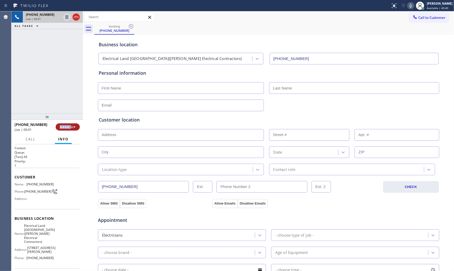
click at [68, 127] on span "HANG UP" at bounding box center [68, 127] width 16 height 4
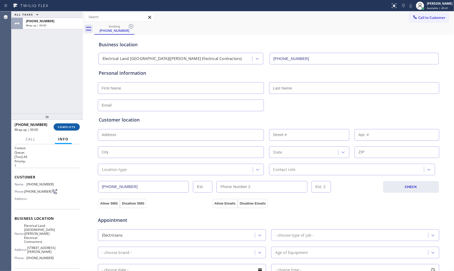
click at [68, 127] on span "COMPLETE" at bounding box center [67, 127] width 18 height 4
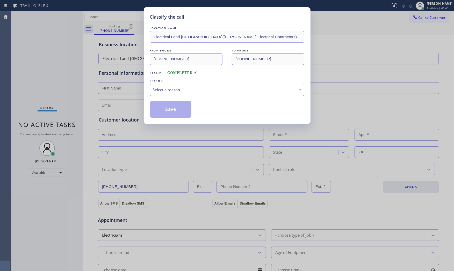
click at [205, 87] on div "Select a reason" at bounding box center [227, 90] width 154 height 12
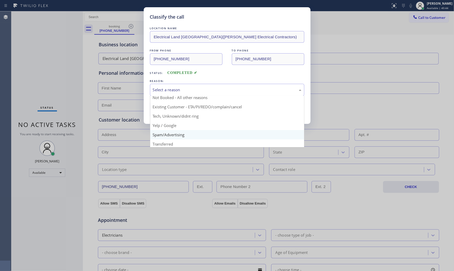
scroll to position [32, 0]
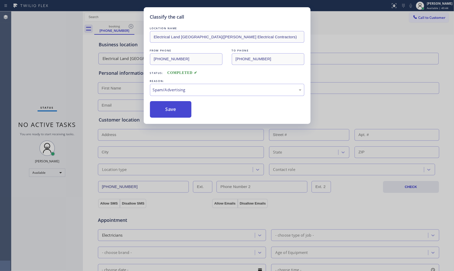
click at [179, 111] on button "Save" at bounding box center [171, 109] width 42 height 17
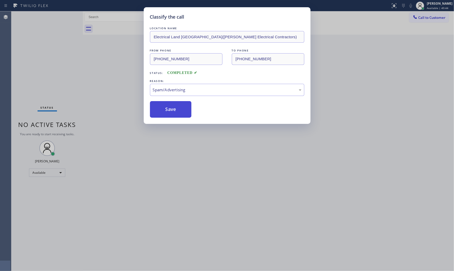
click at [179, 111] on button "Save" at bounding box center [171, 109] width 42 height 17
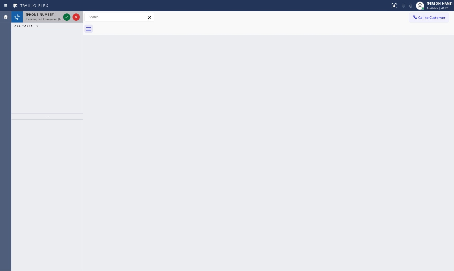
click at [69, 16] on icon at bounding box center [67, 17] width 6 height 6
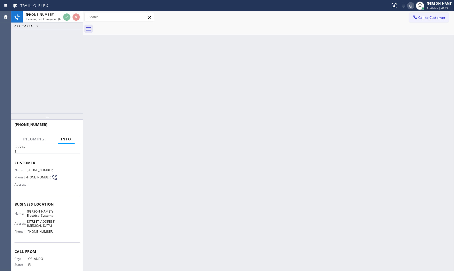
scroll to position [35, 0]
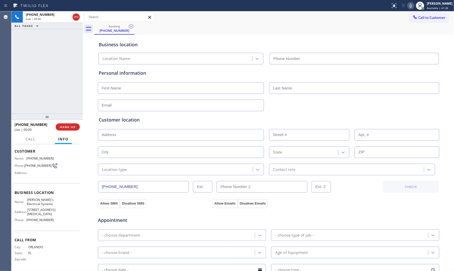
type input "(786) 952-7526"
click at [75, 126] on span "HANG UP" at bounding box center [68, 127] width 16 height 4
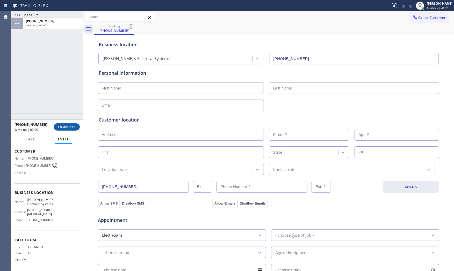
click at [75, 126] on span "COMPLETE" at bounding box center [67, 127] width 18 height 4
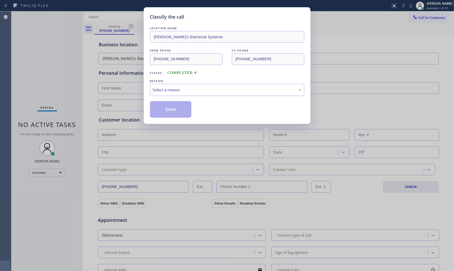
click at [190, 91] on div "Select a reason" at bounding box center [227, 90] width 149 height 6
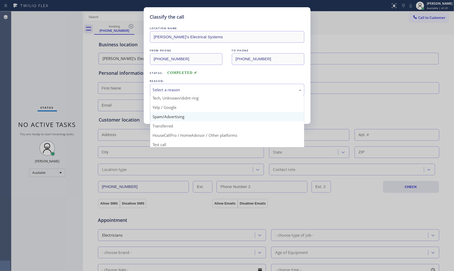
scroll to position [32, 0]
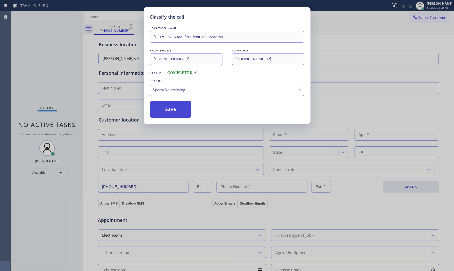
click at [178, 112] on button "Save" at bounding box center [171, 109] width 42 height 17
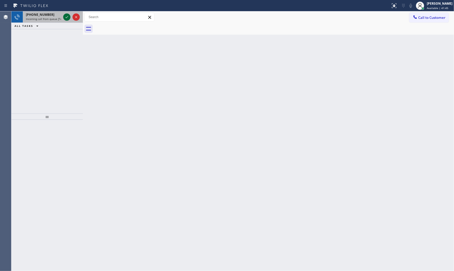
click at [66, 16] on icon at bounding box center [67, 17] width 6 height 6
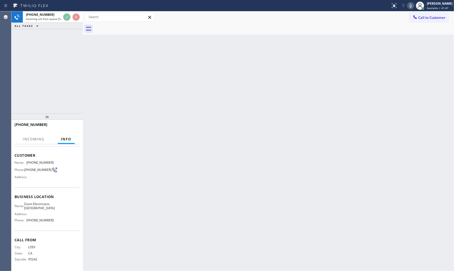
scroll to position [27, 0]
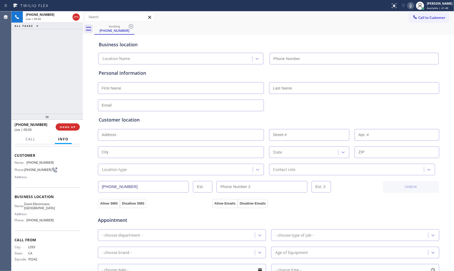
type input "(415) 727-8840"
click at [408, 8] on icon at bounding box center [411, 6] width 6 height 6
click at [410, 9] on button at bounding box center [410, 5] width 7 height 7
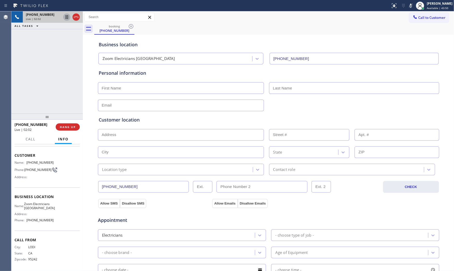
click at [66, 15] on icon at bounding box center [67, 17] width 6 height 6
click at [377, 19] on div "Call to Customer Outbound call Location [GEOGRAPHIC_DATA] Appliance Repair Expe…" at bounding box center [268, 17] width 371 height 9
click at [411, 5] on icon at bounding box center [411, 6] width 6 height 6
click at [67, 19] on icon at bounding box center [67, 17] width 6 height 6
click at [408, 5] on icon at bounding box center [411, 6] width 6 height 6
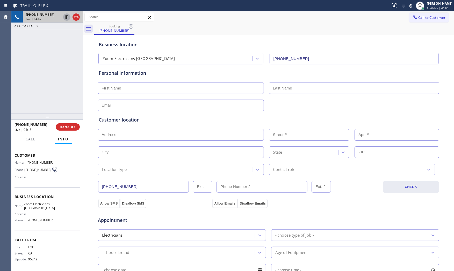
click at [408, 5] on icon at bounding box center [411, 6] width 6 height 6
click at [409, 6] on icon at bounding box center [410, 6] width 3 height 4
click at [410, 7] on icon at bounding box center [411, 6] width 6 height 6
click at [353, 5] on div at bounding box center [195, 6] width 386 height 8
click at [408, 7] on icon at bounding box center [411, 6] width 6 height 6
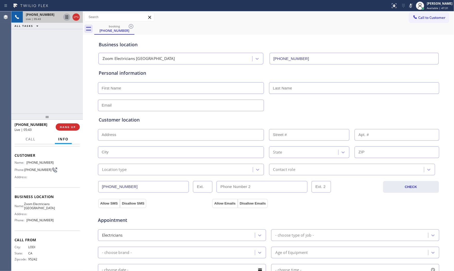
click at [67, 19] on icon at bounding box center [67, 17] width 6 height 6
drag, startPoint x: 409, startPoint y: 5, endPoint x: 401, endPoint y: 5, distance: 8.8
click at [409, 5] on icon at bounding box center [411, 6] width 6 height 6
click at [67, 16] on icon at bounding box center [67, 17] width 6 height 6
click at [411, 4] on icon at bounding box center [411, 6] width 6 height 6
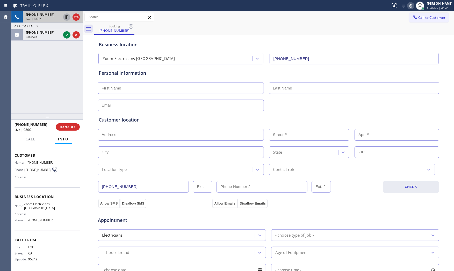
click at [411, 4] on icon at bounding box center [411, 6] width 6 height 6
click at [49, 18] on div "Live | 08:27" at bounding box center [43, 19] width 35 height 4
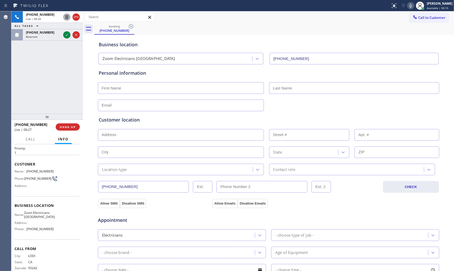
scroll to position [0, 0]
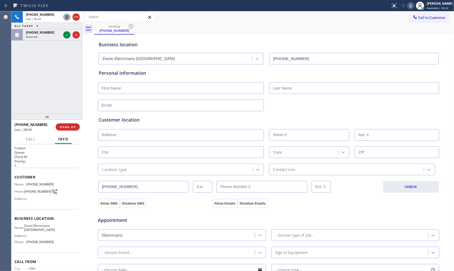
click at [41, 183] on span "(209) 200-0017" at bounding box center [39, 185] width 27 height 4
copy span "(209) 200-0017"
click at [408, 4] on icon at bounding box center [411, 6] width 6 height 6
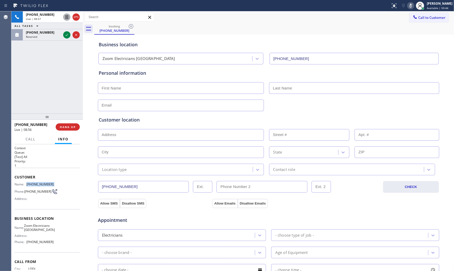
click at [408, 4] on icon at bounding box center [411, 6] width 6 height 6
click at [408, 6] on icon at bounding box center [411, 6] width 6 height 6
click at [68, 17] on icon at bounding box center [67, 17] width 3 height 4
click at [415, 0] on div at bounding box center [419, 5] width 11 height 11
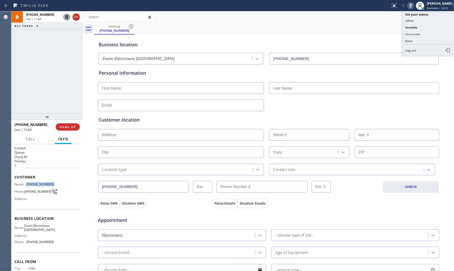
click at [412, 3] on icon at bounding box center [411, 6] width 6 height 6
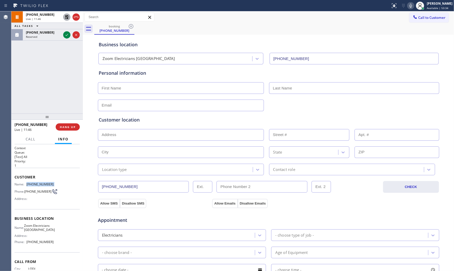
click at [67, 19] on icon at bounding box center [67, 17] width 6 height 6
click at [409, 6] on icon at bounding box center [410, 6] width 3 height 4
click at [77, 19] on icon at bounding box center [76, 17] width 6 height 6
click at [161, 87] on input "text" at bounding box center [181, 88] width 166 height 12
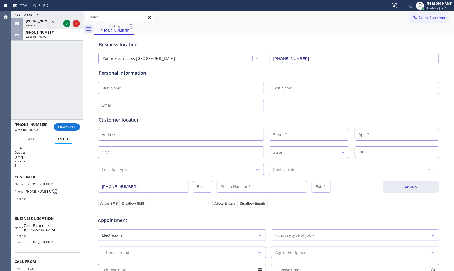
click at [150, 84] on input "text" at bounding box center [181, 88] width 166 height 12
paste input "Gopi"
type input "Gopi"
click at [295, 87] on input "text" at bounding box center [354, 88] width 170 height 12
paste input "Kosuri"
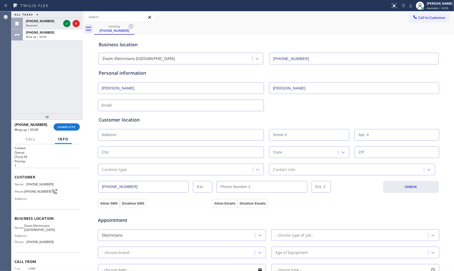
type input "Kosuri"
click at [165, 103] on input "text" at bounding box center [181, 106] width 166 height 12
paste input "sumanthdara2000@gmail.com"
type input "sumanthdara2000@gmail.com"
click at [173, 118] on div "Customer location" at bounding box center [269, 120] width 340 height 7
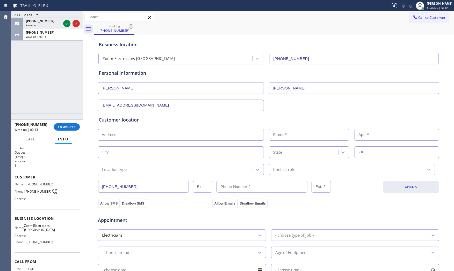
drag, startPoint x: 172, startPoint y: 131, endPoint x: 163, endPoint y: 137, distance: 10.8
click at [172, 131] on input "text" at bounding box center [181, 135] width 166 height 12
paste input "1101 Valencia StSan Francisco, CA 94110, USA"
type input "1101 Valencia St"
type input "1101"
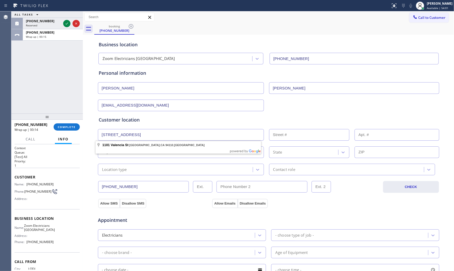
type input "[GEOGRAPHIC_DATA]"
type input "94110"
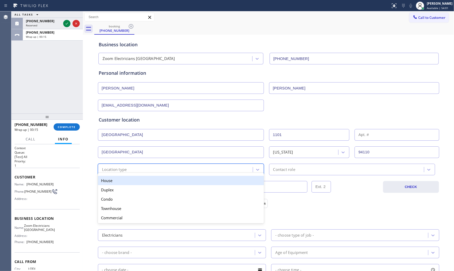
click at [121, 170] on div "Location type" at bounding box center [114, 170] width 25 height 6
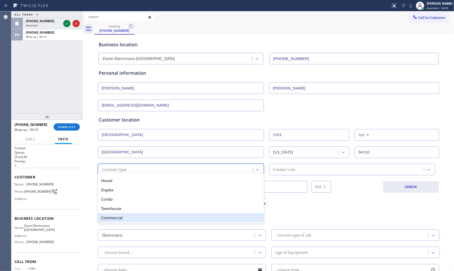
drag, startPoint x: 119, startPoint y: 180, endPoint x: 119, endPoint y: 218, distance: 37.8
click at [119, 218] on div "House Duplex Condo Townhouse Commercial" at bounding box center [181, 199] width 166 height 49
click at [119, 218] on div "Commercial" at bounding box center [181, 217] width 166 height 9
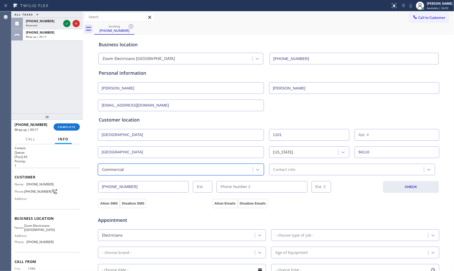
click at [299, 173] on div "Contact role" at bounding box center [352, 170] width 166 height 12
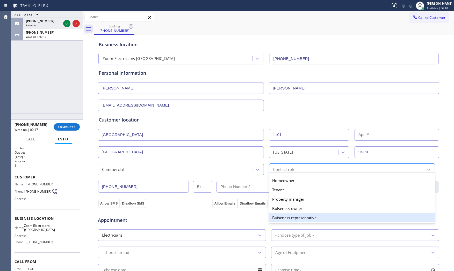
click at [289, 219] on div "Buiseness representative" at bounding box center [352, 217] width 166 height 9
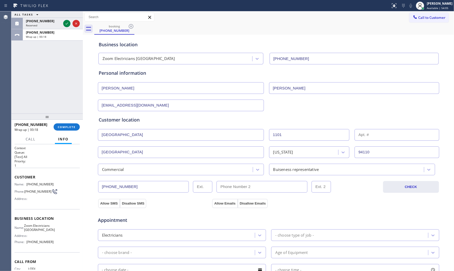
click at [104, 206] on div "Appointment Electricians - choose type of job - - choose brand - Age of Equipme…" at bounding box center [269, 256] width 342 height 101
click at [106, 205] on button "Allow SMS" at bounding box center [109, 203] width 22 height 9
click at [220, 210] on div "Appointment Electricians - choose type of job - - choose brand - Age of Equipme…" at bounding box center [269, 257] width 342 height 99
drag, startPoint x: 220, startPoint y: 204, endPoint x: 234, endPoint y: 207, distance: 14.3
click at [220, 204] on button "Allow Emails" at bounding box center [224, 203] width 25 height 9
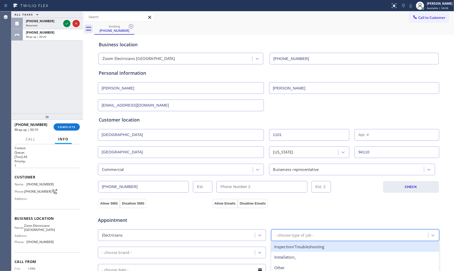
click at [316, 232] on div "- choose type of job -" at bounding box center [350, 235] width 155 height 9
click at [309, 245] on div "Inspection/Troubleshooting" at bounding box center [355, 247] width 168 height 11
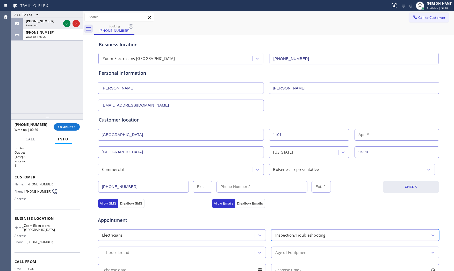
click at [191, 248] on div "- choose brand -" at bounding box center [182, 253] width 168 height 12
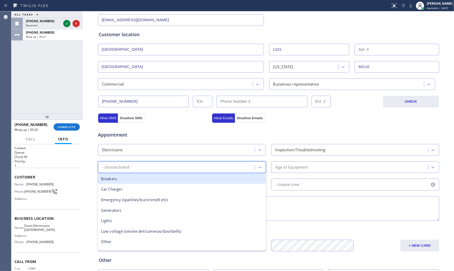
scroll to position [86, 0]
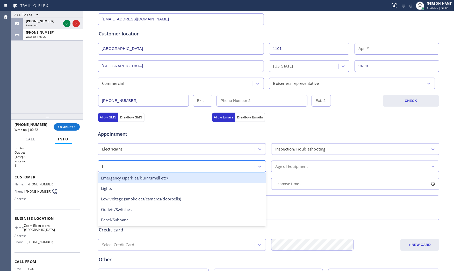
type input "lig"
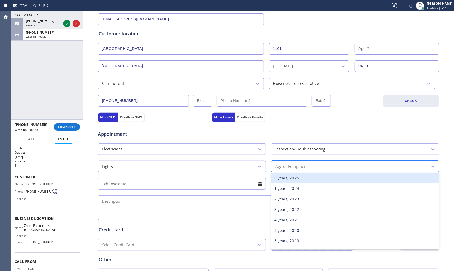
click at [275, 163] on div "Age of Equipment" at bounding box center [350, 166] width 155 height 9
click at [293, 179] on div "0 years, 2025" at bounding box center [355, 178] width 168 height 11
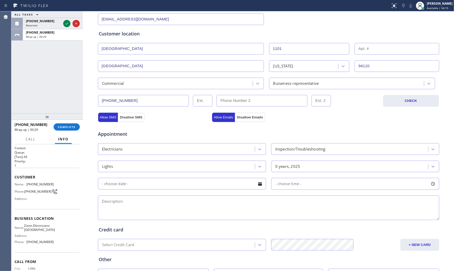
drag, startPoint x: 177, startPoint y: 202, endPoint x: 180, endPoint y: 203, distance: 4.0
click at [176, 202] on textarea at bounding box center [268, 208] width 341 height 25
paste textarea "got an issue outside light when when switching the light like spark is coming f…"
type textarea "got an issue outside light when when switching the light like spark is coming f…"
click at [379, 208] on textarea "got an issue outside light when when switching the light like spark is coming f…" at bounding box center [268, 208] width 341 height 25
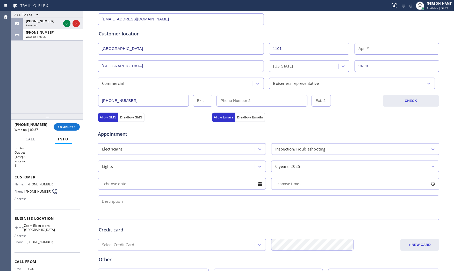
click at [294, 17] on div "sumanthdara2000@gmail.com" at bounding box center [268, 18] width 342 height 13
click at [125, 220] on div "Credit card Select Credit Card + NEW CARD CANCEL SAVE" at bounding box center [269, 235] width 342 height 32
click at [126, 210] on textarea at bounding box center [268, 208] width 341 height 25
paste textarea "got an issue outside light when switching the light like spark is coming from (…"
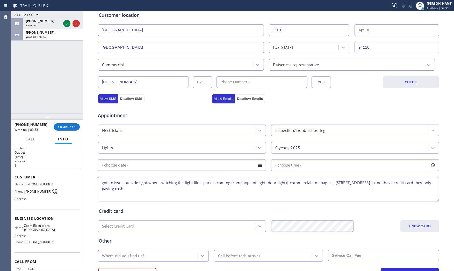
scroll to position [130, 0]
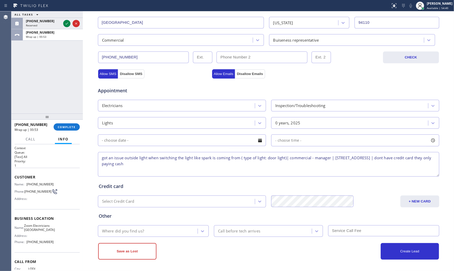
type textarea "got an issue outside light when switching the light like spark is coming from (…"
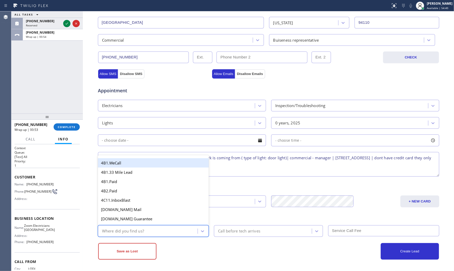
click at [134, 234] on div "Where did you find us?" at bounding box center [123, 231] width 42 height 6
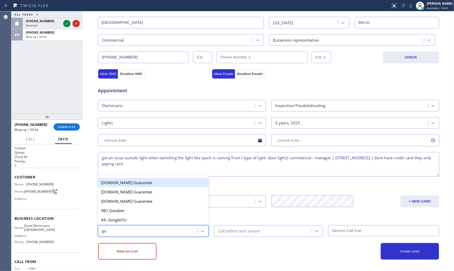
type input "goo"
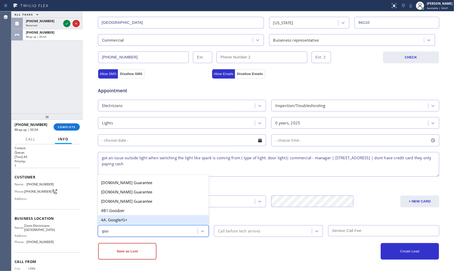
click at [131, 221] on div "4A. Google/G+" at bounding box center [153, 219] width 111 height 9
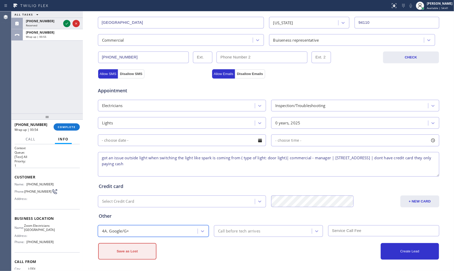
click at [126, 252] on button "Save as Lost" at bounding box center [127, 251] width 58 height 17
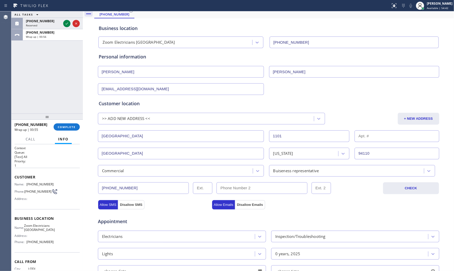
scroll to position [0, 0]
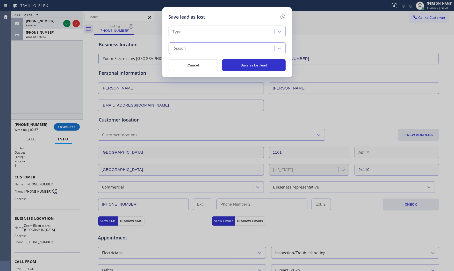
click at [216, 33] on div "Type" at bounding box center [222, 31] width 104 height 9
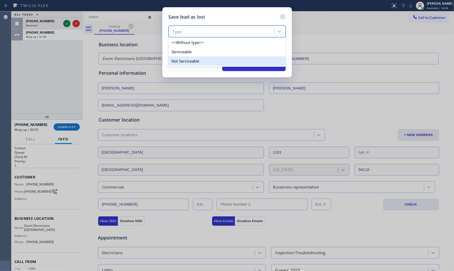
click at [200, 57] on div "Not Serviceable" at bounding box center [227, 60] width 117 height 9
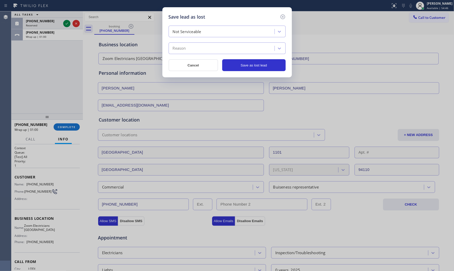
click at [197, 54] on div "Reason" at bounding box center [227, 48] width 117 height 12
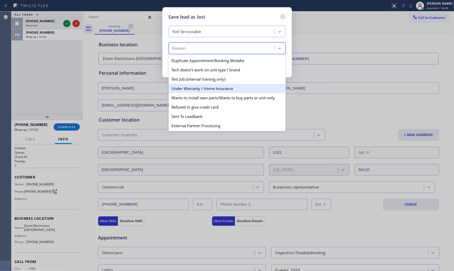
scroll to position [8, 0]
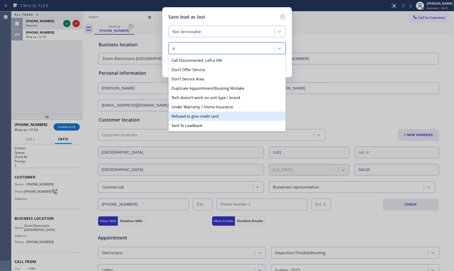
click at [205, 114] on div "Refused to give credit card" at bounding box center [227, 116] width 117 height 9
type input "d"
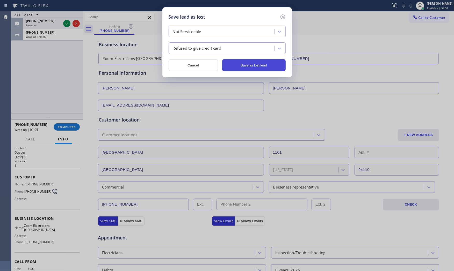
click at [249, 67] on button "Save as lost lead" at bounding box center [253, 65] width 63 height 12
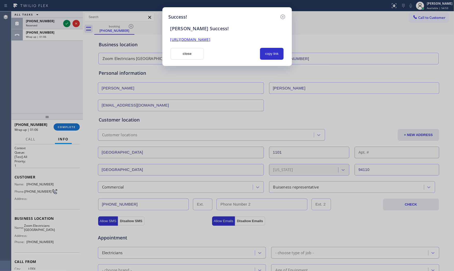
drag, startPoint x: 187, startPoint y: 55, endPoint x: 184, endPoint y: 56, distance: 2.7
click at [186, 55] on button "close" at bounding box center [187, 54] width 34 height 12
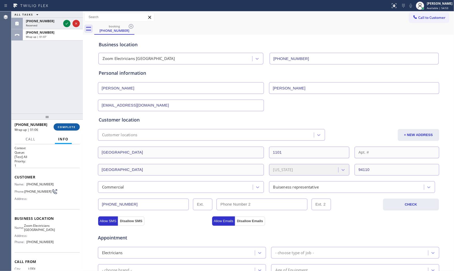
click at [71, 127] on span "COMPLETE" at bounding box center [67, 127] width 18 height 4
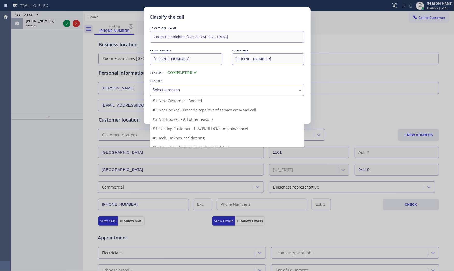
click at [194, 86] on div "Select a reason" at bounding box center [227, 90] width 154 height 12
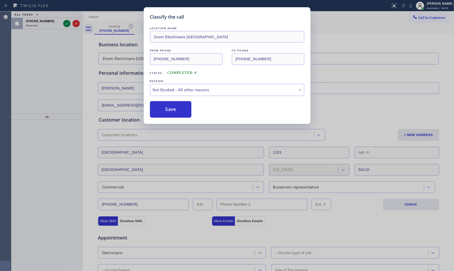
click at [179, 110] on button "Save" at bounding box center [171, 109] width 42 height 17
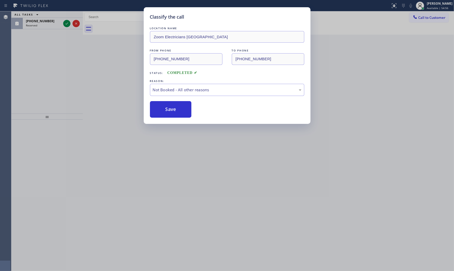
click at [179, 110] on button "Save" at bounding box center [171, 109] width 42 height 17
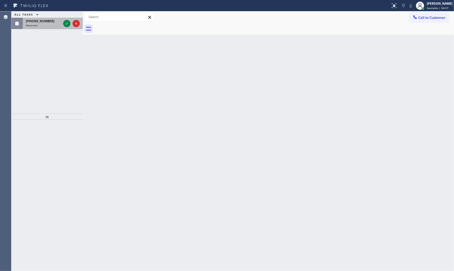
click at [61, 25] on div "Reserved" at bounding box center [43, 26] width 35 height 4
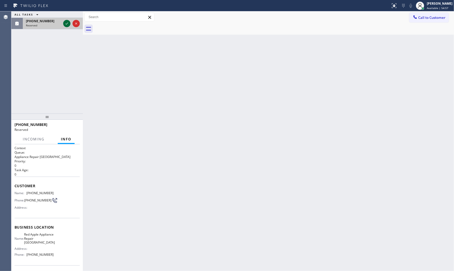
click at [65, 24] on icon at bounding box center [67, 23] width 6 height 6
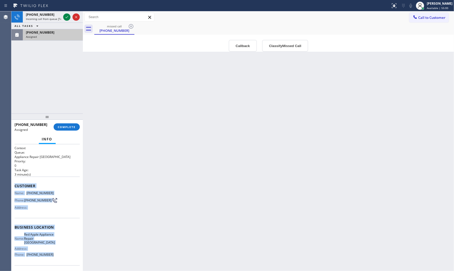
drag, startPoint x: 12, startPoint y: 186, endPoint x: 61, endPoint y: 210, distance: 54.2
click at [60, 260] on div "Context Queue: Appliance Repair High End Priority: 0 Task Age: 3 minute(s) Cust…" at bounding box center [46, 207] width 71 height 127
copy div "Customer Name: (623) 288-7270 Phone: (623) 288-7270 Address: Business location …"
click at [66, 16] on icon at bounding box center [67, 17] width 6 height 6
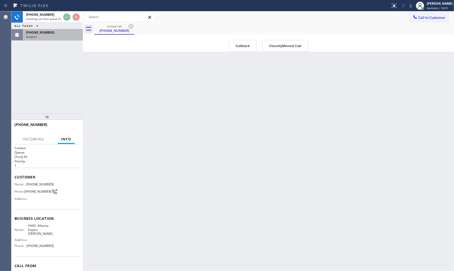
click at [126, 173] on div "Back to Dashboard Change Sender ID Customers Technicians Select a contact Outbo…" at bounding box center [268, 141] width 371 height 260
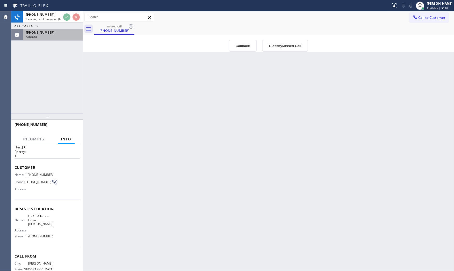
scroll to position [23, 0]
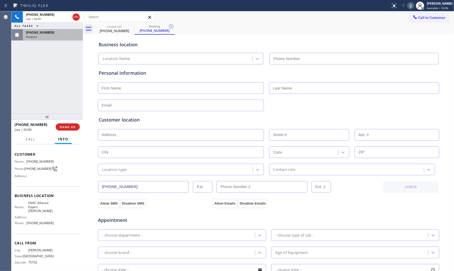
type input "(737) 355-5352"
click at [49, 37] on div "Assigned" at bounding box center [53, 37] width 54 height 4
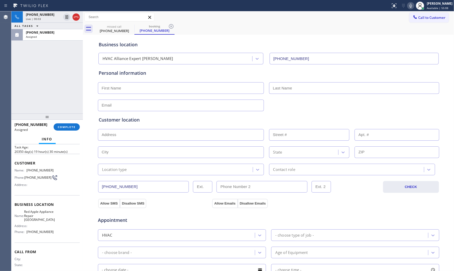
scroll to position [32, 0]
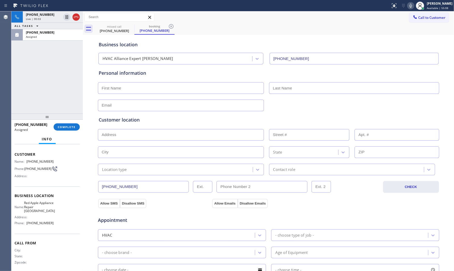
click at [87, 137] on div "Business location HVAC Alliance Expert LP Austin (737) 355-5352 Personal inform…" at bounding box center [268, 213] width 368 height 354
click at [79, 128] on div "(623) 288-7270 Assigned COMPLETE" at bounding box center [46, 126] width 65 height 13
drag, startPoint x: 74, startPoint y: 128, endPoint x: 78, endPoint y: 127, distance: 4.5
click at [75, 127] on span "COMPLETE" at bounding box center [67, 127] width 18 height 4
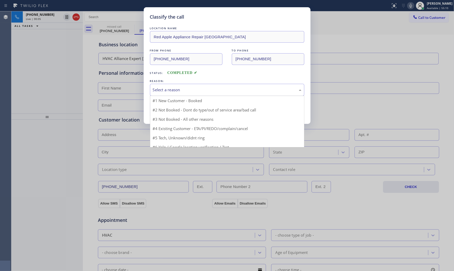
click at [198, 93] on div "Select a reason" at bounding box center [227, 90] width 149 height 6
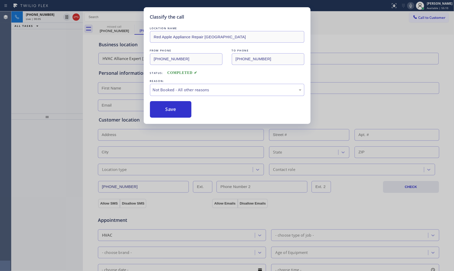
click at [172, 111] on button "Save" at bounding box center [171, 109] width 42 height 17
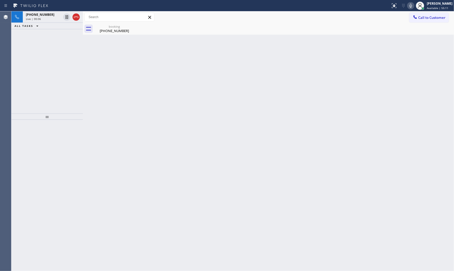
click at [77, 17] on div "Classify the call LOCATION NAME Next Door Appliance Repair [GEOGRAPHIC_DATA] FR…" at bounding box center [232, 141] width 443 height 260
click at [77, 17] on icon at bounding box center [76, 17] width 6 height 6
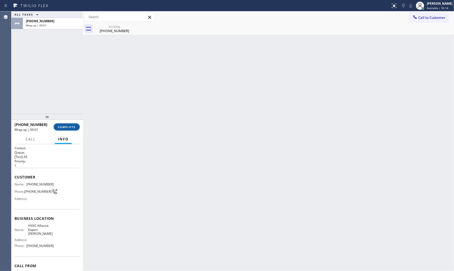
click at [68, 125] on button "COMPLETE" at bounding box center [67, 127] width 26 height 7
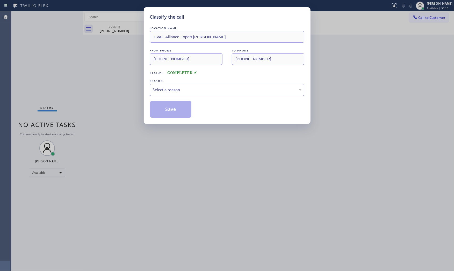
click at [182, 98] on div "LOCATION NAME HVAC Alliance Expert LP Austin FROM PHONE (903) 305-1737 TO PHONE…" at bounding box center [227, 72] width 154 height 92
click at [182, 92] on div "Select a reason" at bounding box center [227, 90] width 149 height 6
click at [166, 111] on button "Save" at bounding box center [171, 109] width 42 height 17
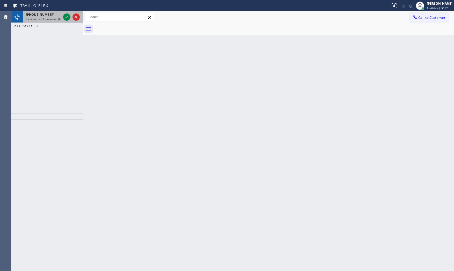
click at [58, 18] on span "Incoming call from queue [Test] All" at bounding box center [47, 19] width 43 height 4
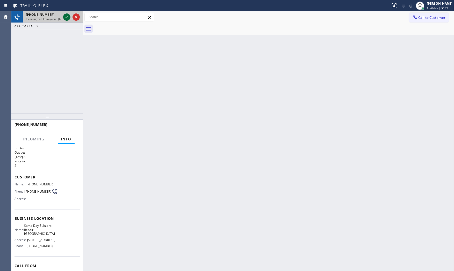
click at [68, 18] on icon at bounding box center [67, 17] width 6 height 6
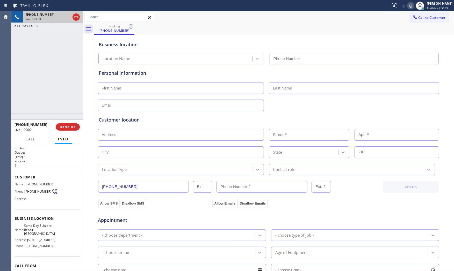
type input "(602) 932-2328"
click at [74, 126] on span "HANG UP" at bounding box center [68, 127] width 16 height 4
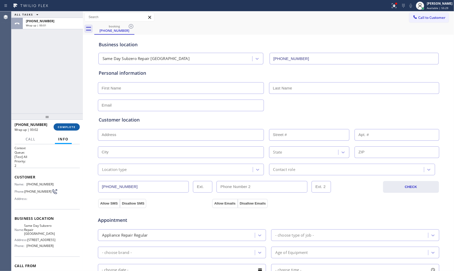
click at [65, 125] on button "COMPLETE" at bounding box center [67, 127] width 26 height 7
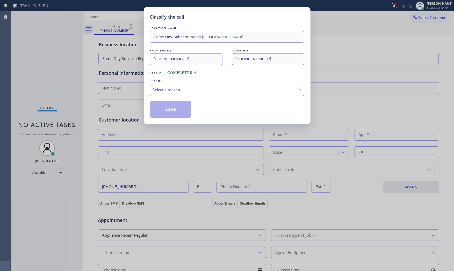
click at [158, 92] on div "Select a reason" at bounding box center [227, 90] width 149 height 6
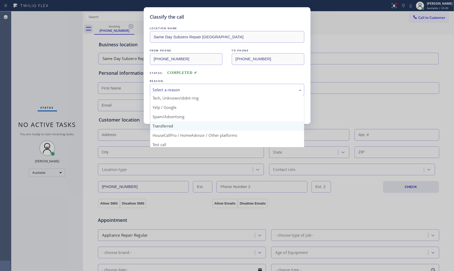
scroll to position [32, 0]
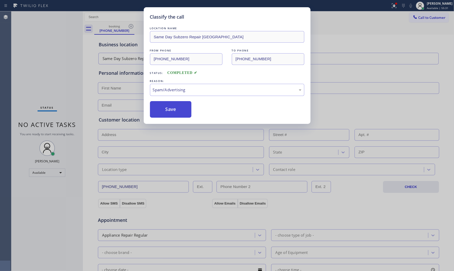
click at [171, 112] on button "Save" at bounding box center [171, 109] width 42 height 17
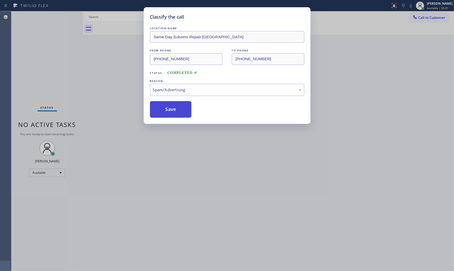
click at [170, 112] on button "Save" at bounding box center [171, 109] width 42 height 17
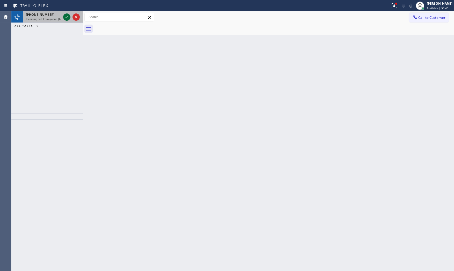
click at [68, 17] on icon at bounding box center [67, 17] width 6 height 6
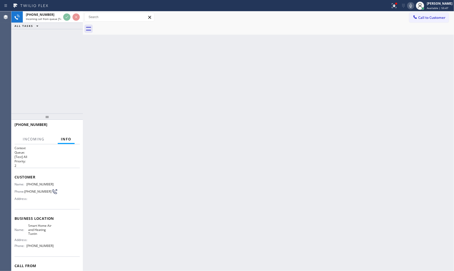
scroll to position [27, 0]
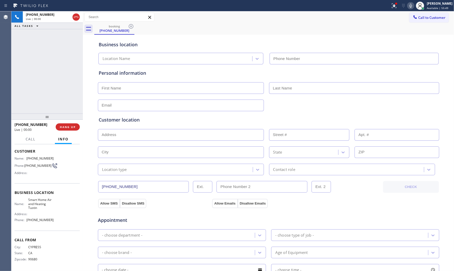
type input "(714) 844-8403"
click at [63, 124] on button "HANG UP" at bounding box center [68, 127] width 24 height 7
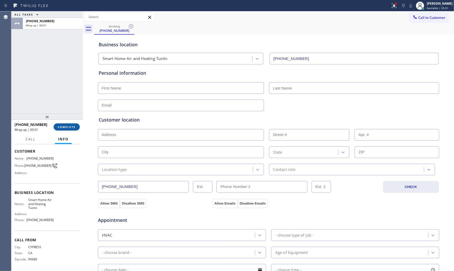
click at [63, 124] on button "COMPLETE" at bounding box center [67, 127] width 26 height 7
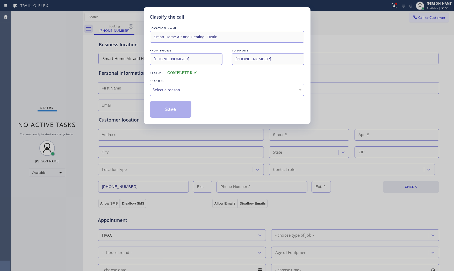
click at [220, 92] on div "Select a reason" at bounding box center [227, 90] width 149 height 6
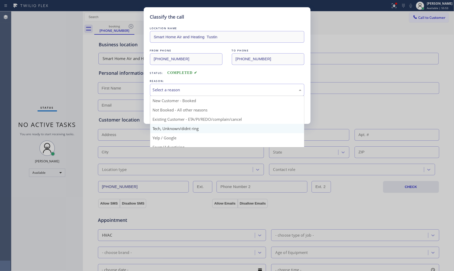
scroll to position [29, 0]
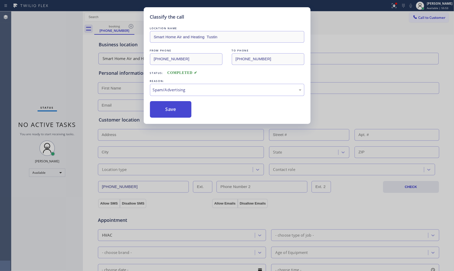
click at [180, 114] on button "Save" at bounding box center [171, 109] width 42 height 17
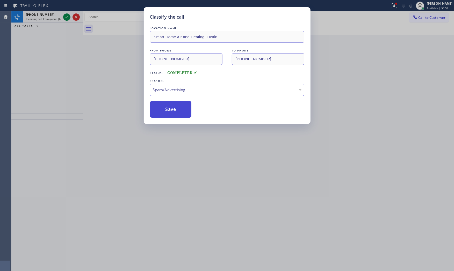
click at [180, 114] on button "Save" at bounding box center [171, 109] width 42 height 17
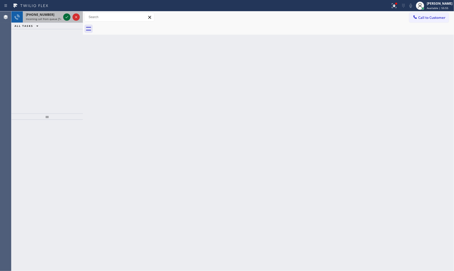
click at [64, 17] on icon at bounding box center [67, 17] width 6 height 6
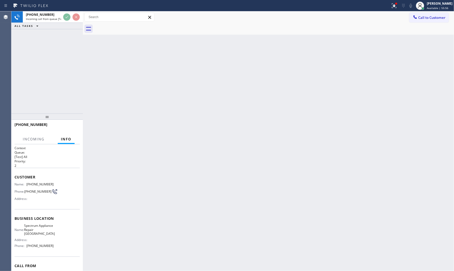
scroll to position [14, 0]
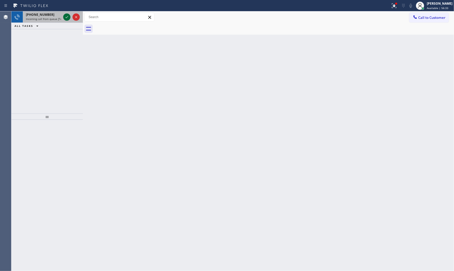
click at [66, 19] on icon at bounding box center [67, 17] width 6 height 6
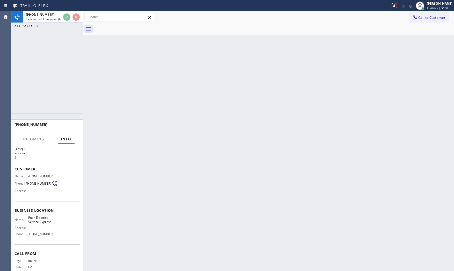
scroll to position [23, 0]
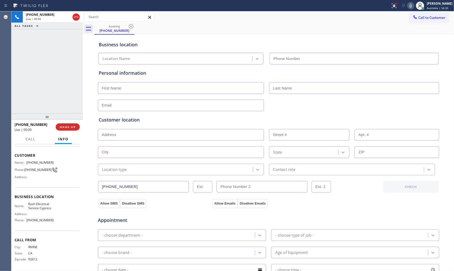
type input "(714) 410-6222"
click at [59, 128] on button "HANG UP" at bounding box center [68, 127] width 24 height 7
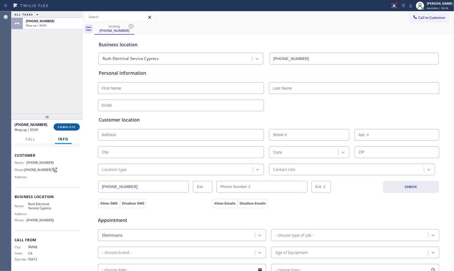
click at [60, 127] on span "COMPLETE" at bounding box center [67, 127] width 18 height 4
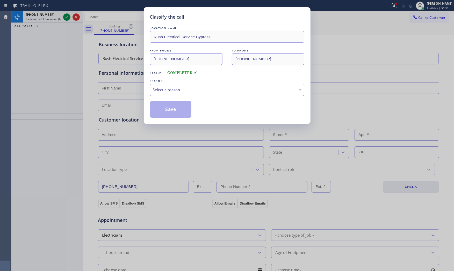
click at [194, 86] on div "Select a reason" at bounding box center [227, 90] width 154 height 12
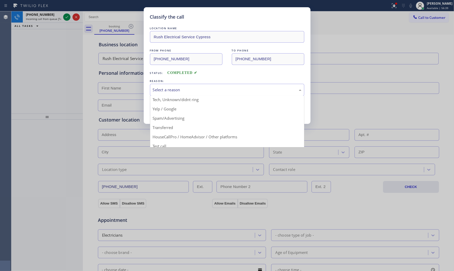
scroll to position [32, 0]
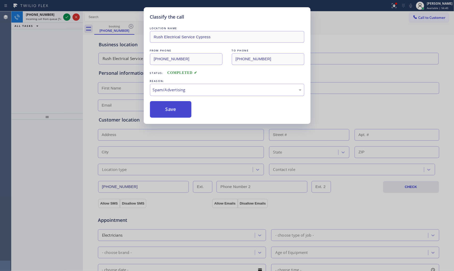
click at [174, 106] on button "Save" at bounding box center [171, 109] width 42 height 17
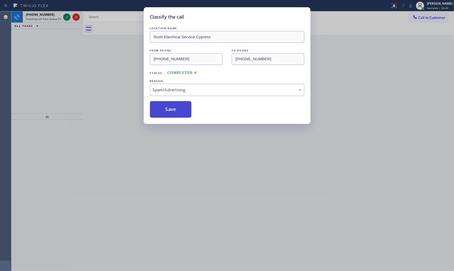
click at [174, 106] on button "Save" at bounding box center [171, 109] width 42 height 17
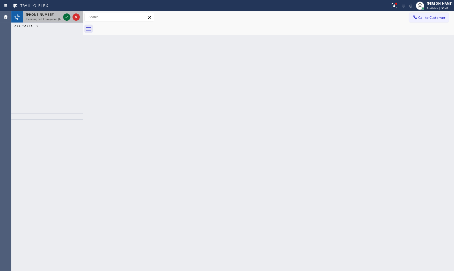
click at [66, 18] on icon at bounding box center [67, 17] width 6 height 6
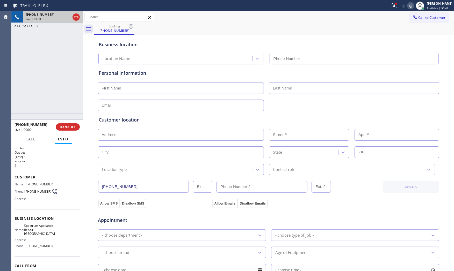
type input "(917) 970-2196"
click at [71, 128] on span "HANG UP" at bounding box center [68, 127] width 16 height 4
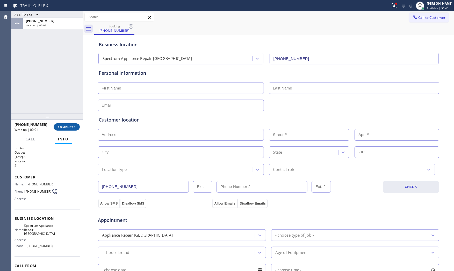
click at [65, 127] on span "COMPLETE" at bounding box center [67, 127] width 18 height 4
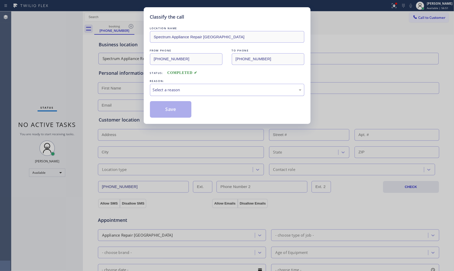
click at [172, 87] on div "Select a reason" at bounding box center [227, 90] width 149 height 6
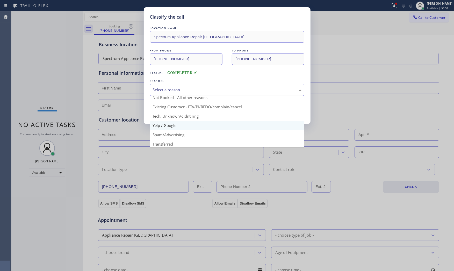
scroll to position [32, 0]
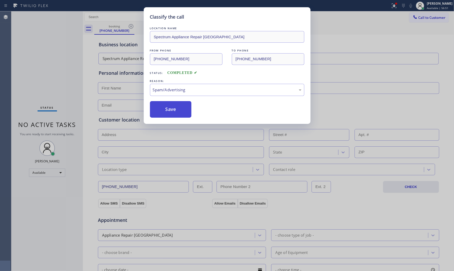
click at [178, 108] on button "Save" at bounding box center [171, 109] width 42 height 17
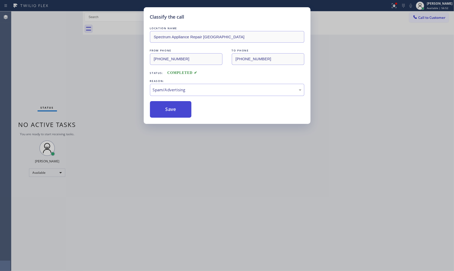
click at [178, 108] on button "Save" at bounding box center [171, 109] width 42 height 17
click at [177, 108] on button "Save" at bounding box center [171, 109] width 42 height 17
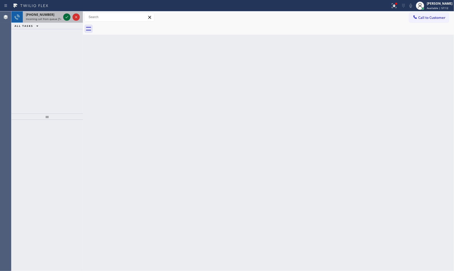
click at [66, 17] on icon at bounding box center [67, 17] width 6 height 6
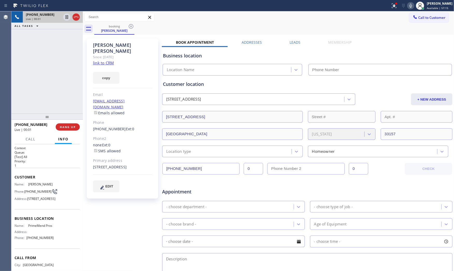
type input "(954) 787-0381"
click at [97, 66] on div "copy" at bounding box center [122, 75] width 59 height 18
click at [98, 60] on link "link to CRM" at bounding box center [103, 62] width 21 height 5
click at [390, 10] on button at bounding box center [393, 5] width 11 height 11
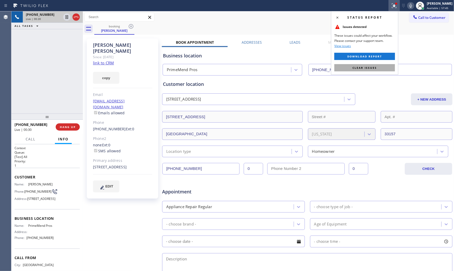
click at [374, 71] on button "Clear issues" at bounding box center [364, 67] width 61 height 7
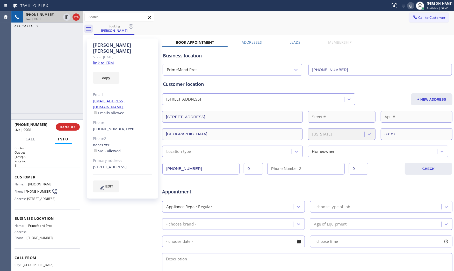
click at [410, 7] on icon at bounding box center [410, 6] width 3 height 4
click at [68, 17] on icon at bounding box center [67, 17] width 3 height 4
click at [410, 4] on icon at bounding box center [411, 6] width 6 height 6
click at [66, 16] on icon at bounding box center [67, 17] width 4 height 4
click at [39, 35] on div "Reserved" at bounding box center [43, 37] width 35 height 4
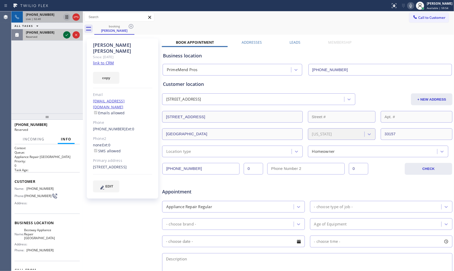
click at [63, 35] on div at bounding box center [66, 35] width 7 height 6
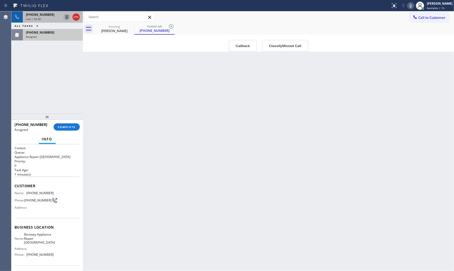
click at [55, 41] on div "+13053318126 Live | 02:46 ALL TASKS ALL TASKS ACTIVE TASKS TASKS IN WRAP UP (62…" at bounding box center [46, 62] width 71 height 102
click at [51, 37] on div "Assigned" at bounding box center [53, 37] width 54 height 4
click at [70, 128] on span "COMPLETE" at bounding box center [67, 127] width 18 height 4
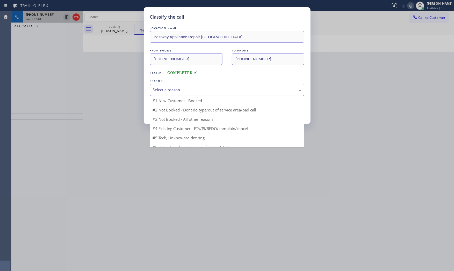
click at [178, 89] on div "Select a reason" at bounding box center [227, 90] width 149 height 6
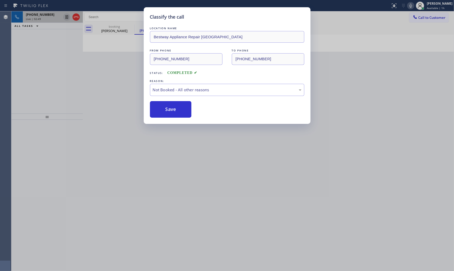
click at [170, 109] on button "Save" at bounding box center [171, 109] width 42 height 17
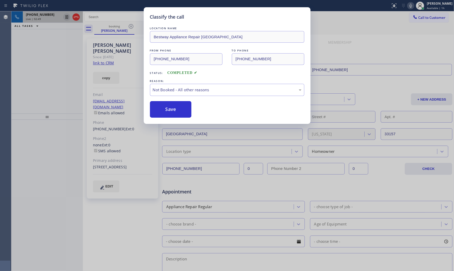
click at [170, 109] on button "Save" at bounding box center [171, 109] width 42 height 17
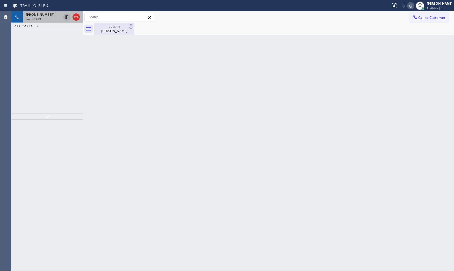
click at [102, 33] on div "Alan Latimer" at bounding box center [114, 30] width 39 height 5
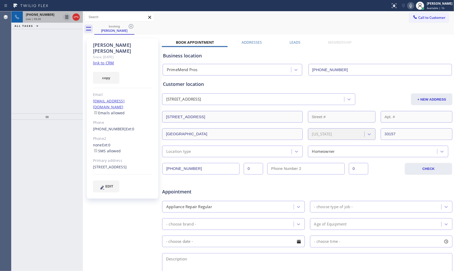
click at [39, 17] on span "Live | 03:20" at bounding box center [33, 19] width 15 height 4
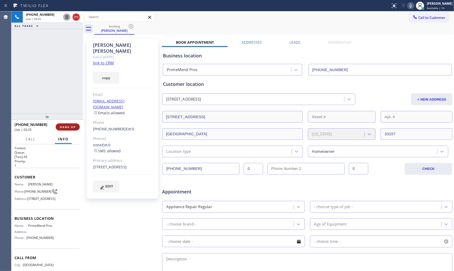
click at [72, 126] on span "HANG UP" at bounding box center [68, 127] width 16 height 4
click at [59, 22] on div "+13053318126" at bounding box center [53, 21] width 54 height 4
click at [59, 123] on div "+13053318126 Wrap up | 00:46 COMPLETE" at bounding box center [46, 126] width 65 height 13
click at [59, 125] on button "COMPLETE" at bounding box center [67, 127] width 26 height 7
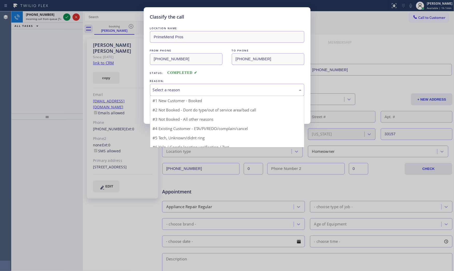
click at [192, 88] on div "Select a reason" at bounding box center [227, 90] width 149 height 6
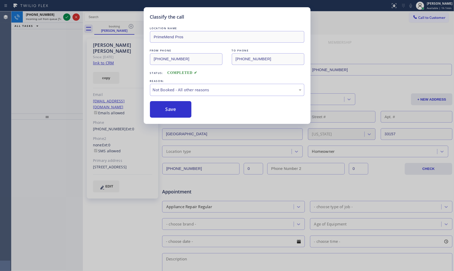
click at [174, 110] on button "Save" at bounding box center [171, 109] width 42 height 17
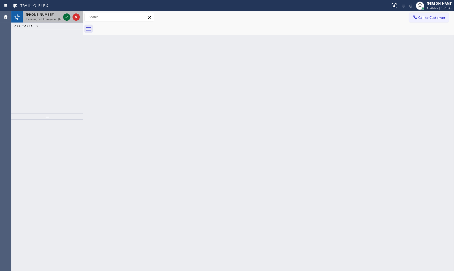
click at [70, 18] on div at bounding box center [66, 17] width 7 height 6
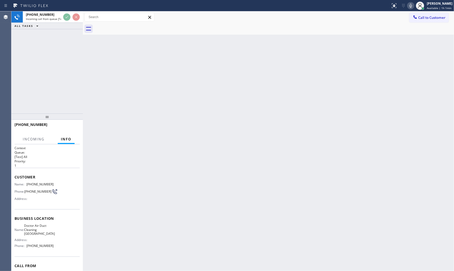
scroll to position [27, 0]
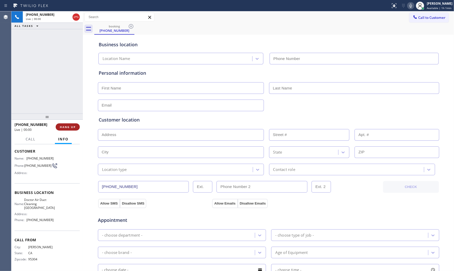
type input "(949) 979-5322"
click at [71, 126] on span "HANG UP" at bounding box center [68, 127] width 16 height 4
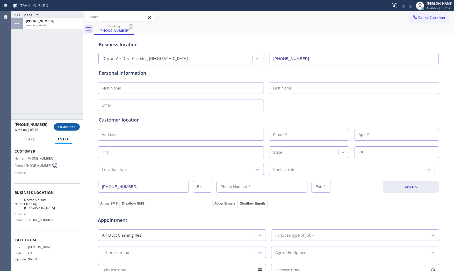
click at [73, 128] on span "COMPLETE" at bounding box center [67, 127] width 18 height 4
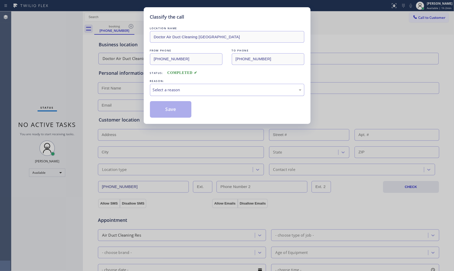
click at [189, 92] on div "Select a reason" at bounding box center [227, 90] width 154 height 12
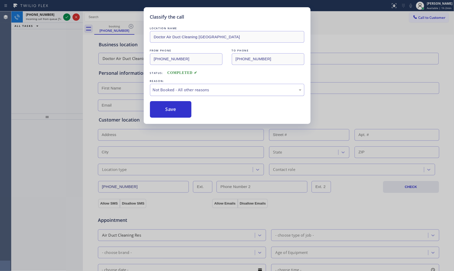
click at [177, 89] on div "Not Booked - All other reasons" at bounding box center [227, 90] width 149 height 6
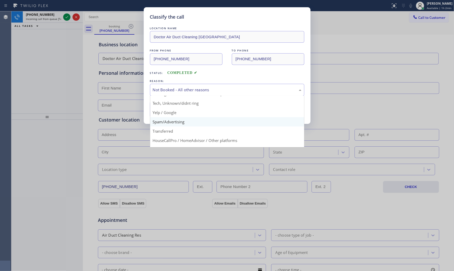
scroll to position [32, 0]
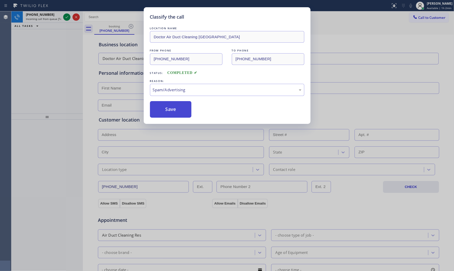
click at [174, 113] on button "Save" at bounding box center [171, 109] width 42 height 17
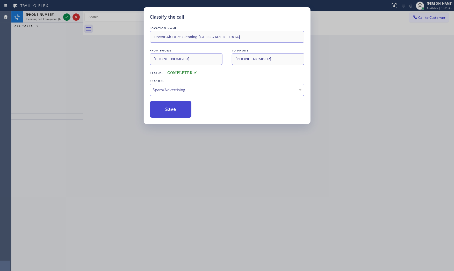
click at [174, 113] on button "Save" at bounding box center [171, 109] width 42 height 17
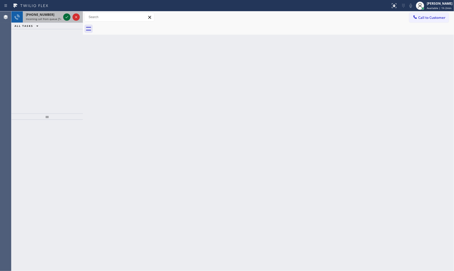
click at [65, 16] on icon at bounding box center [67, 17] width 6 height 6
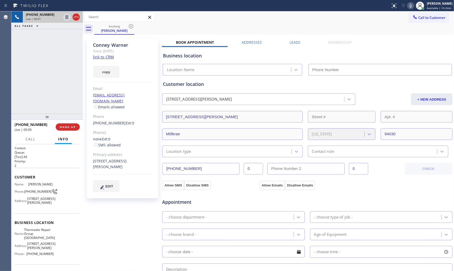
type input "(650) 243-0322"
click at [114, 58] on link "link to CRM" at bounding box center [103, 56] width 21 height 5
click at [409, 6] on icon at bounding box center [411, 6] width 6 height 6
click at [32, 240] on span "Thermador Repair Group Menlo Park" at bounding box center [39, 234] width 31 height 12
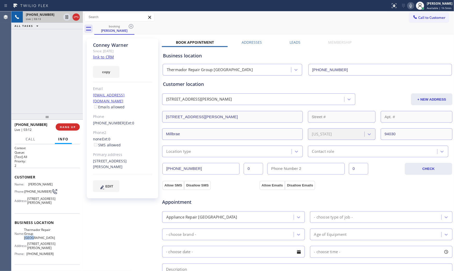
click at [32, 240] on span "Thermador Repair Group Menlo Park" at bounding box center [39, 234] width 31 height 12
click at [39, 240] on span "Thermador Repair Group Menlo Park" at bounding box center [39, 234] width 31 height 12
drag, startPoint x: 30, startPoint y: 244, endPoint x: 47, endPoint y: 245, distance: 17.6
click at [47, 240] on div "Name: Thermador Repair Group Menlo Park" at bounding box center [33, 234] width 39 height 12
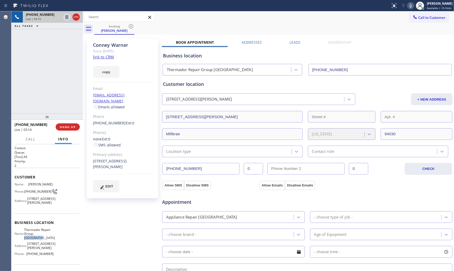
copy span "Menlo Park"
click at [408, 5] on icon at bounding box center [411, 6] width 6 height 6
drag, startPoint x: 93, startPoint y: 154, endPoint x: 102, endPoint y: 160, distance: 10.4
click at [102, 160] on div "230 Taylor Blvd Millbrae, 94030 CA" at bounding box center [122, 164] width 59 height 12
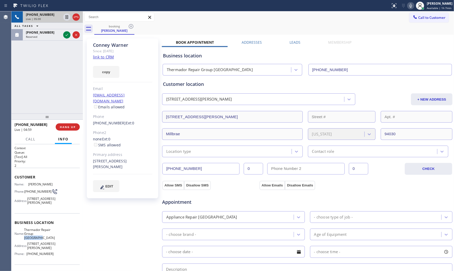
copy div "230 Taylor Blvd Millbrae, 94030 CA"
click at [68, 126] on span "HANG UP" at bounding box center [68, 127] width 16 height 4
click at [70, 126] on span "HANG UP" at bounding box center [68, 127] width 16 height 4
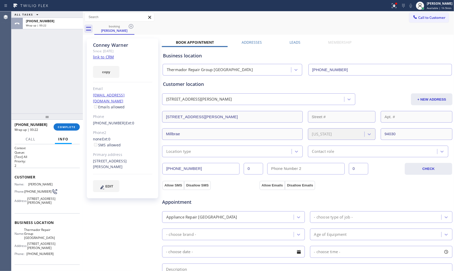
click at [37, 256] on span "(650) 243-0322" at bounding box center [39, 254] width 27 height 4
click at [38, 256] on span "(650) 243-0322" at bounding box center [39, 254] width 27 height 4
copy span "(650) 243-0322"
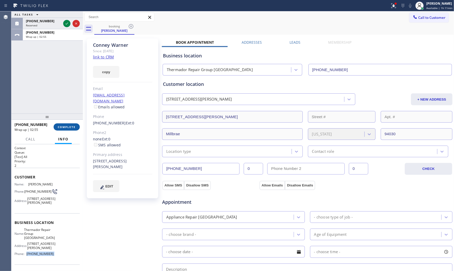
click at [64, 126] on span "COMPLETE" at bounding box center [67, 127] width 18 height 4
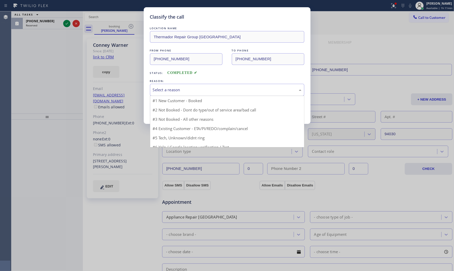
drag, startPoint x: 149, startPoint y: 88, endPoint x: 156, endPoint y: 88, distance: 7.2
click at [155, 86] on div "Select a reason" at bounding box center [227, 90] width 154 height 12
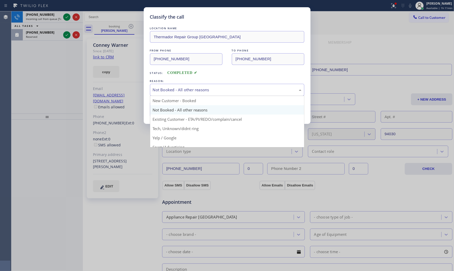
click at [168, 91] on div "Not Booked - All other reasons" at bounding box center [227, 90] width 149 height 6
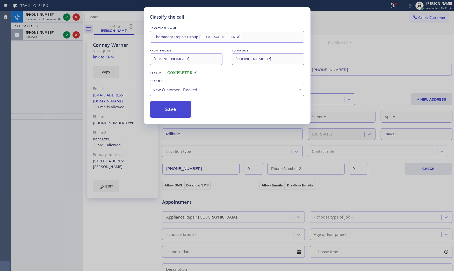
click at [173, 109] on button "Save" at bounding box center [171, 109] width 42 height 17
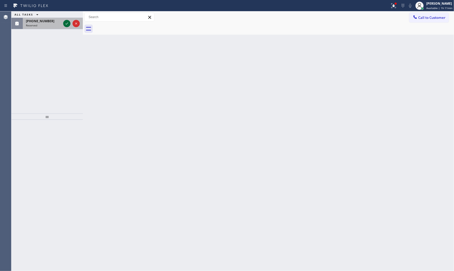
click at [67, 24] on icon at bounding box center [67, 24] width 3 height 2
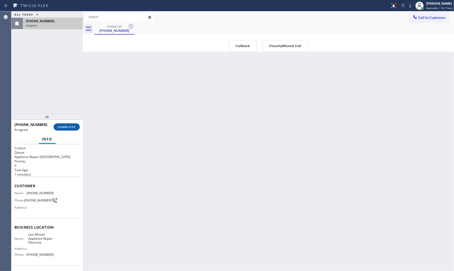
click at [76, 125] on button "COMPLETE" at bounding box center [67, 127] width 26 height 7
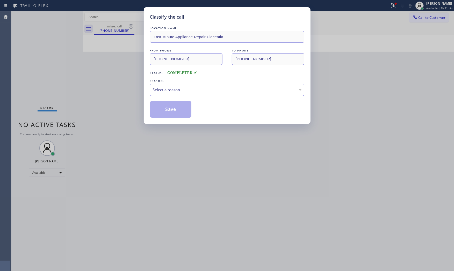
click at [173, 93] on div "Select a reason" at bounding box center [227, 90] width 154 height 12
click at [167, 111] on button "Save" at bounding box center [171, 109] width 42 height 17
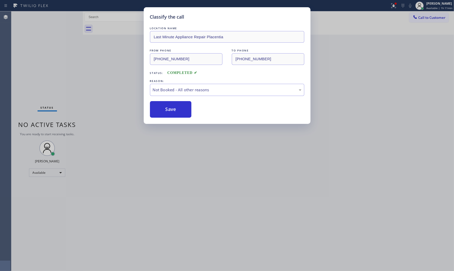
click at [167, 111] on button "Save" at bounding box center [171, 109] width 42 height 17
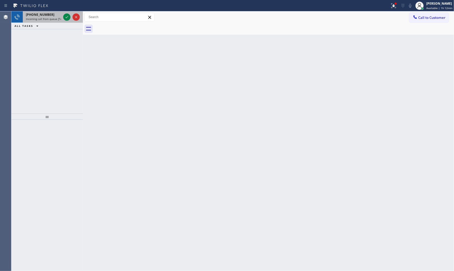
click at [54, 17] on span "Incoming call from queue [Test] All" at bounding box center [47, 19] width 43 height 4
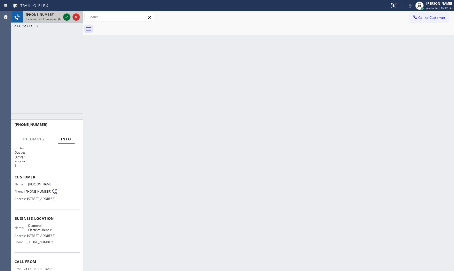
click at [64, 17] on icon at bounding box center [67, 17] width 6 height 6
click at [69, 126] on span "HANG UP" at bounding box center [68, 127] width 16 height 4
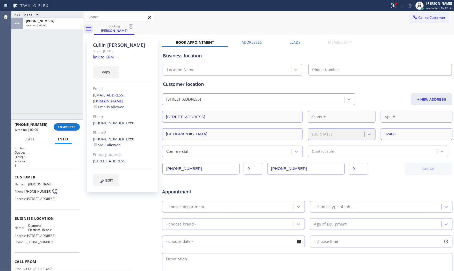
type input "(855) 907-1049"
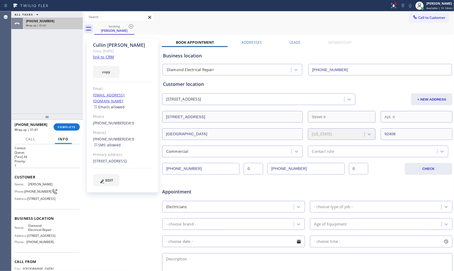
click at [59, 20] on div "+18152002137" at bounding box center [53, 21] width 54 height 4
click at [71, 126] on span "COMPLETE" at bounding box center [67, 127] width 18 height 4
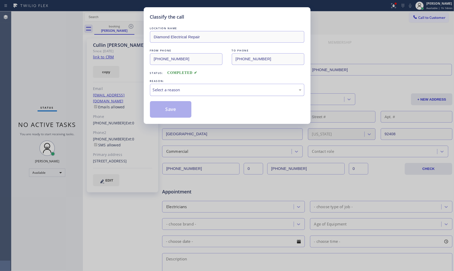
click at [179, 86] on div "Select a reason" at bounding box center [227, 90] width 154 height 12
click at [178, 106] on button "Save" at bounding box center [171, 109] width 42 height 17
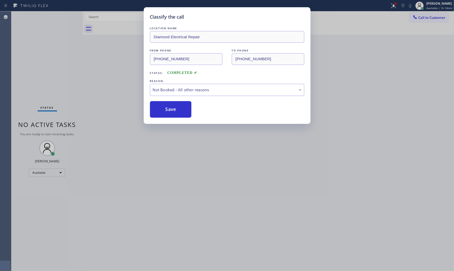
click at [178, 106] on button "Save" at bounding box center [171, 109] width 42 height 17
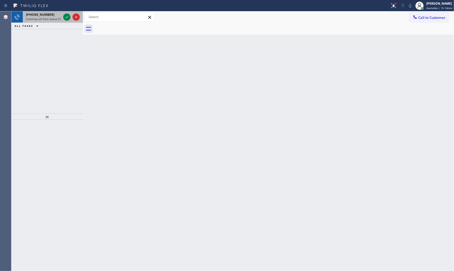
click at [53, 21] on div "+15103044689 Incoming call from queue [Test] All" at bounding box center [42, 16] width 39 height 11
click at [67, 17] on icon at bounding box center [67, 17] width 6 height 6
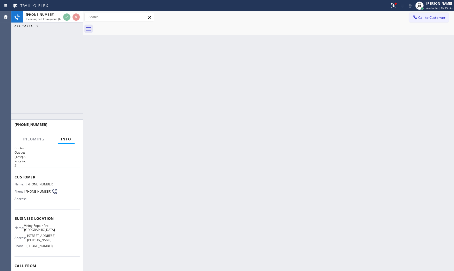
scroll to position [27, 0]
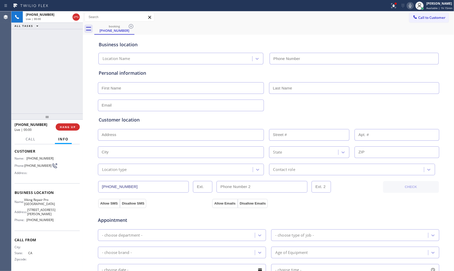
type input "(510) 737-7997"
click at [74, 134] on div "+14424655462 Live | 00:00 HANG UP" at bounding box center [46, 126] width 65 height 13
click at [72, 128] on span "HANG UP" at bounding box center [68, 127] width 16 height 4
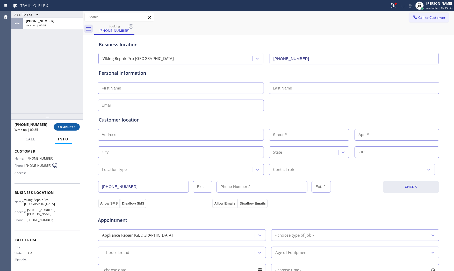
click at [68, 126] on span "COMPLETE" at bounding box center [67, 127] width 18 height 4
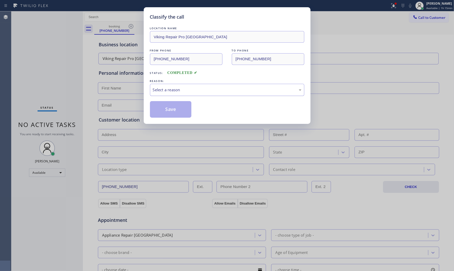
click at [183, 86] on div "Select a reason" at bounding box center [227, 90] width 154 height 12
click at [177, 112] on button "Save" at bounding box center [171, 109] width 42 height 17
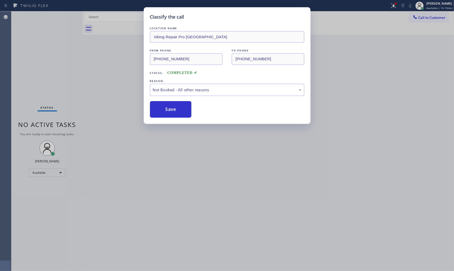
click at [177, 112] on button "Save" at bounding box center [171, 109] width 42 height 17
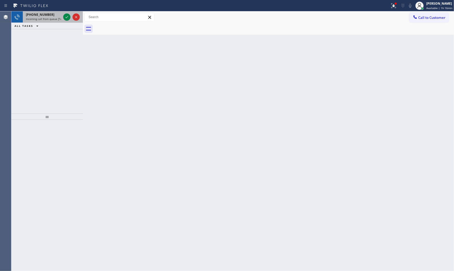
click at [48, 21] on div "+15205416323 Incoming call from queue [Test] All" at bounding box center [42, 16] width 39 height 11
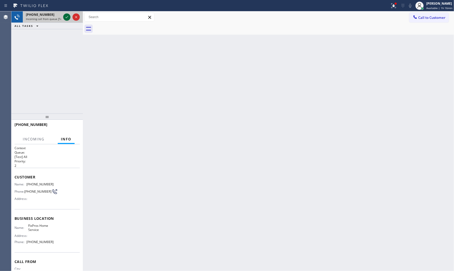
click at [69, 18] on icon at bounding box center [67, 17] width 6 height 6
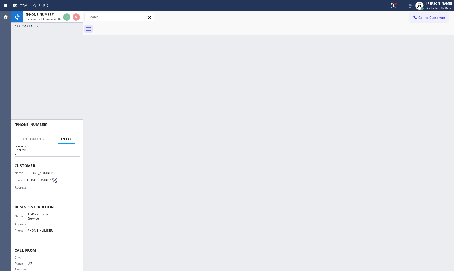
scroll to position [23, 0]
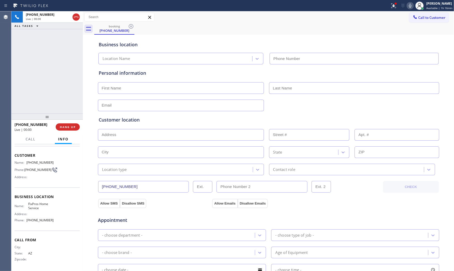
type input "(623) 286-3587"
click at [392, 6] on icon at bounding box center [392, 5] width 3 height 4
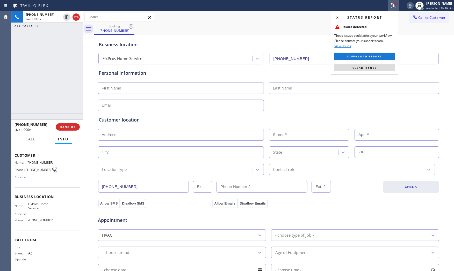
click at [372, 64] on div "Status report Issues detected These issues could affect your workflow. Please c…" at bounding box center [364, 43] width 67 height 64
click at [367, 68] on span "Clear issues" at bounding box center [364, 68] width 24 height 4
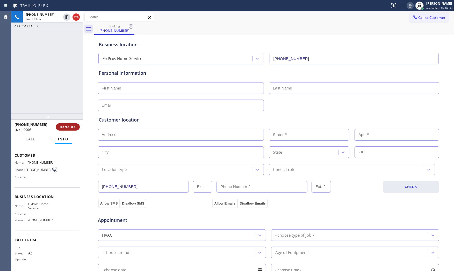
click at [77, 128] on button "HANG UP" at bounding box center [68, 127] width 24 height 7
click at [63, 128] on span "COMPLETE" at bounding box center [67, 127] width 18 height 4
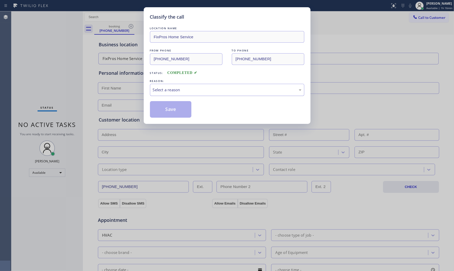
click at [179, 95] on div "Select a reason" at bounding box center [227, 90] width 154 height 12
click at [176, 105] on button "Save" at bounding box center [171, 109] width 42 height 17
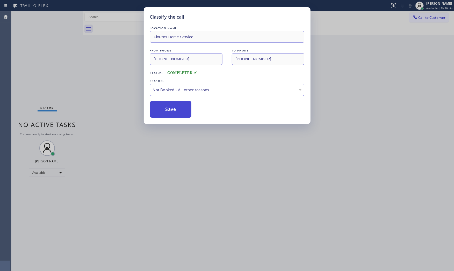
click at [177, 105] on button "Save" at bounding box center [171, 109] width 42 height 17
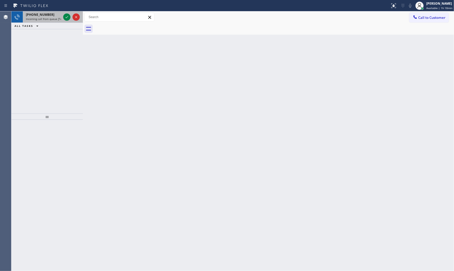
click at [58, 18] on span "Incoming call from queue [Test] All" at bounding box center [47, 19] width 43 height 4
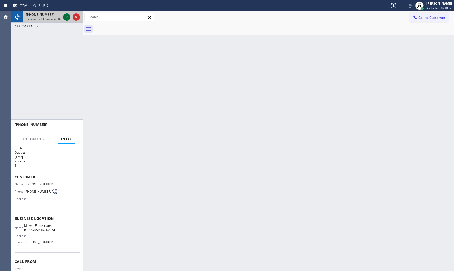
click at [66, 17] on icon at bounding box center [67, 17] width 6 height 6
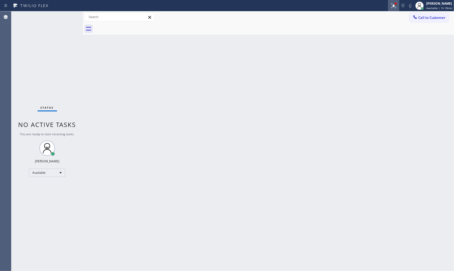
click at [390, 5] on icon at bounding box center [393, 6] width 6 height 6
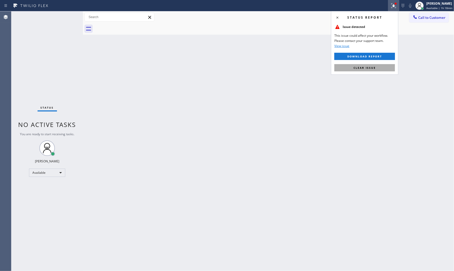
click at [370, 65] on button "Clear issue" at bounding box center [364, 67] width 61 height 7
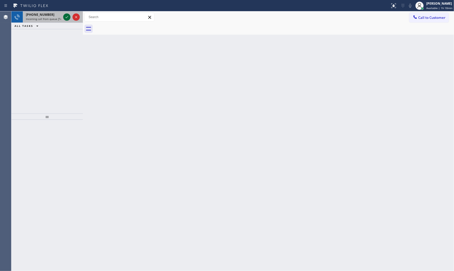
click at [67, 18] on icon at bounding box center [67, 17] width 6 height 6
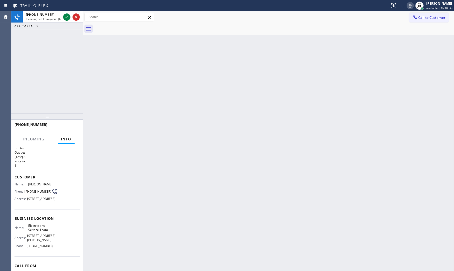
click at [73, 122] on div "+15083103397" at bounding box center [46, 126] width 65 height 13
click at [73, 127] on span "HANG UP" at bounding box center [68, 127] width 16 height 4
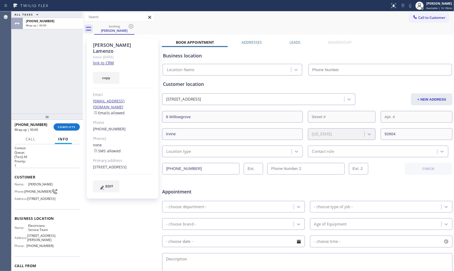
type input "[PHONE_NUMBER]"
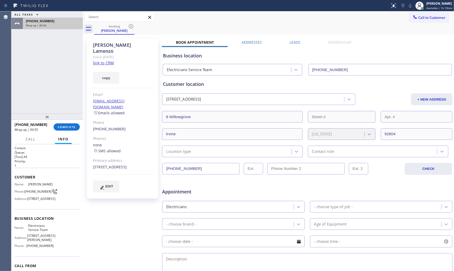
click at [63, 19] on div "+15083103397" at bounding box center [53, 21] width 54 height 4
click at [107, 60] on link "link to CRM" at bounding box center [103, 62] width 21 height 5
click at [76, 126] on button "COMPLETE" at bounding box center [67, 127] width 26 height 7
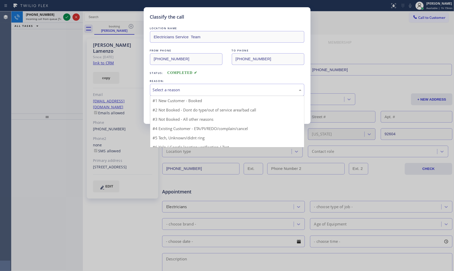
click at [163, 91] on div "Select a reason" at bounding box center [227, 90] width 149 height 6
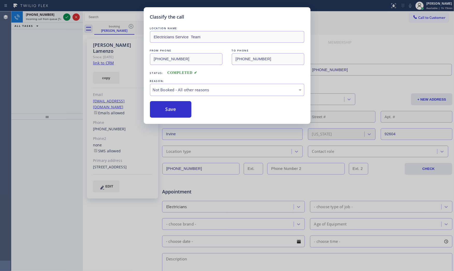
click at [164, 109] on button "Save" at bounding box center [171, 109] width 42 height 17
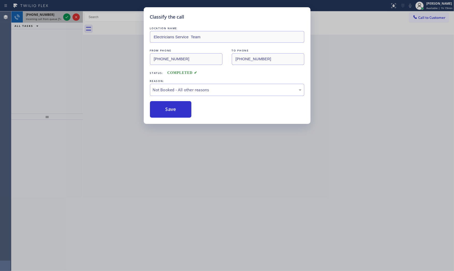
click at [50, 19] on span "Incoming call from queue [Test] All" at bounding box center [47, 19] width 43 height 4
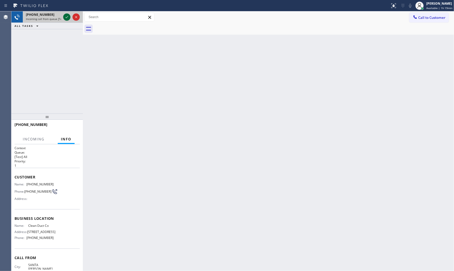
click at [63, 17] on div at bounding box center [66, 17] width 7 height 6
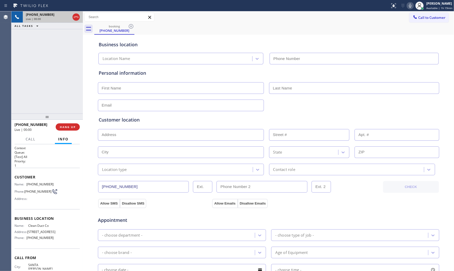
type input "(909) 906-1249"
click at [77, 126] on button "HANG UP" at bounding box center [68, 127] width 24 height 7
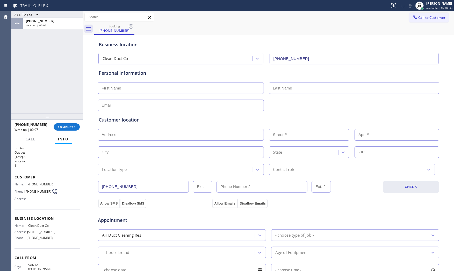
click at [73, 122] on div "+18318188523 Wrap up | 00:07 COMPLETE" at bounding box center [46, 126] width 65 height 13
click at [73, 123] on div "+18318188523 Wrap up | 00:07 COMPLETE" at bounding box center [46, 126] width 65 height 13
click at [74, 124] on button "COMPLETE" at bounding box center [67, 127] width 26 height 7
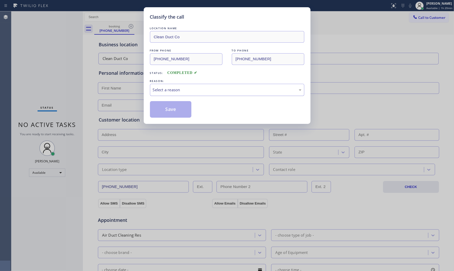
click at [171, 95] on div "Select a reason" at bounding box center [227, 90] width 154 height 12
click at [165, 109] on button "Save" at bounding box center [171, 109] width 42 height 17
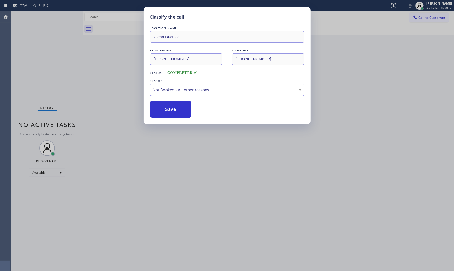
click at [165, 109] on button "Save" at bounding box center [171, 109] width 42 height 17
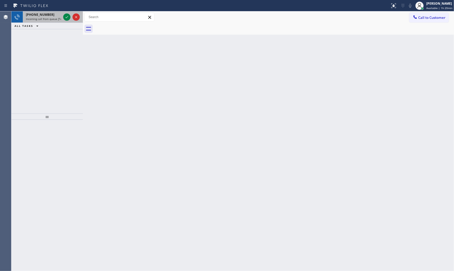
click at [50, 17] on span "Incoming call from queue [Test] All" at bounding box center [47, 19] width 43 height 4
click at [43, 16] on span "+17324544223" at bounding box center [40, 14] width 28 height 4
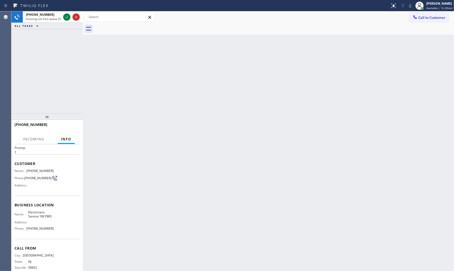
scroll to position [27, 0]
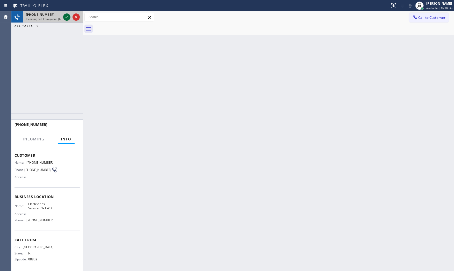
click at [68, 14] on icon at bounding box center [67, 17] width 6 height 6
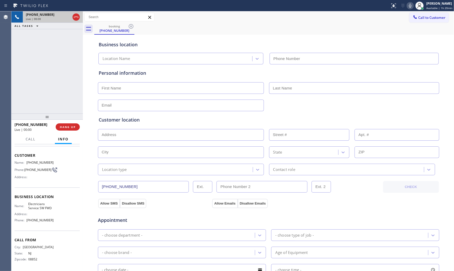
type input "[PHONE_NUMBER]"
click at [73, 128] on span "HANG UP" at bounding box center [68, 127] width 16 height 4
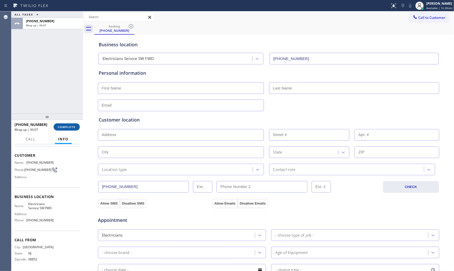
click at [71, 127] on span "COMPLETE" at bounding box center [67, 127] width 18 height 4
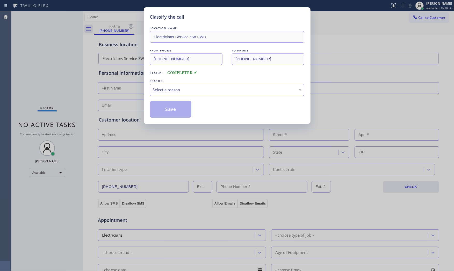
click at [164, 94] on div "Select a reason" at bounding box center [227, 90] width 154 height 12
click at [164, 109] on button "Save" at bounding box center [171, 109] width 42 height 17
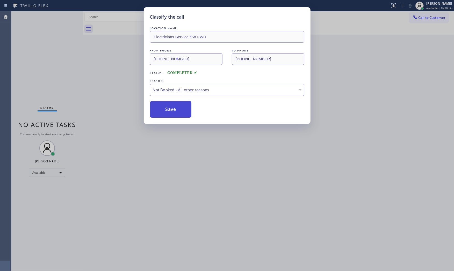
click at [164, 109] on button "Save" at bounding box center [171, 109] width 42 height 17
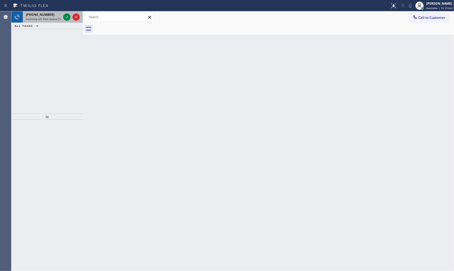
click at [33, 14] on span "+15512335245" at bounding box center [40, 14] width 28 height 4
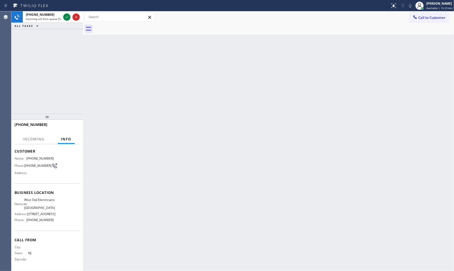
scroll to position [39, 0]
click at [63, 17] on div at bounding box center [66, 17] width 7 height 6
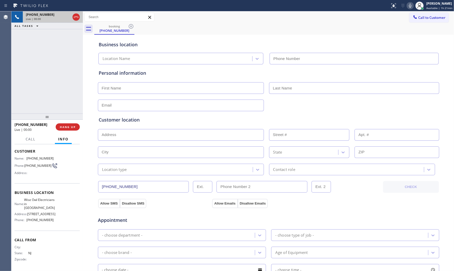
type input "(908) 824-6559"
click at [411, 7] on icon at bounding box center [410, 6] width 6 height 6
click at [63, 128] on span "HANG UP" at bounding box center [68, 127] width 16 height 4
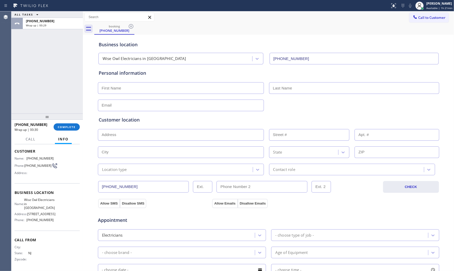
click at [73, 132] on div "+15512335245 Wrap up | 00:30 COMPLETE" at bounding box center [46, 126] width 65 height 13
click at [70, 126] on span "COMPLETE" at bounding box center [67, 127] width 18 height 4
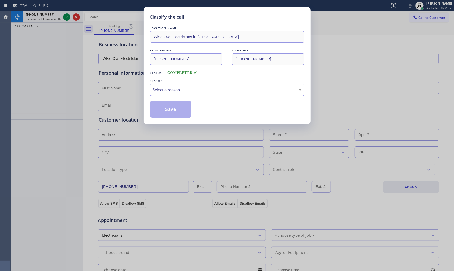
click at [185, 87] on div "Select a reason" at bounding box center [227, 90] width 149 height 6
click at [171, 113] on button "Save" at bounding box center [171, 109] width 42 height 17
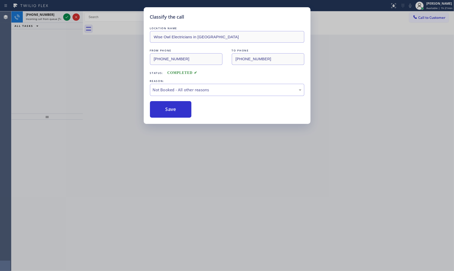
click at [171, 113] on button "Save" at bounding box center [171, 109] width 42 height 17
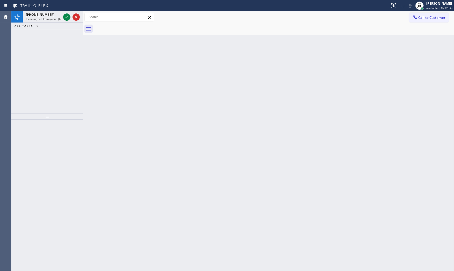
click at [55, 10] on div "Status report No issues detected If you experience an issue, please download th…" at bounding box center [227, 5] width 454 height 11
click at [57, 12] on div "+14173631705" at bounding box center [43, 14] width 35 height 4
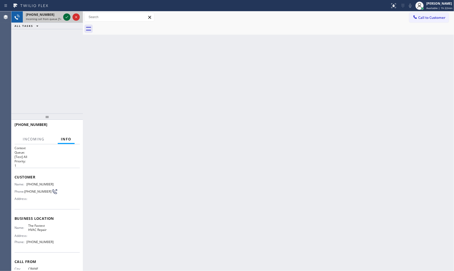
click at [65, 16] on icon at bounding box center [67, 17] width 6 height 6
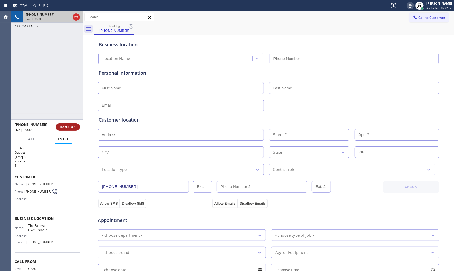
type input "(866) 540-7291"
click at [408, 7] on icon at bounding box center [410, 6] width 6 height 6
click at [74, 129] on button "HANG UP" at bounding box center [68, 127] width 24 height 7
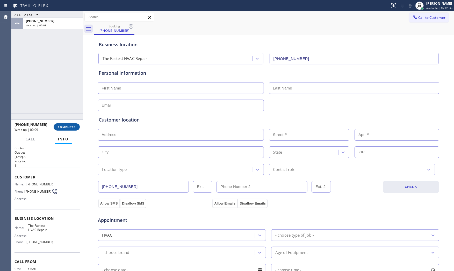
click at [71, 128] on span "COMPLETE" at bounding box center [67, 127] width 18 height 4
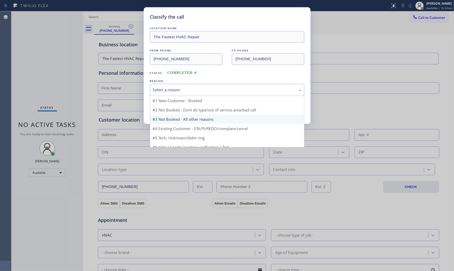
drag, startPoint x: 206, startPoint y: 91, endPoint x: 176, endPoint y: 106, distance: 33.5
click at [206, 91] on div "Select a reason" at bounding box center [227, 90] width 149 height 6
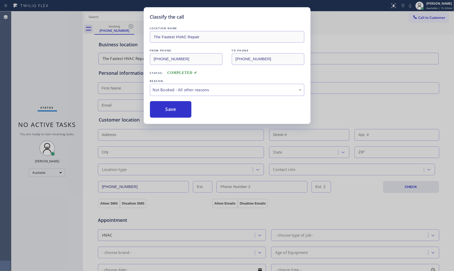
click at [173, 107] on button "Save" at bounding box center [171, 109] width 42 height 17
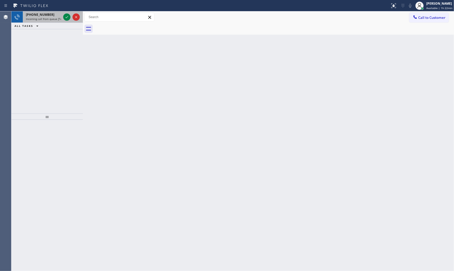
click at [61, 17] on div "+16098627611 Incoming call from queue [Test] All" at bounding box center [42, 16] width 39 height 11
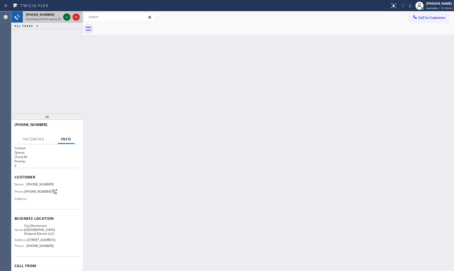
click at [65, 14] on icon at bounding box center [67, 17] width 6 height 6
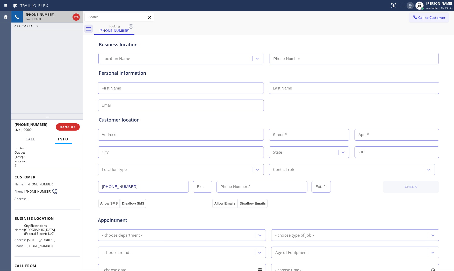
type input "(908) 639-3262"
click at [73, 126] on span "HANG UP" at bounding box center [68, 127] width 16 height 4
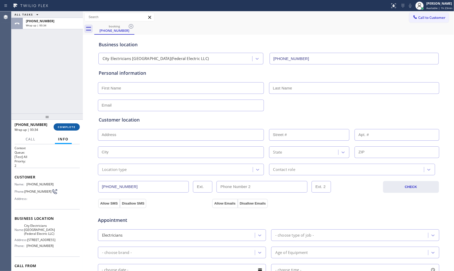
click at [76, 127] on button "COMPLETE" at bounding box center [67, 127] width 26 height 7
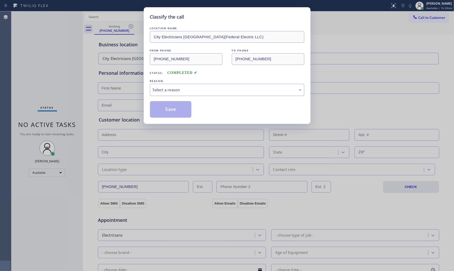
click at [201, 90] on div "Select a reason" at bounding box center [227, 90] width 149 height 6
click at [174, 109] on button "Save" at bounding box center [171, 109] width 42 height 17
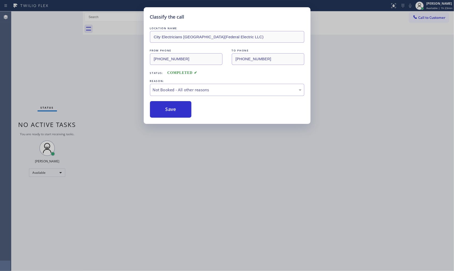
click at [174, 109] on button "Save" at bounding box center [171, 109] width 42 height 17
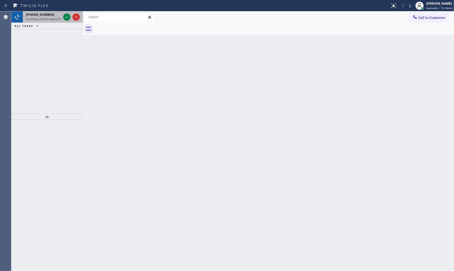
click at [58, 13] on div "+19083245090" at bounding box center [43, 14] width 35 height 4
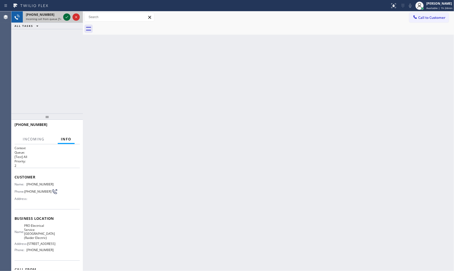
click at [68, 16] on icon at bounding box center [67, 17] width 3 height 2
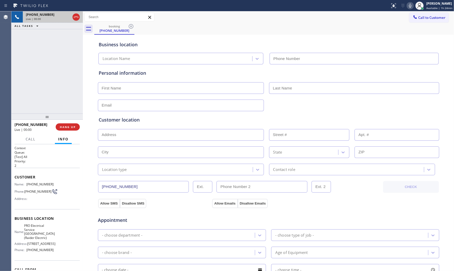
type input "[PHONE_NUMBER]"
click at [71, 124] on button "HANG UP" at bounding box center [68, 127] width 24 height 7
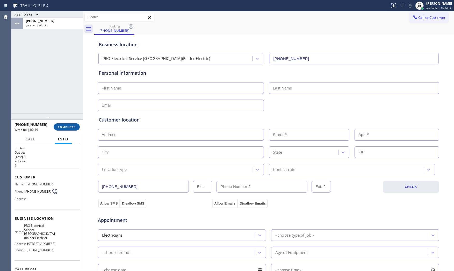
click at [69, 128] on button "COMPLETE" at bounding box center [67, 127] width 26 height 7
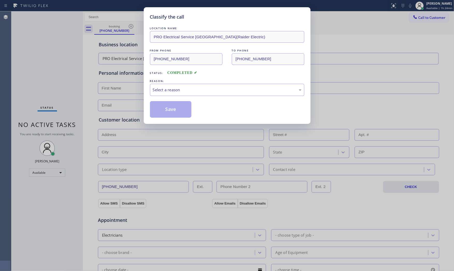
click at [167, 97] on div "LOCATION NAME PRO Electrical Service Scotch Plains(Raider Electric) FROM PHONE …" at bounding box center [227, 72] width 154 height 92
click at [170, 90] on div "Select a reason" at bounding box center [227, 90] width 149 height 6
click at [170, 107] on button "Save" at bounding box center [171, 109] width 42 height 17
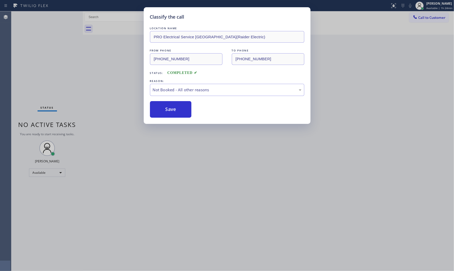
click at [170, 107] on button "Save" at bounding box center [171, 109] width 42 height 17
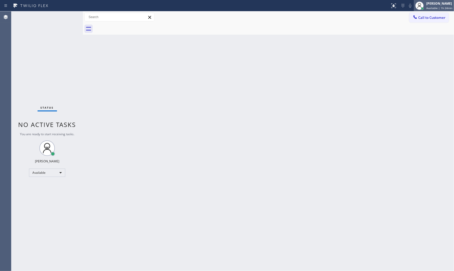
click at [433, 7] on span "Available | 1h 24min" at bounding box center [439, 8] width 26 height 4
click at [426, 20] on button "Offline" at bounding box center [428, 20] width 52 height 7
click at [434, 6] on span "Available | 1h 24min" at bounding box center [439, 8] width 26 height 4
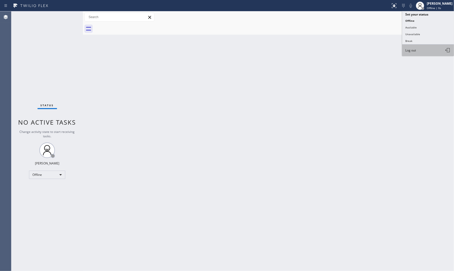
click at [420, 51] on button "Log out" at bounding box center [428, 50] width 52 height 11
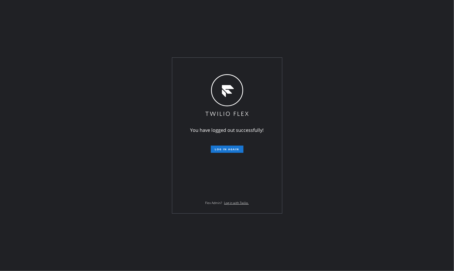
click at [195, 18] on div "You have logged out successfully! Log in again Flex Admin? Log in with Twilio." at bounding box center [227, 135] width 454 height 271
